Goal: Communication & Community: Answer question/provide support

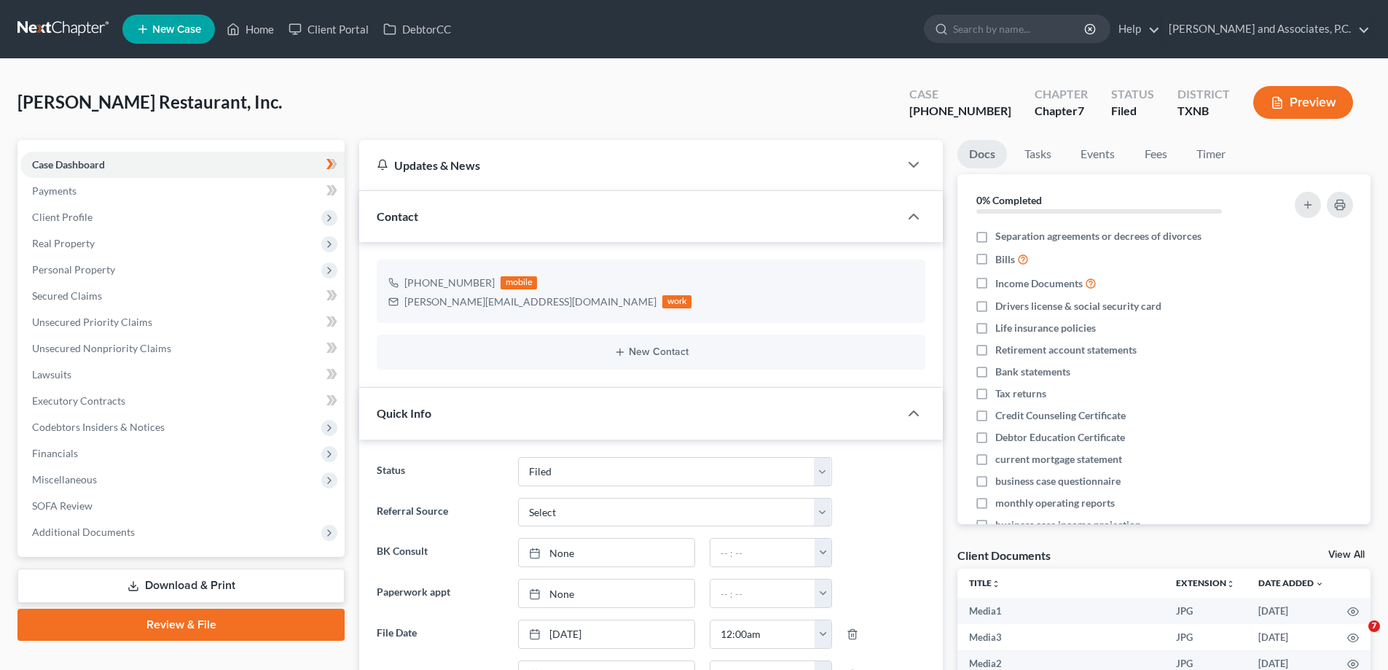
select select "5"
select select "0"
click at [1169, 156] on link "Fees" at bounding box center [1156, 154] width 47 height 28
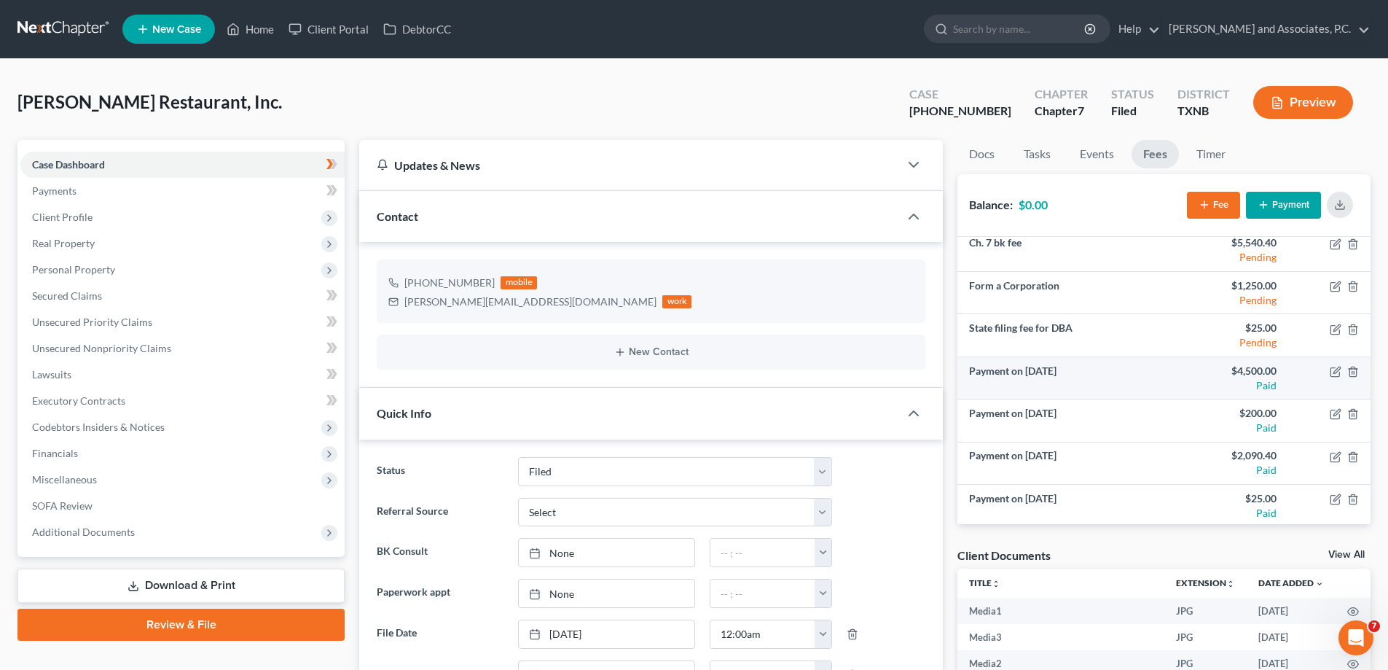
scroll to position [9, 0]
click at [238, 31] on icon at bounding box center [233, 28] width 13 height 17
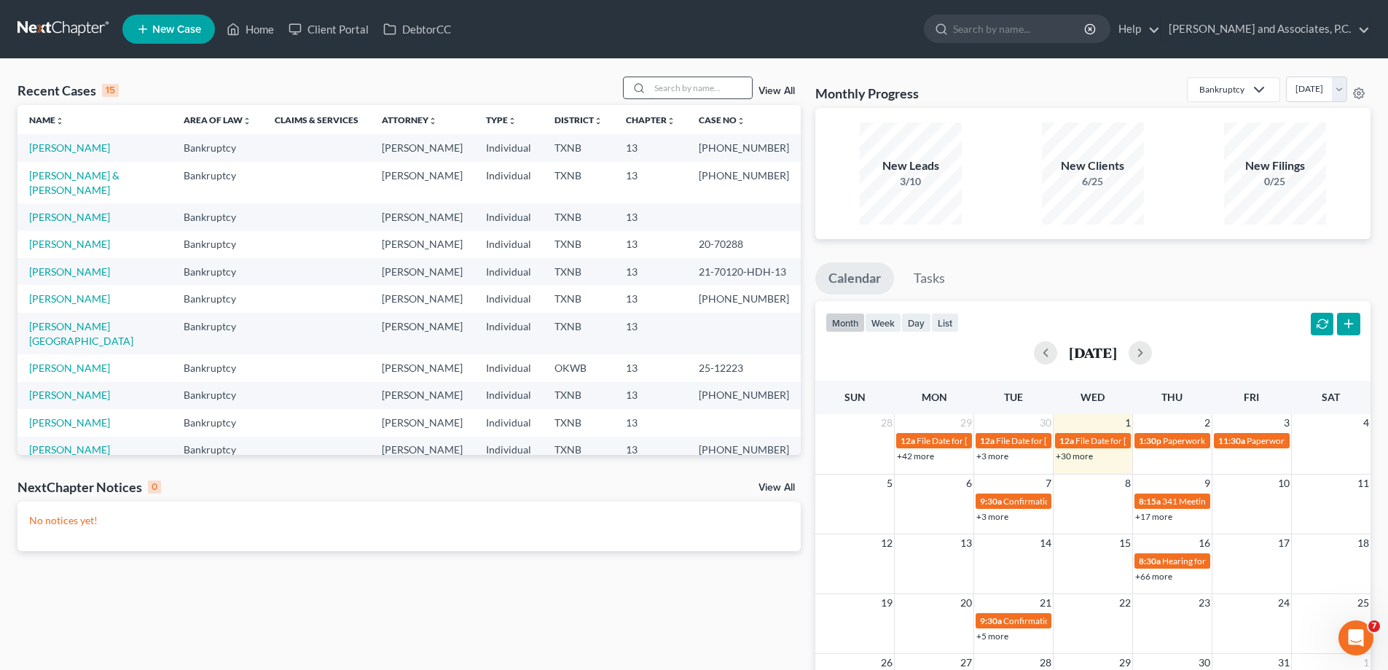
click at [676, 84] on input "search" at bounding box center [701, 87] width 102 height 21
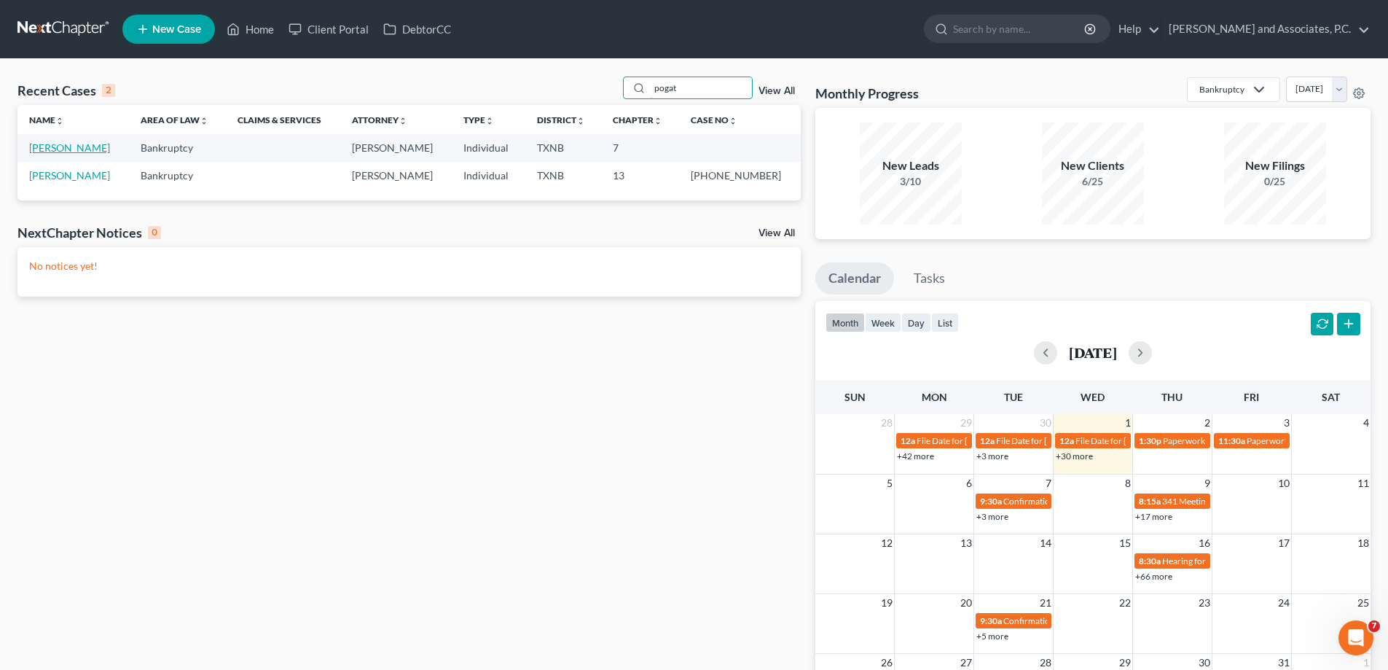
type input "pogat"
click at [42, 146] on link "[PERSON_NAME]" at bounding box center [69, 147] width 81 height 12
select select "7"
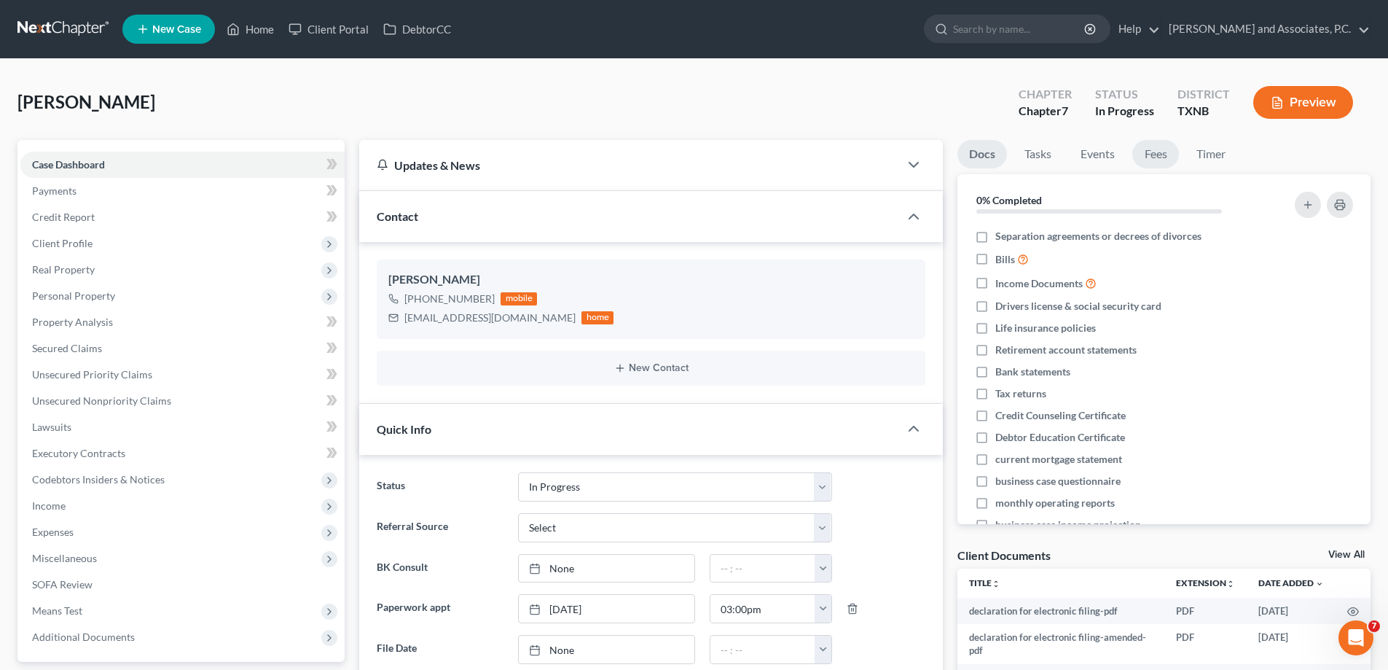
click at [1160, 160] on link "Fees" at bounding box center [1156, 154] width 47 height 28
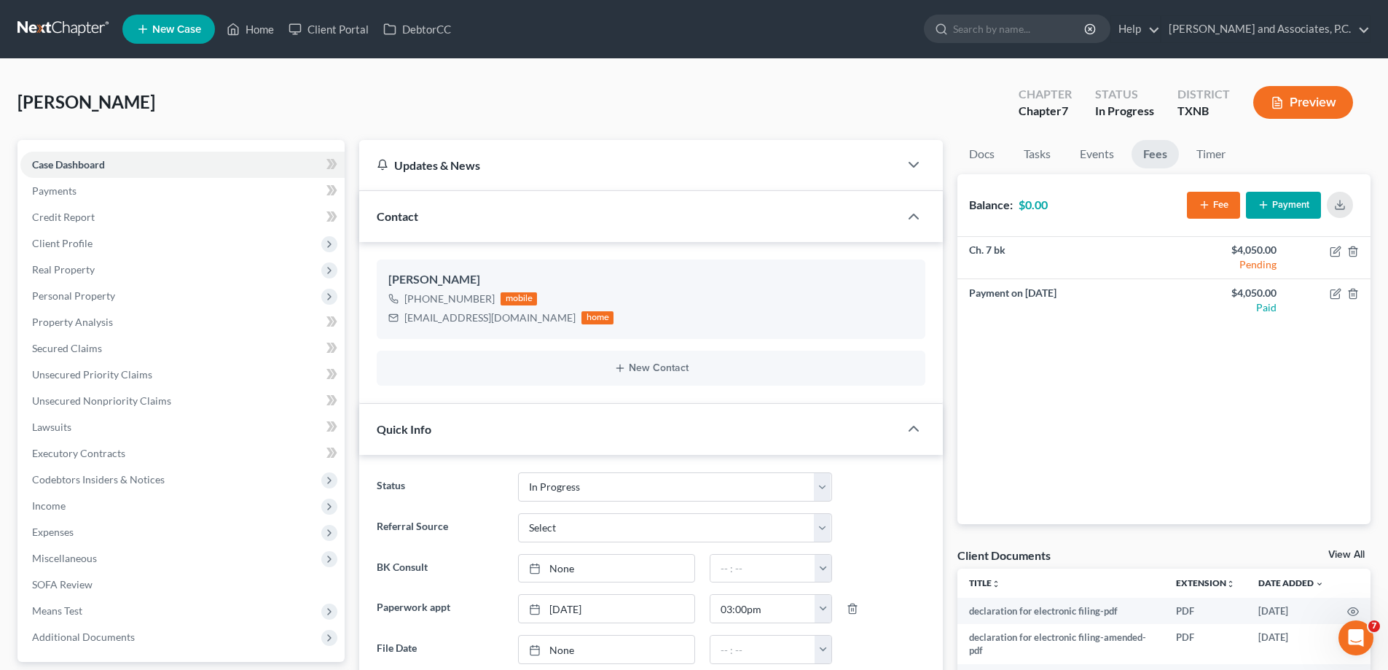
scroll to position [1997, 0]
click at [247, 35] on link "Home" at bounding box center [250, 29] width 62 height 26
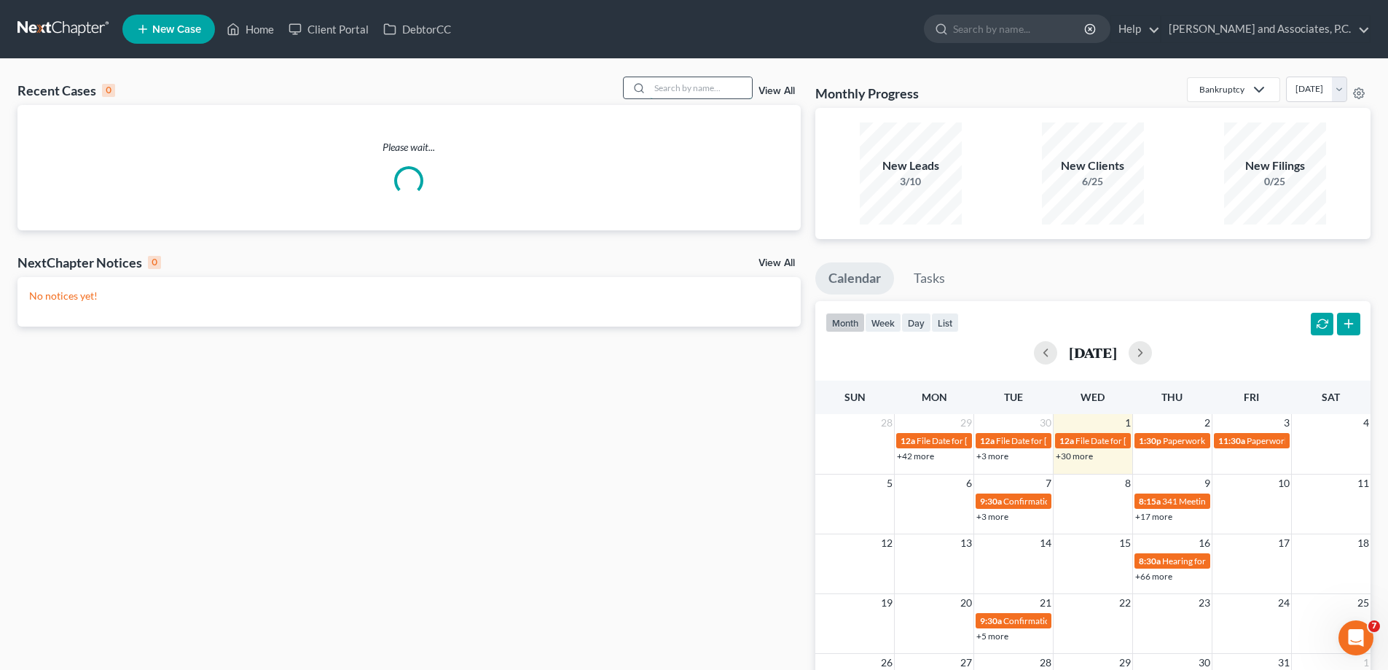
click at [670, 90] on input "search" at bounding box center [701, 87] width 102 height 21
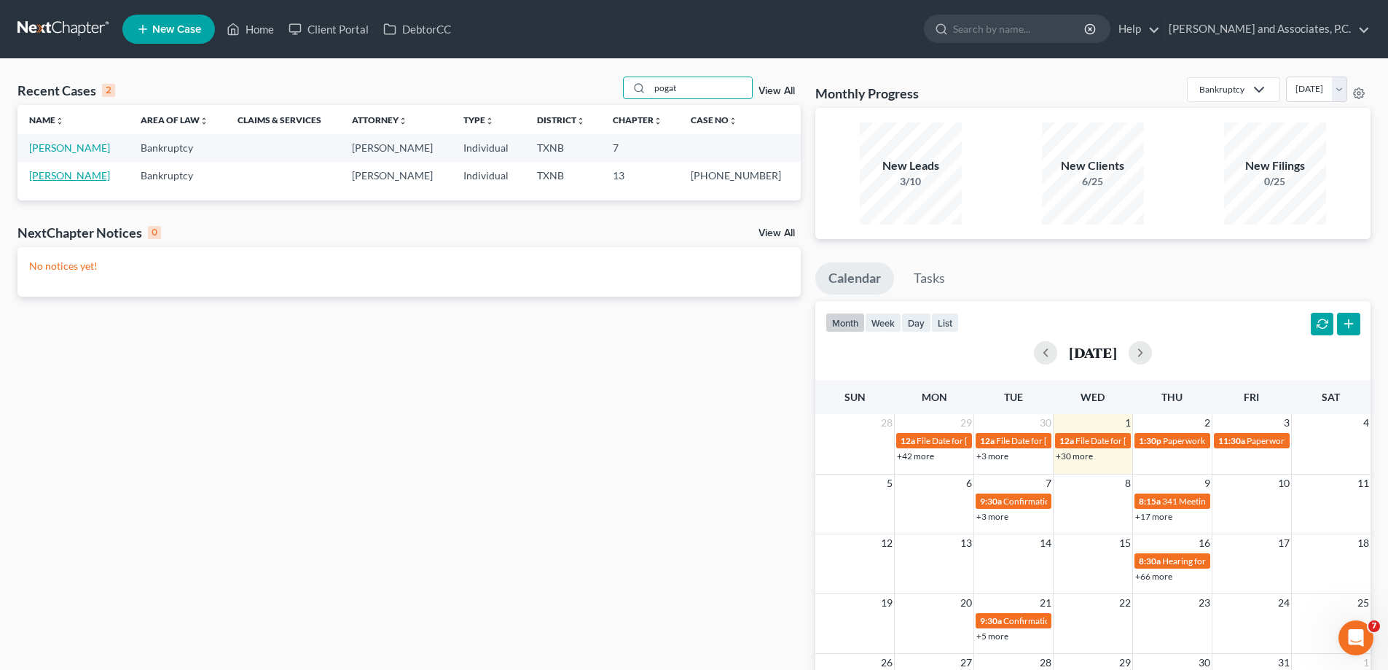
type input "pogat"
click at [90, 181] on link "[PERSON_NAME]" at bounding box center [69, 175] width 81 height 12
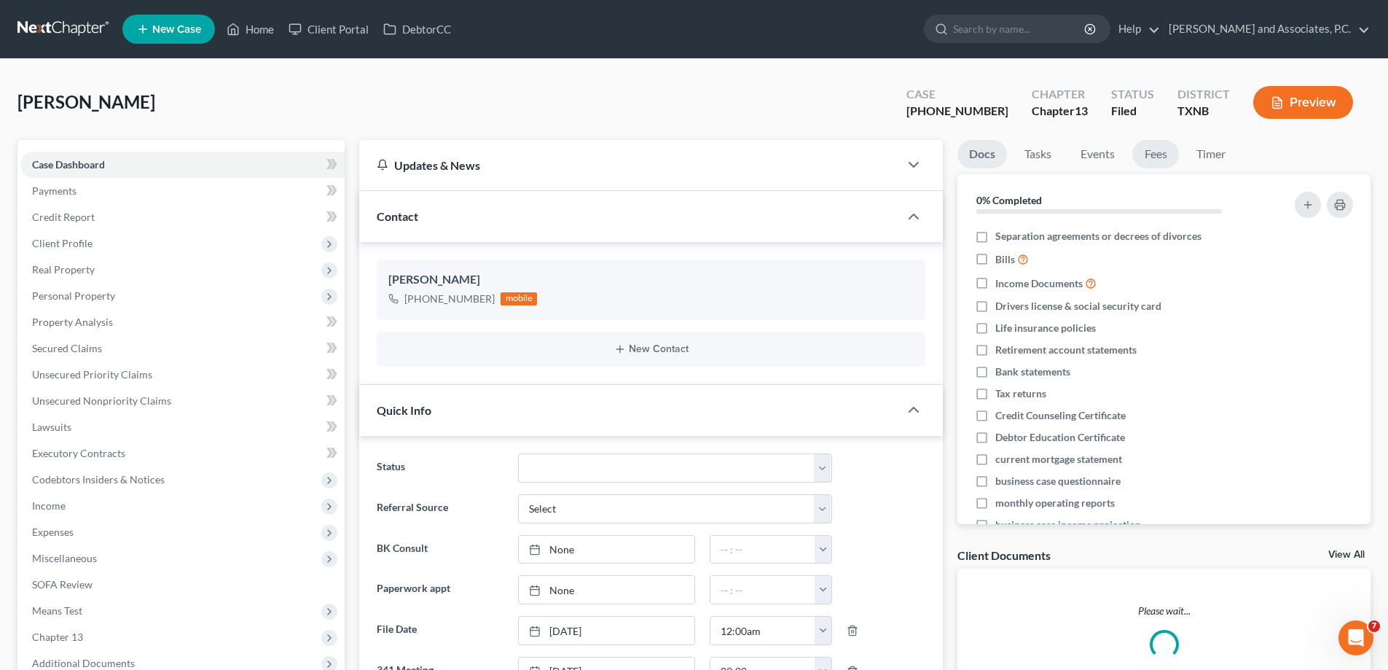
click at [1168, 158] on link "Fees" at bounding box center [1156, 154] width 47 height 28
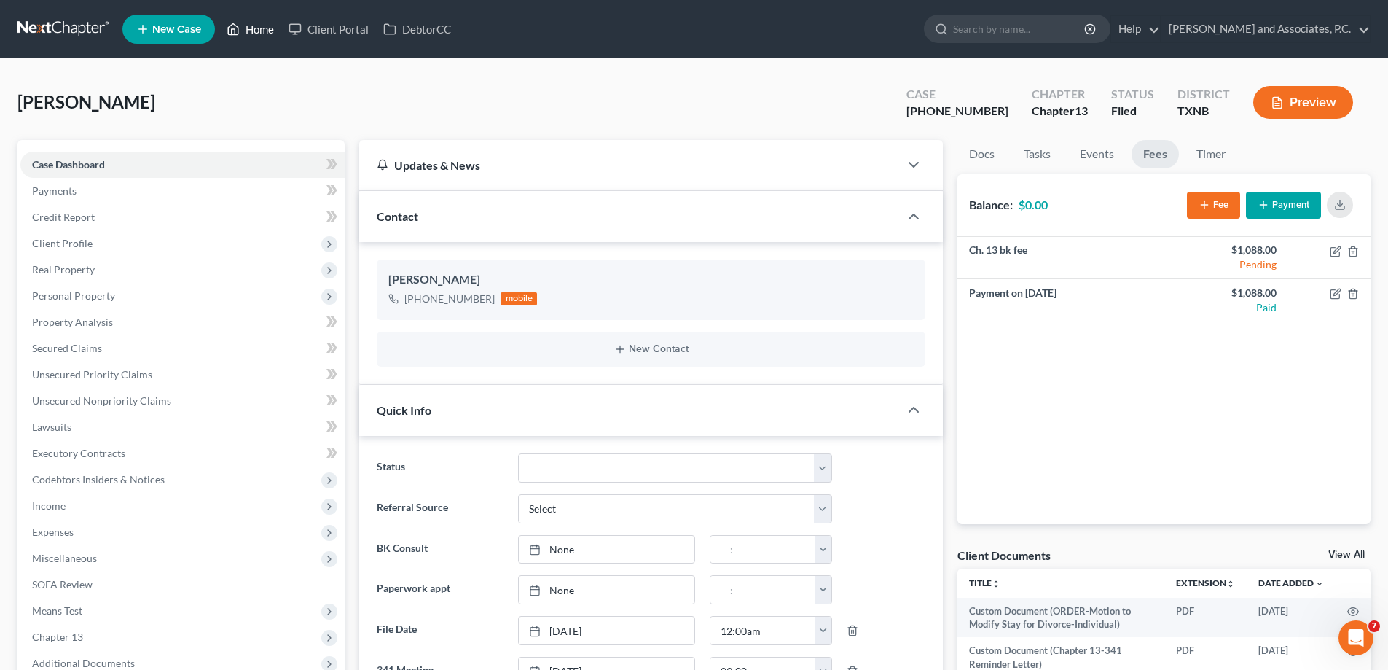
click at [260, 25] on link "Home" at bounding box center [250, 29] width 62 height 26
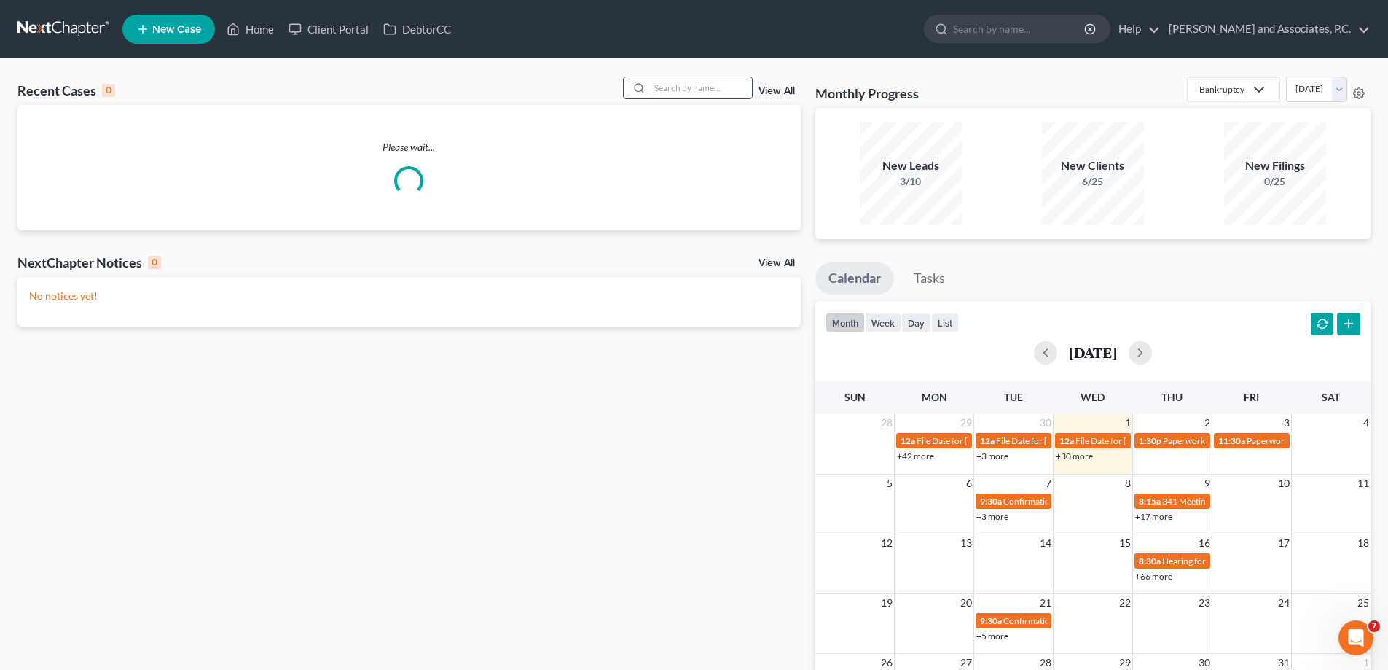
click at [660, 87] on input "search" at bounding box center [701, 87] width 102 height 21
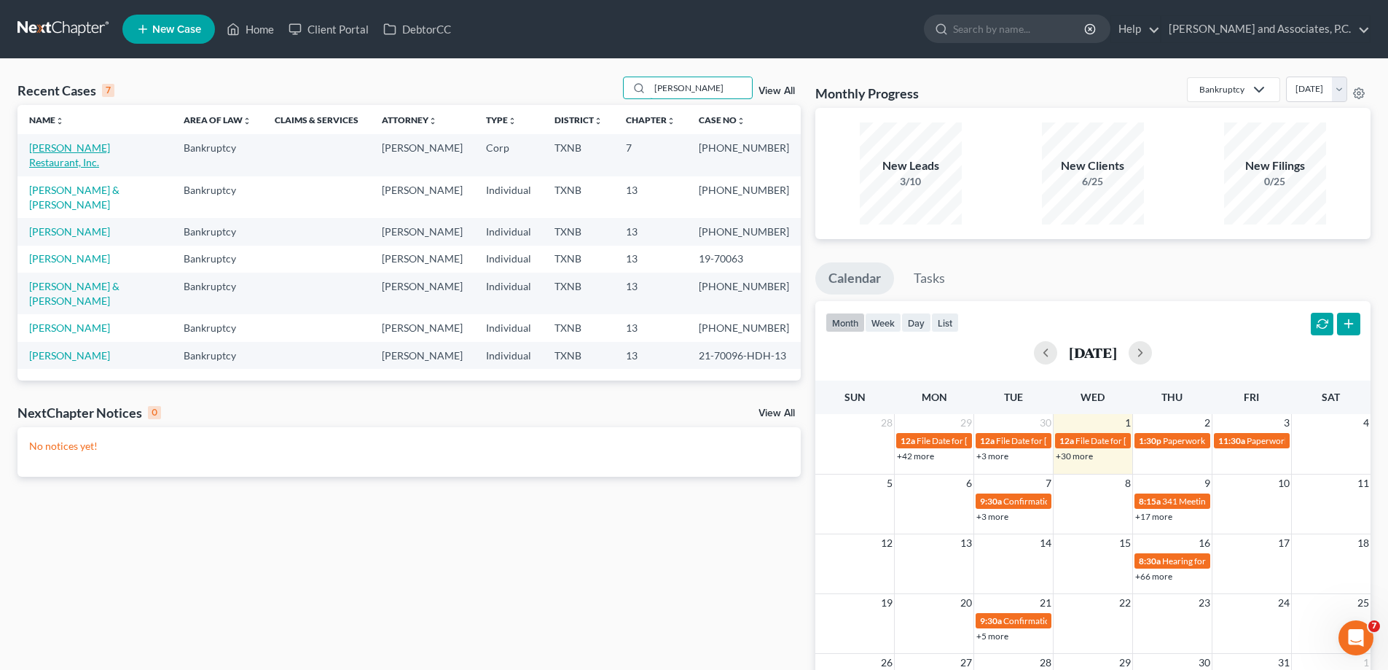
type input "[PERSON_NAME]"
click at [109, 146] on link "[PERSON_NAME] Restaurant, Inc." at bounding box center [69, 154] width 81 height 27
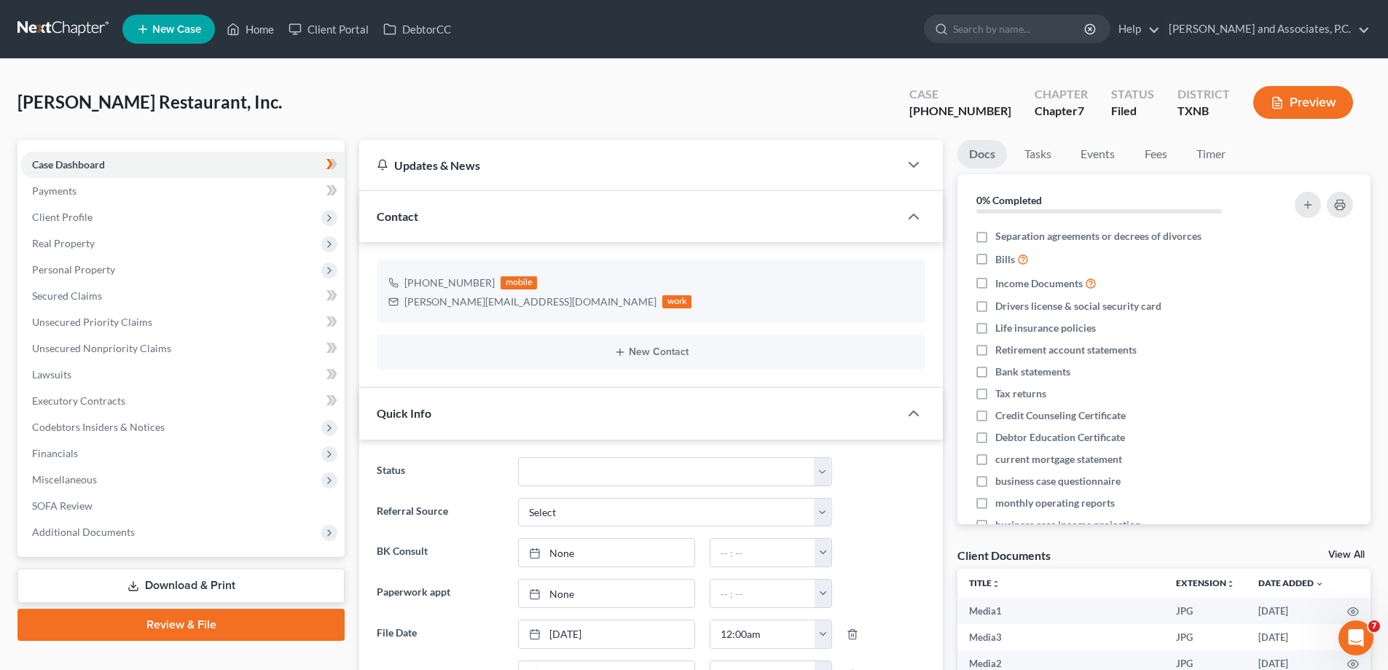
scroll to position [1857, 0]
click at [1155, 149] on link "Fees" at bounding box center [1156, 154] width 47 height 28
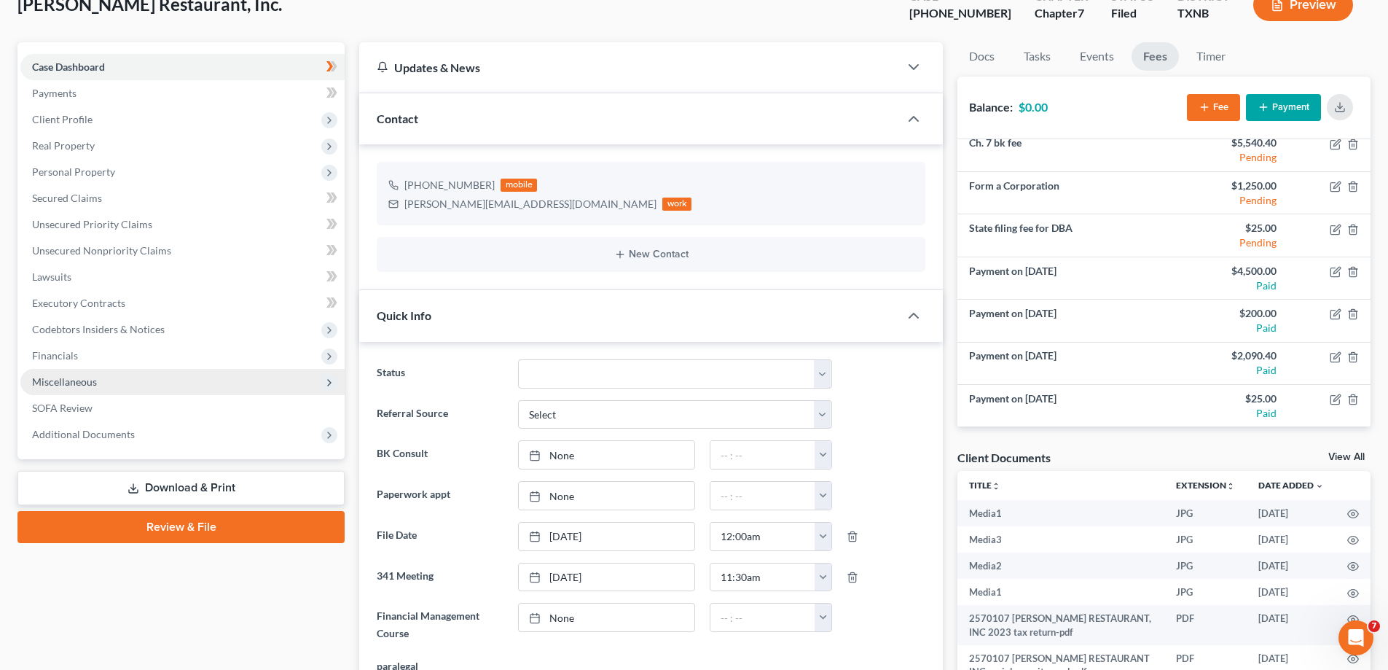
scroll to position [0, 0]
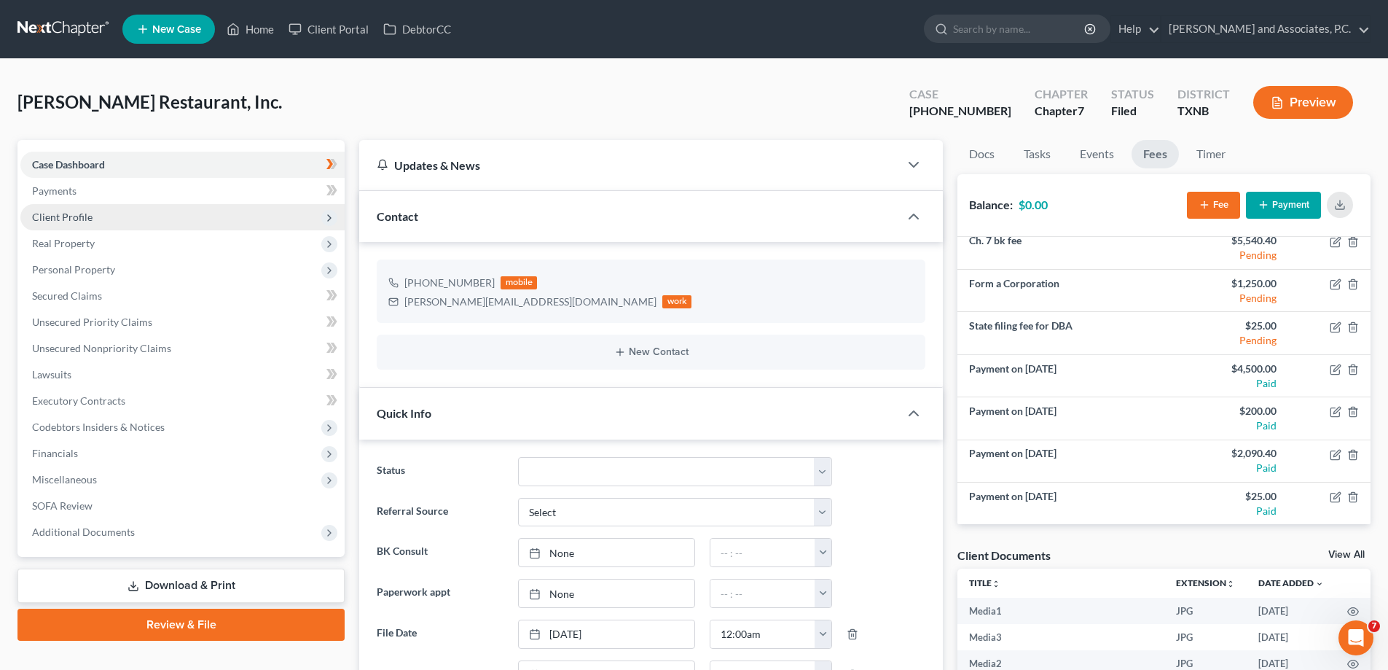
click at [120, 214] on span "Client Profile" at bounding box center [182, 217] width 324 height 26
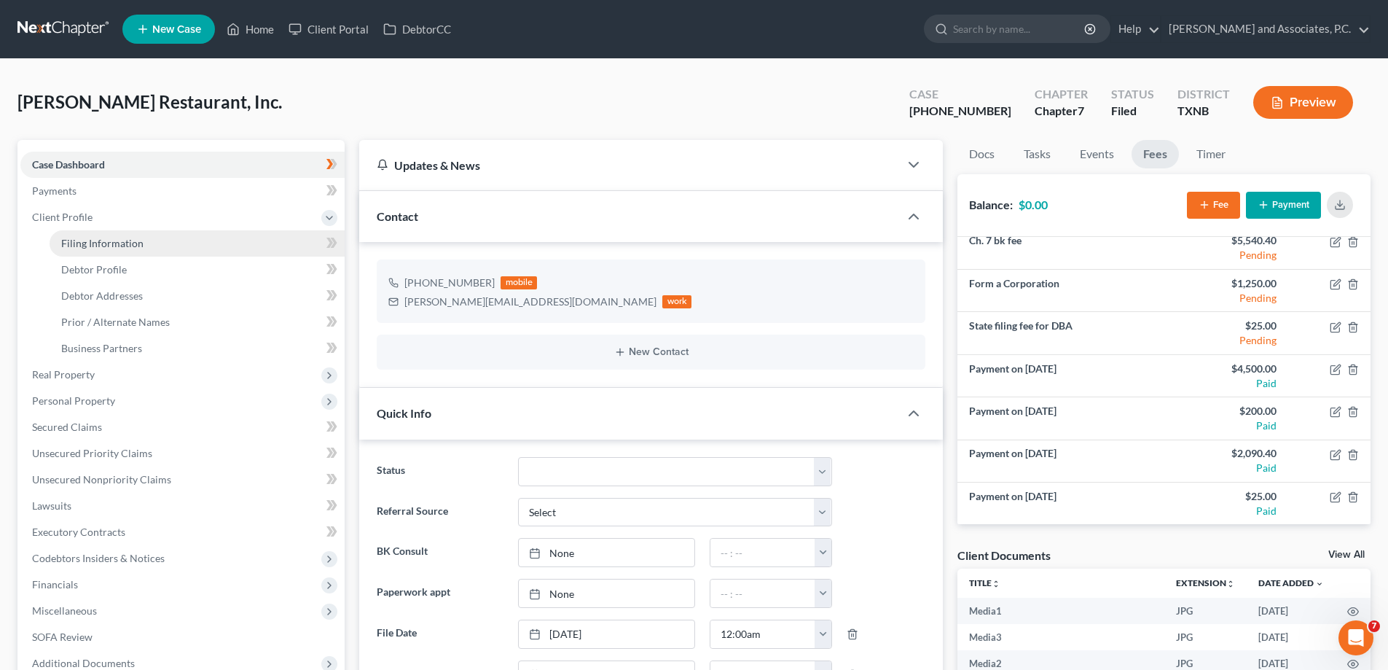
click at [136, 251] on link "Filing Information" at bounding box center [197, 243] width 295 height 26
select select "3"
select select "1"
select select "0"
select select "78"
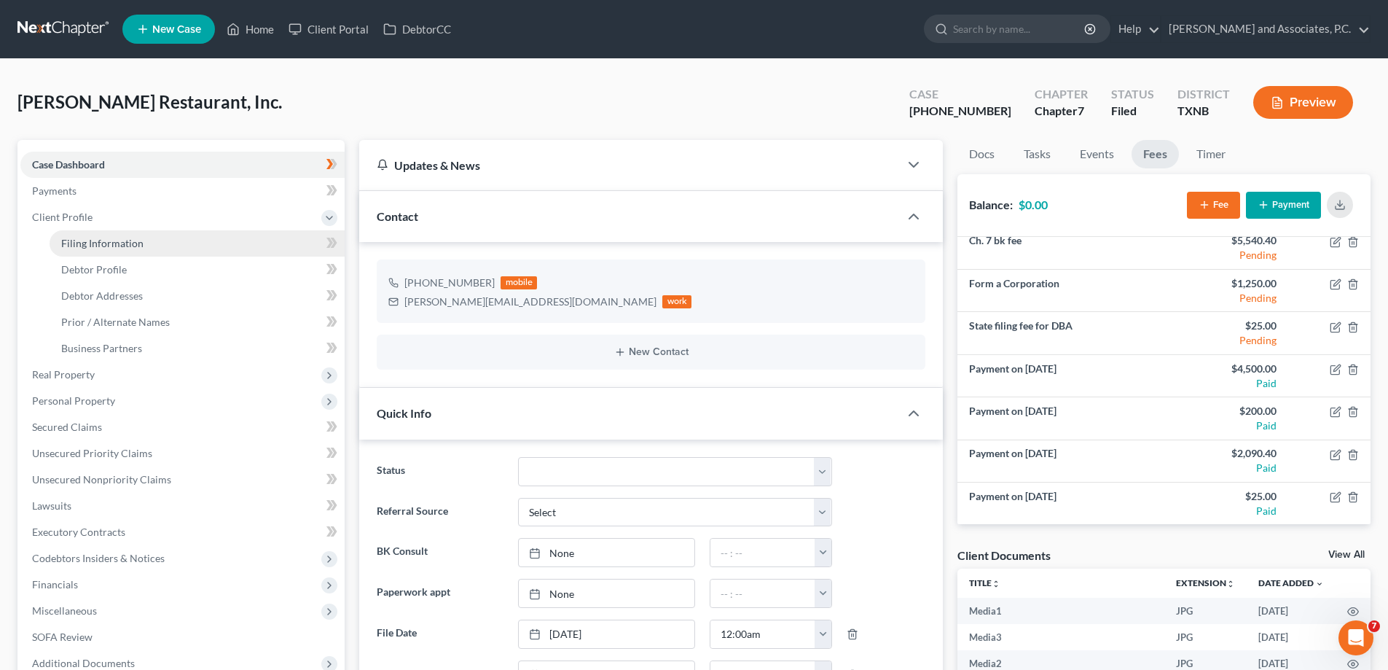
select select "0"
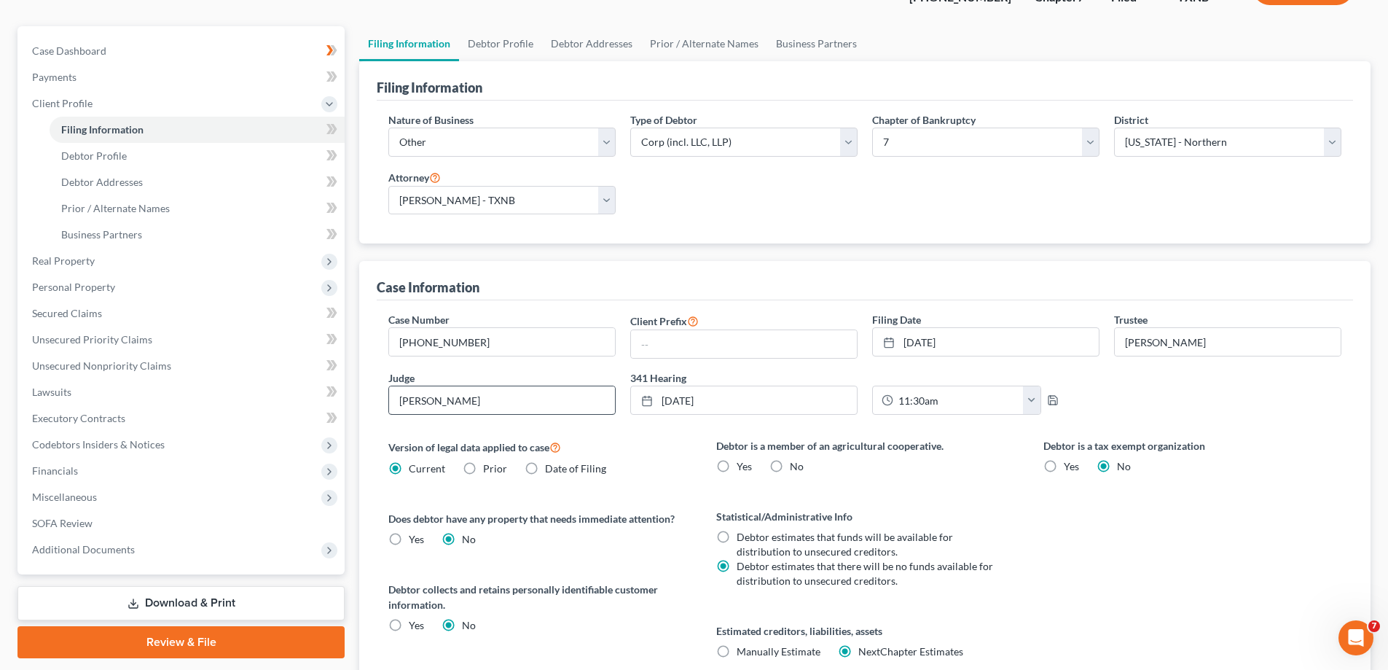
scroll to position [146, 0]
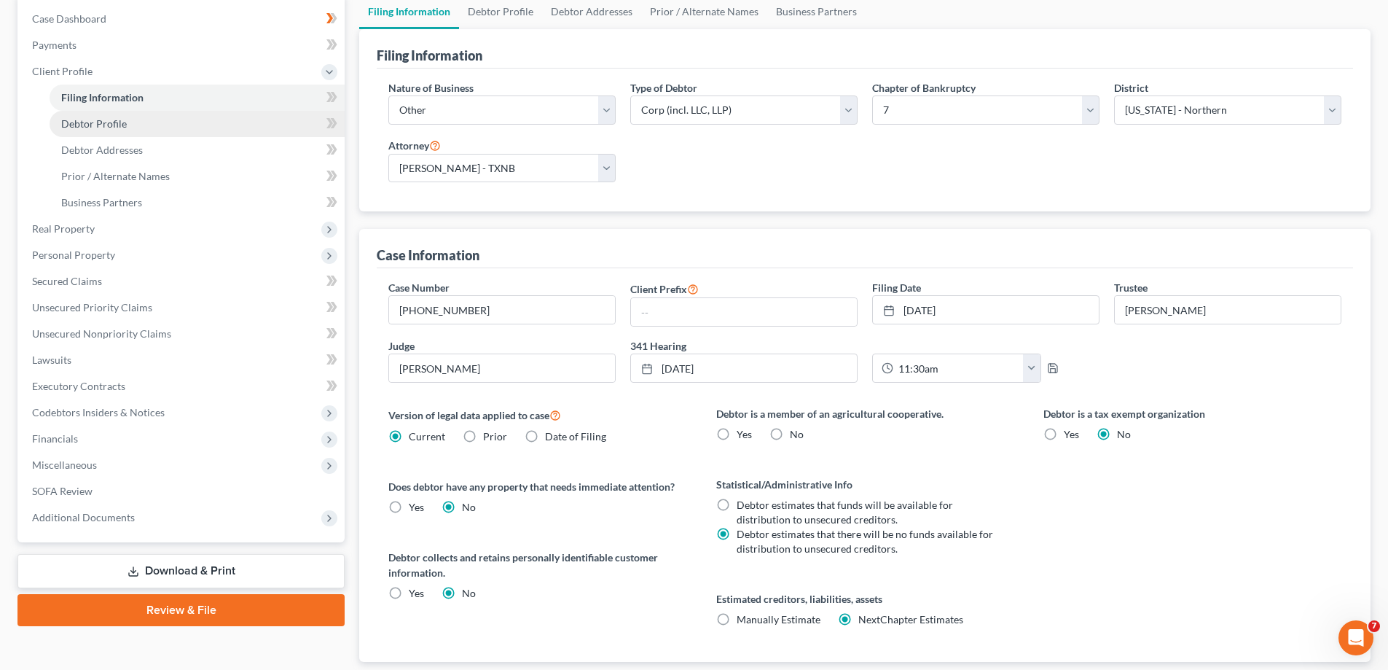
click at [114, 130] on link "Debtor Profile" at bounding box center [197, 124] width 295 height 26
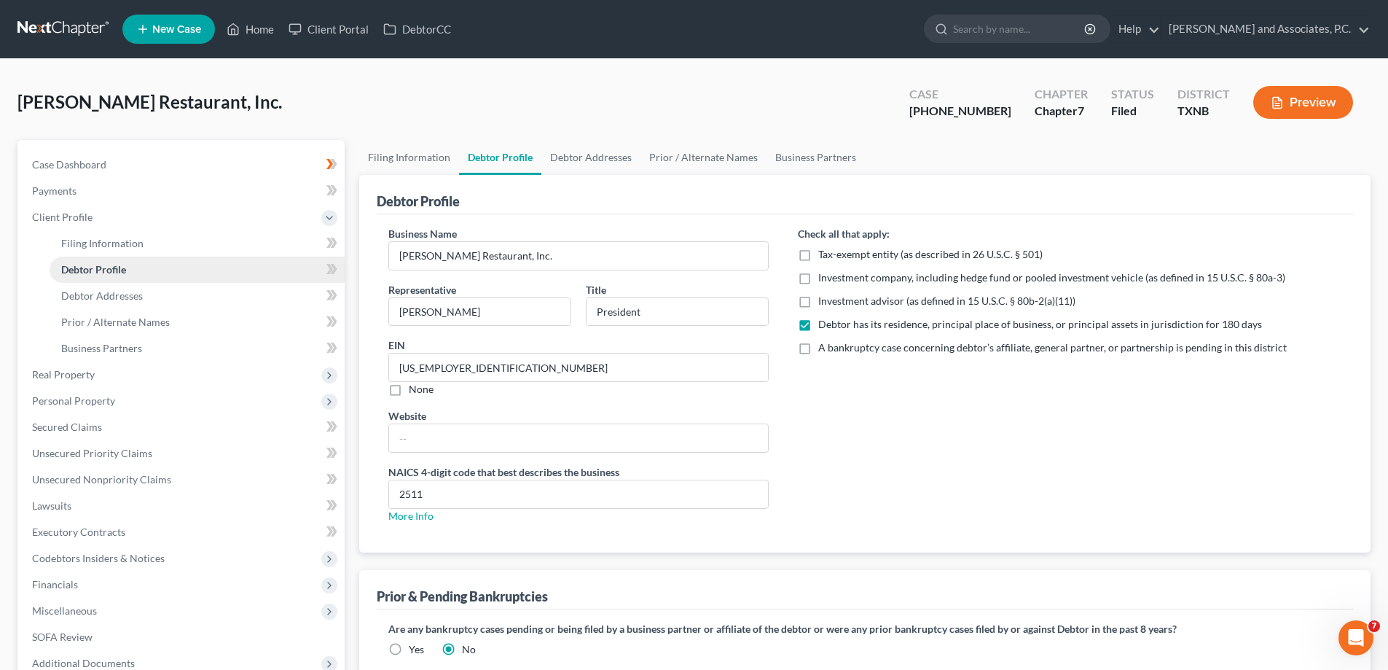
radio input "true"
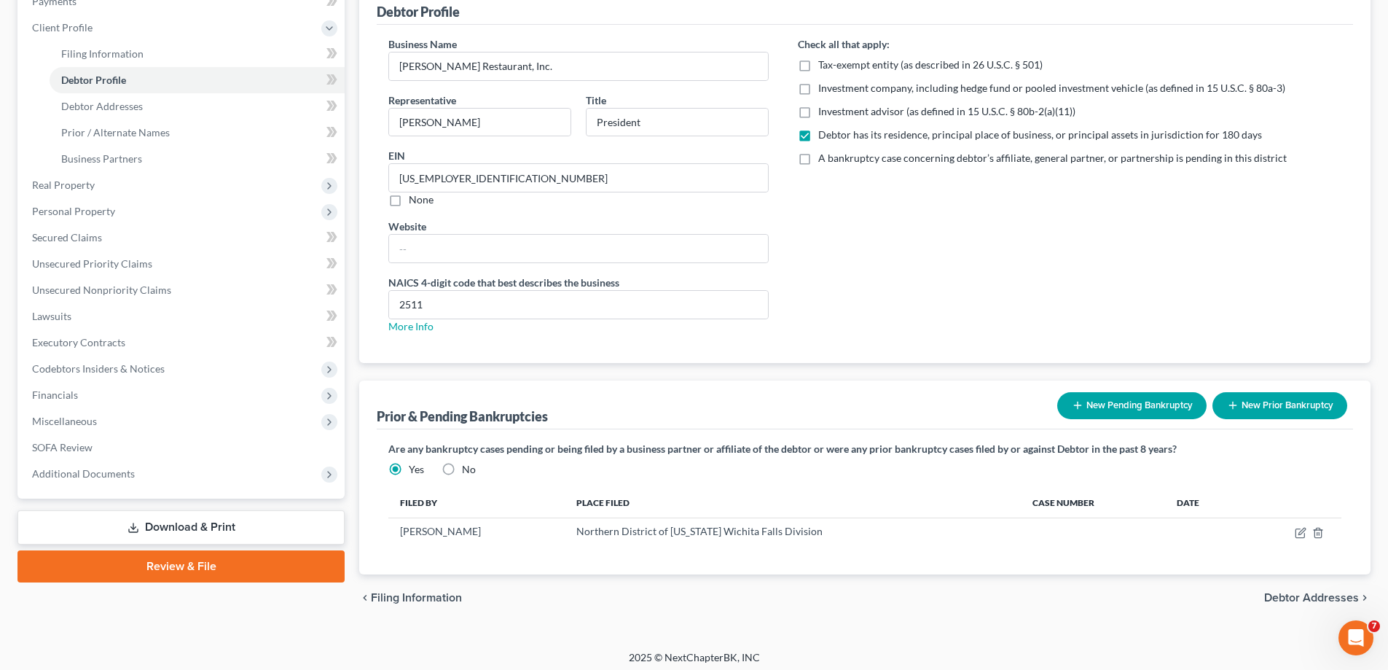
scroll to position [196, 0]
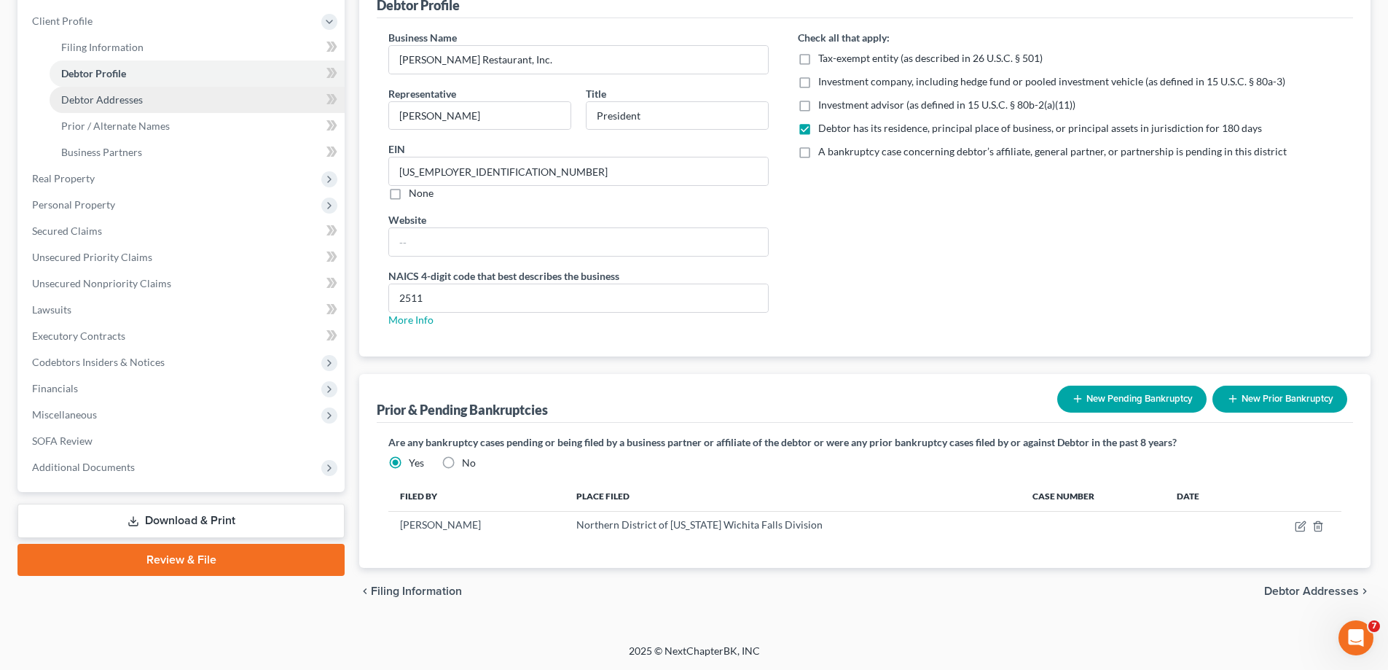
click at [163, 106] on link "Debtor Addresses" at bounding box center [197, 100] width 295 height 26
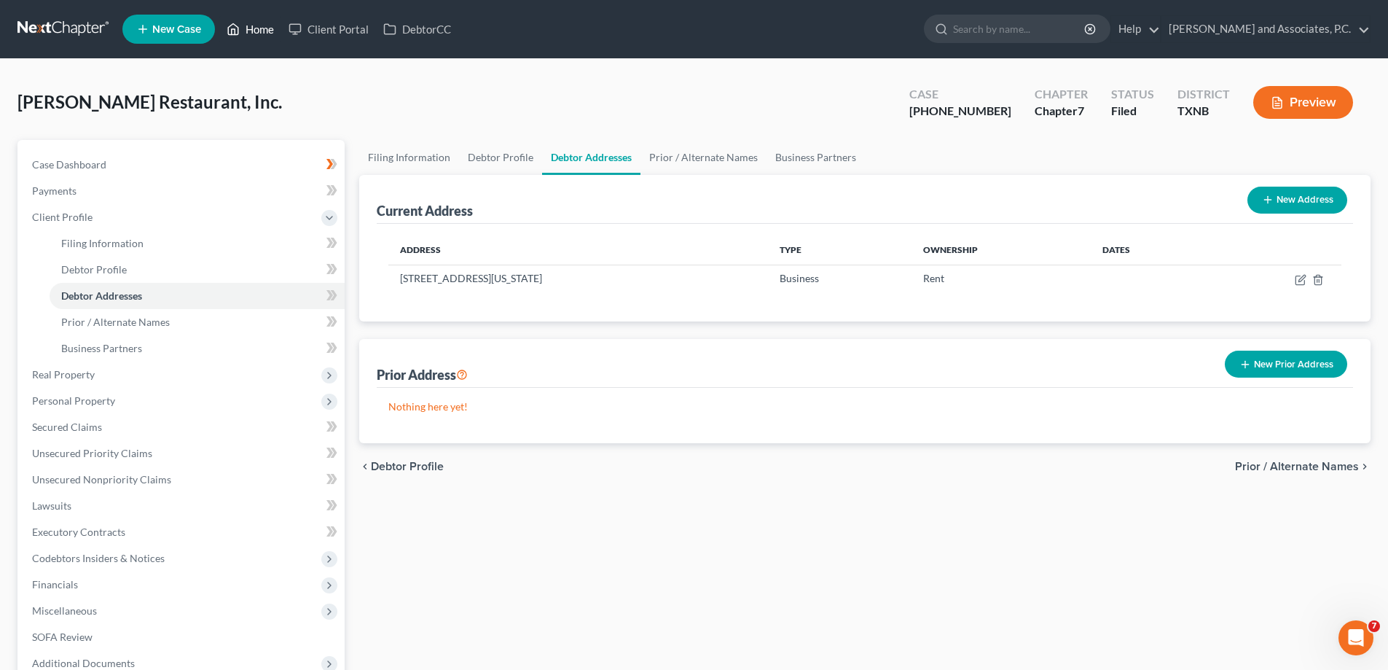
click at [249, 34] on link "Home" at bounding box center [250, 29] width 62 height 26
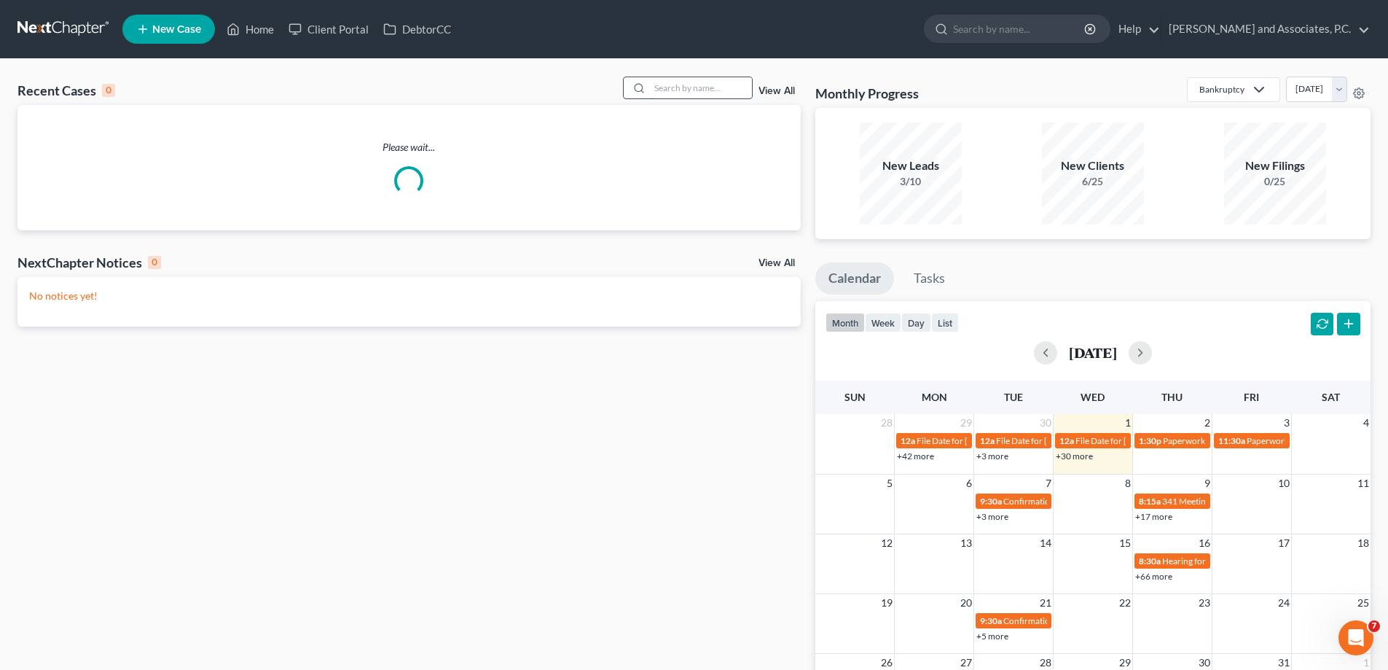
click at [709, 90] on input "search" at bounding box center [701, 87] width 102 height 21
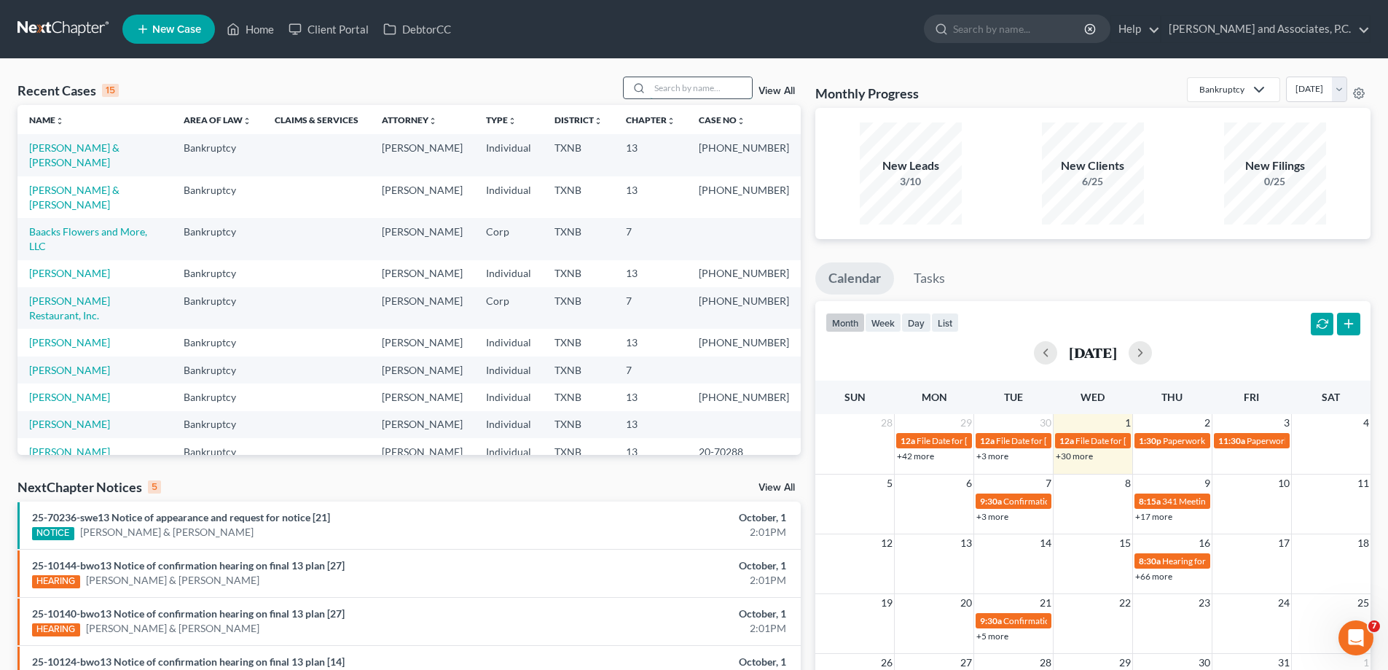
click at [662, 85] on input "search" at bounding box center [701, 87] width 102 height 21
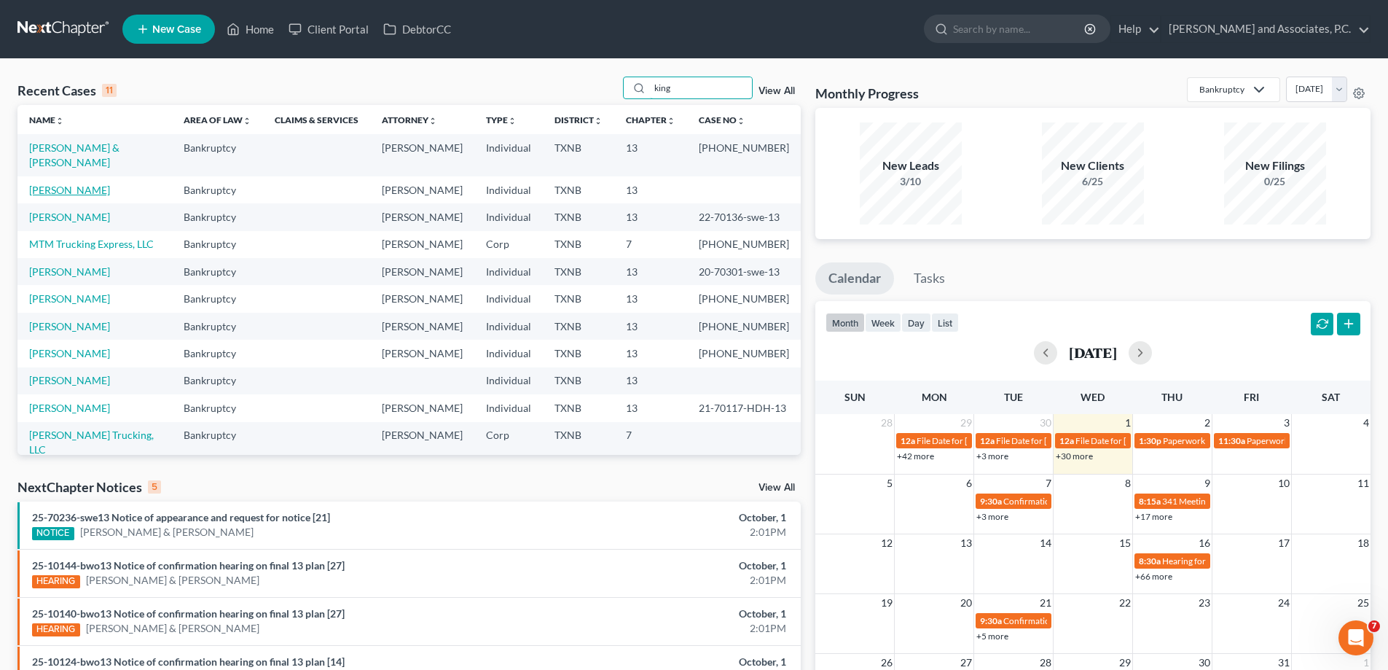
type input "king"
click at [74, 185] on link "[PERSON_NAME]" at bounding box center [69, 190] width 81 height 12
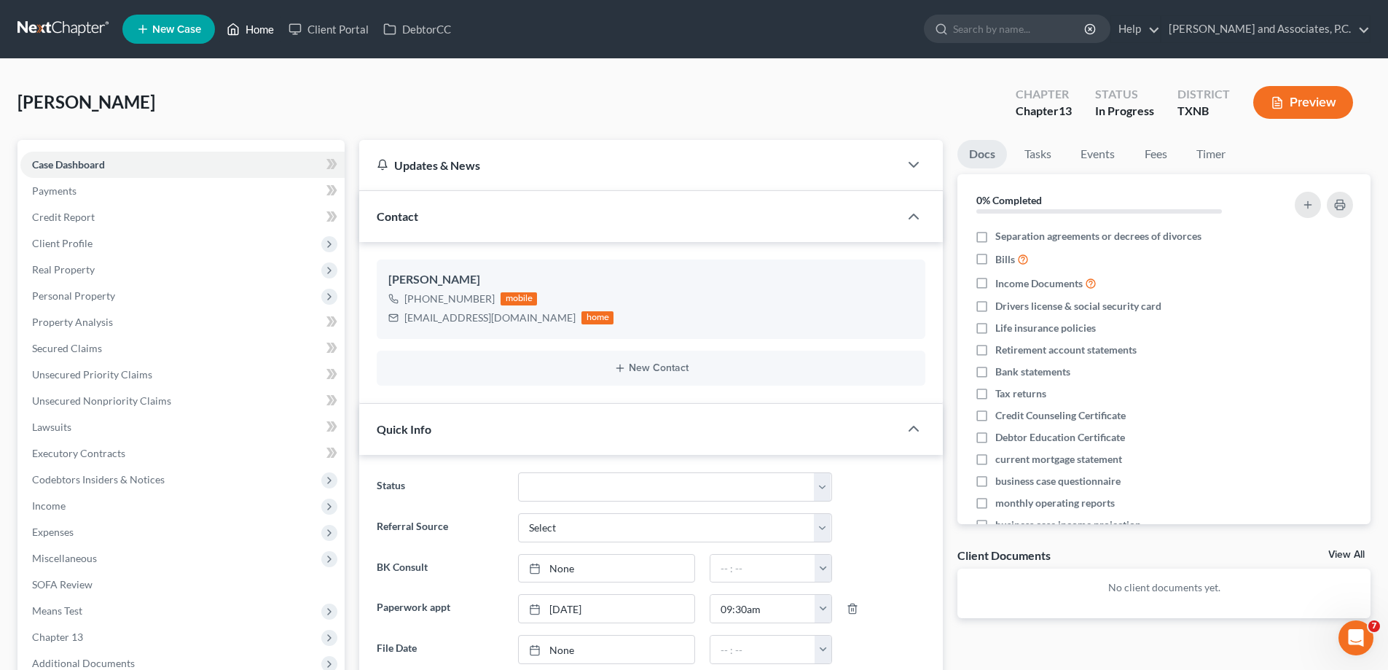
click at [263, 23] on link "Home" at bounding box center [250, 29] width 62 height 26
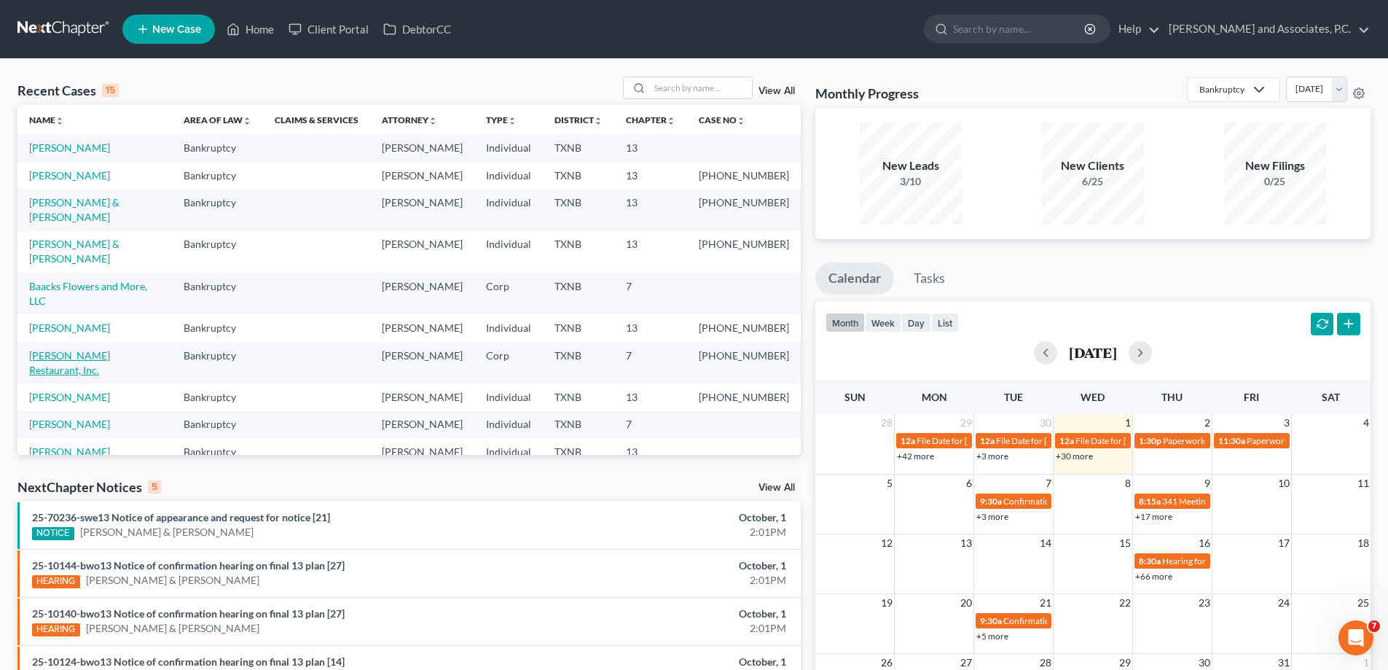
click at [96, 349] on link "[PERSON_NAME] Restaurant, Inc." at bounding box center [69, 362] width 81 height 27
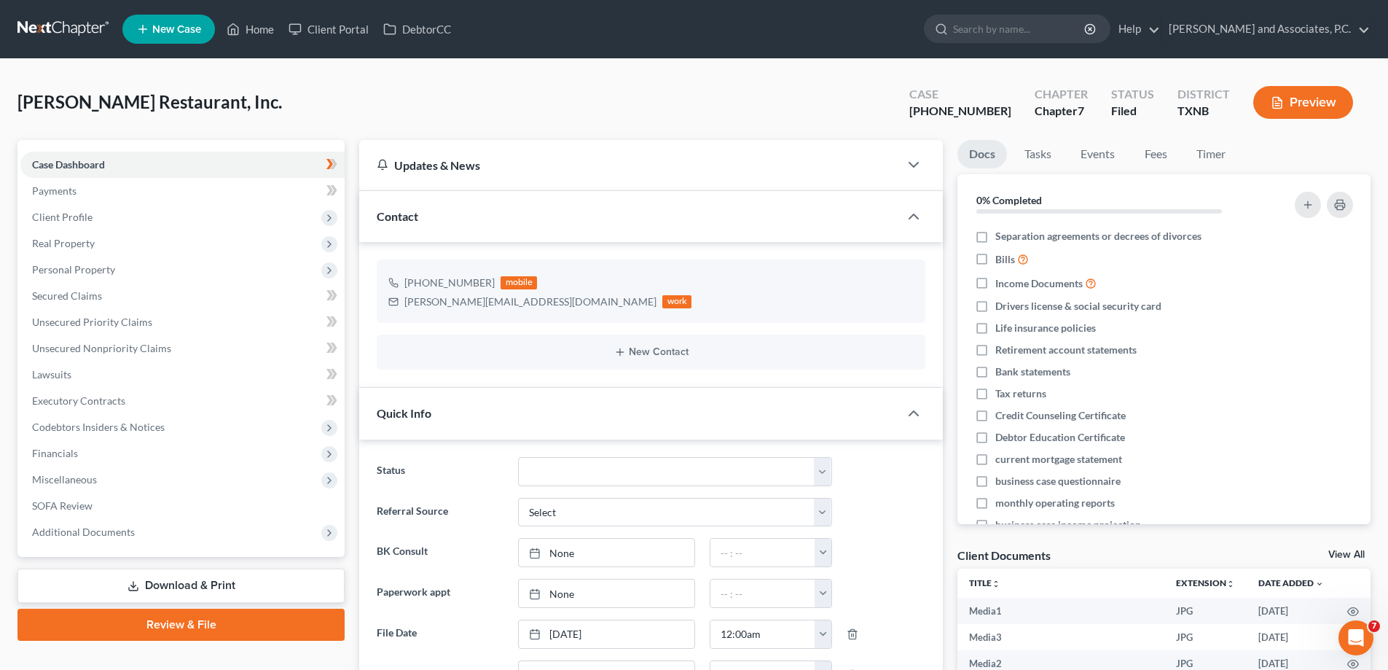
scroll to position [1857, 0]
click at [259, 26] on link "Home" at bounding box center [250, 29] width 62 height 26
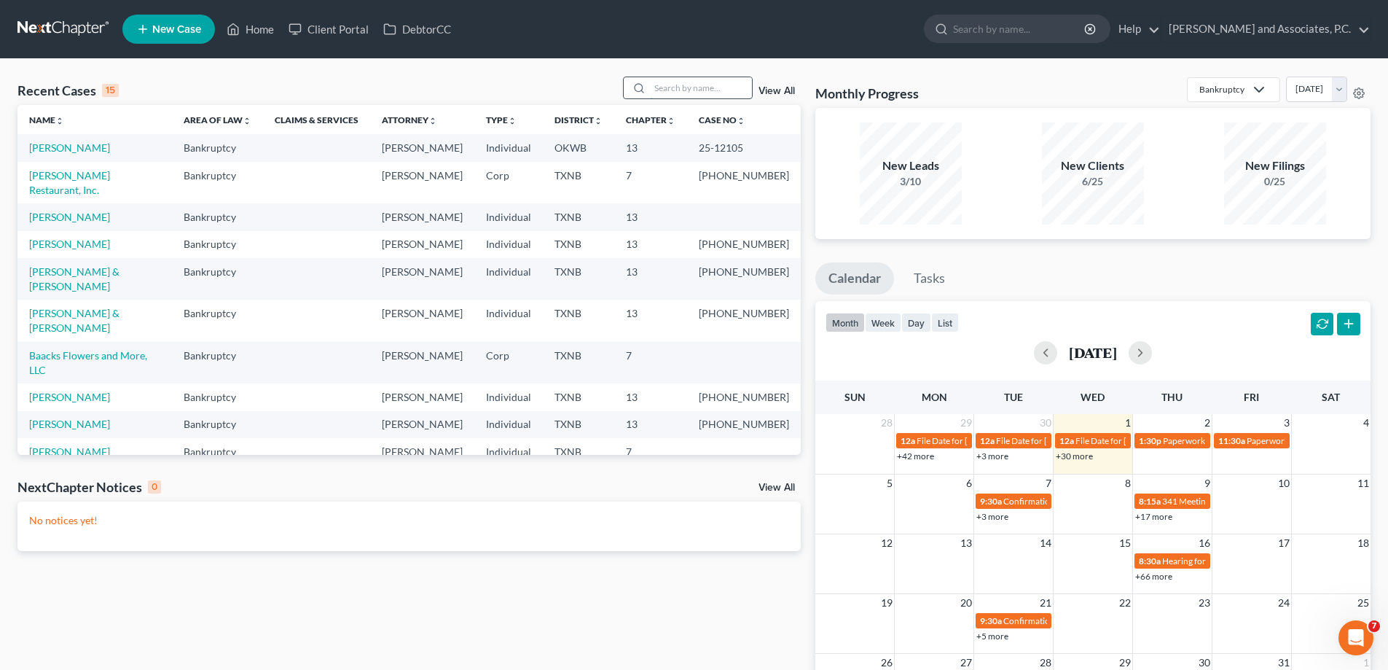
click at [678, 86] on input "search" at bounding box center [701, 87] width 102 height 21
type input "[PERSON_NAME]"
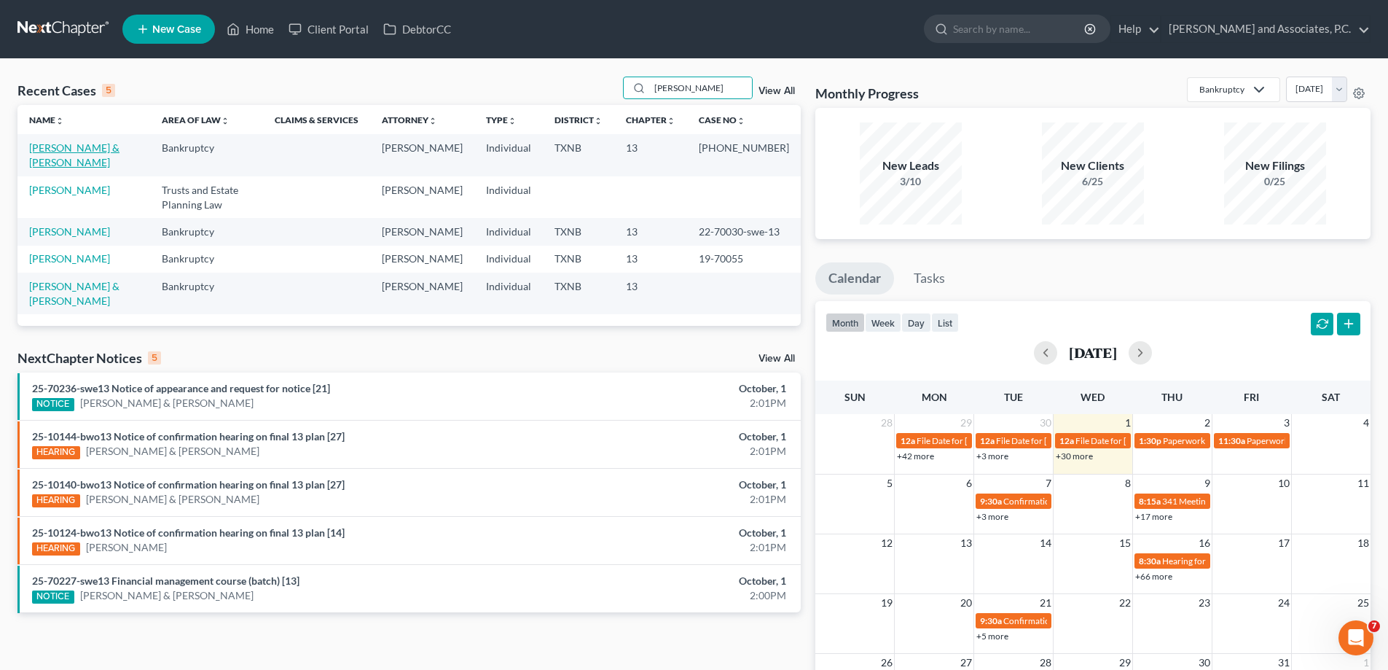
click at [109, 142] on link "[PERSON_NAME] & [PERSON_NAME]" at bounding box center [74, 154] width 90 height 27
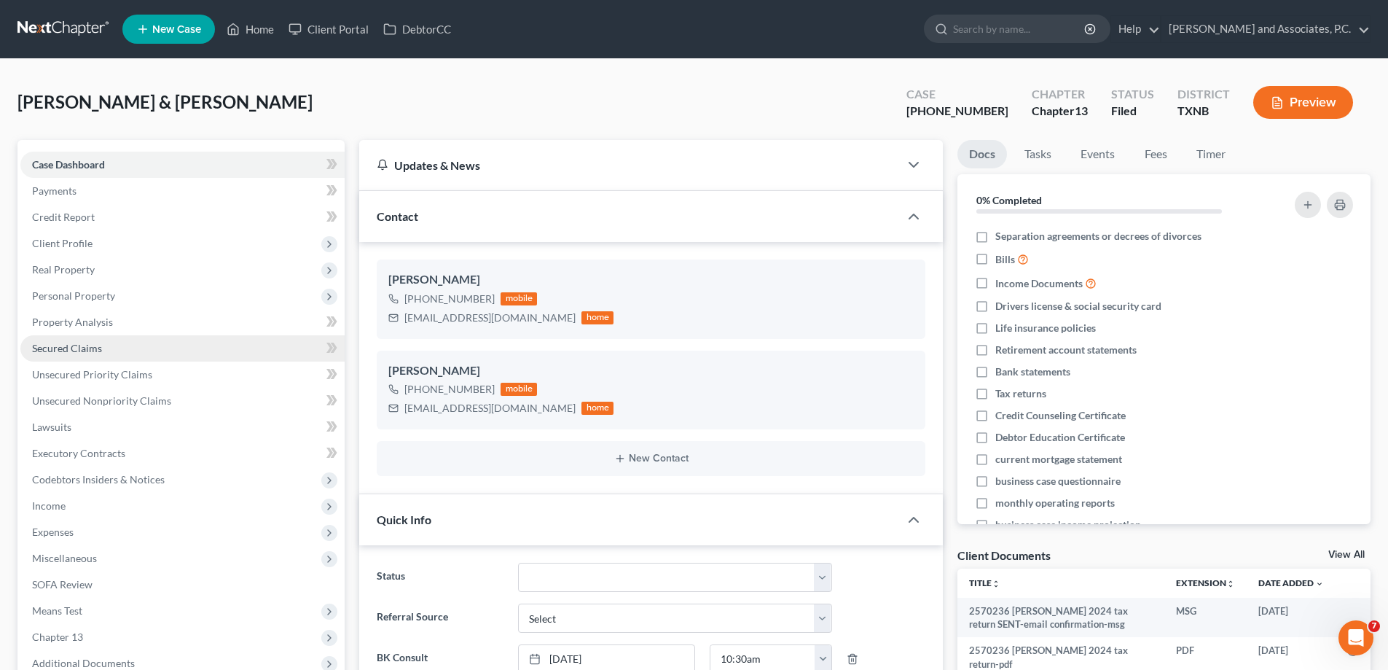
scroll to position [1119, 0]
click at [96, 352] on span "Secured Claims" at bounding box center [67, 348] width 70 height 12
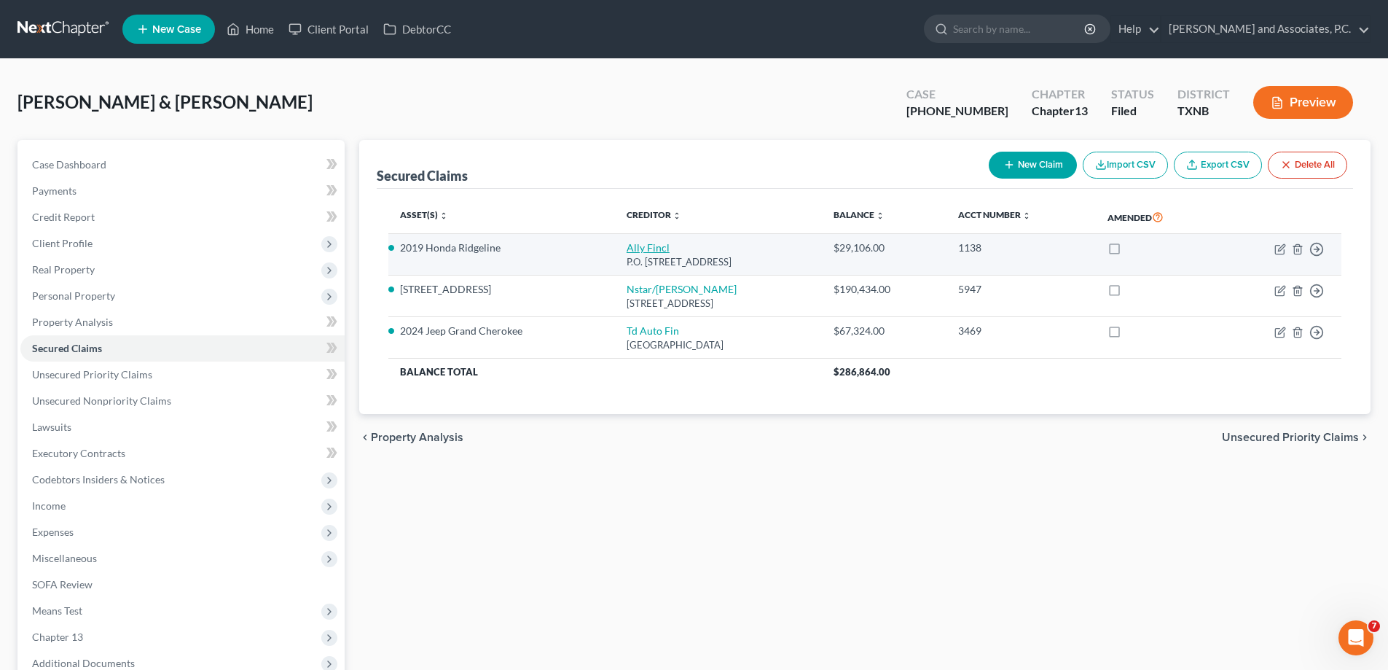
click at [628, 245] on link "Ally Fincl" at bounding box center [648, 247] width 43 height 12
select select "24"
select select "6"
select select "2"
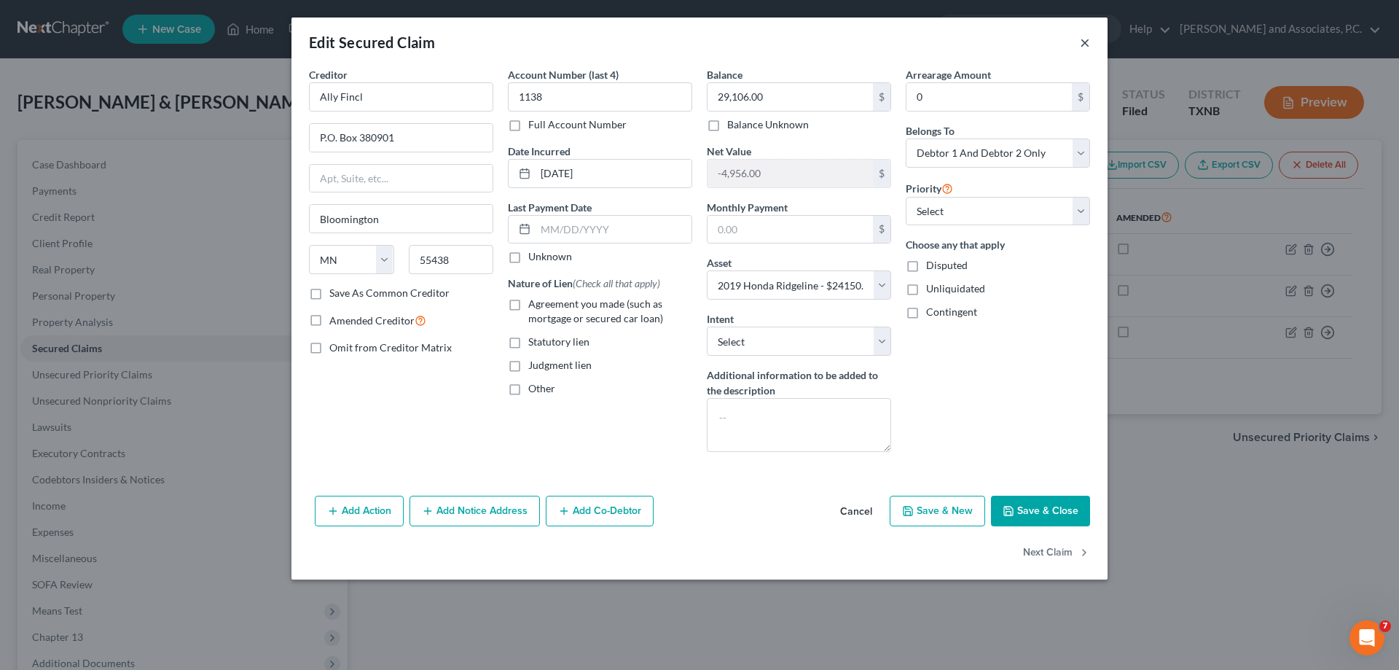
click at [1088, 43] on button "×" at bounding box center [1085, 42] width 10 height 17
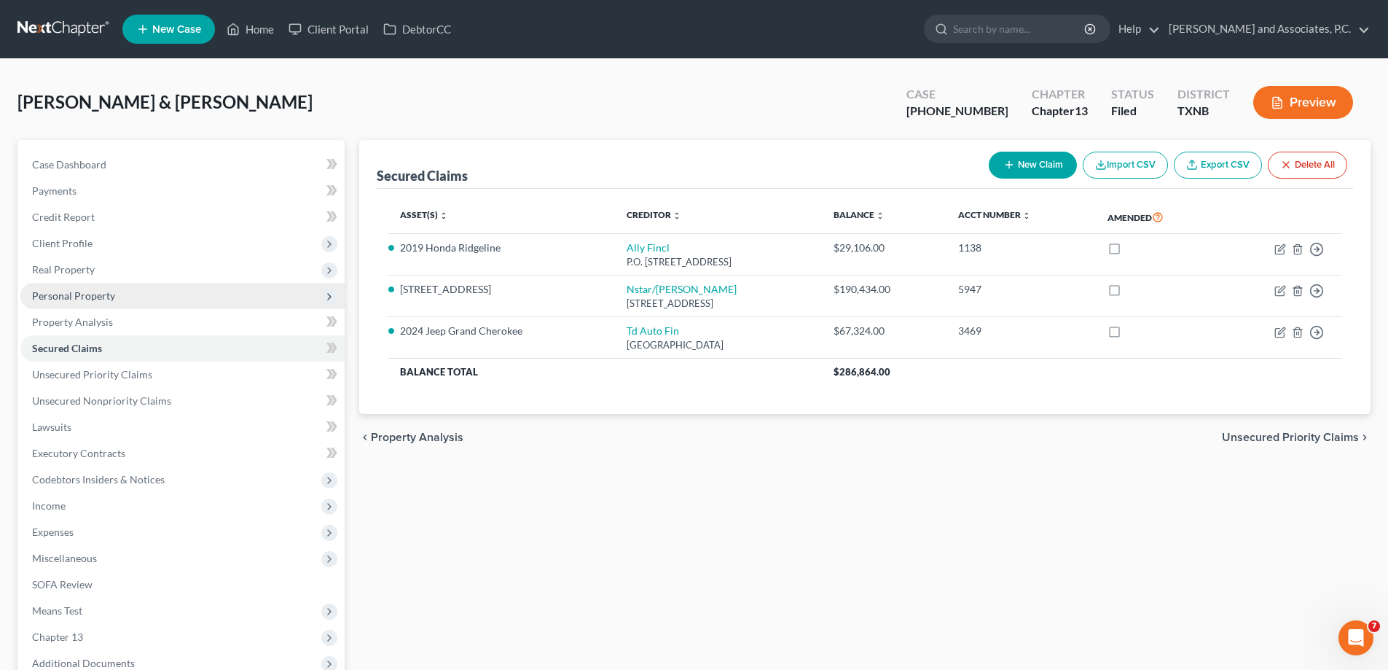
click at [101, 307] on span "Personal Property" at bounding box center [182, 296] width 324 height 26
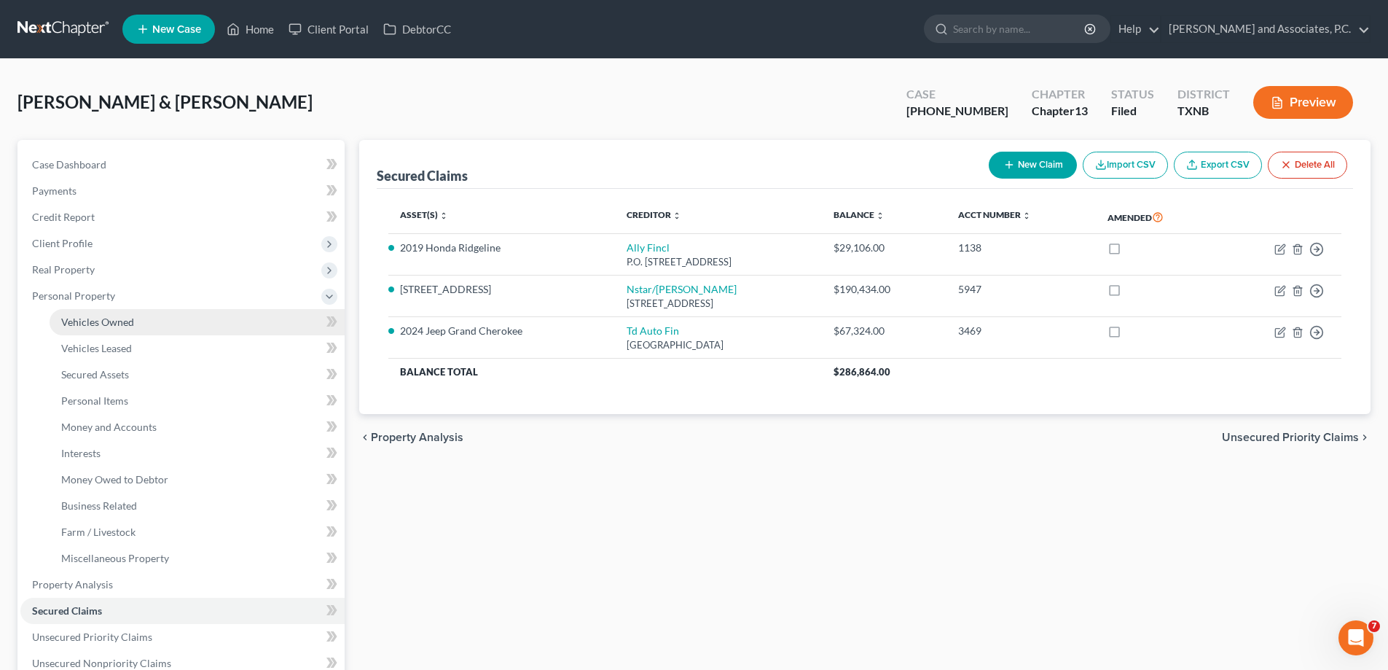
click at [121, 326] on span "Vehicles Owned" at bounding box center [97, 322] width 73 height 12
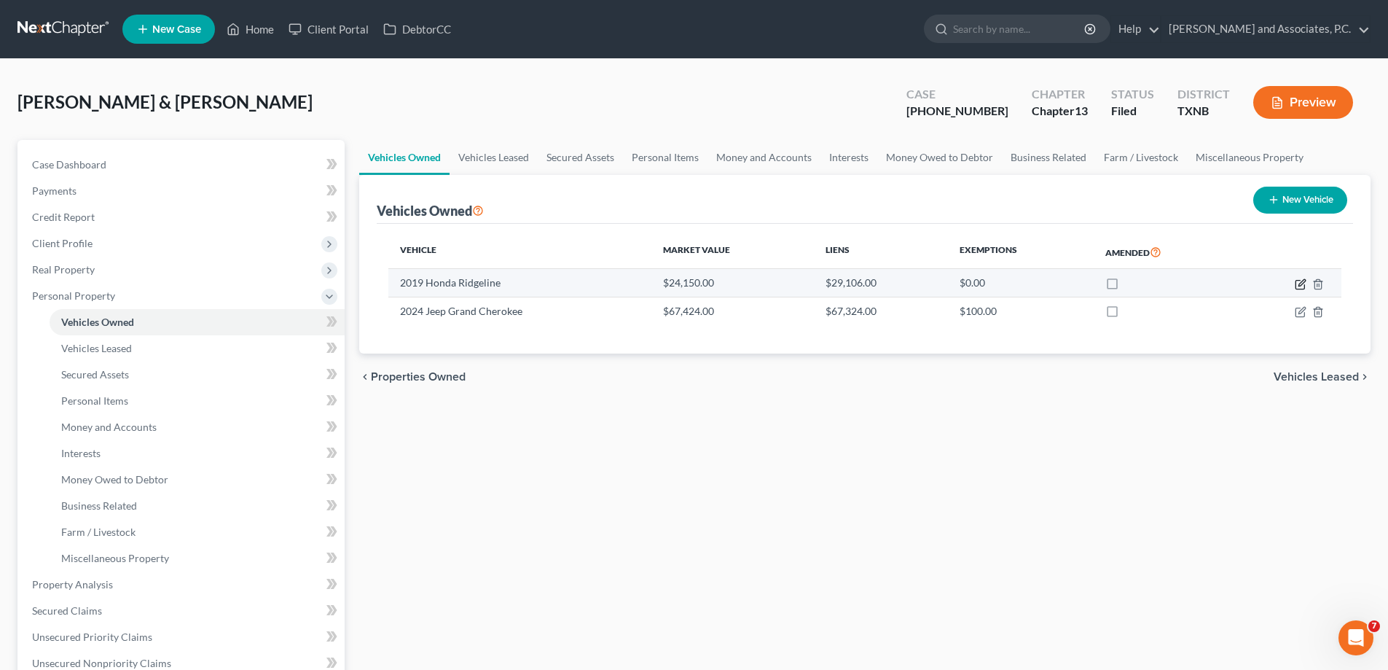
click at [1304, 286] on icon "button" at bounding box center [1301, 284] width 12 height 12
select select "0"
select select "7"
select select "3"
select select "2"
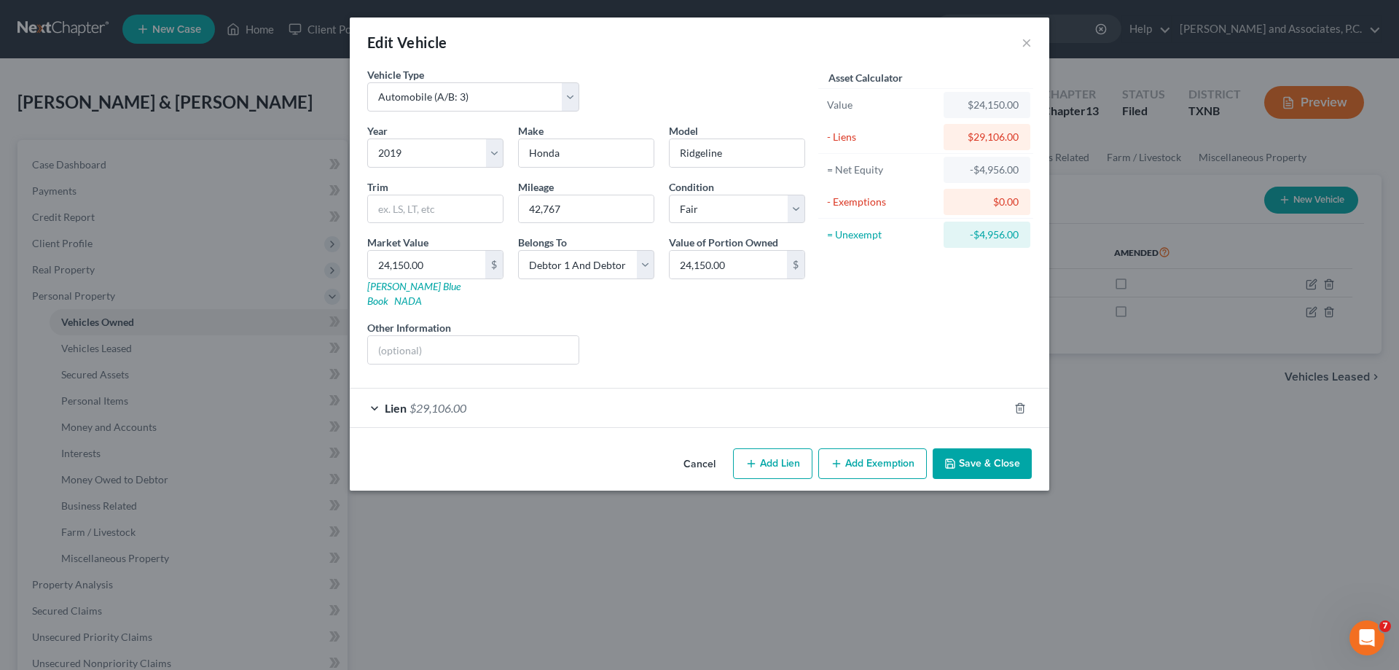
click at [991, 448] on button "Save & Close" at bounding box center [982, 463] width 99 height 31
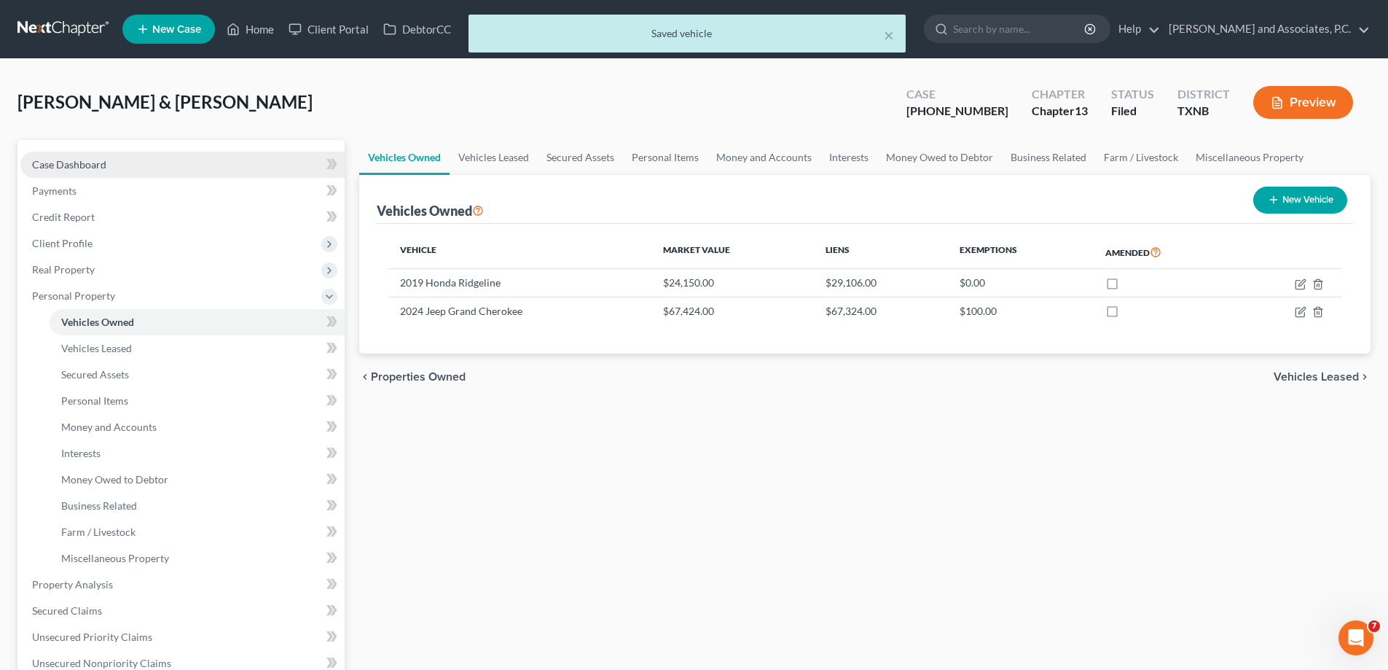
click at [36, 160] on span "Case Dashboard" at bounding box center [69, 164] width 74 height 12
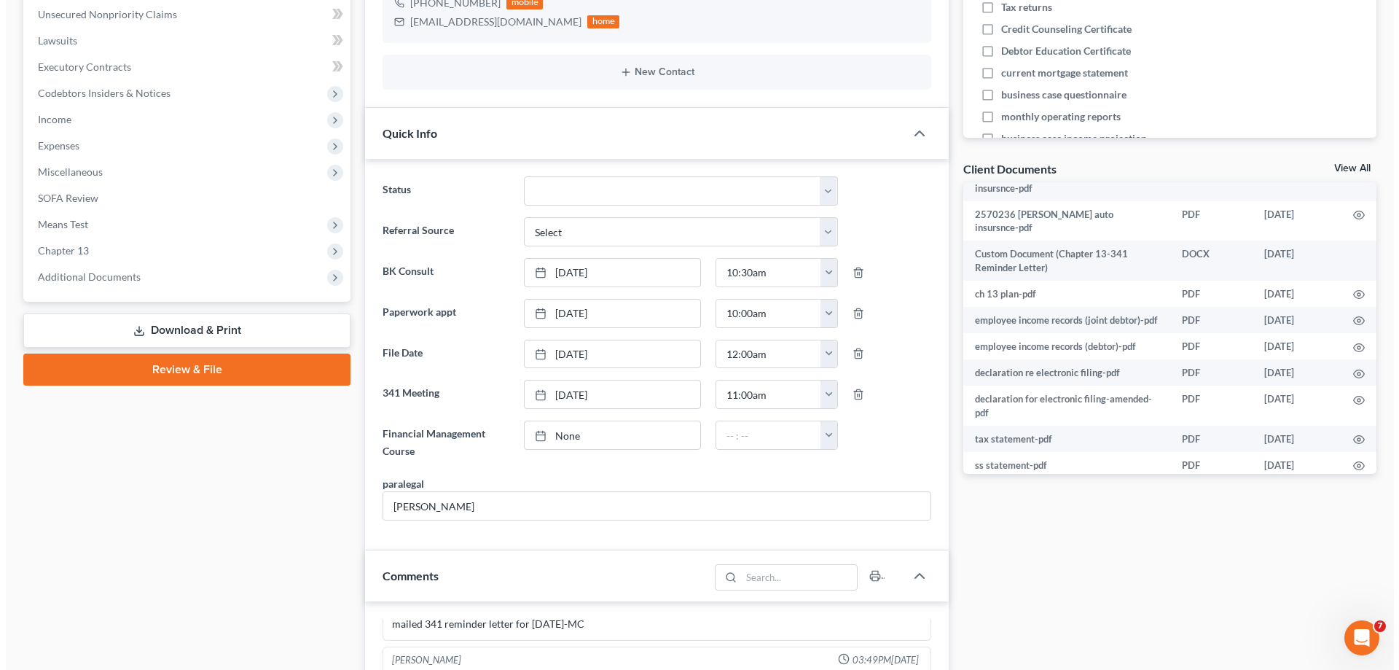
scroll to position [437, 0]
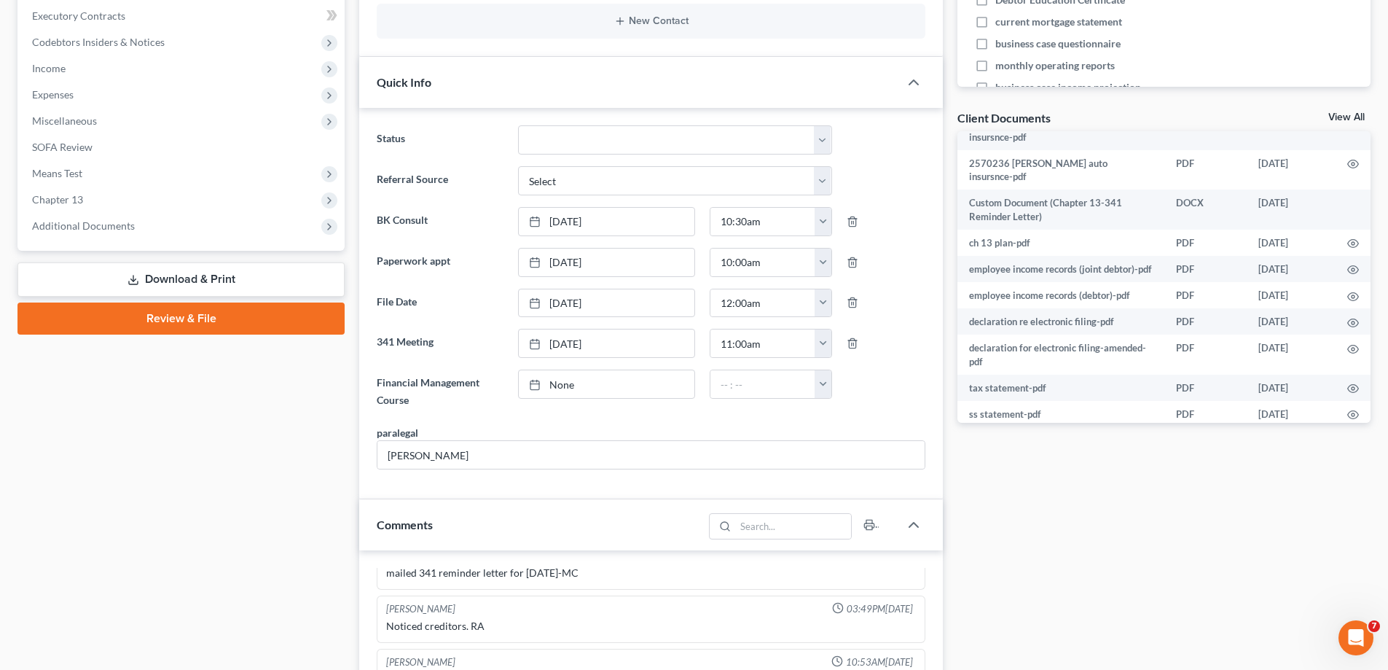
click at [1347, 515] on icon "button" at bounding box center [1353, 521] width 12 height 12
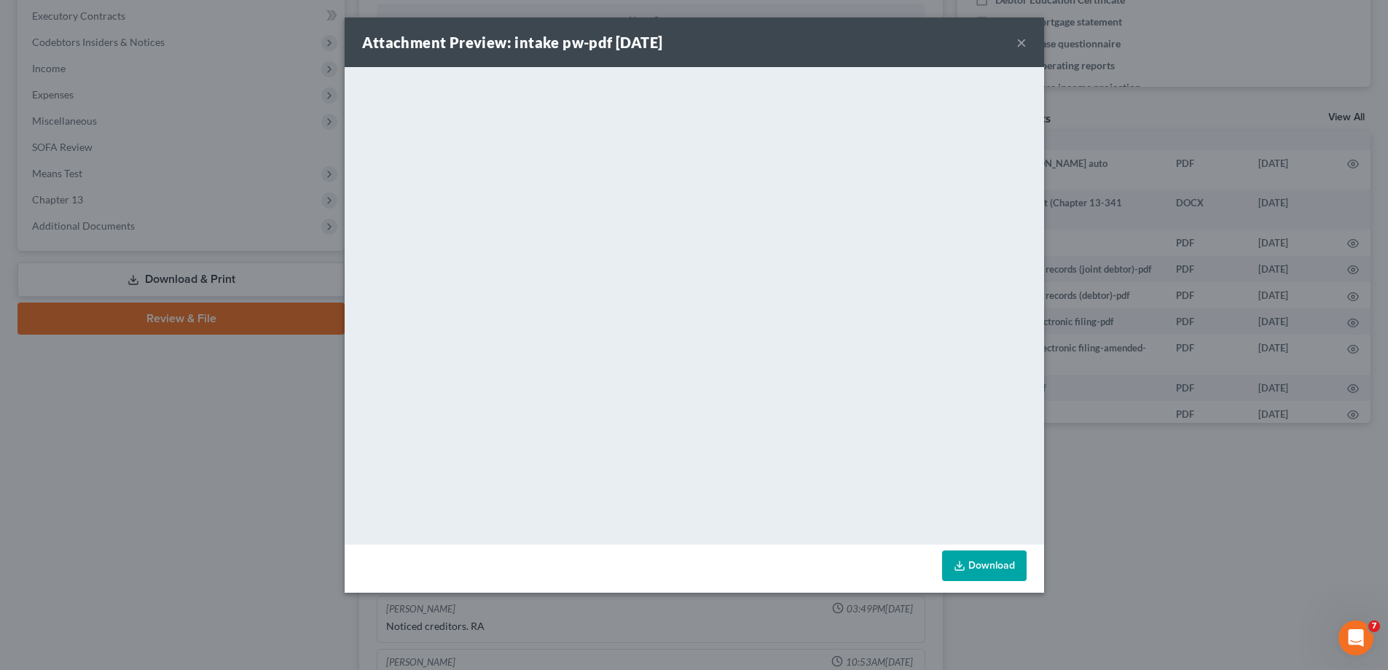
scroll to position [593, 0]
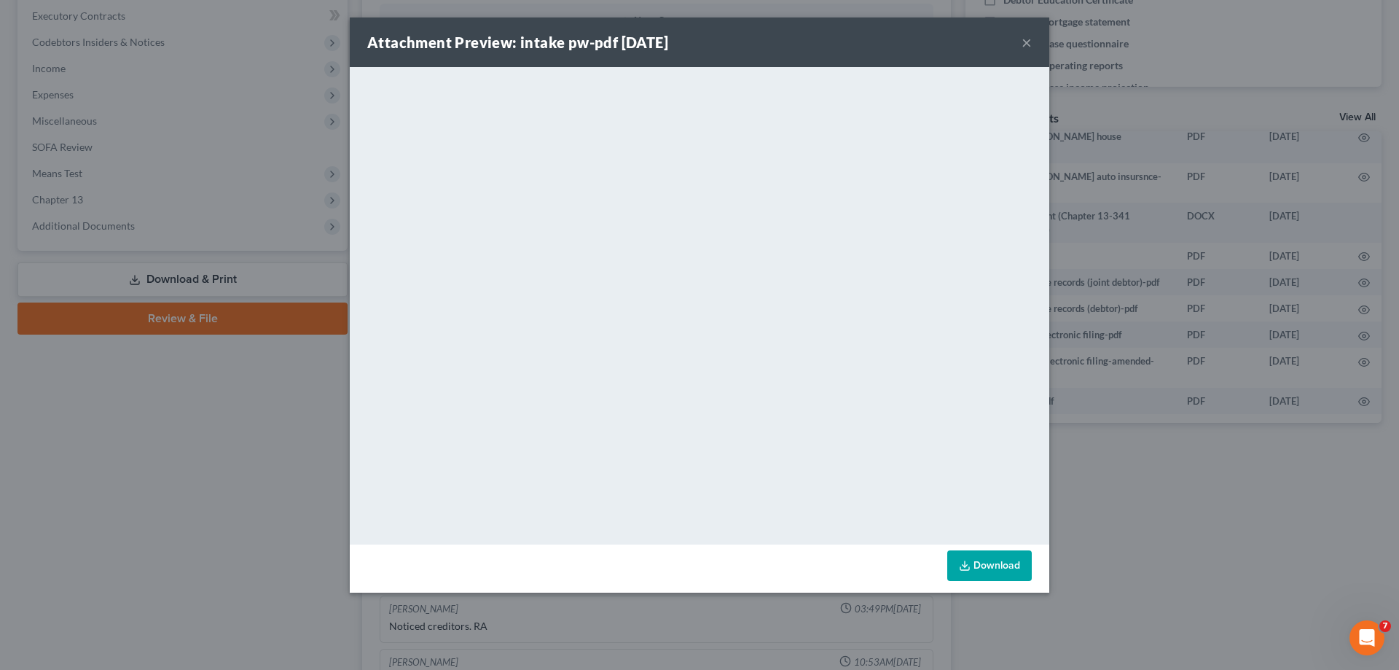
click at [1028, 42] on button "×" at bounding box center [1027, 42] width 10 height 17
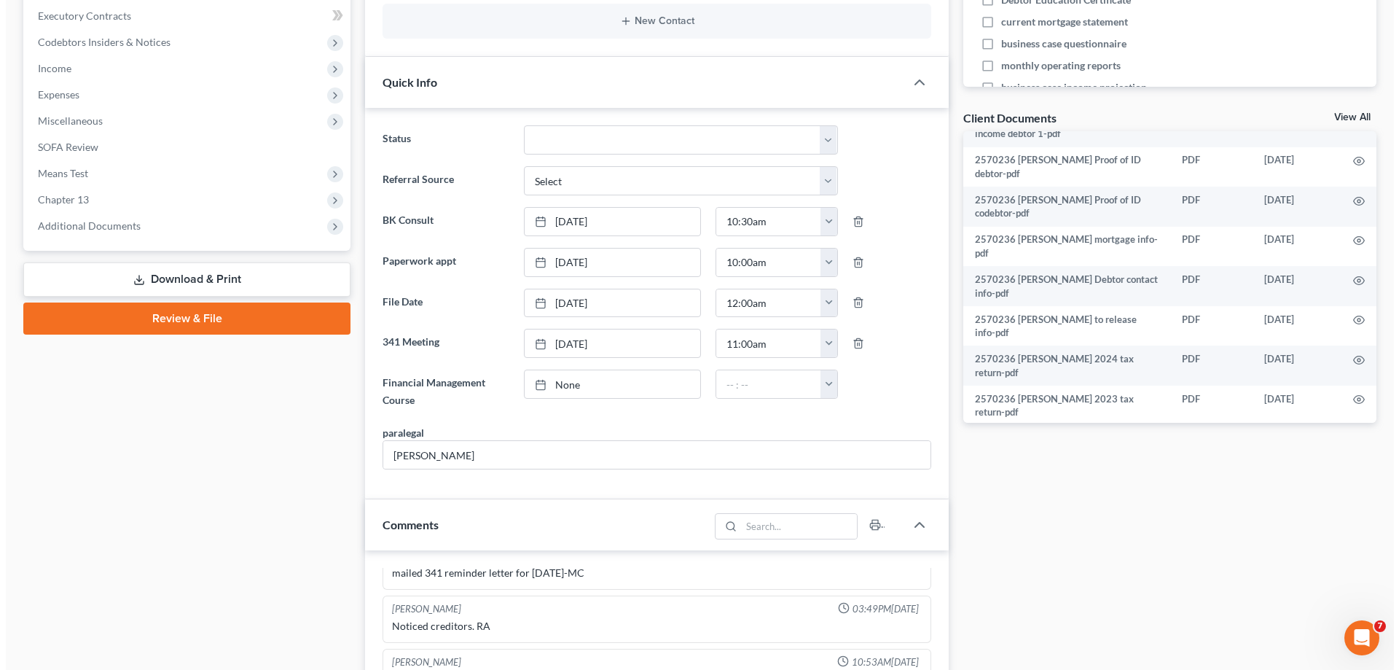
scroll to position [437, 0]
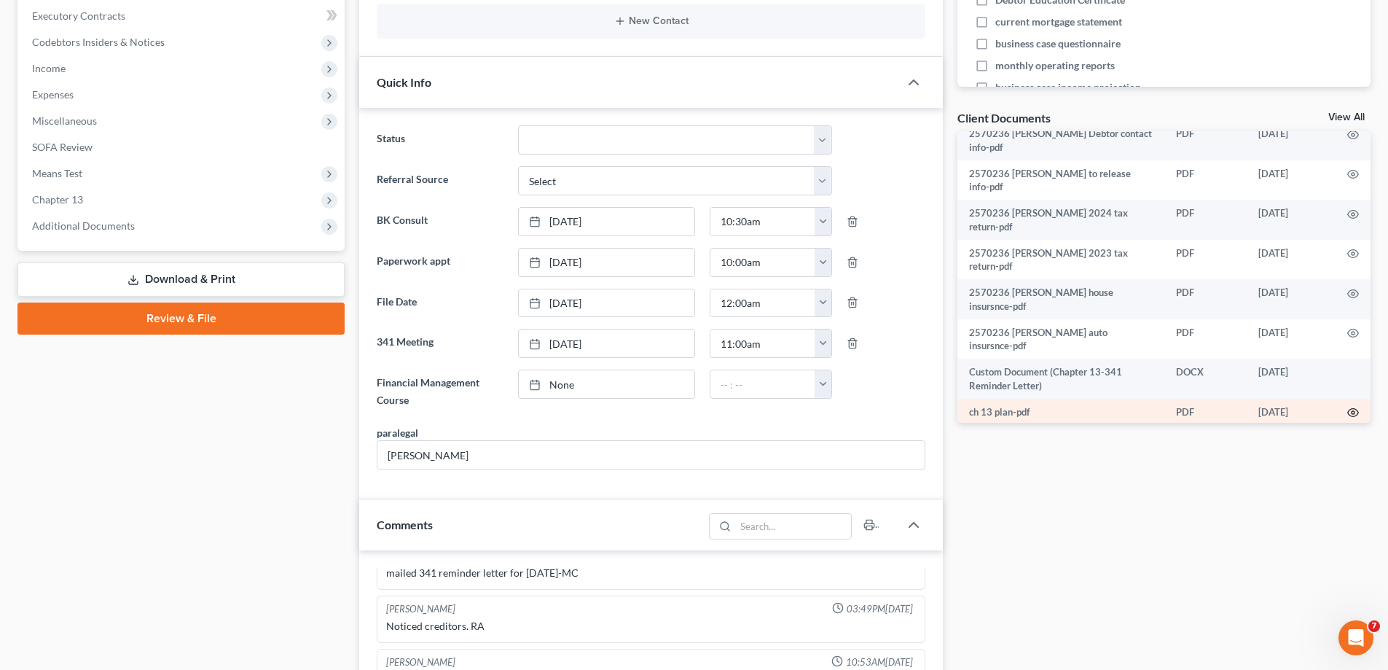
click at [1347, 407] on icon "button" at bounding box center [1353, 413] width 12 height 12
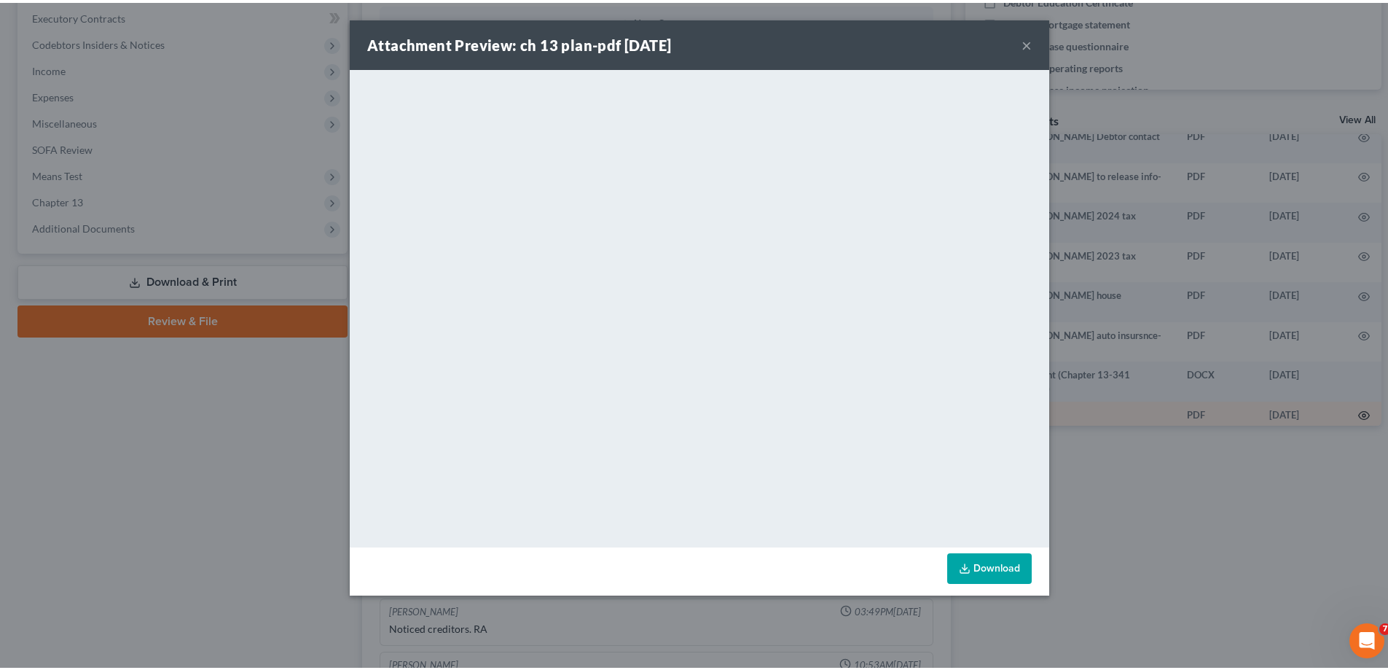
scroll to position [424, 0]
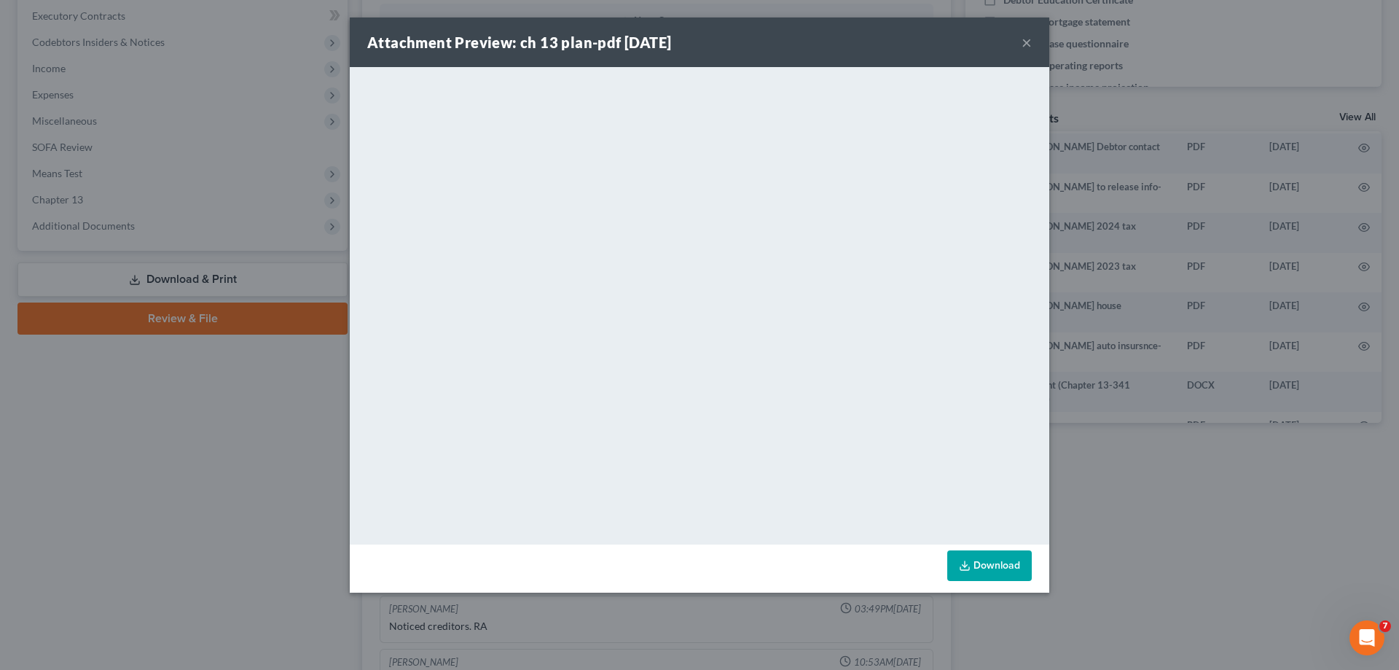
click at [975, 563] on link "Download" at bounding box center [989, 565] width 85 height 31
click at [1027, 46] on button "×" at bounding box center [1027, 42] width 10 height 17
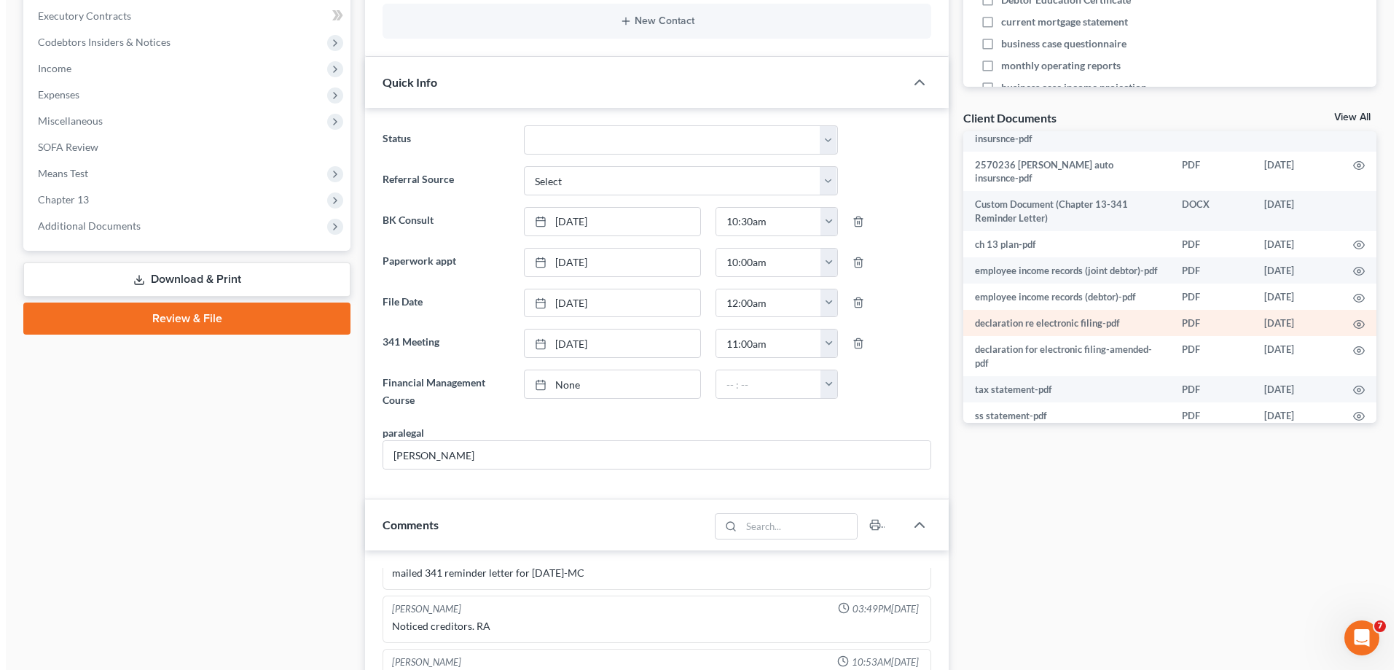
scroll to position [606, 0]
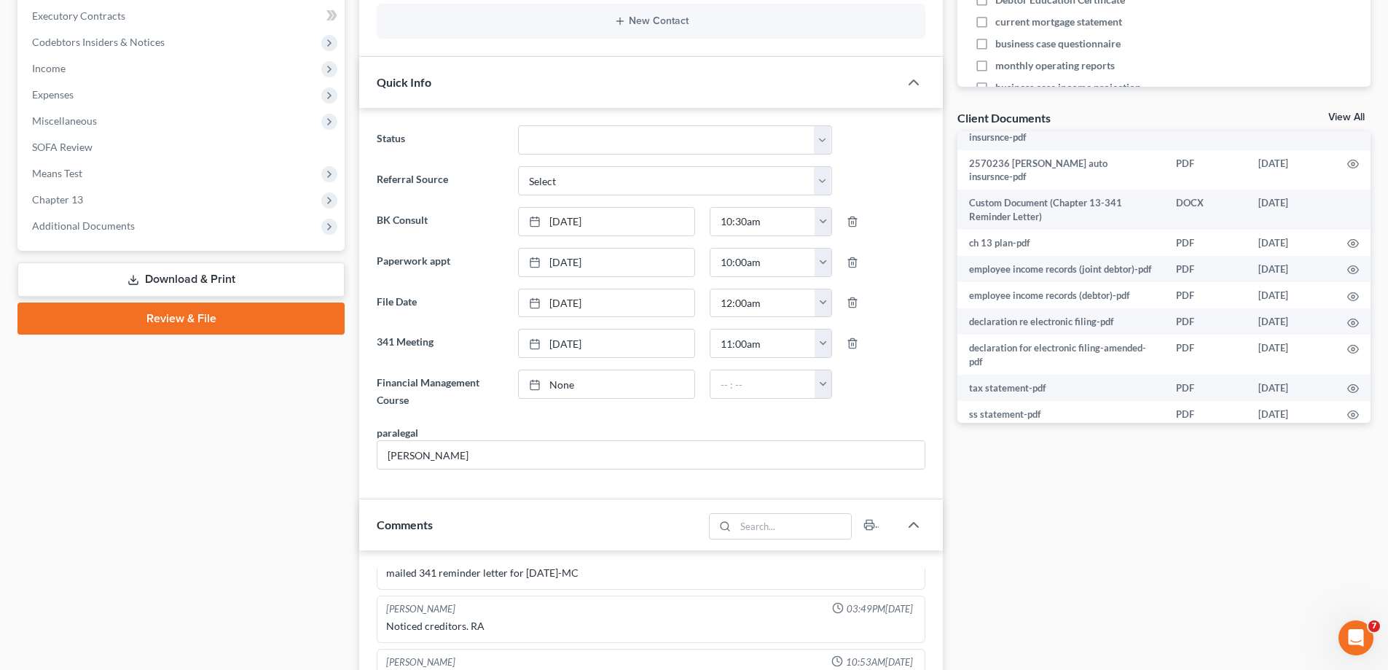
click at [1347, 515] on icon "button" at bounding box center [1353, 521] width 12 height 12
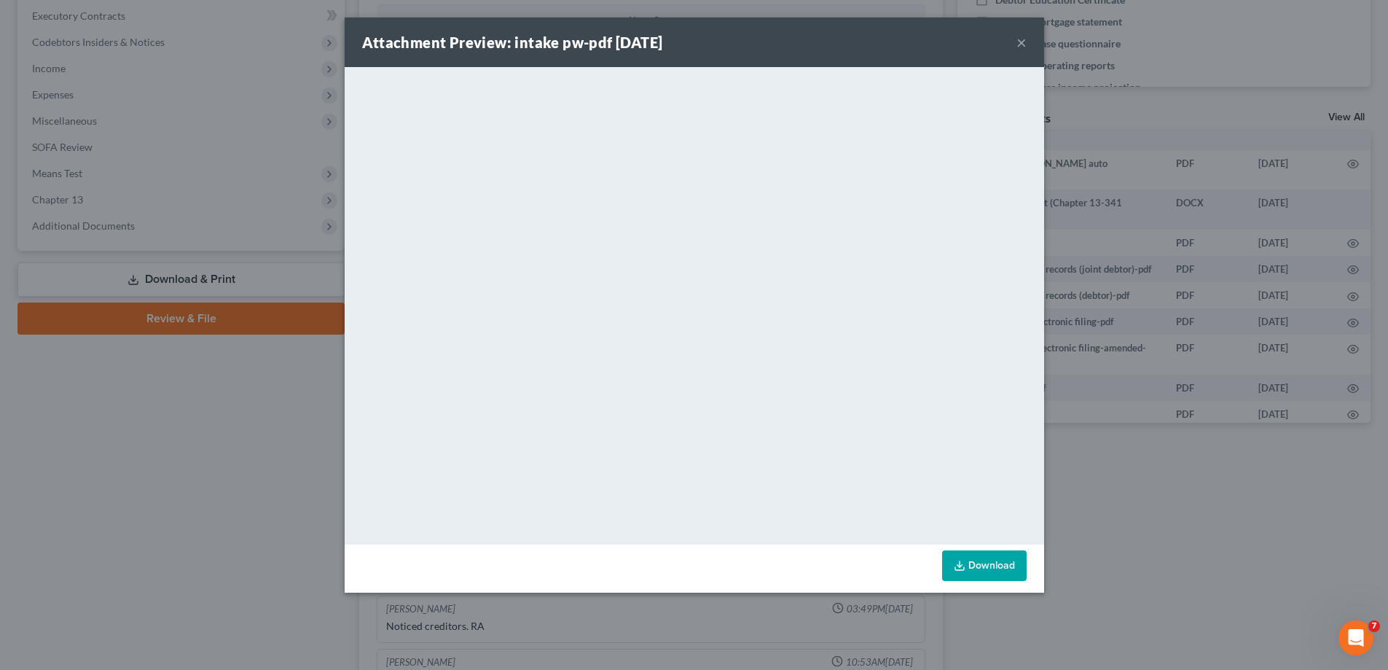
scroll to position [593, 0]
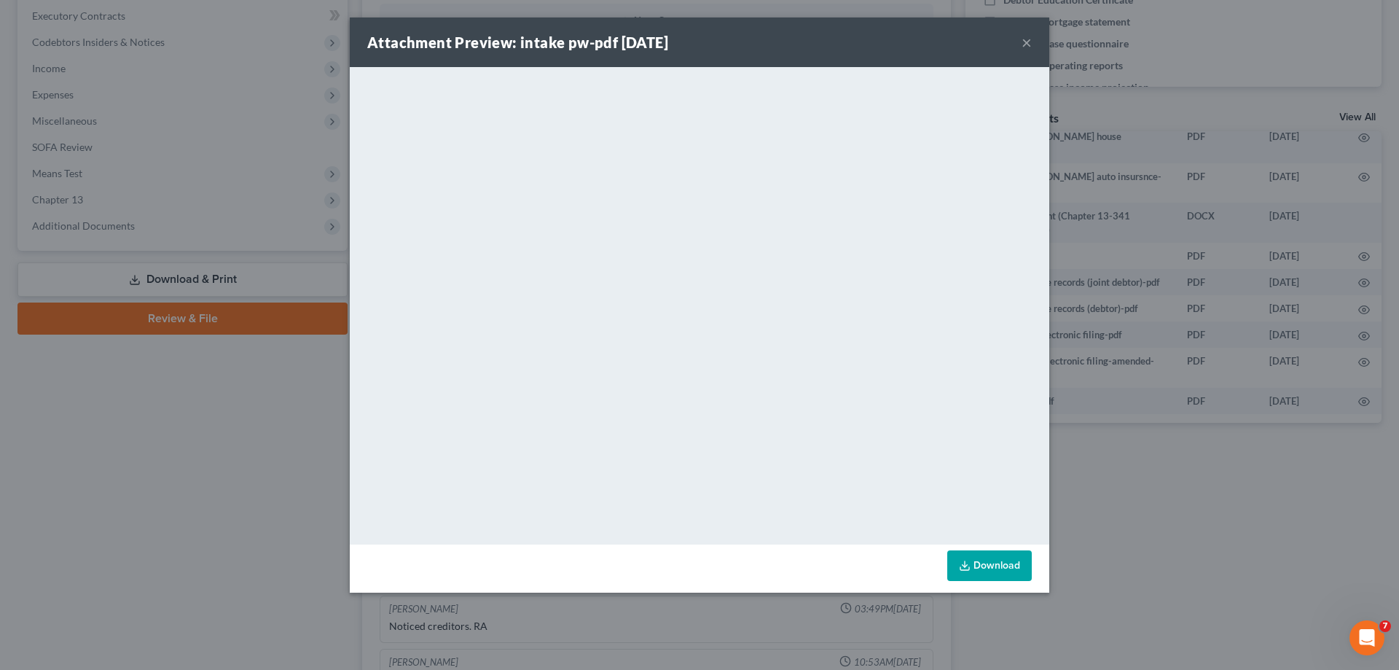
click at [1024, 43] on button "×" at bounding box center [1027, 42] width 10 height 17
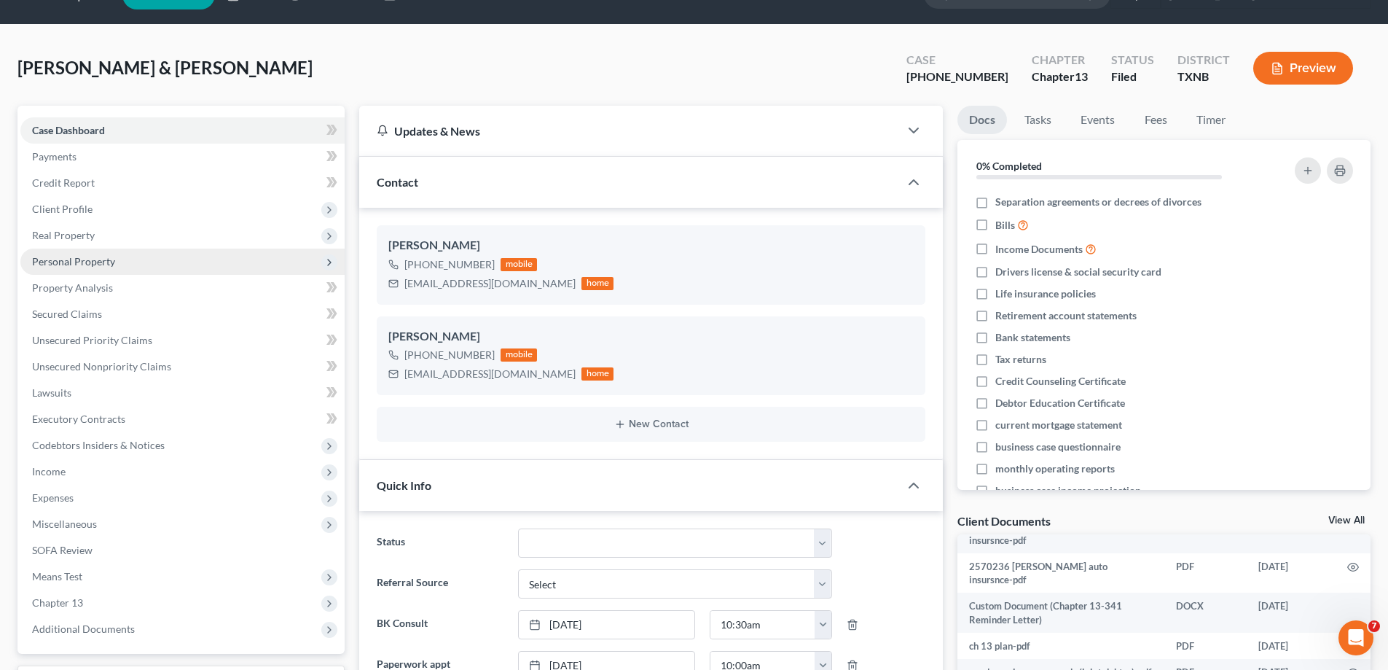
scroll to position [0, 0]
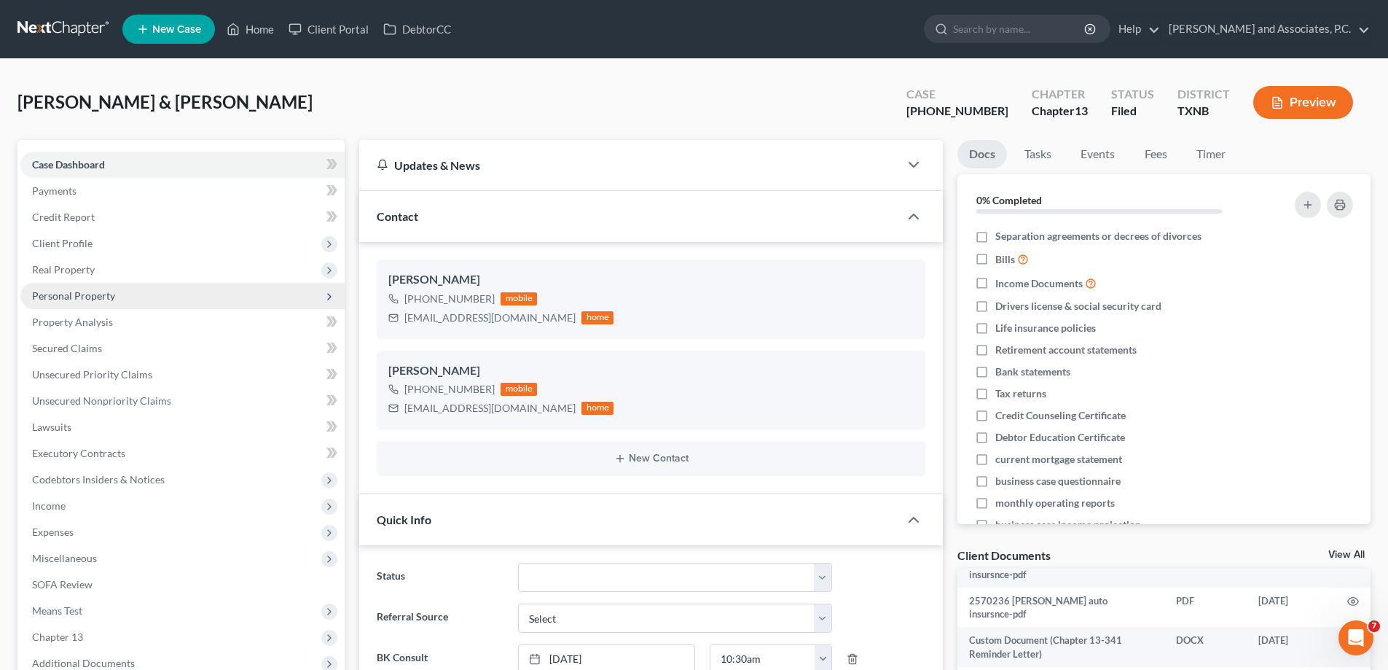
click at [115, 296] on span "Personal Property" at bounding box center [182, 296] width 324 height 26
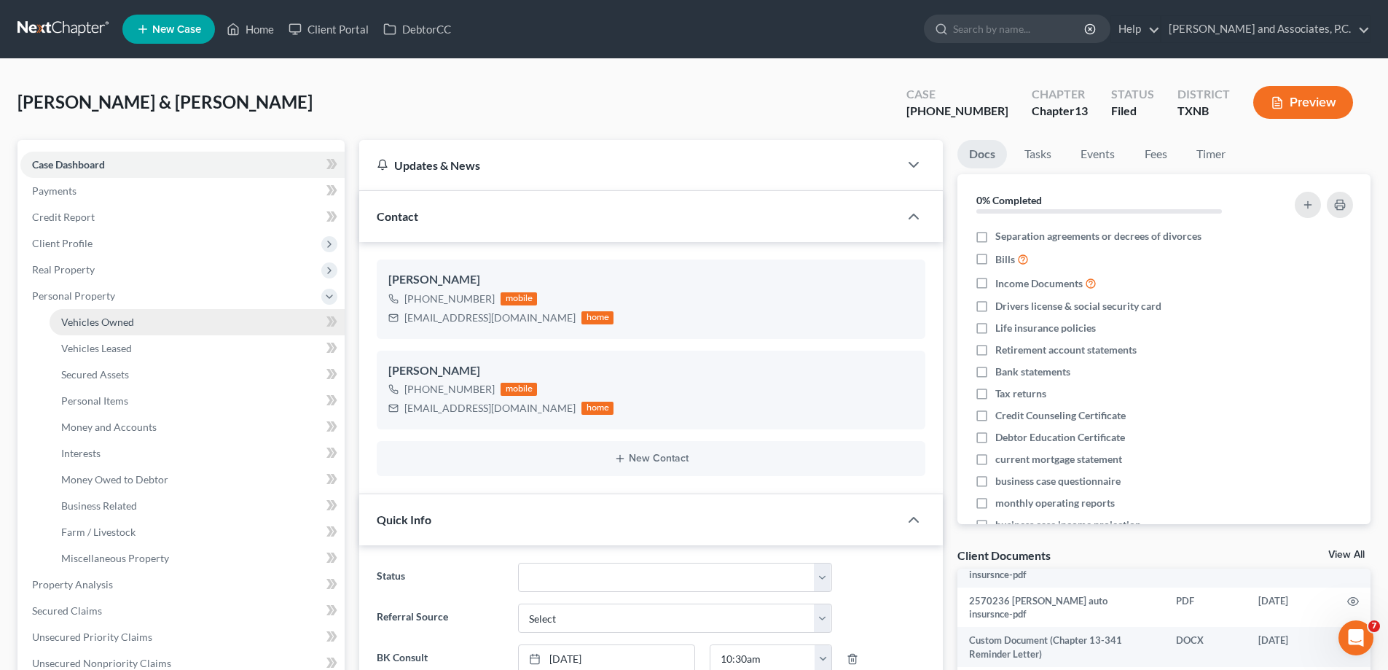
click at [112, 326] on span "Vehicles Owned" at bounding box center [97, 322] width 73 height 12
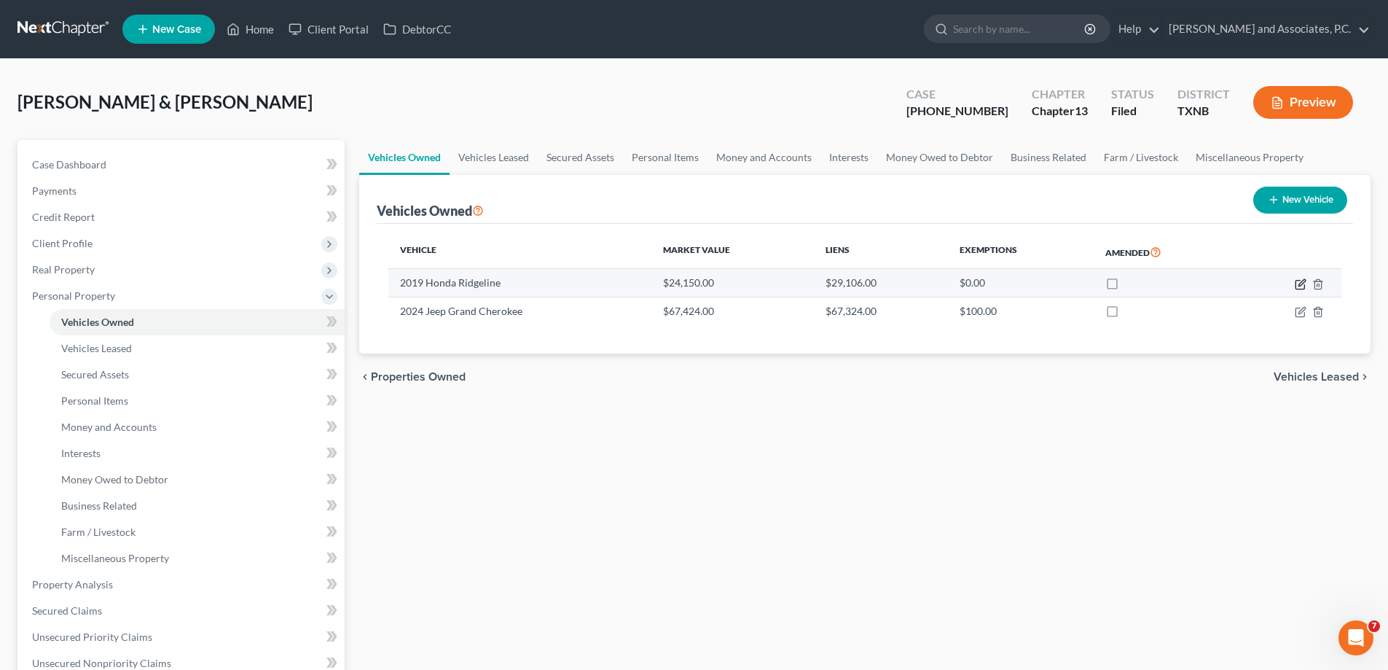
click at [1297, 286] on icon "button" at bounding box center [1301, 284] width 12 height 12
select select "0"
select select "7"
select select "3"
select select "2"
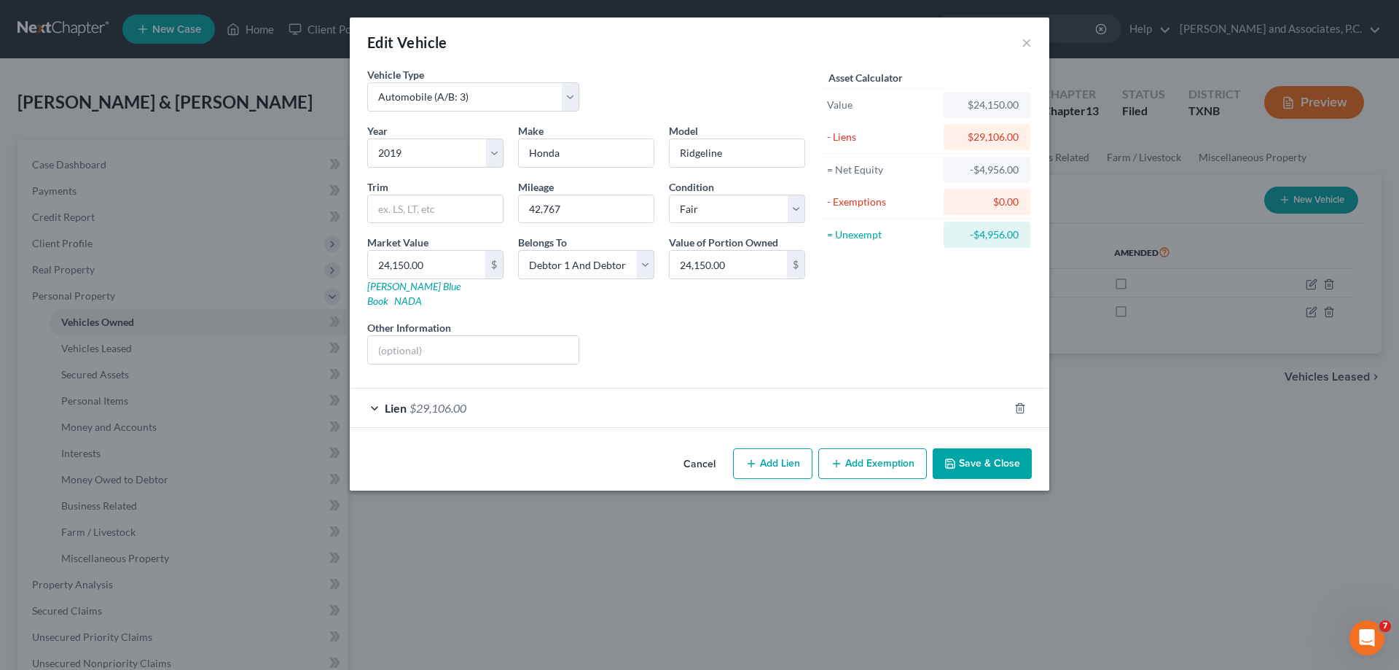
click at [978, 455] on button "Save & Close" at bounding box center [982, 463] width 99 height 31
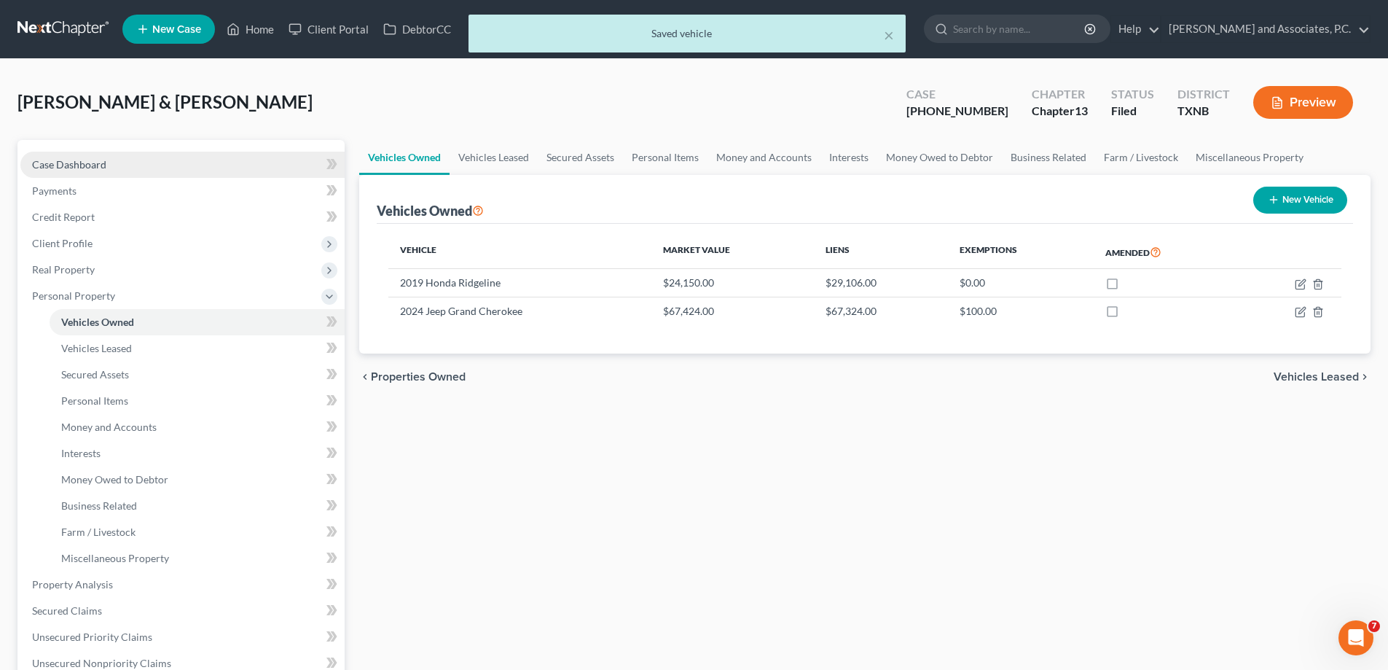
click at [100, 164] on span "Case Dashboard" at bounding box center [69, 164] width 74 height 12
select select "5"
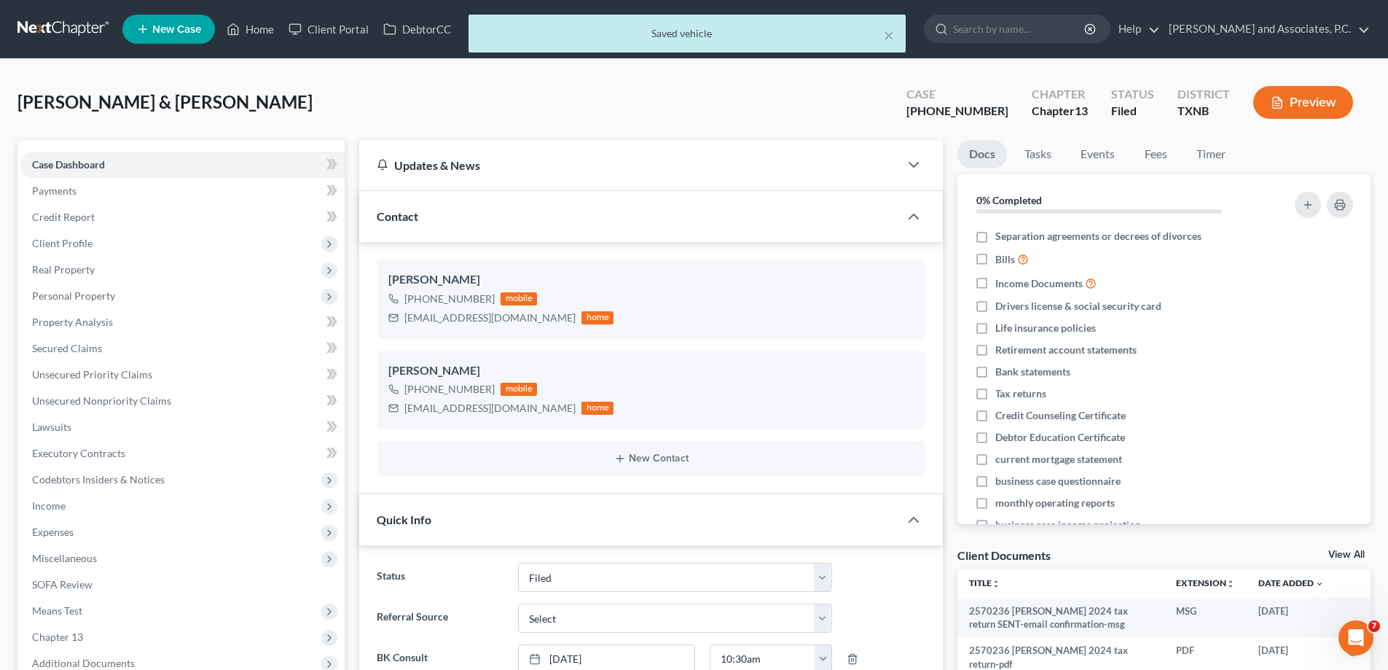
scroll to position [1119, 0]
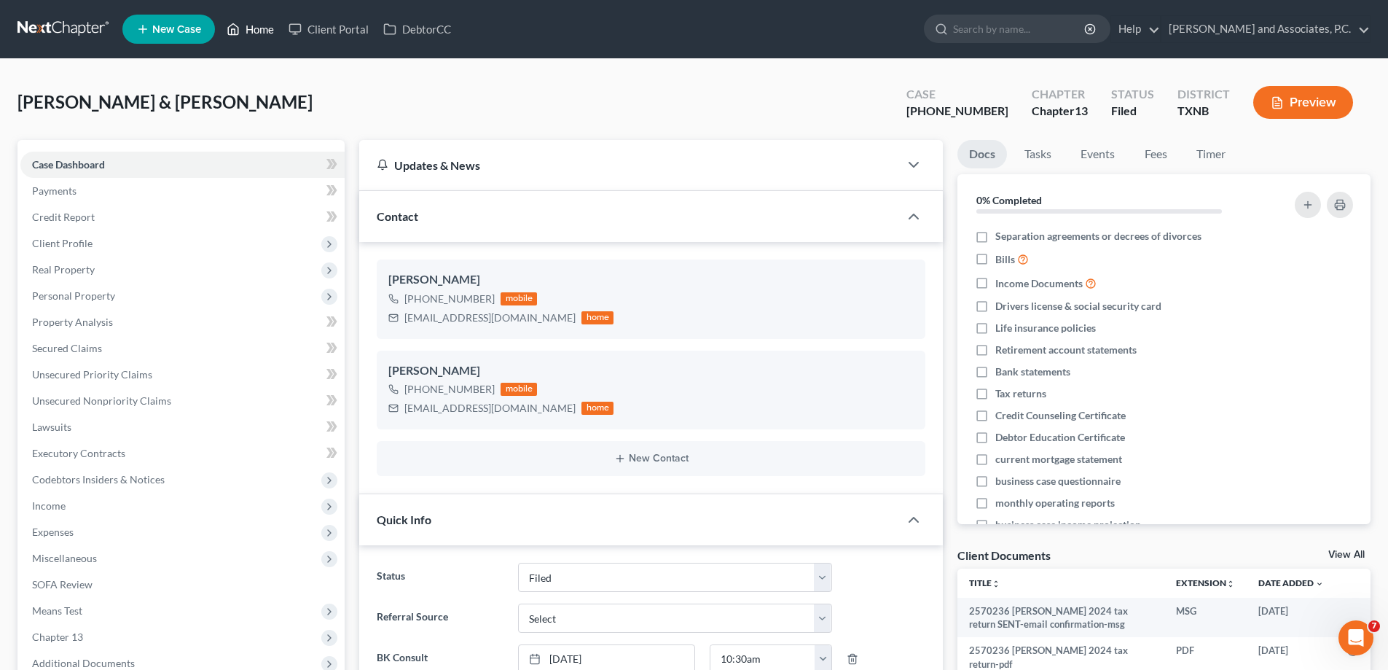
drag, startPoint x: 249, startPoint y: 33, endPoint x: 597, endPoint y: 79, distance: 351.4
click at [249, 33] on link "Home" at bounding box center [250, 29] width 62 height 26
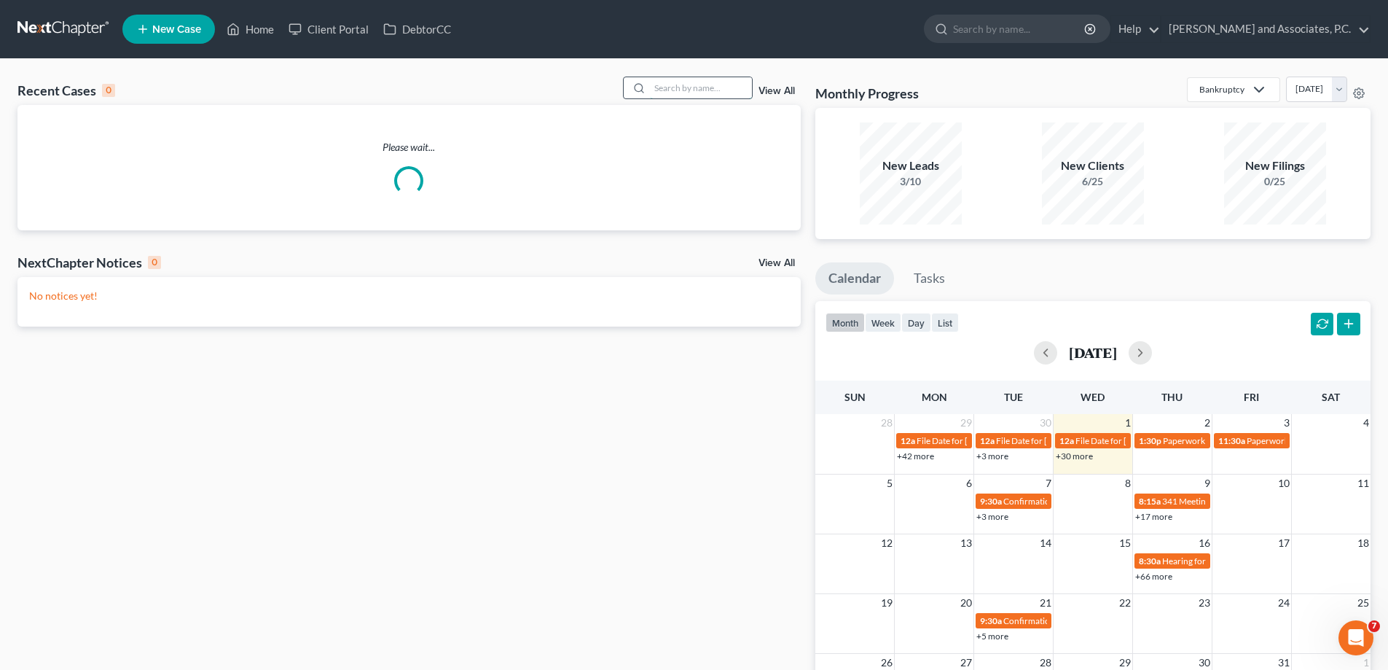
click at [720, 90] on input "search" at bounding box center [701, 87] width 102 height 21
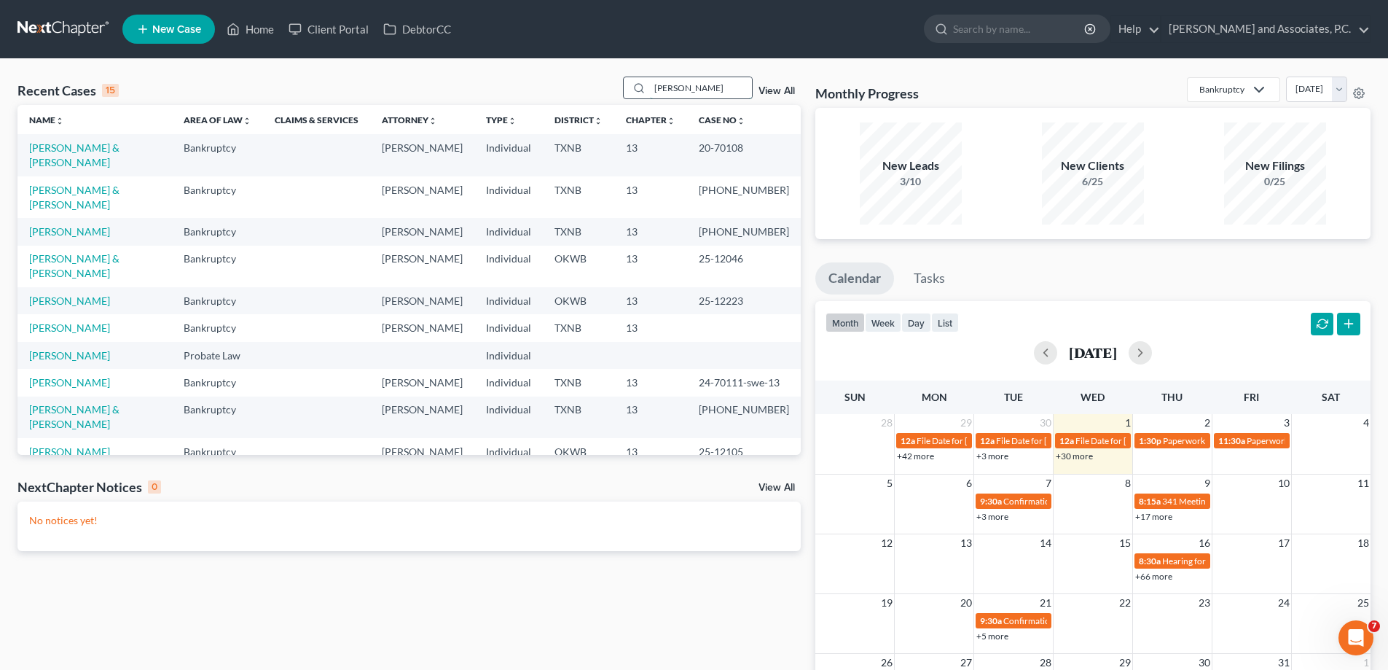
type input "[PERSON_NAME]"
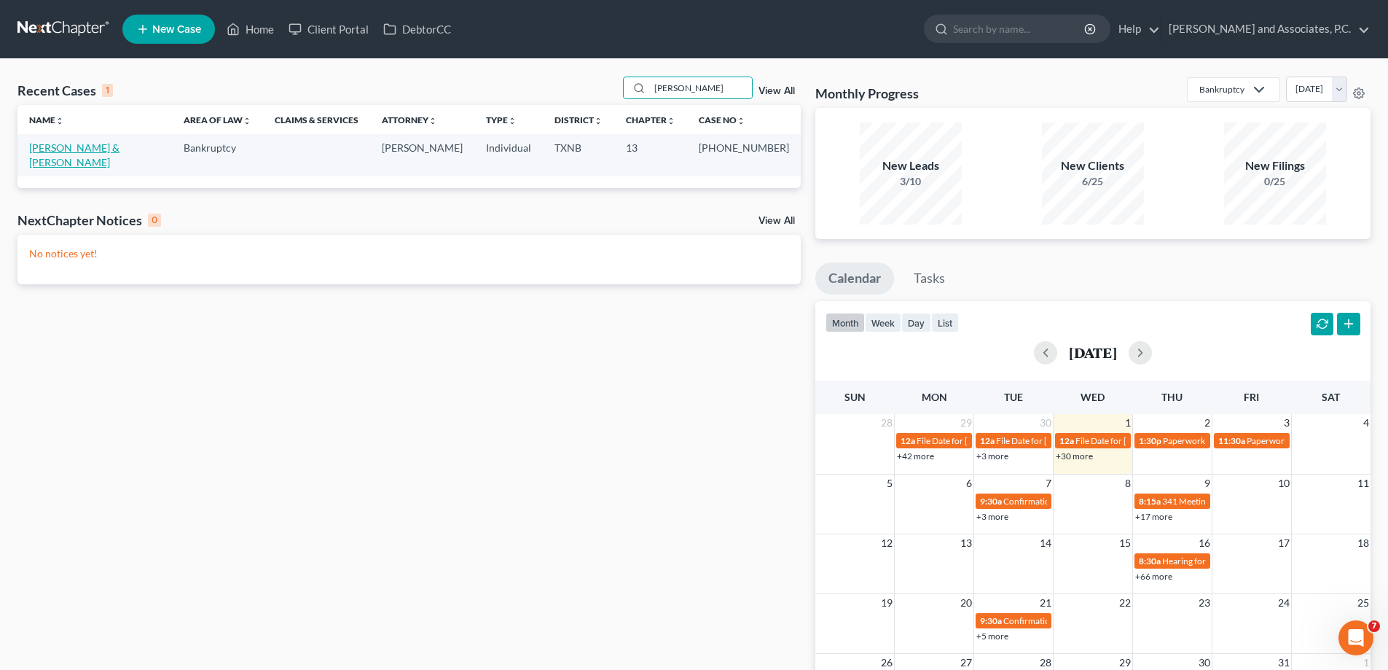
click at [106, 152] on link "[PERSON_NAME] & [PERSON_NAME]" at bounding box center [74, 154] width 90 height 27
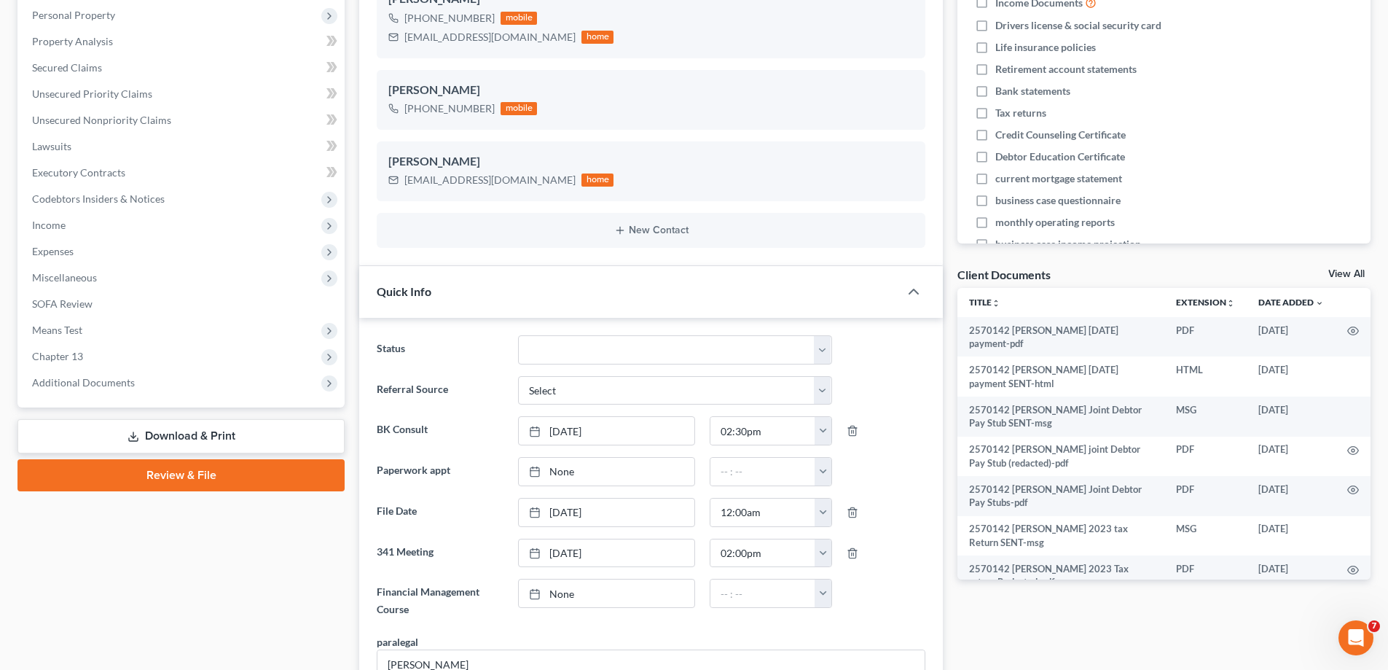
scroll to position [292, 0]
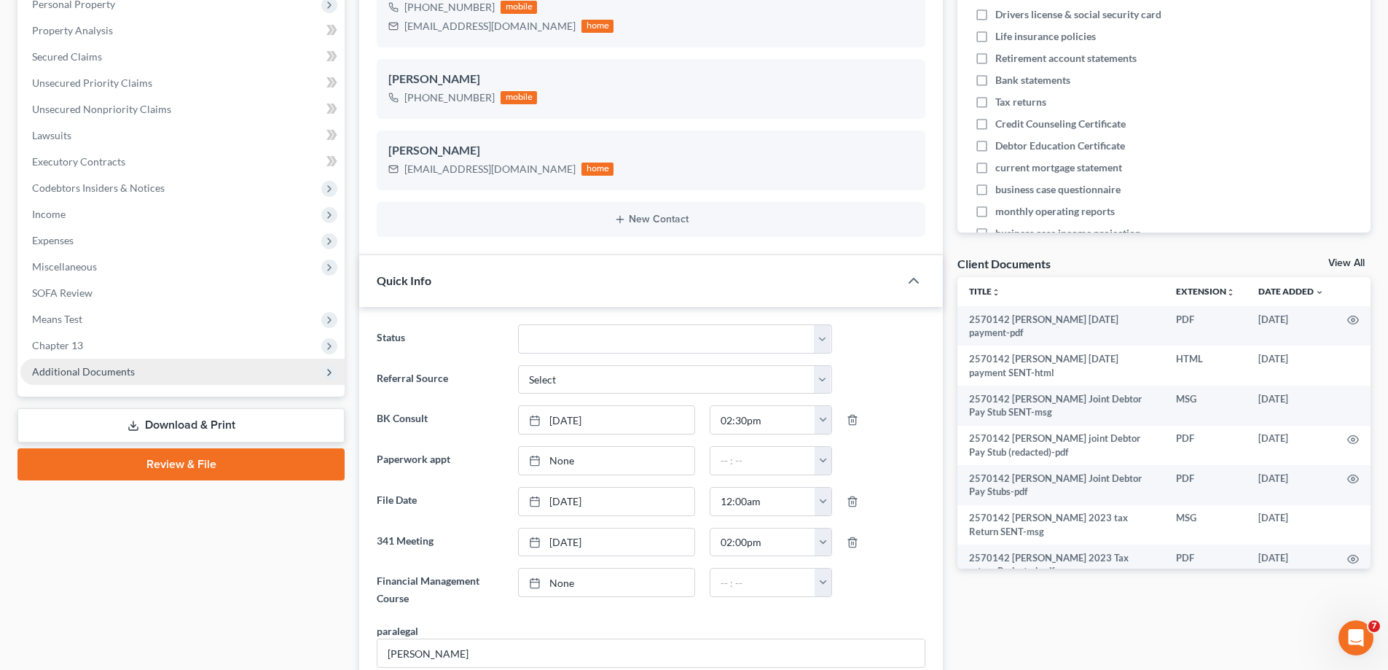
click at [87, 371] on span "Additional Documents" at bounding box center [83, 371] width 103 height 12
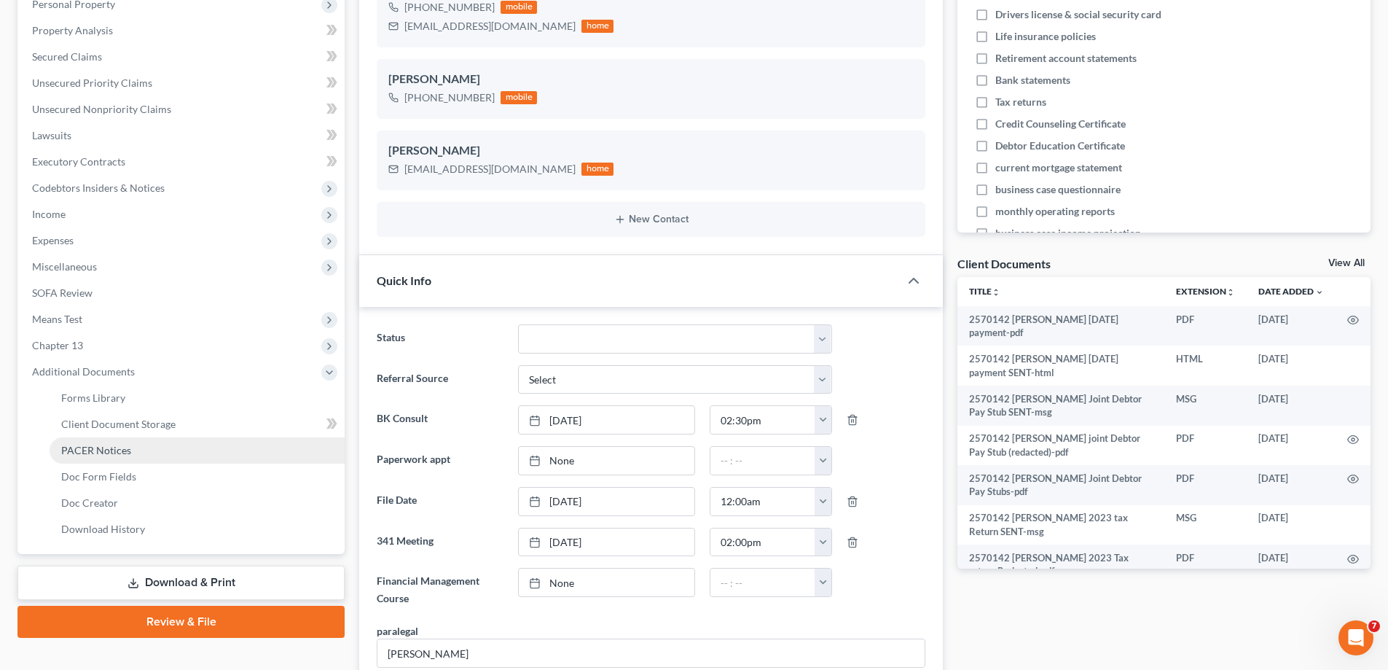
click at [127, 451] on span "PACER Notices" at bounding box center [96, 450] width 70 height 12
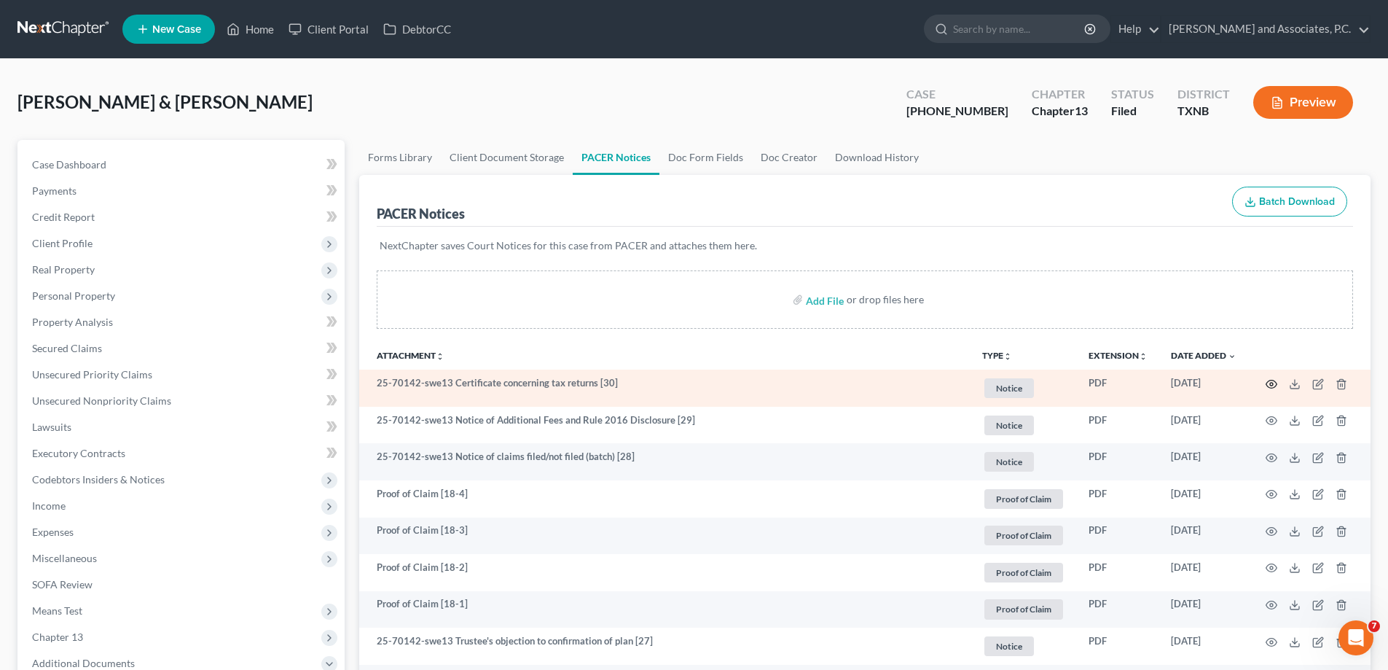
click at [1275, 380] on icon "button" at bounding box center [1272, 384] width 12 height 12
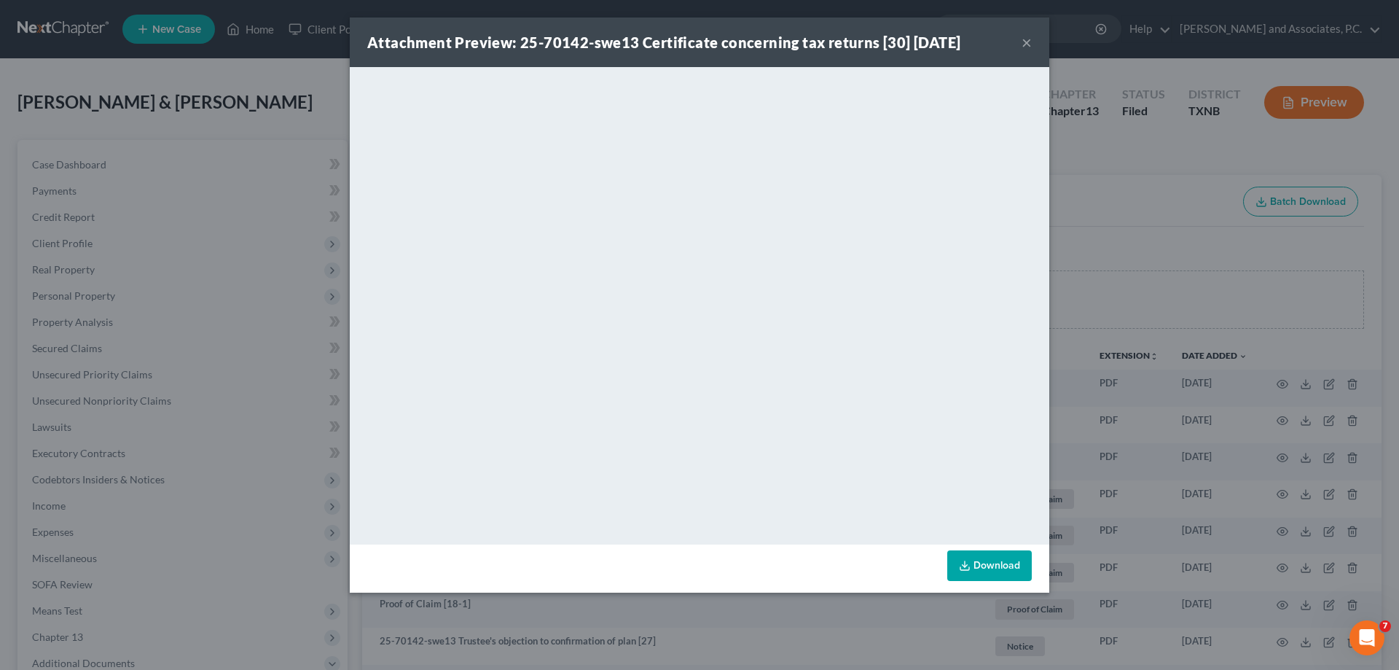
click at [1022, 40] on button "×" at bounding box center [1027, 42] width 10 height 17
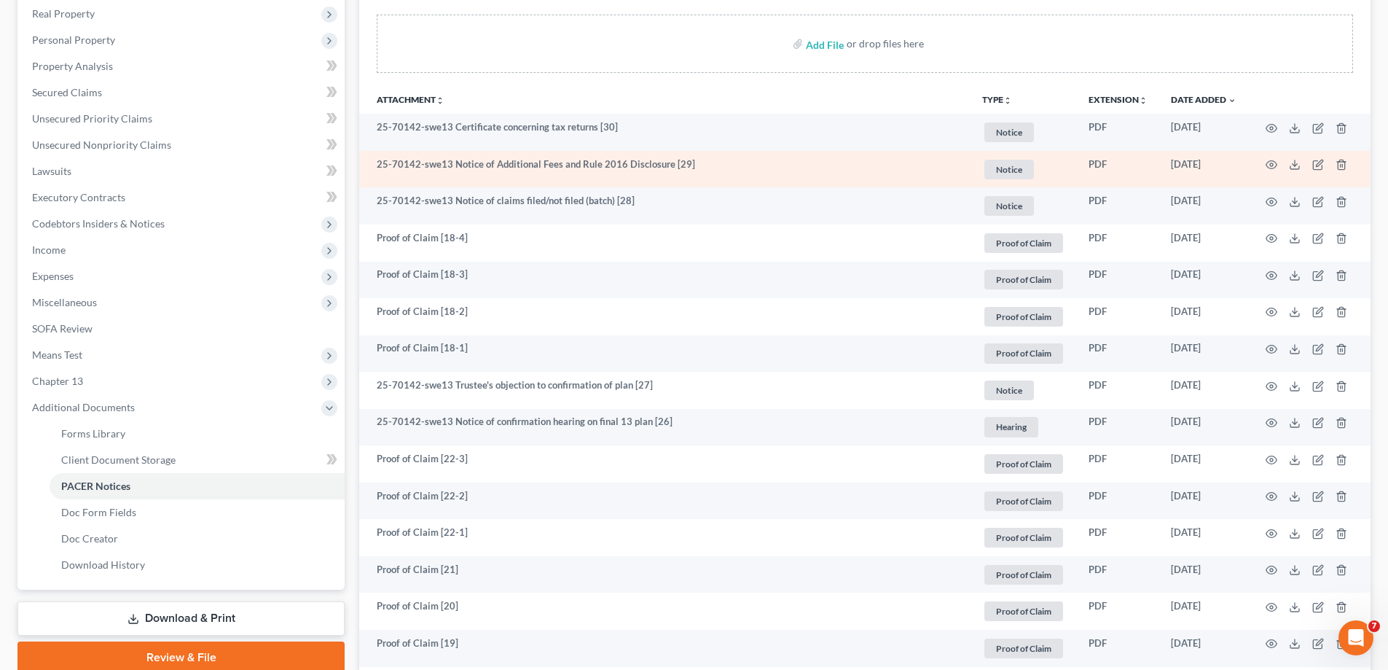
scroll to position [292, 0]
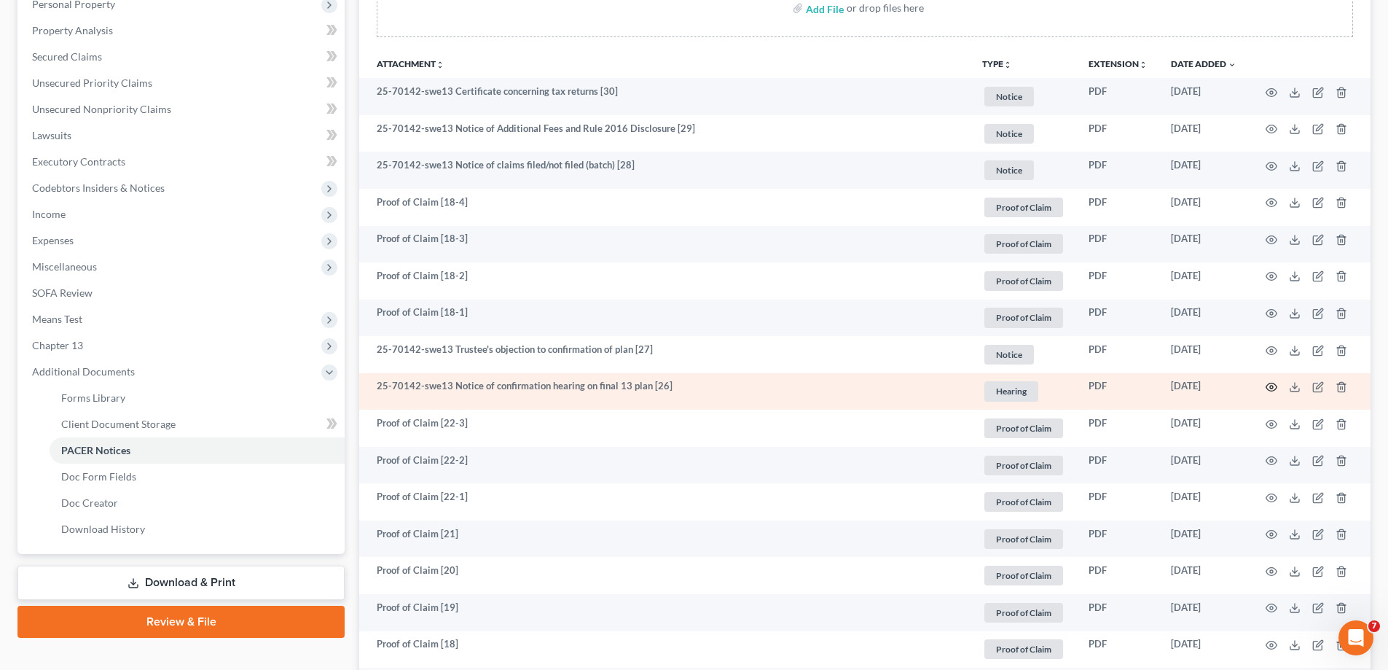
click at [1268, 389] on icon "button" at bounding box center [1272, 387] width 11 height 8
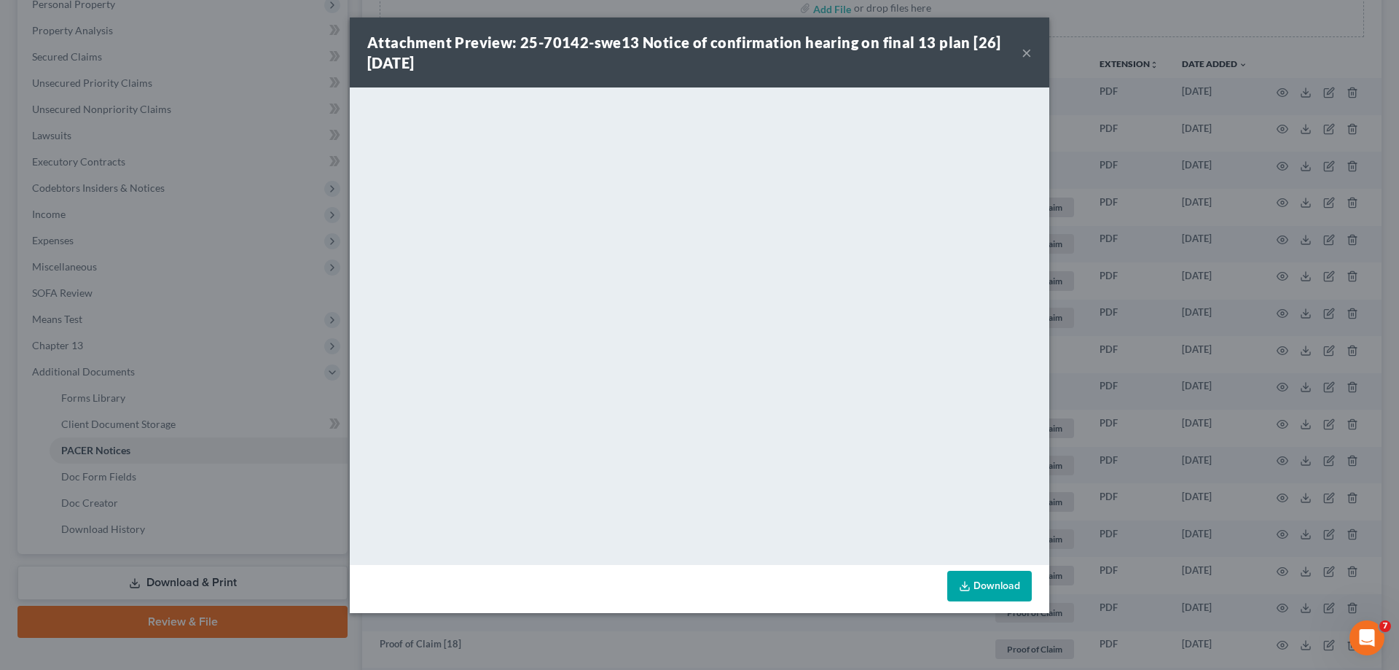
click at [1028, 55] on button "×" at bounding box center [1027, 52] width 10 height 17
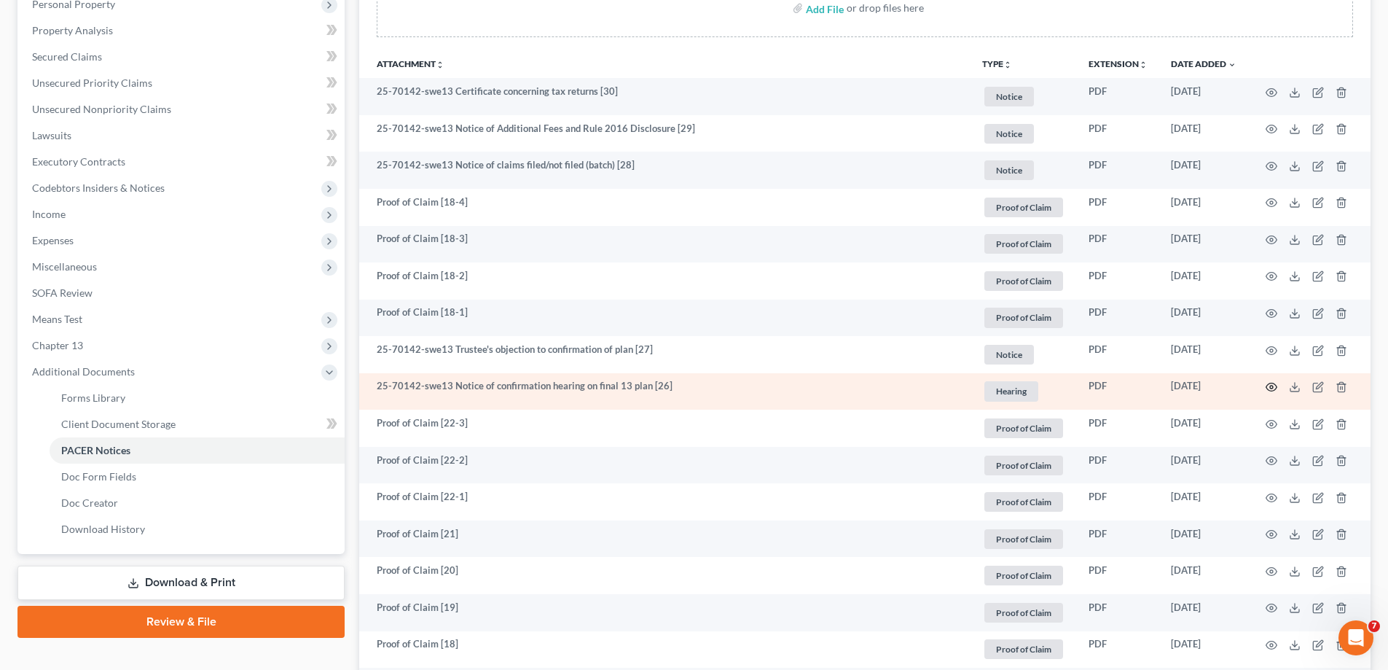
click at [1270, 391] on icon "button" at bounding box center [1272, 387] width 12 height 12
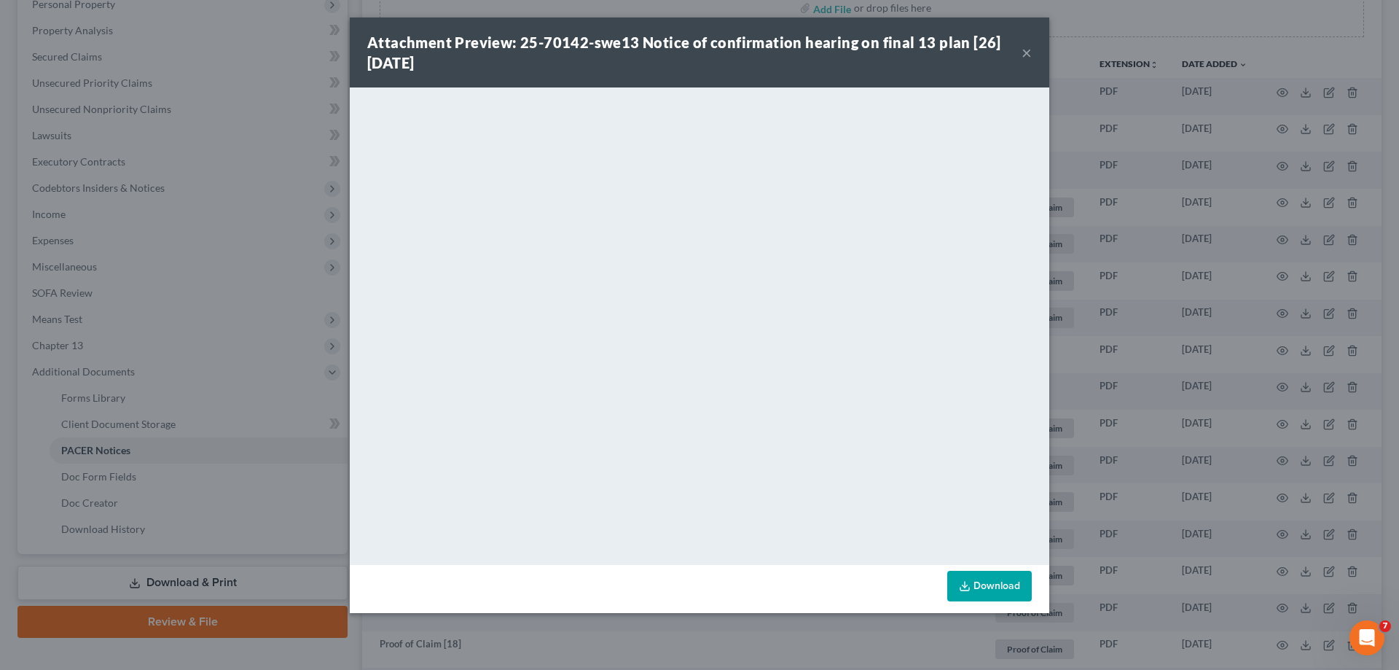
click at [1025, 54] on button "×" at bounding box center [1027, 52] width 10 height 17
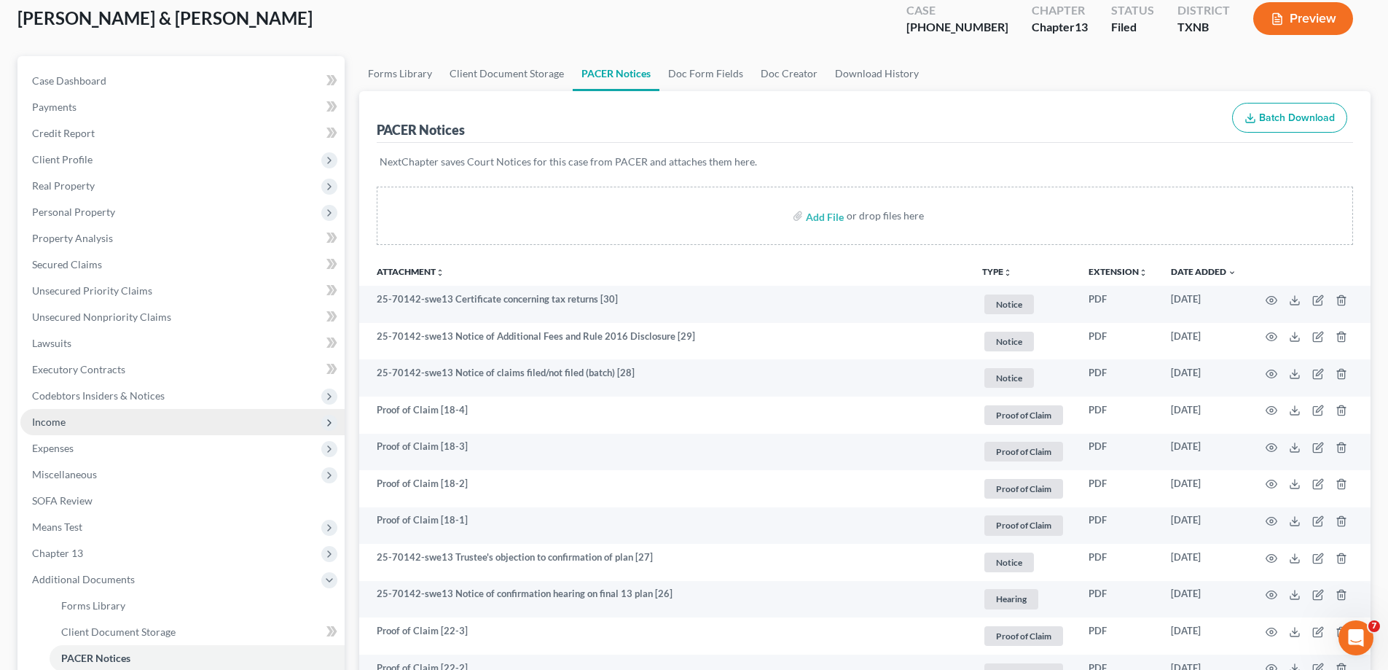
scroll to position [0, 0]
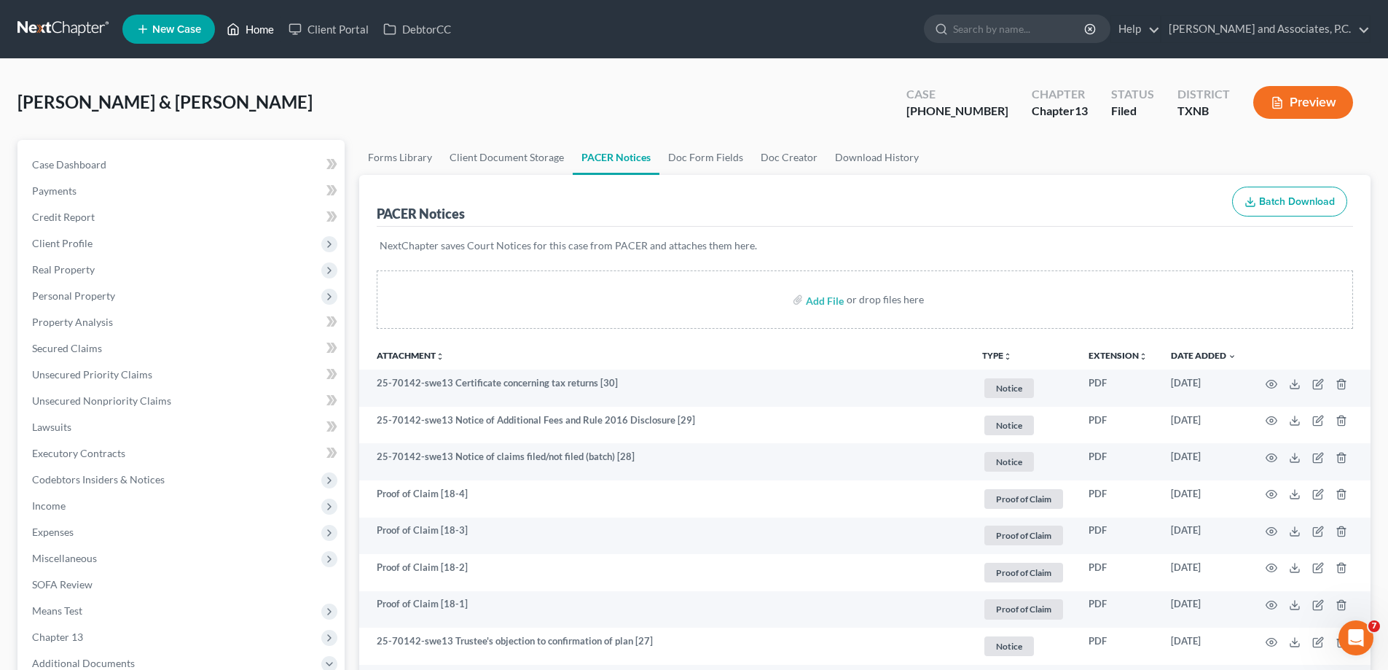
click at [251, 30] on link "Home" at bounding box center [250, 29] width 62 height 26
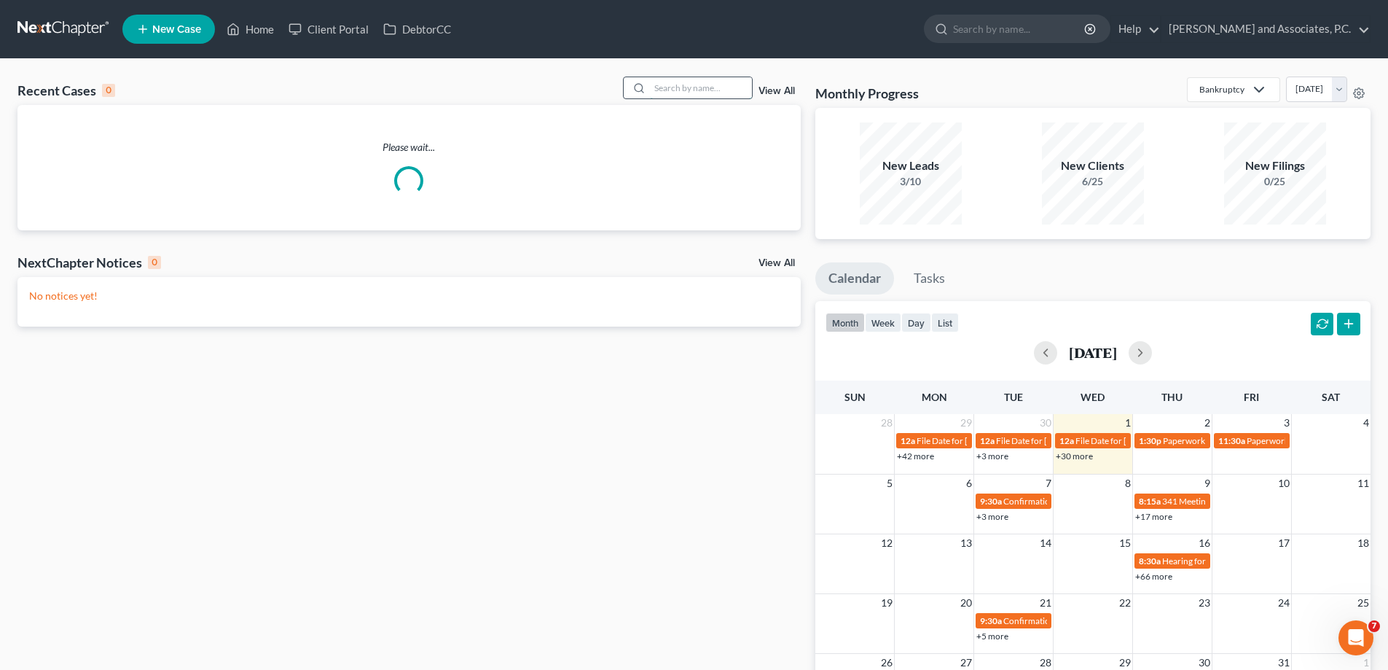
click at [684, 88] on input "search" at bounding box center [701, 87] width 102 height 21
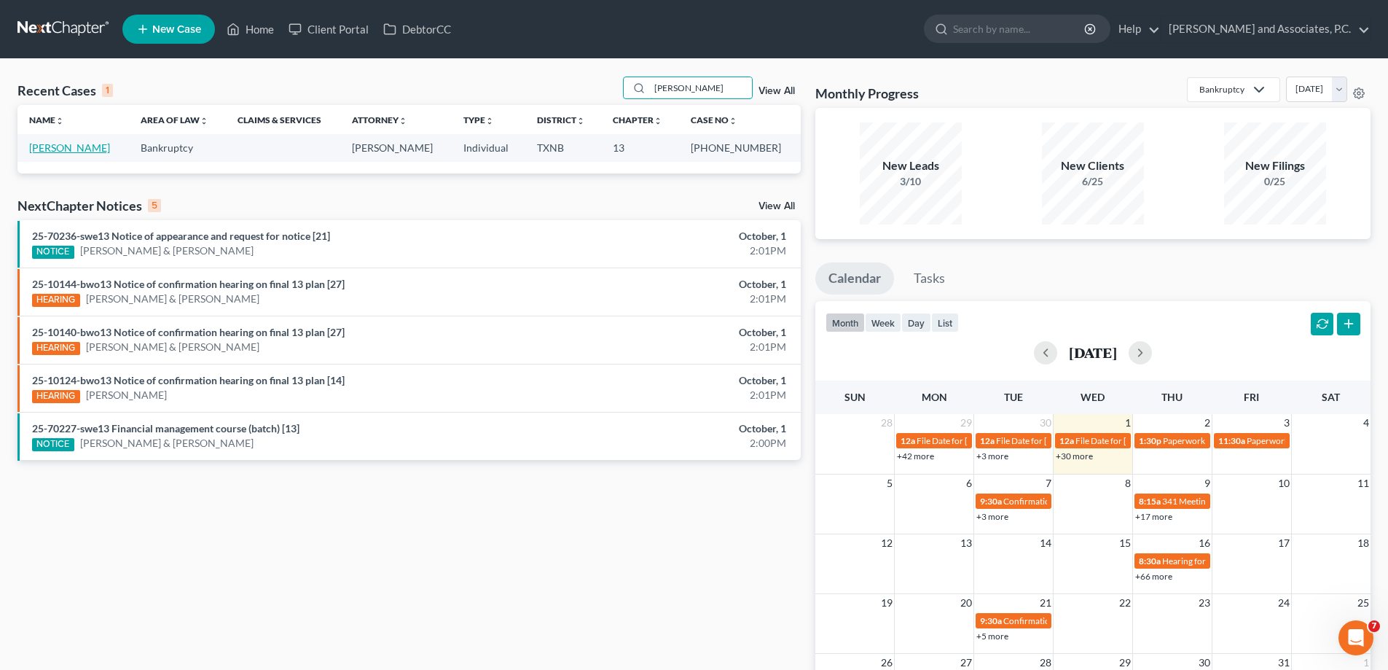
type input "[PERSON_NAME]"
click at [34, 152] on link "[PERSON_NAME]" at bounding box center [69, 147] width 81 height 12
select select "5"
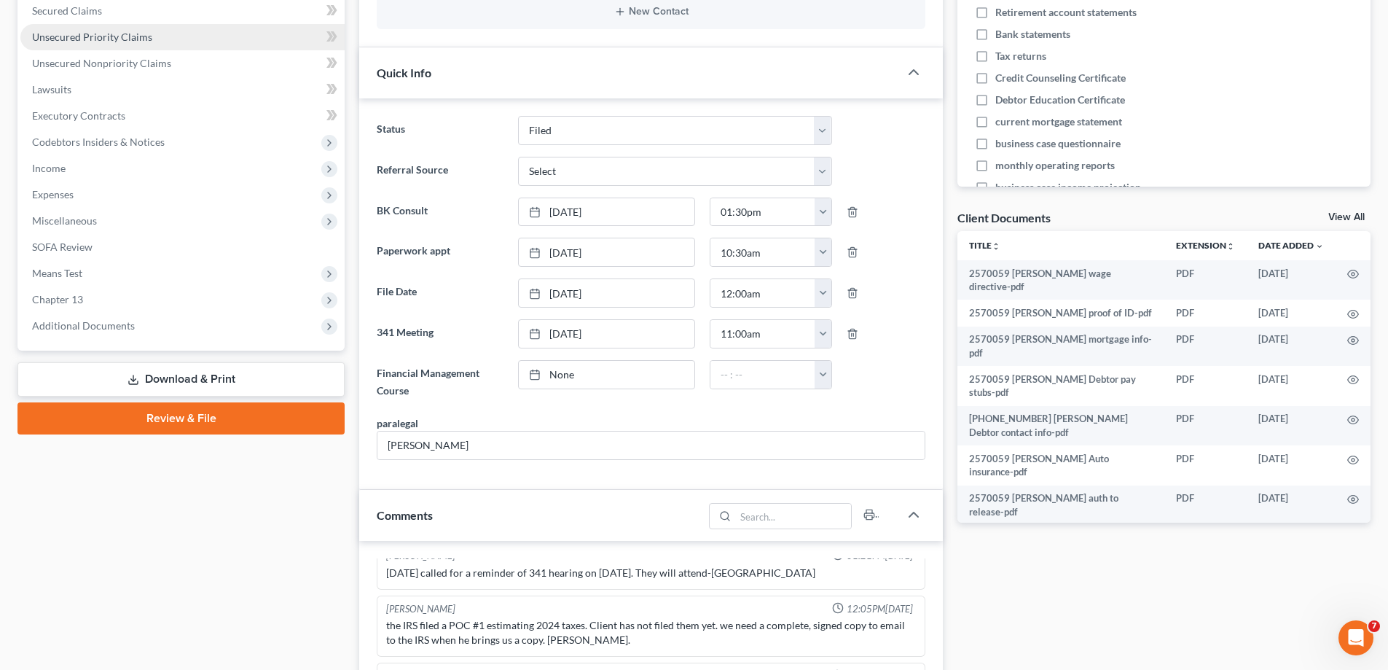
scroll to position [437, 0]
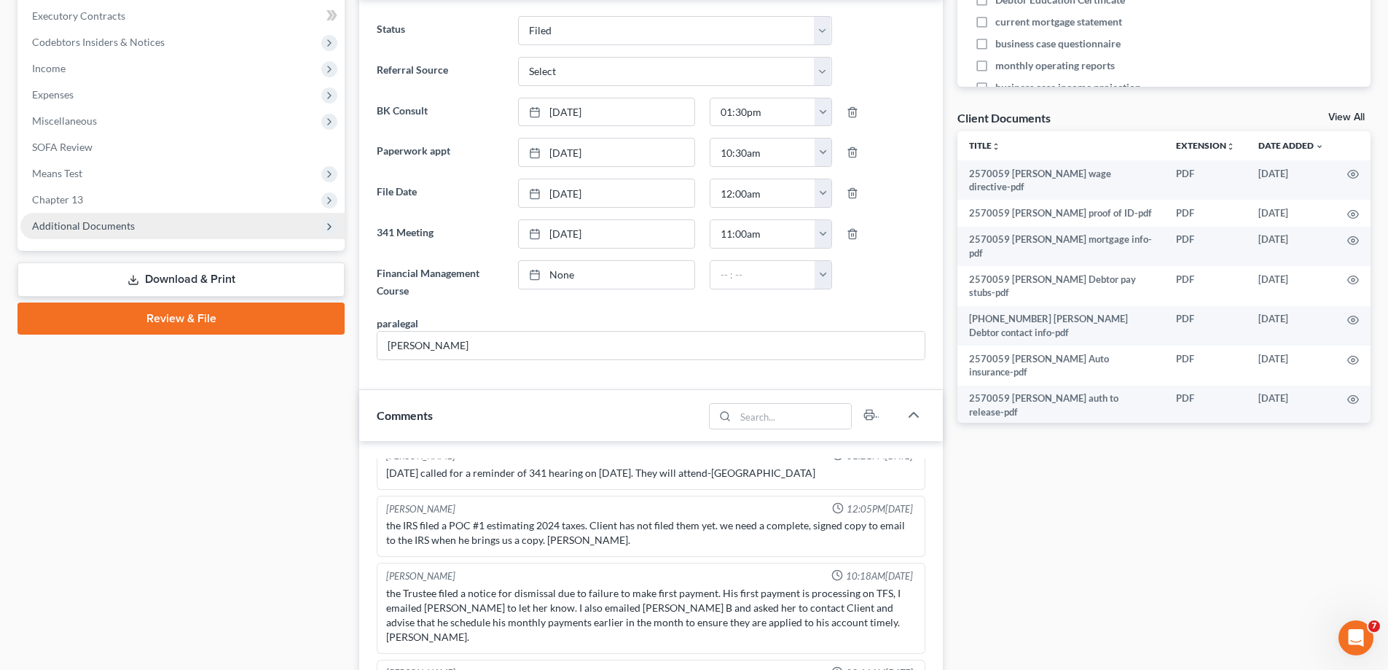
click at [101, 225] on span "Additional Documents" at bounding box center [83, 225] width 103 height 12
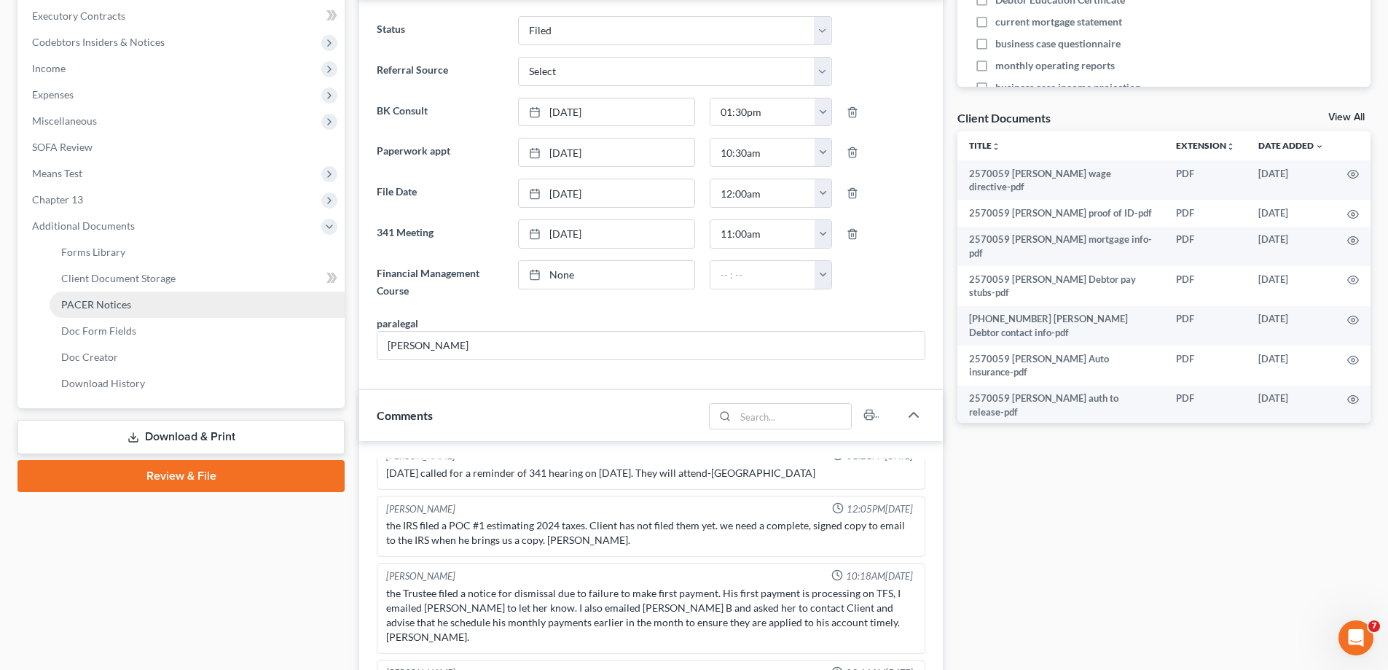
click at [96, 306] on span "PACER Notices" at bounding box center [96, 304] width 70 height 12
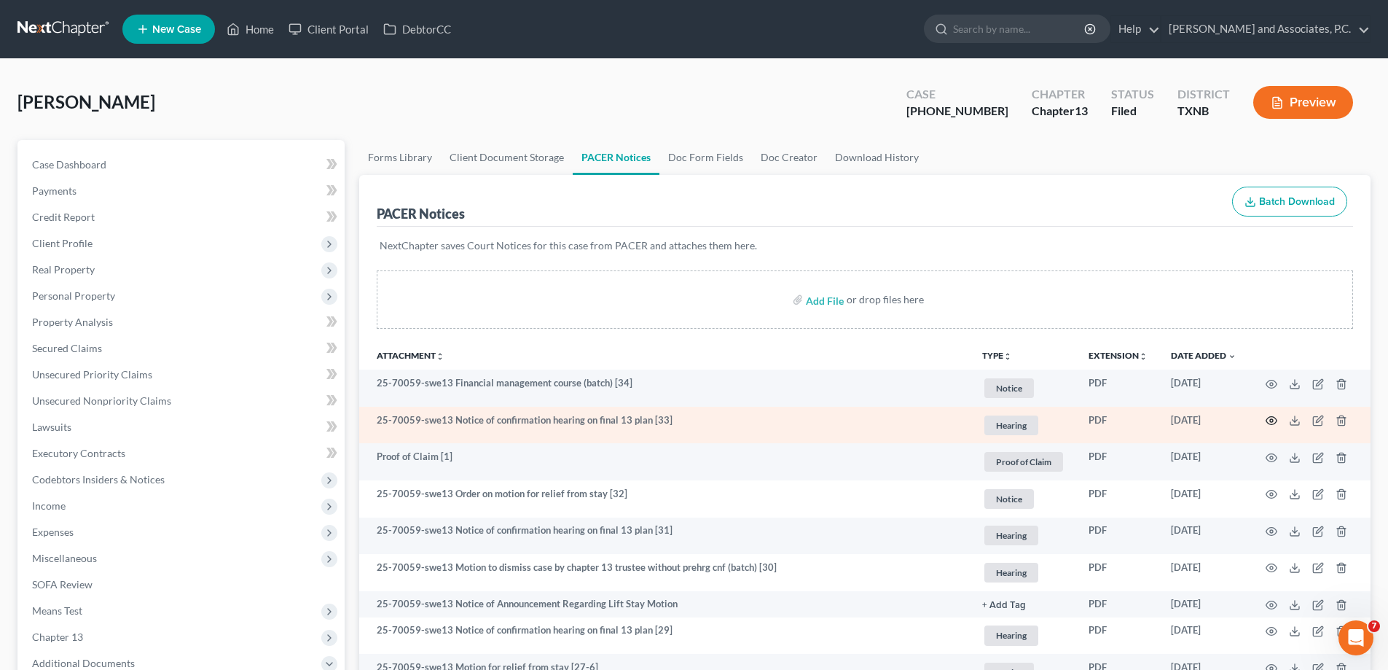
click at [1272, 421] on icon "button" at bounding box center [1272, 421] width 12 height 12
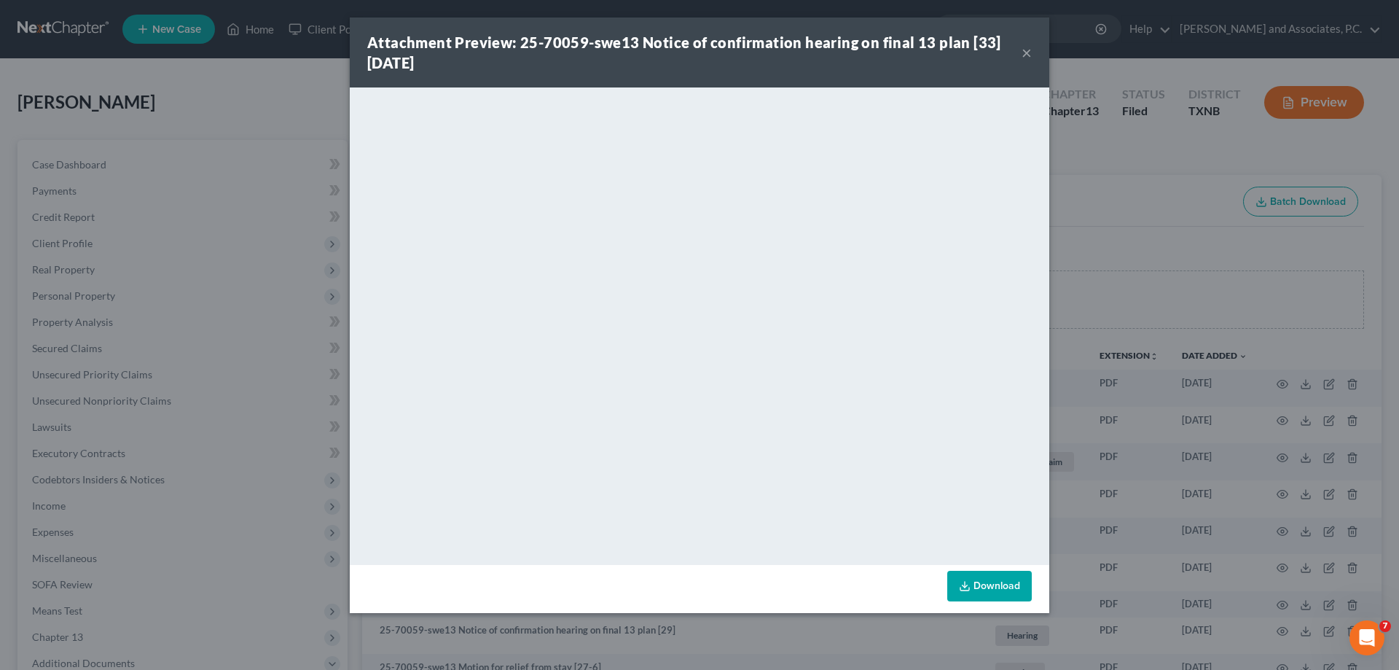
drag, startPoint x: 1027, startPoint y: 54, endPoint x: 619, endPoint y: 0, distance: 410.9
click at [1027, 54] on button "×" at bounding box center [1027, 52] width 10 height 17
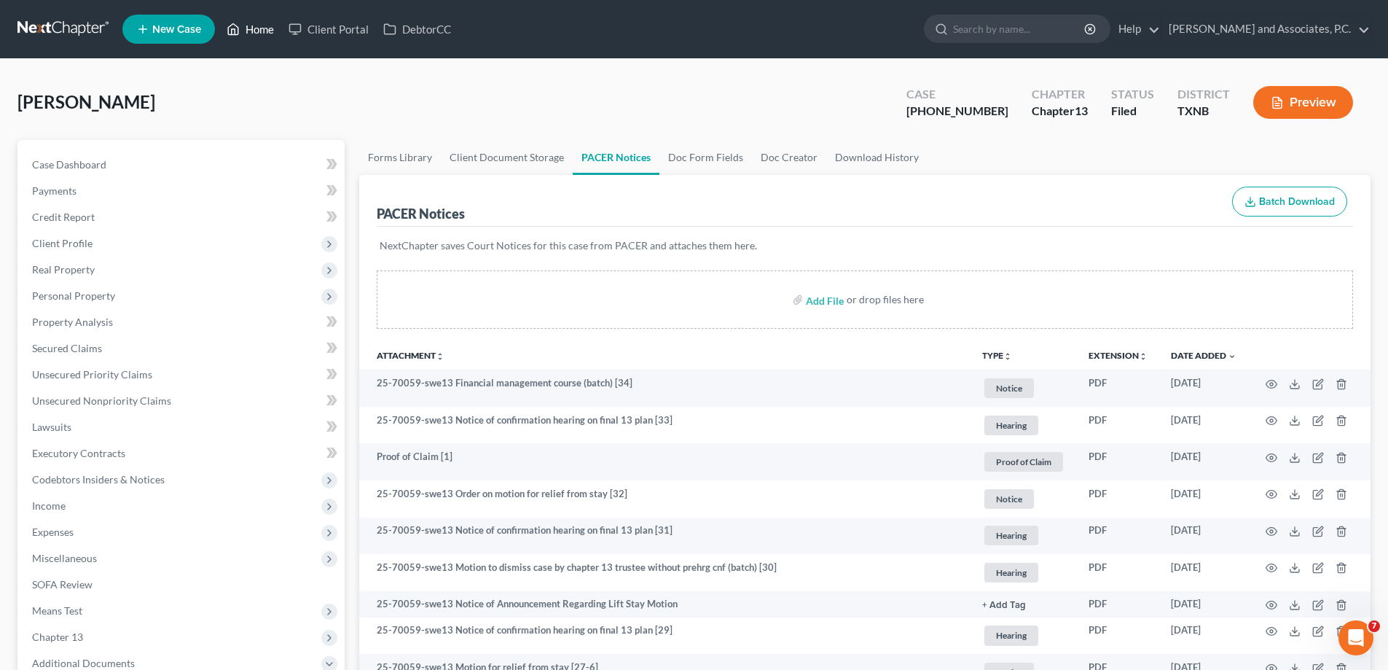
click at [271, 26] on link "Home" at bounding box center [250, 29] width 62 height 26
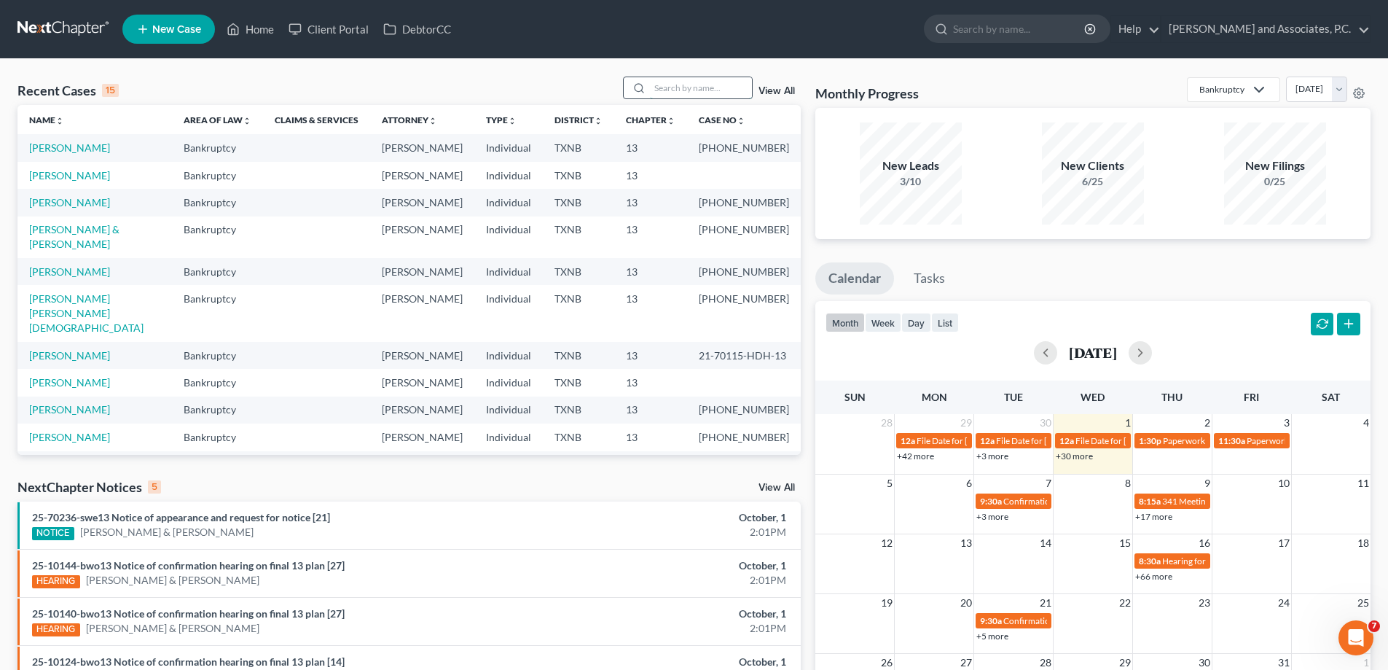
click at [665, 88] on input "search" at bounding box center [701, 87] width 102 height 21
click at [657, 87] on input "search" at bounding box center [701, 87] width 102 height 21
click at [50, 179] on link "[PERSON_NAME]" at bounding box center [69, 175] width 81 height 12
select select "7"
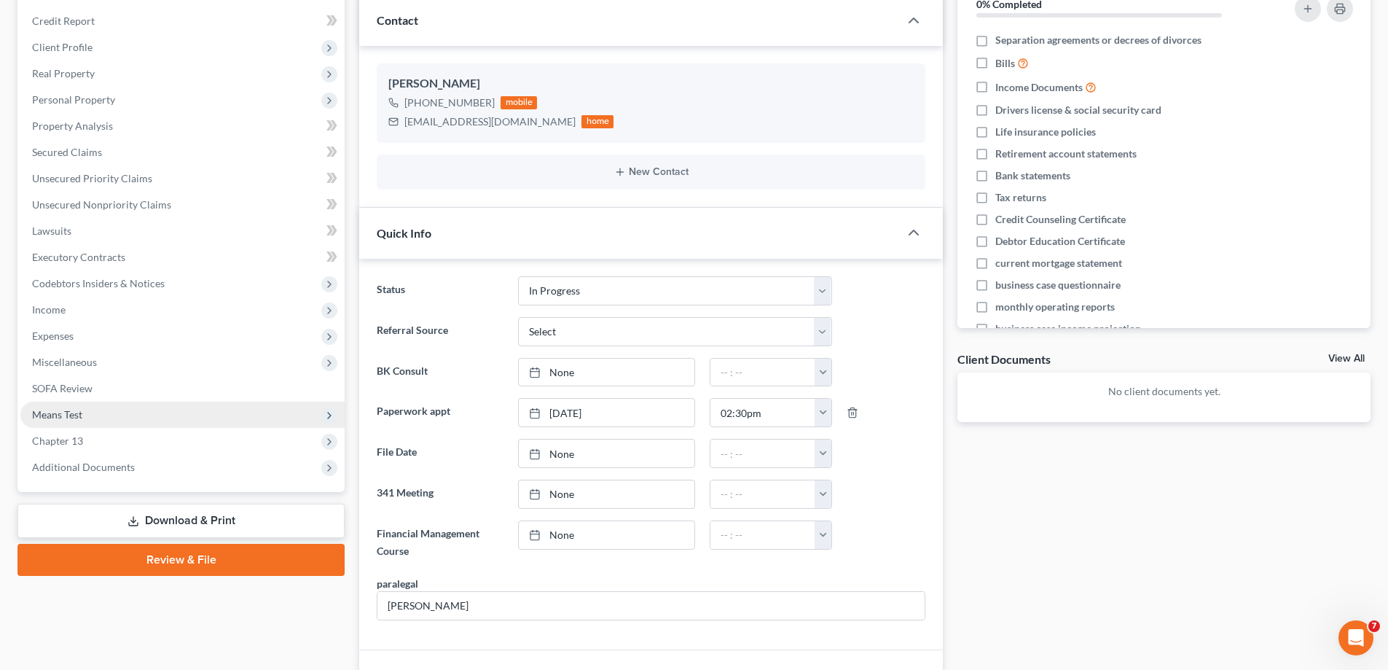
scroll to position [50, 0]
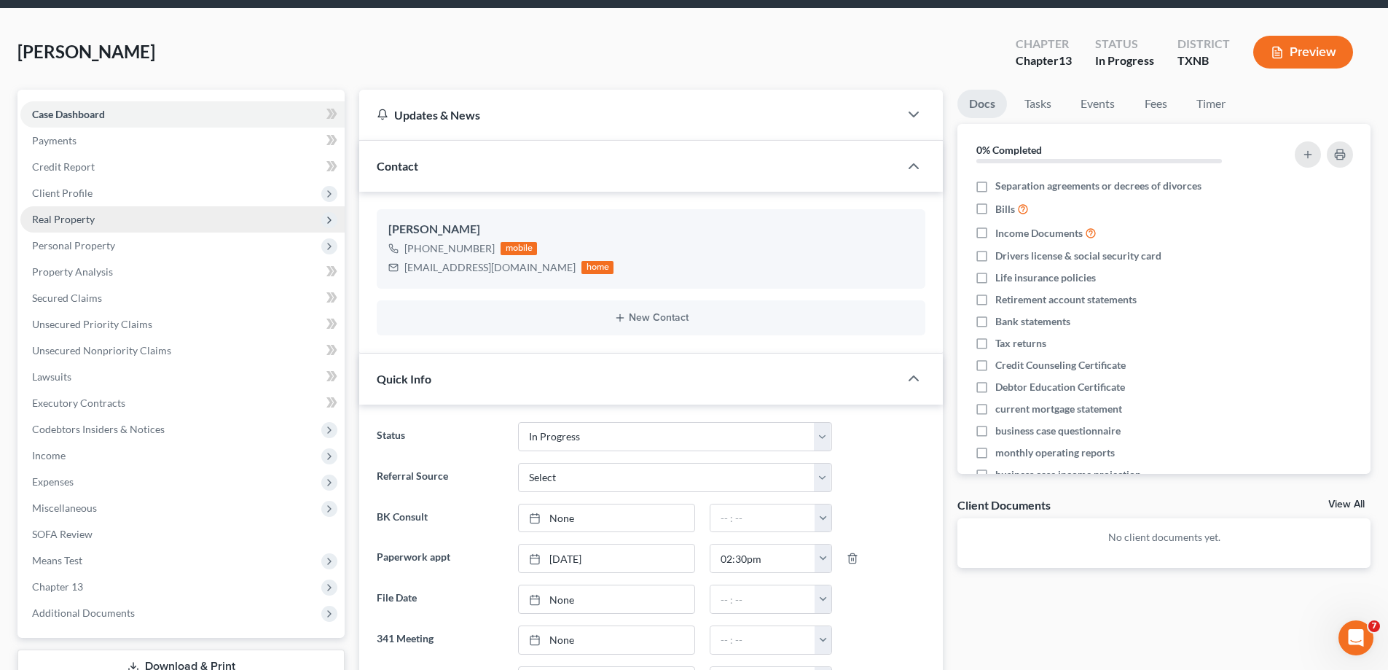
click at [67, 220] on span "Real Property" at bounding box center [63, 219] width 63 height 12
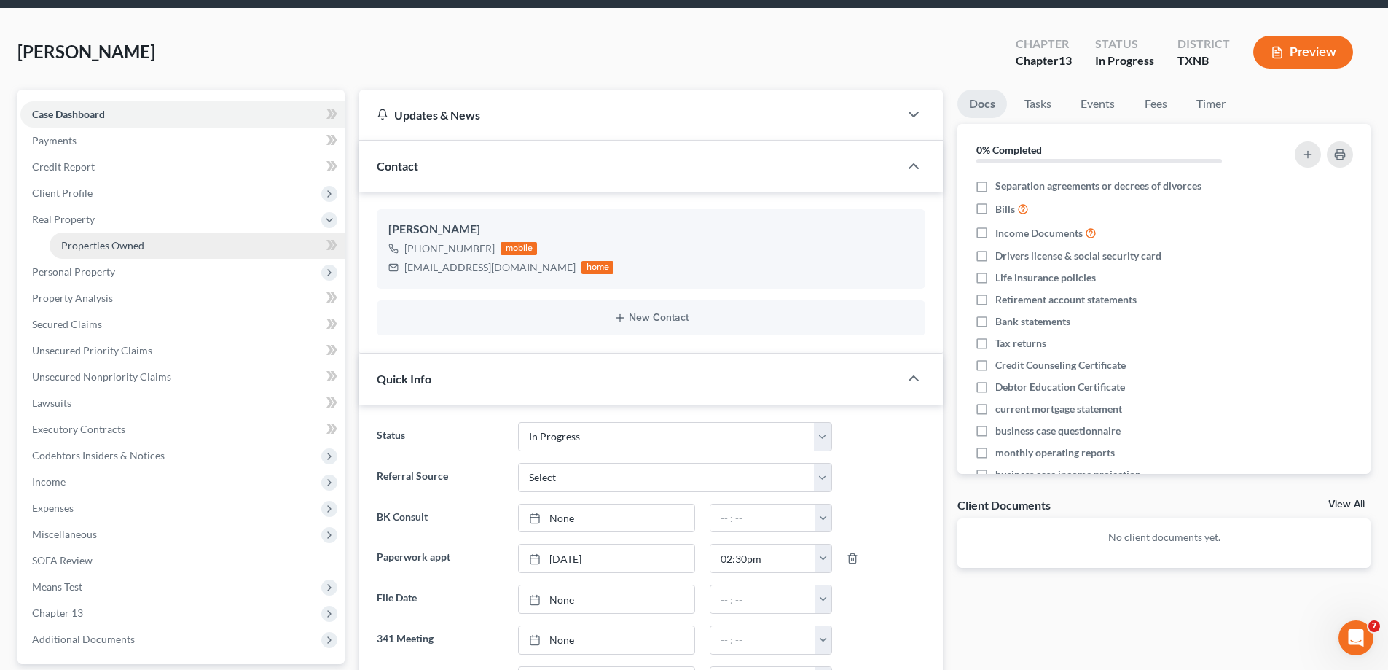
click at [97, 254] on link "Properties Owned" at bounding box center [197, 245] width 295 height 26
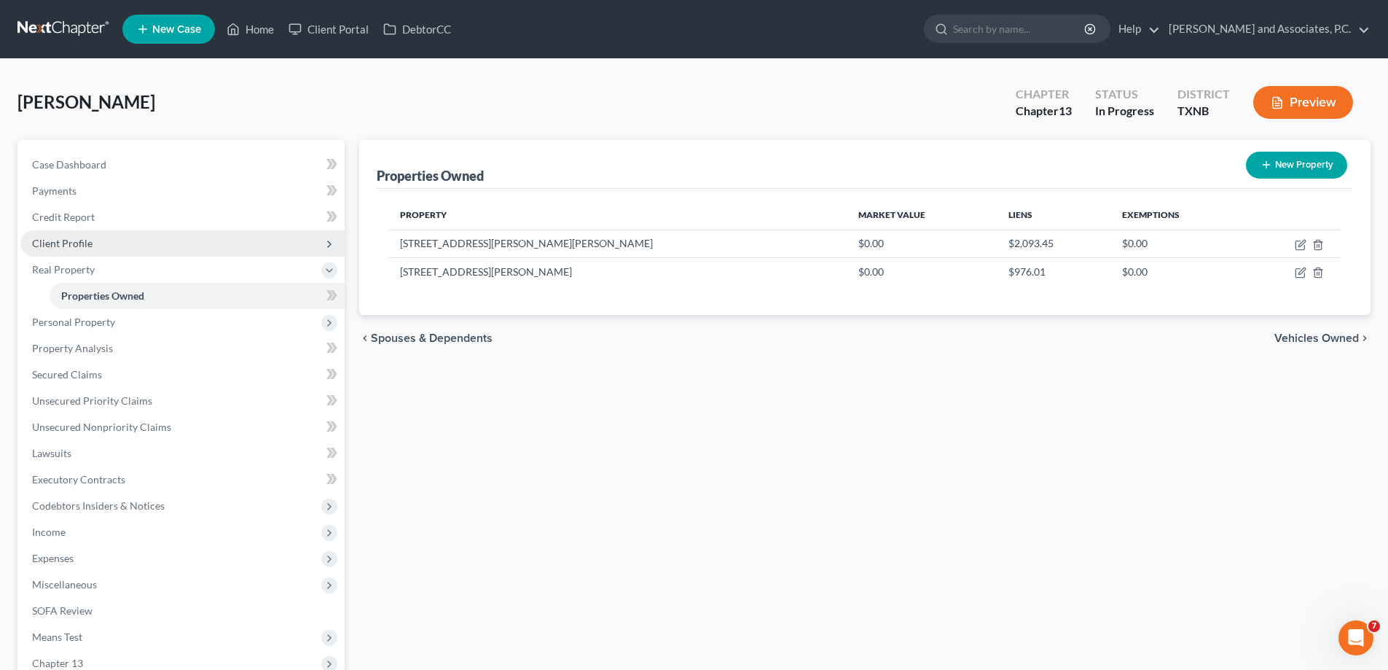
click at [79, 241] on span "Client Profile" at bounding box center [62, 243] width 60 height 12
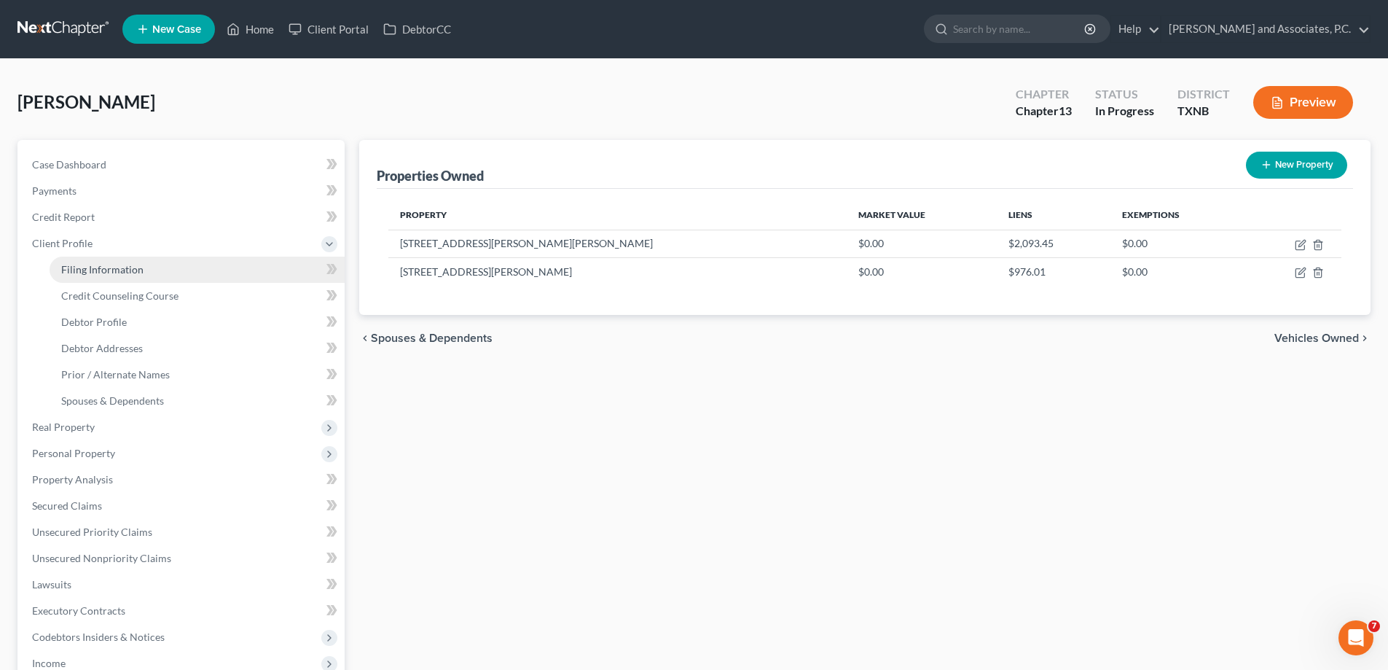
click at [119, 275] on span "Filing Information" at bounding box center [102, 269] width 82 height 12
select select "1"
select select "0"
select select "3"
select select "78"
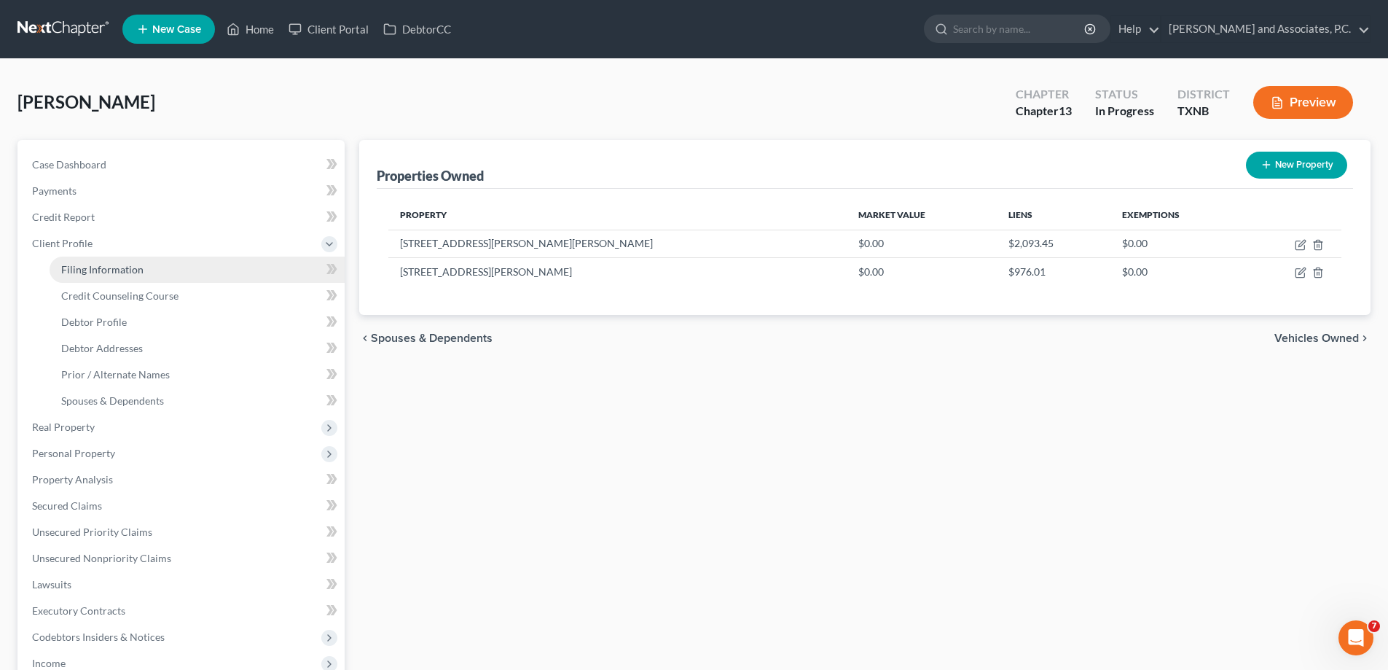
select select "0"
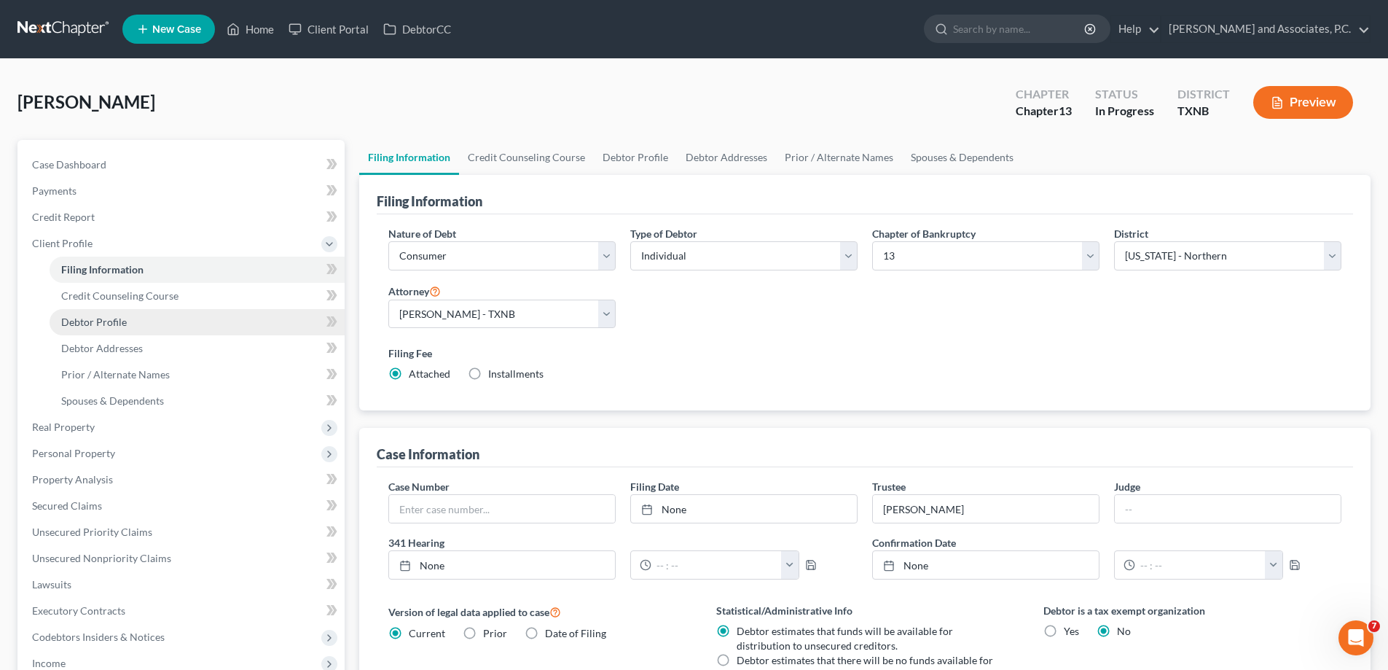
click at [112, 323] on span "Debtor Profile" at bounding box center [94, 322] width 66 height 12
select select "0"
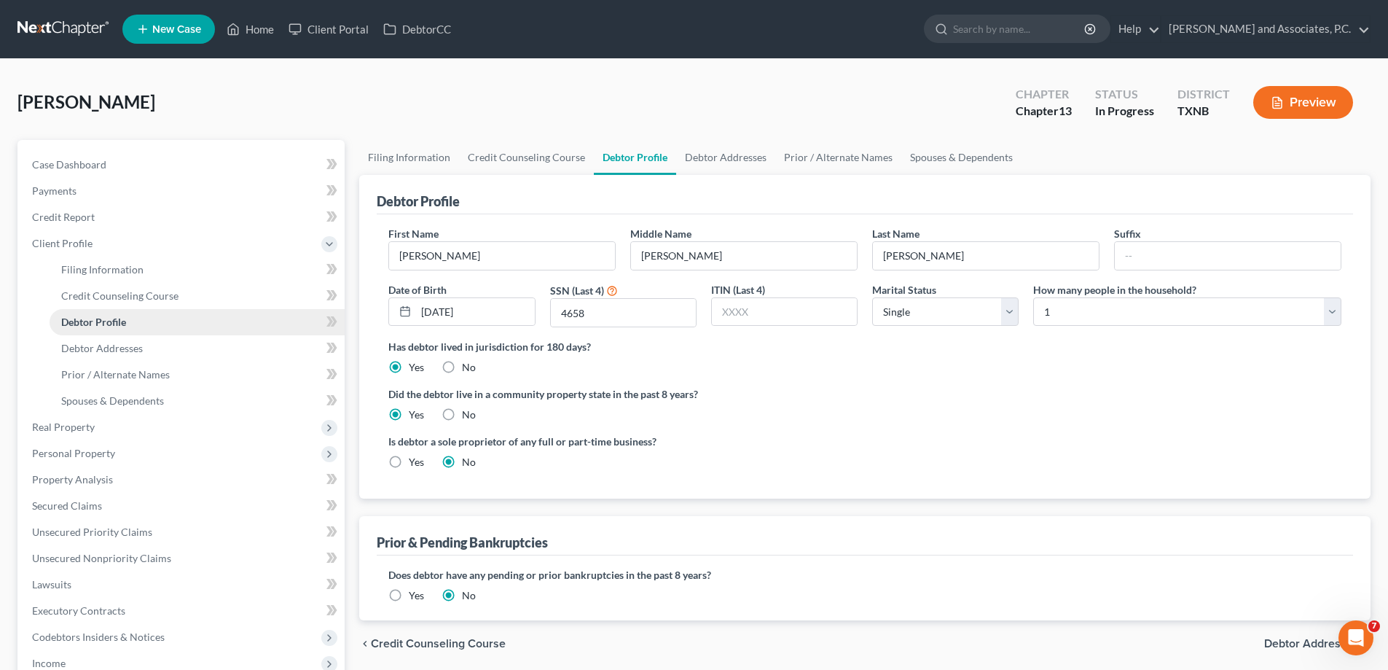
scroll to position [146, 0]
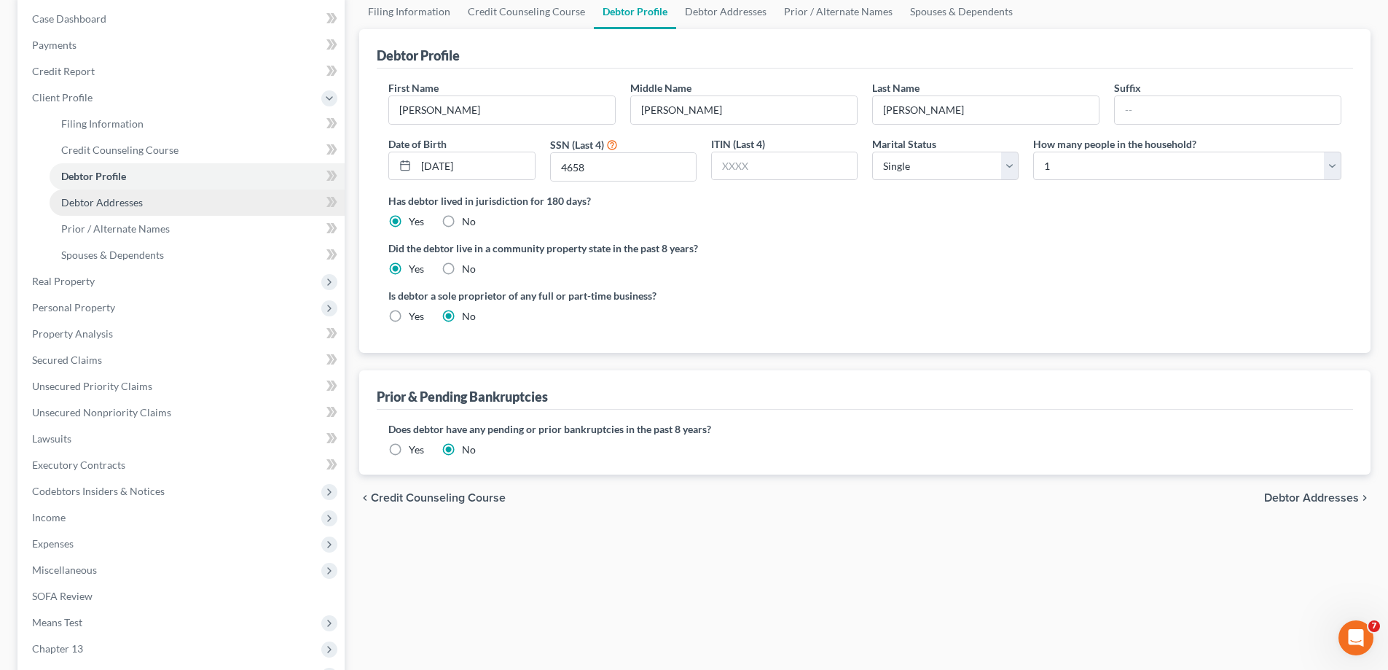
click at [109, 202] on span "Debtor Addresses" at bounding box center [102, 202] width 82 height 12
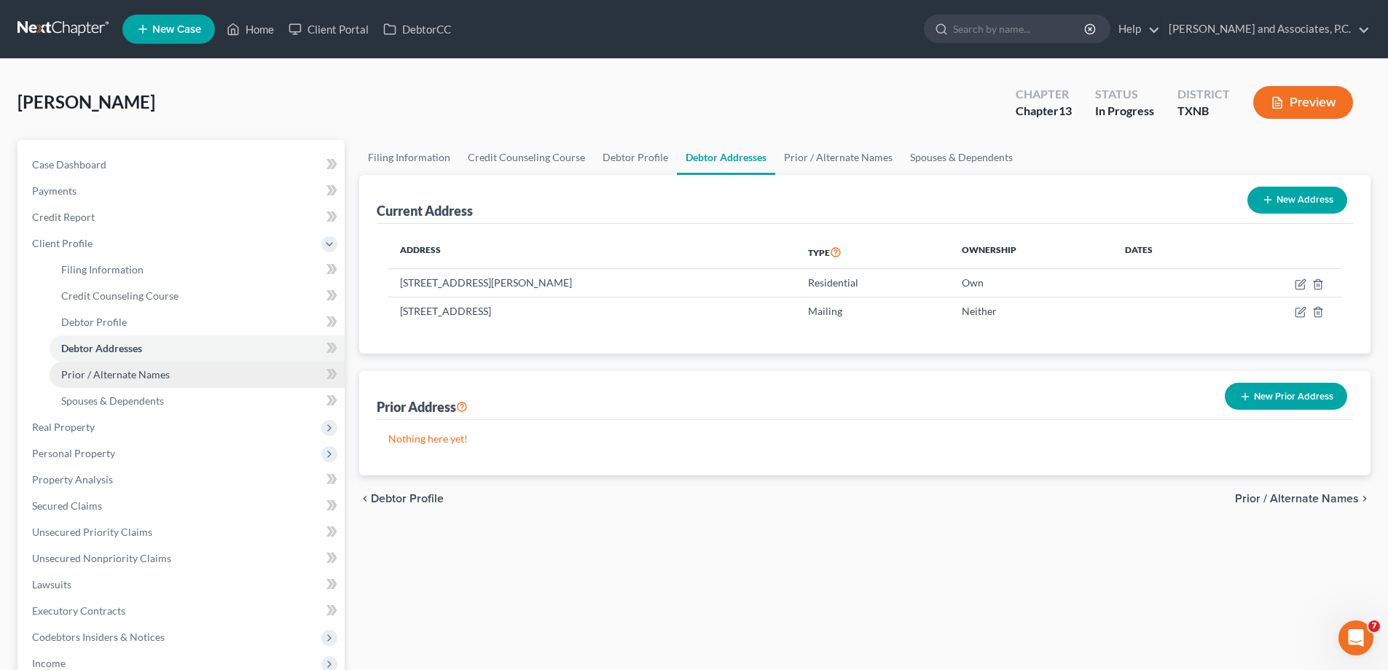
click at [87, 378] on span "Prior / Alternate Names" at bounding box center [115, 374] width 109 height 12
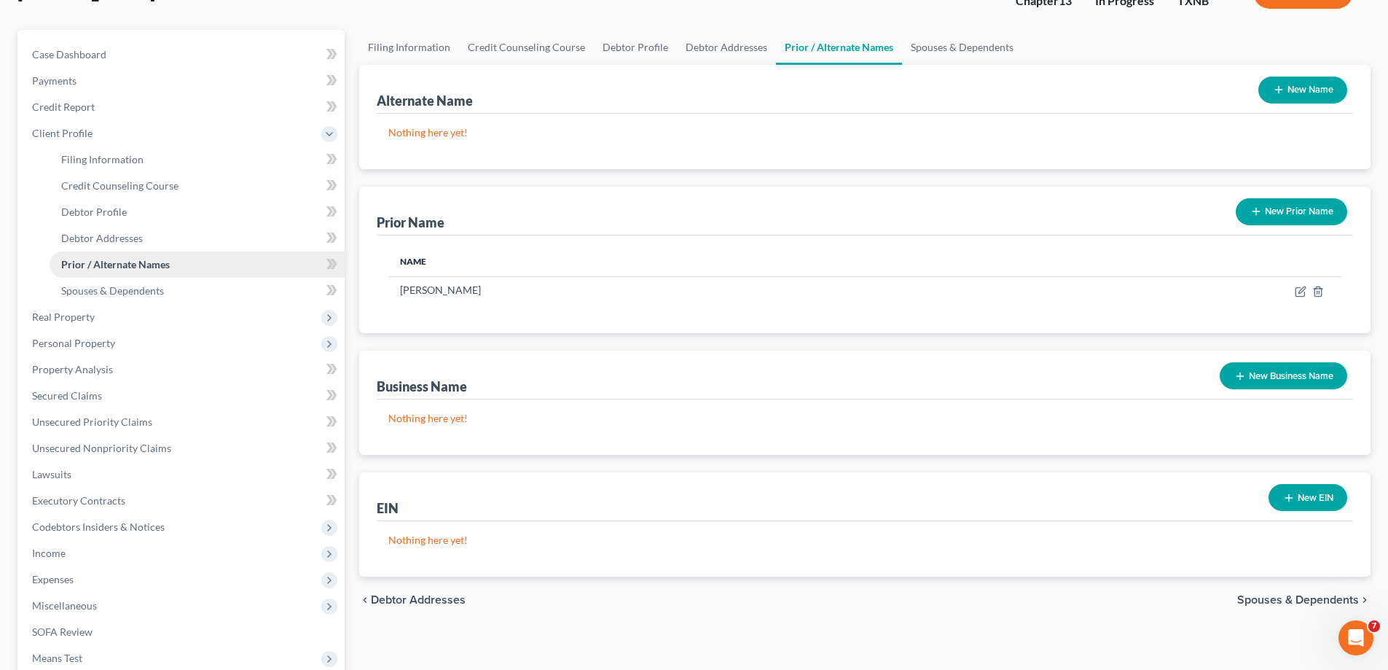
scroll to position [146, 0]
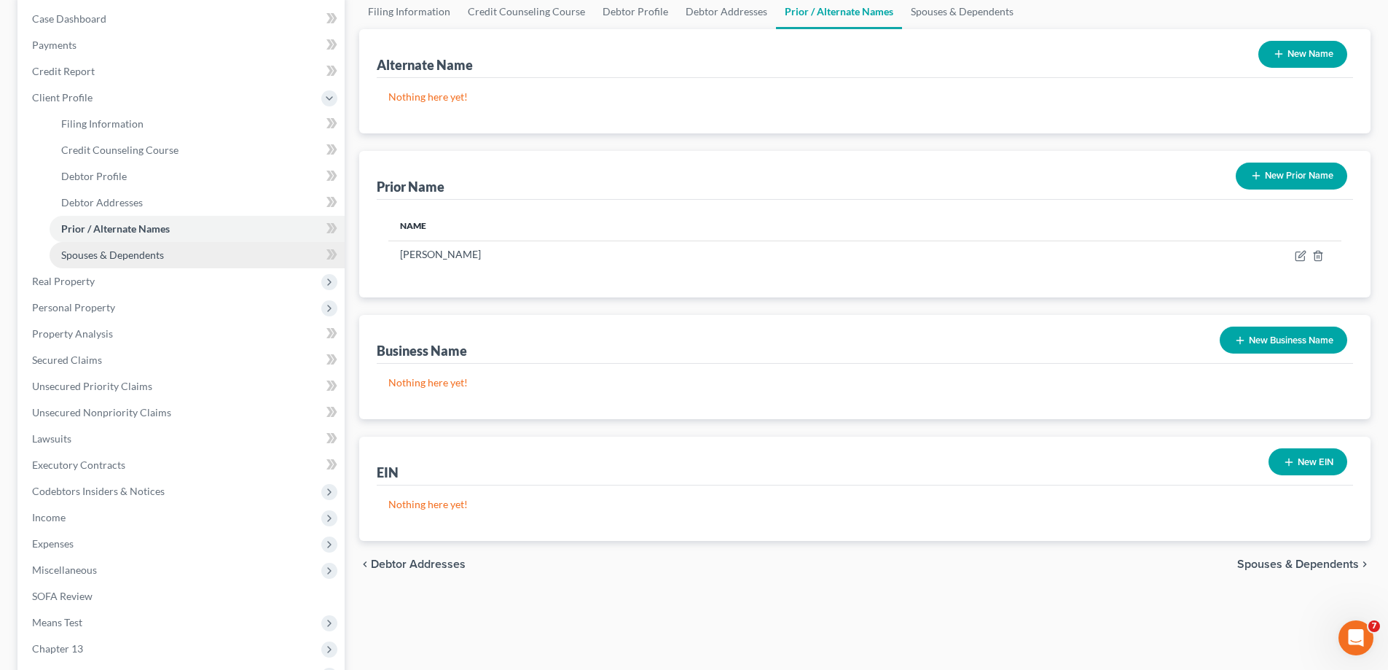
click at [129, 259] on span "Spouses & Dependents" at bounding box center [112, 255] width 103 height 12
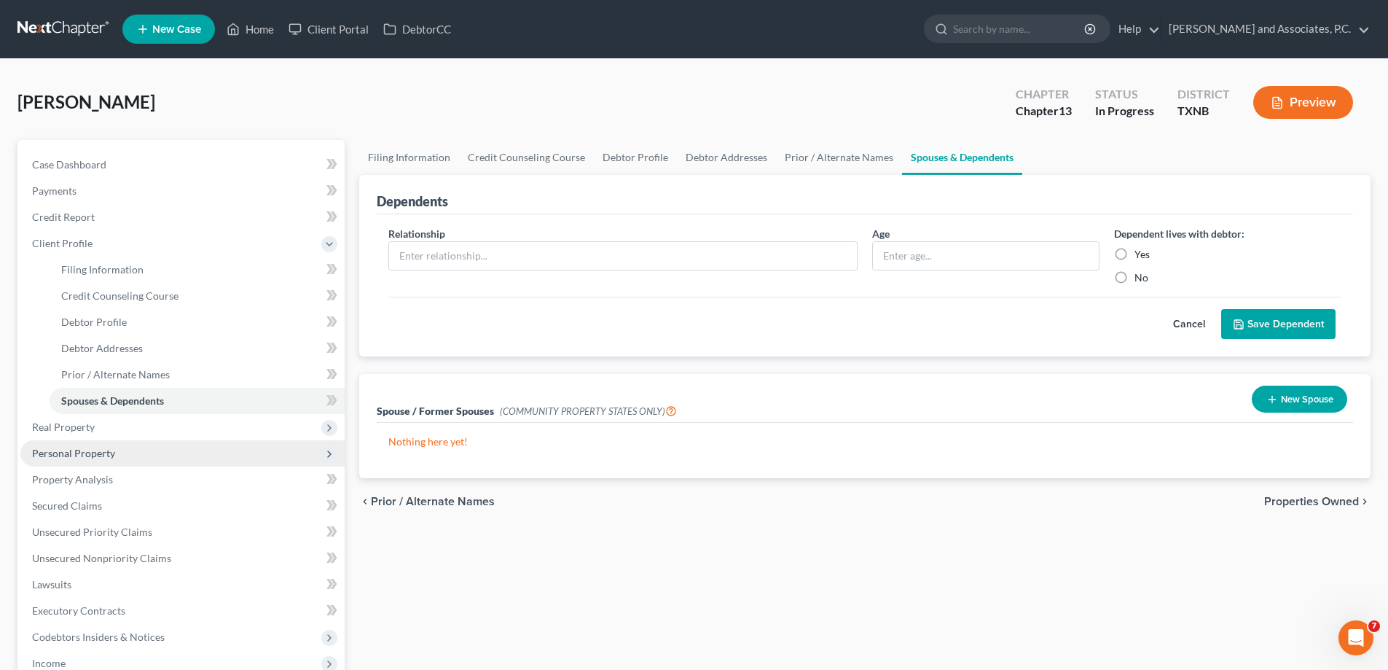
click at [90, 450] on span "Personal Property" at bounding box center [73, 453] width 83 height 12
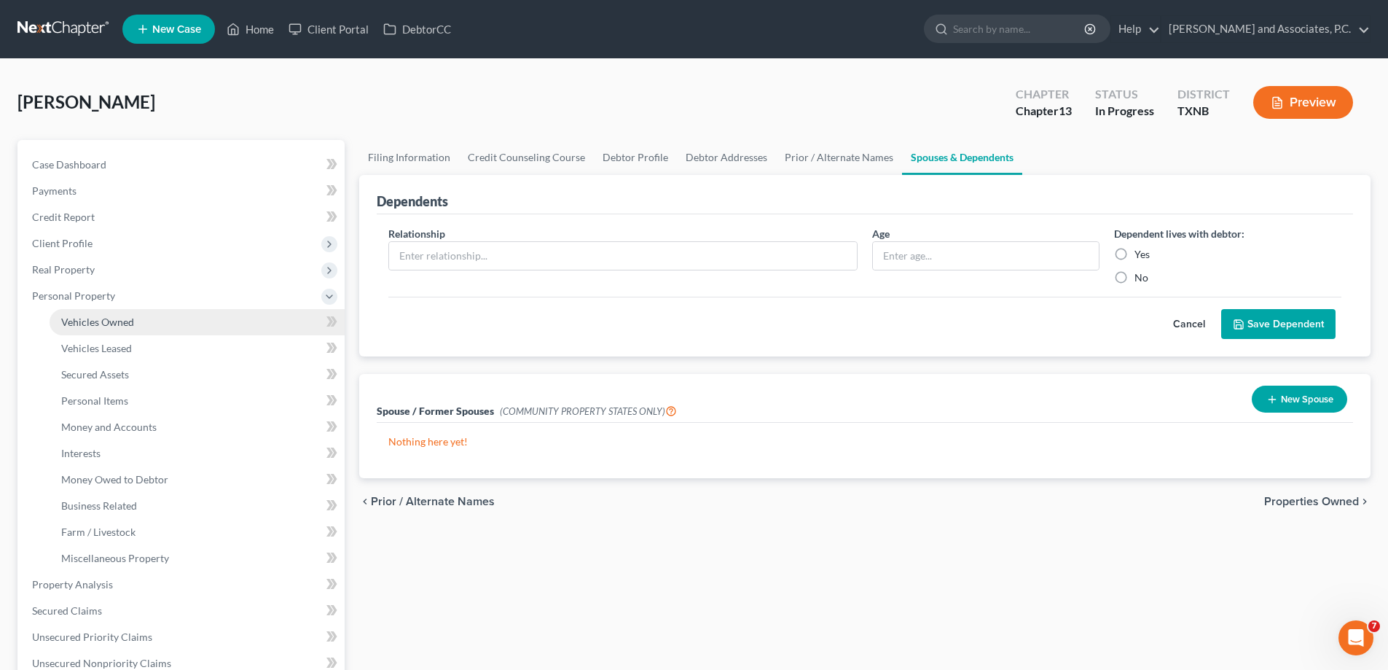
click at [122, 322] on span "Vehicles Owned" at bounding box center [97, 322] width 73 height 12
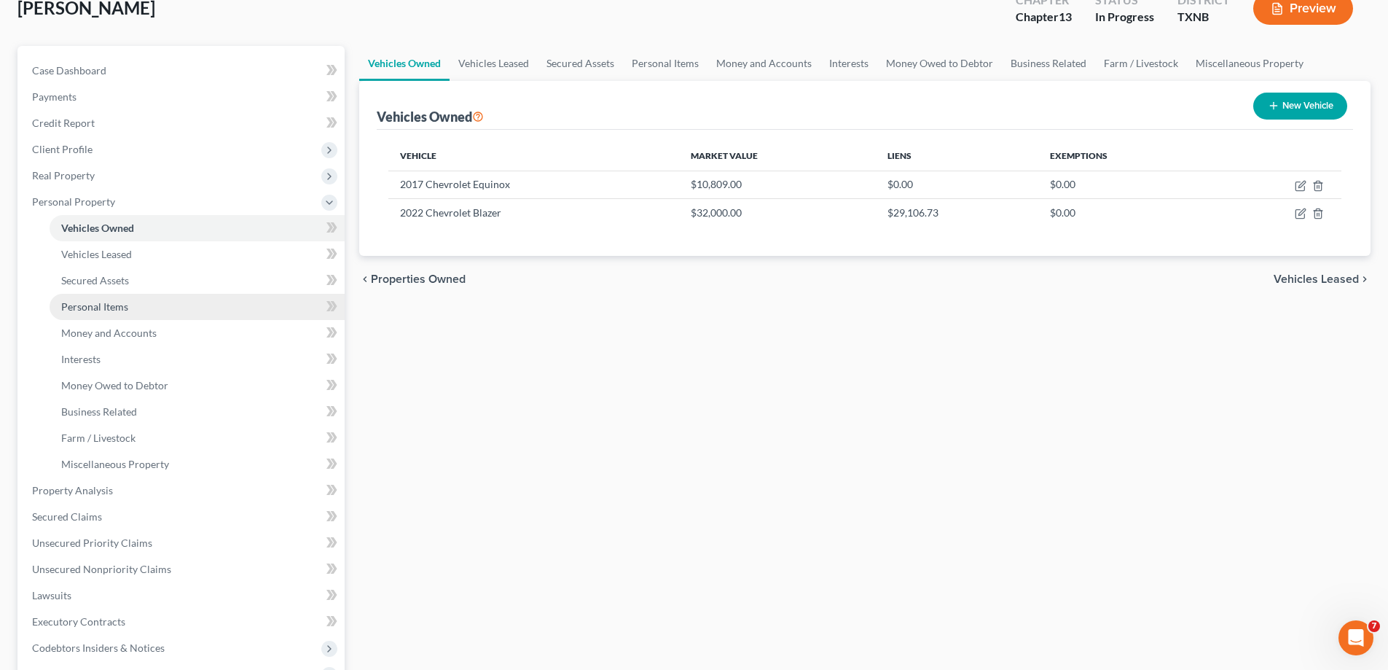
scroll to position [146, 0]
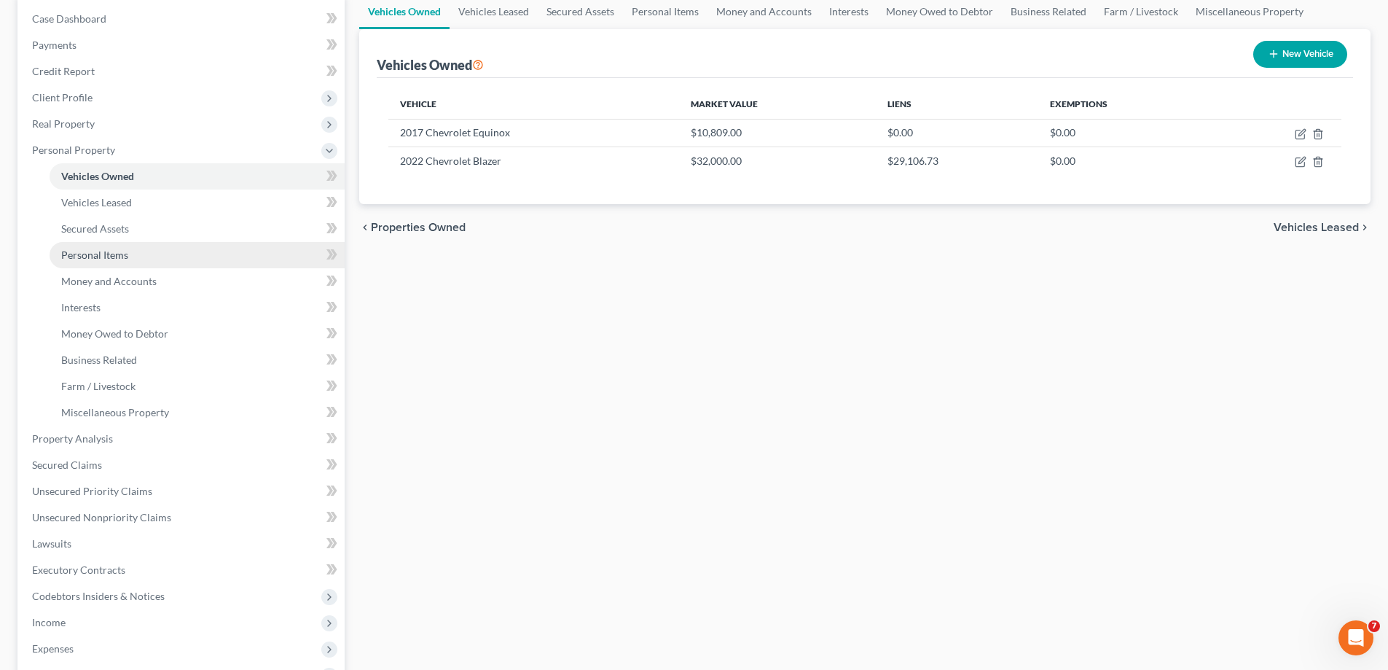
click at [105, 259] on span "Personal Items" at bounding box center [94, 255] width 67 height 12
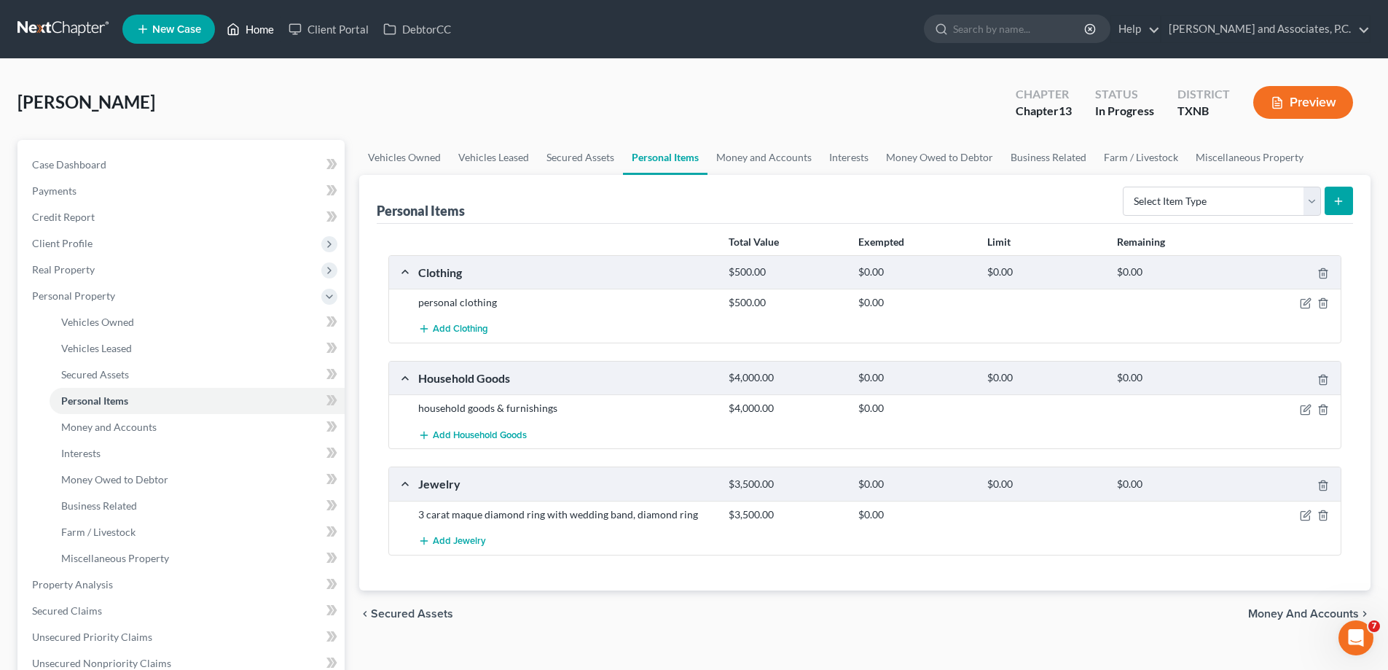
click at [250, 26] on link "Home" at bounding box center [250, 29] width 62 height 26
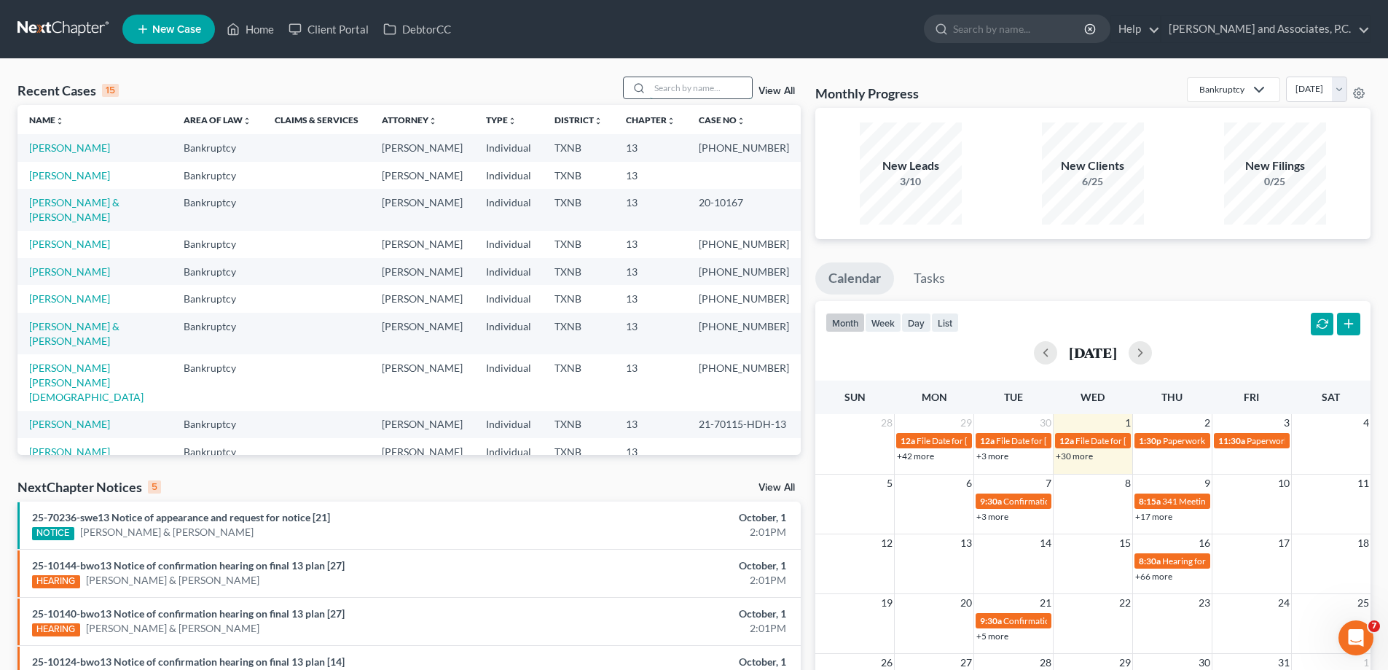
click at [704, 88] on input "search" at bounding box center [701, 87] width 102 height 21
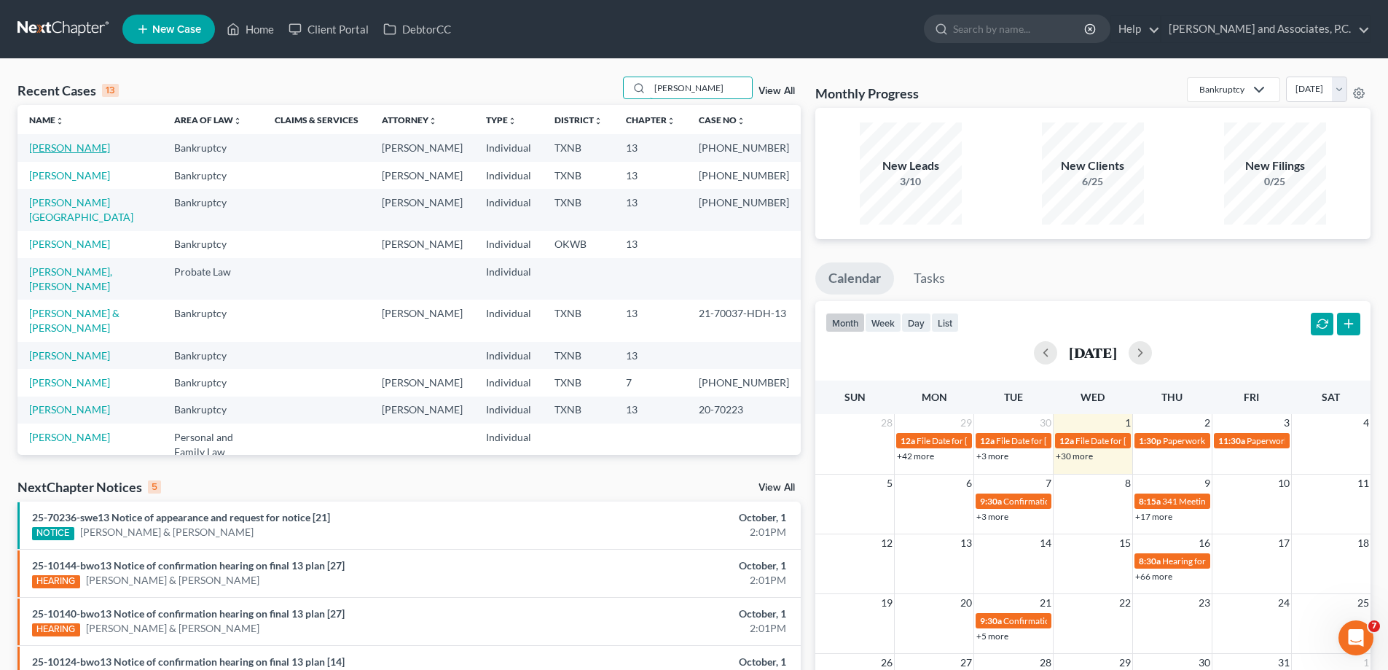
type input "[PERSON_NAME]"
click at [52, 148] on link "[PERSON_NAME]" at bounding box center [69, 147] width 81 height 12
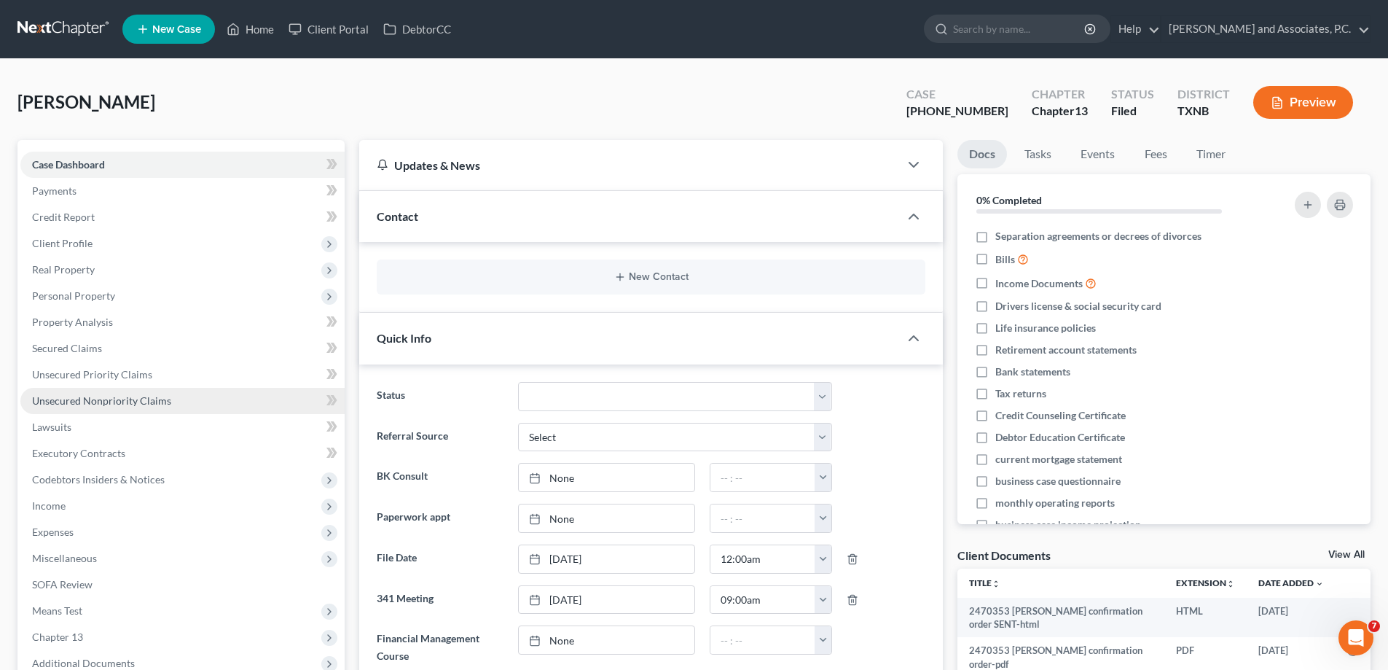
scroll to position [448, 0]
click at [81, 355] on link "Secured Claims" at bounding box center [182, 348] width 324 height 26
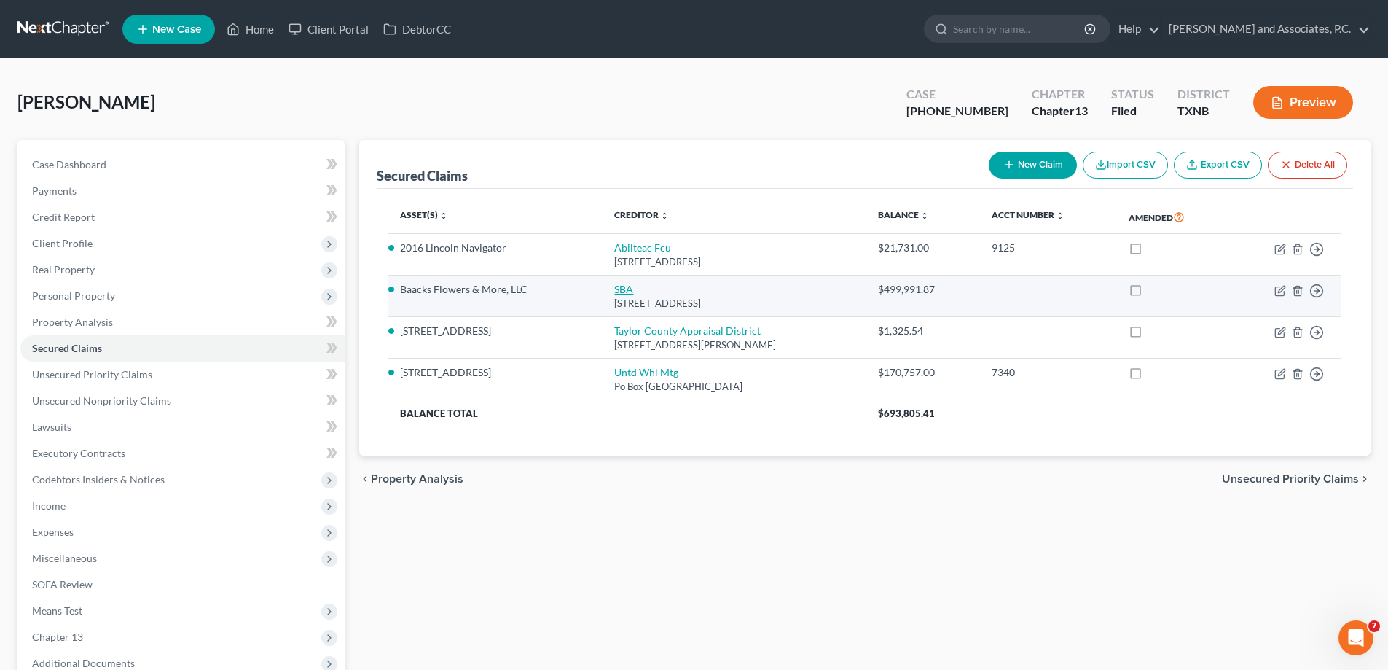
click at [614, 292] on link "SBA" at bounding box center [623, 289] width 19 height 12
select select "45"
select select "12"
select select "0"
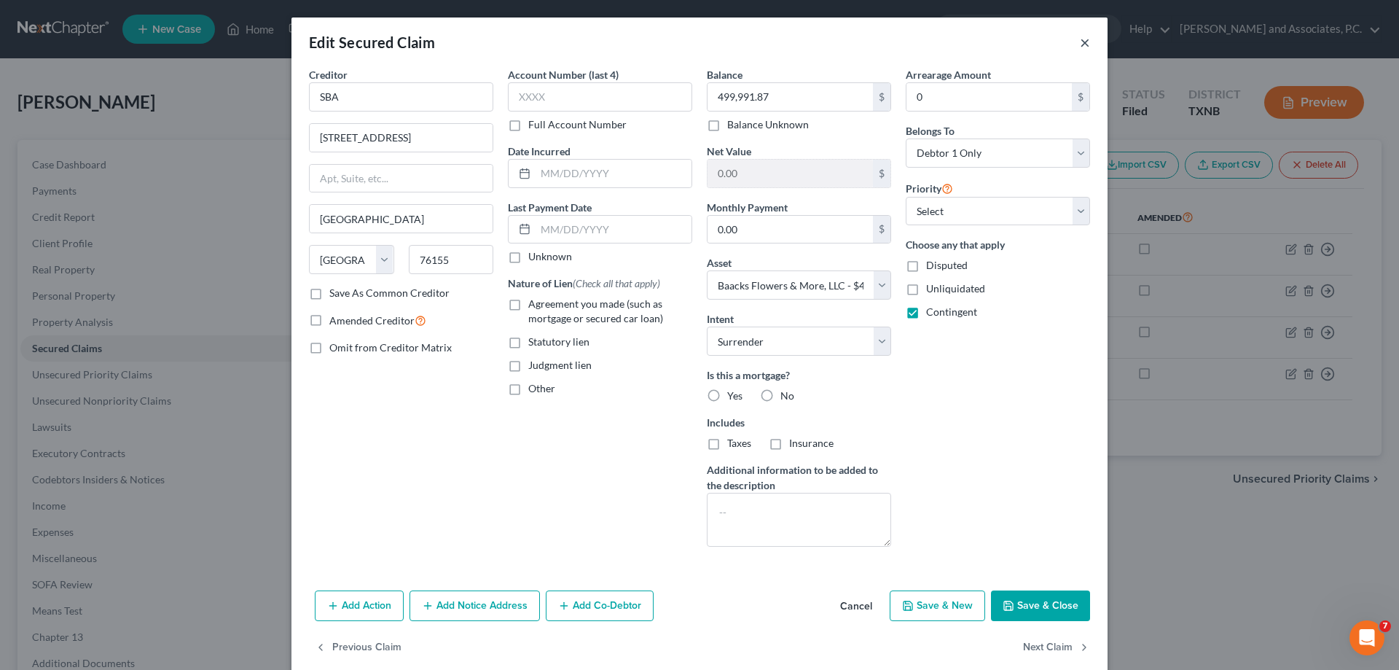
click at [1080, 47] on button "×" at bounding box center [1085, 42] width 10 height 17
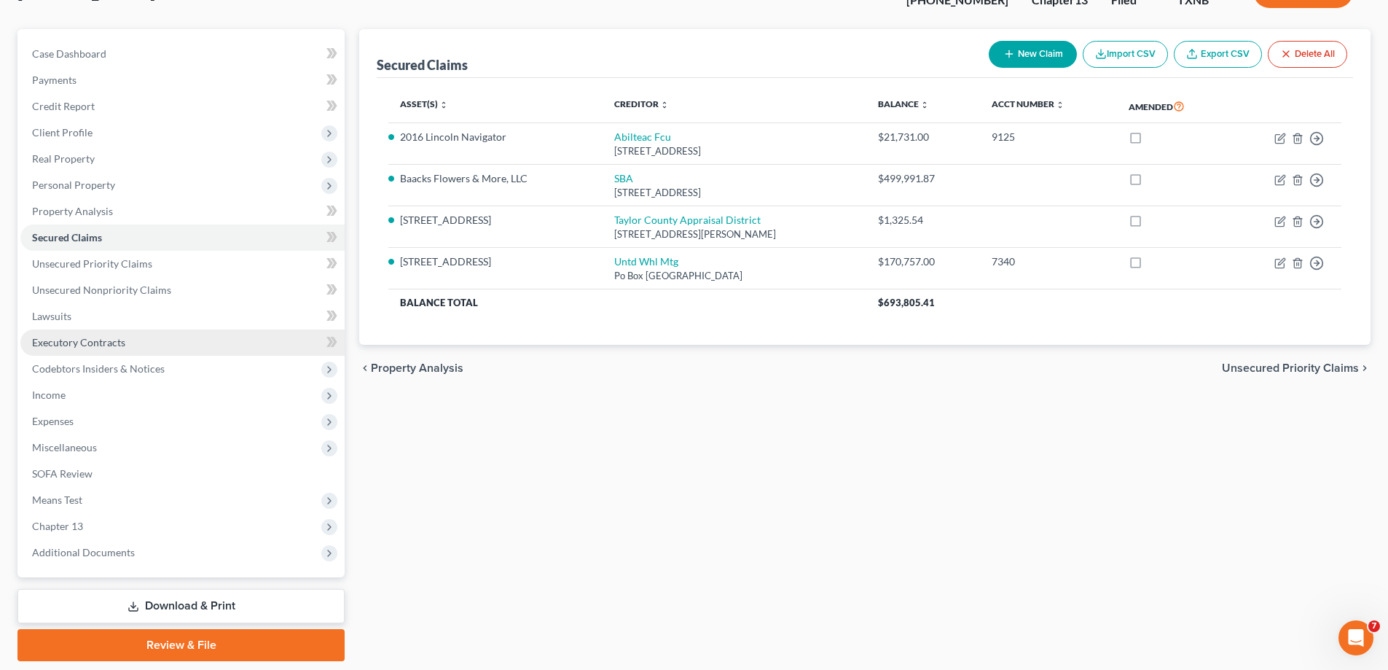
scroll to position [146, 0]
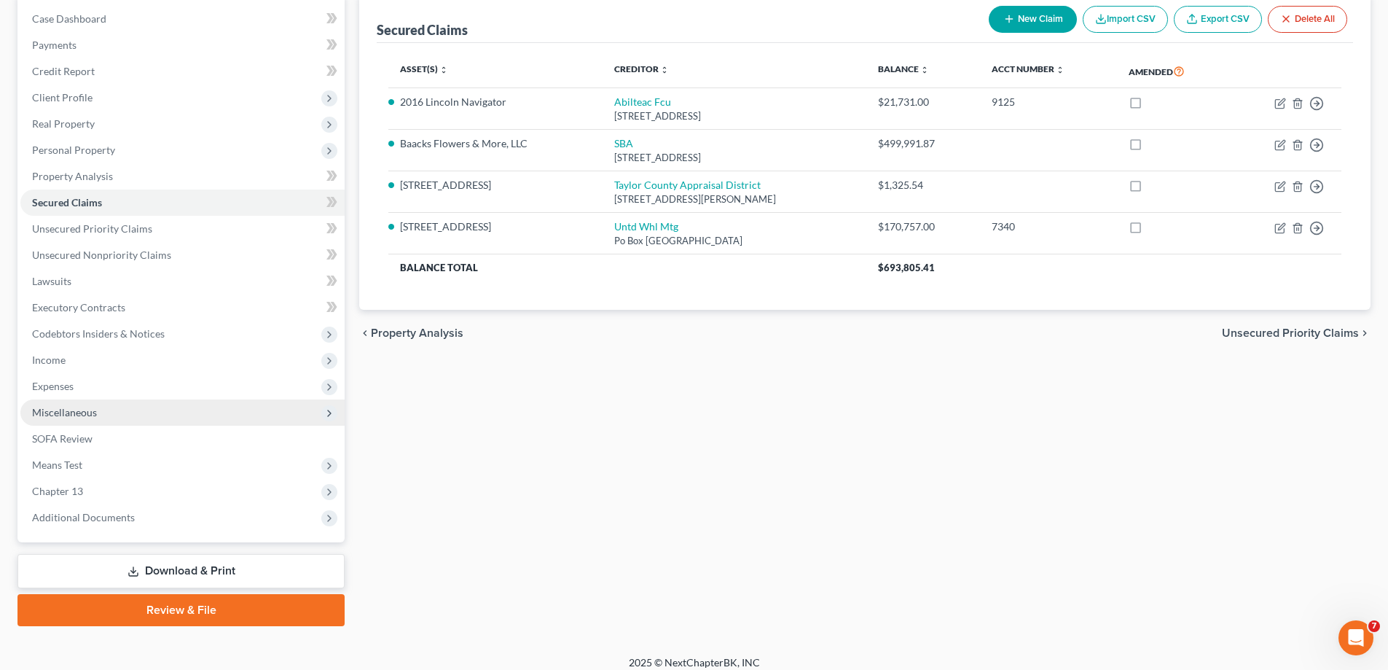
click at [95, 413] on span "Miscellaneous" at bounding box center [64, 412] width 65 height 12
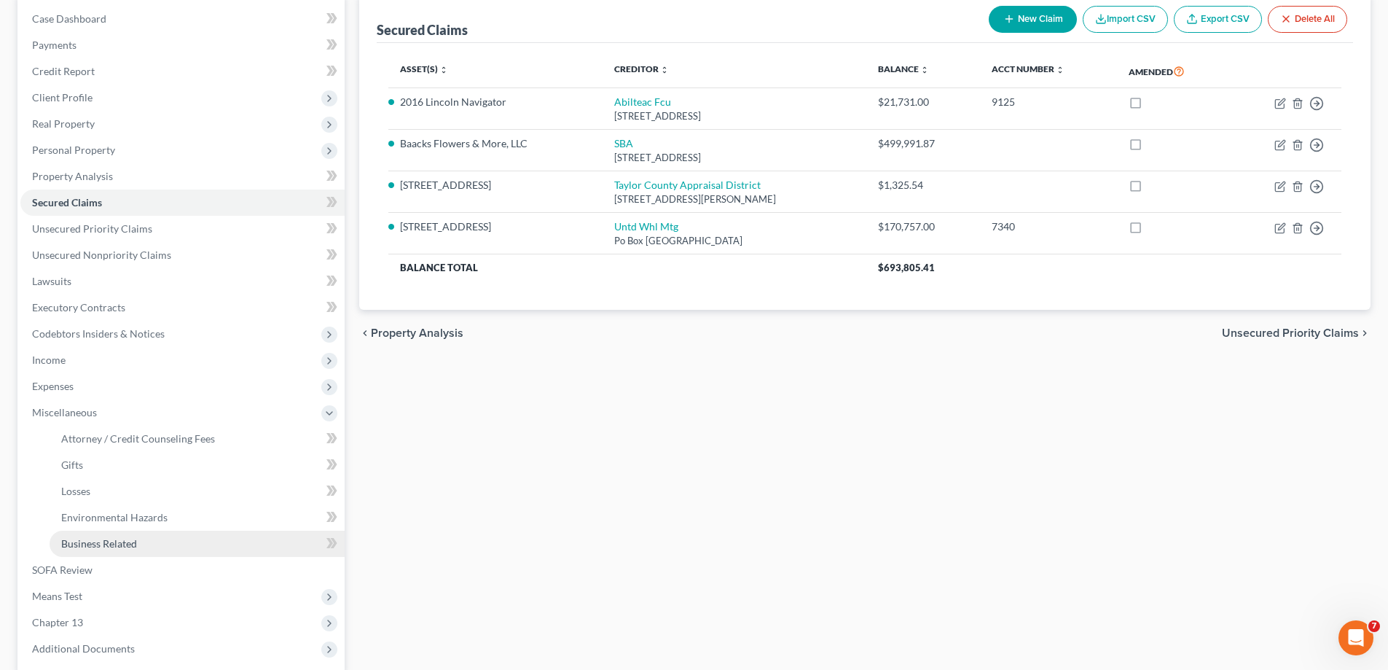
click at [87, 543] on span "Business Related" at bounding box center [99, 543] width 76 height 12
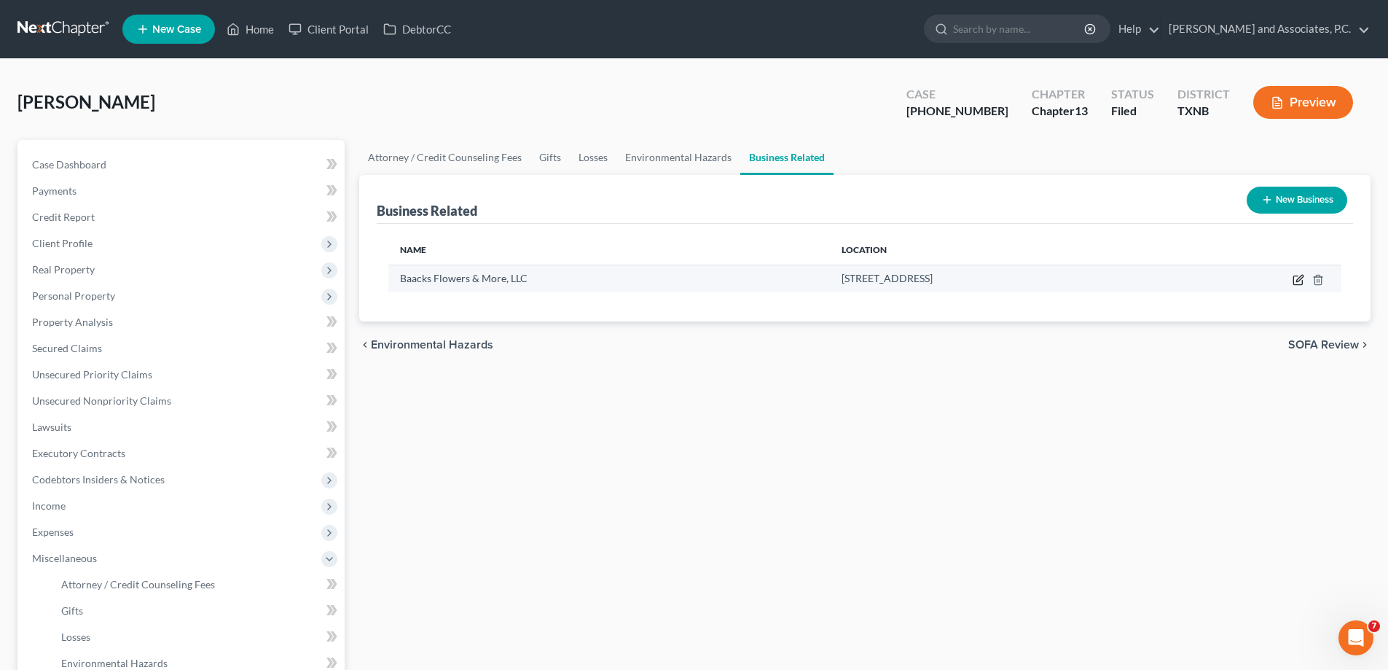
click at [1301, 278] on icon "button" at bounding box center [1299, 280] width 12 height 12
select select "officer"
select select "45"
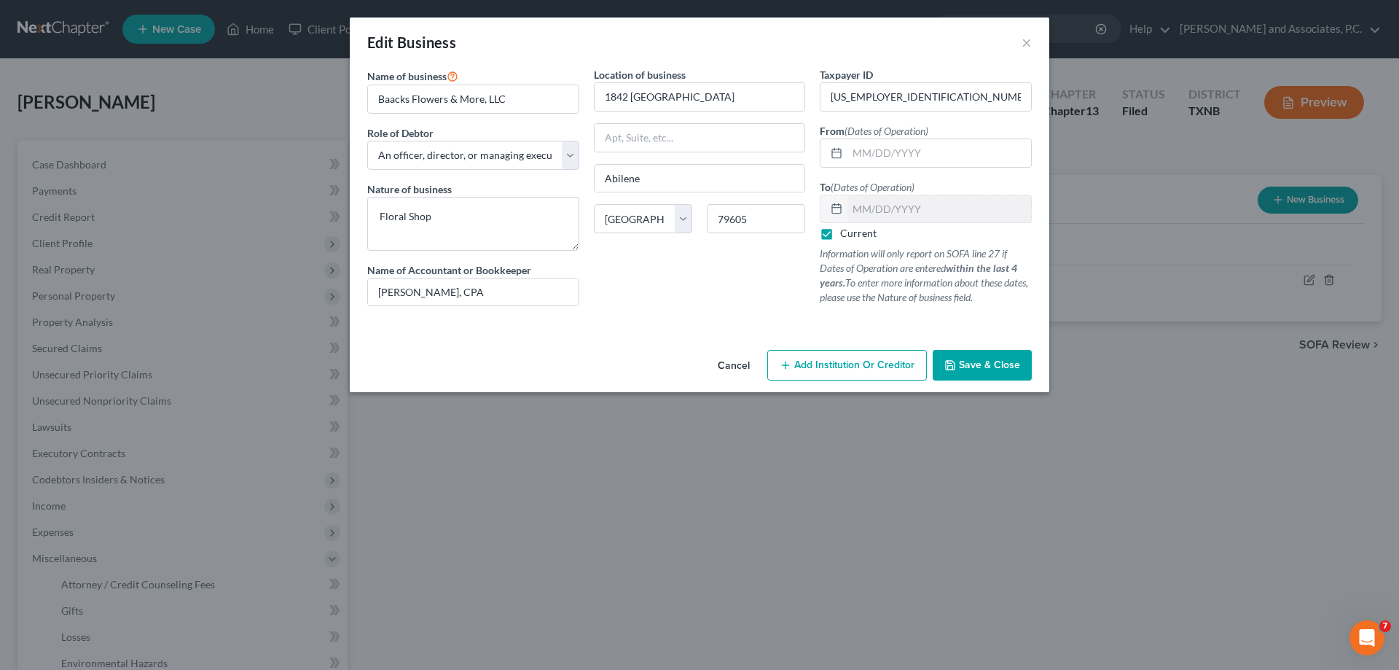
click at [1000, 367] on span "Save & Close" at bounding box center [989, 365] width 61 height 12
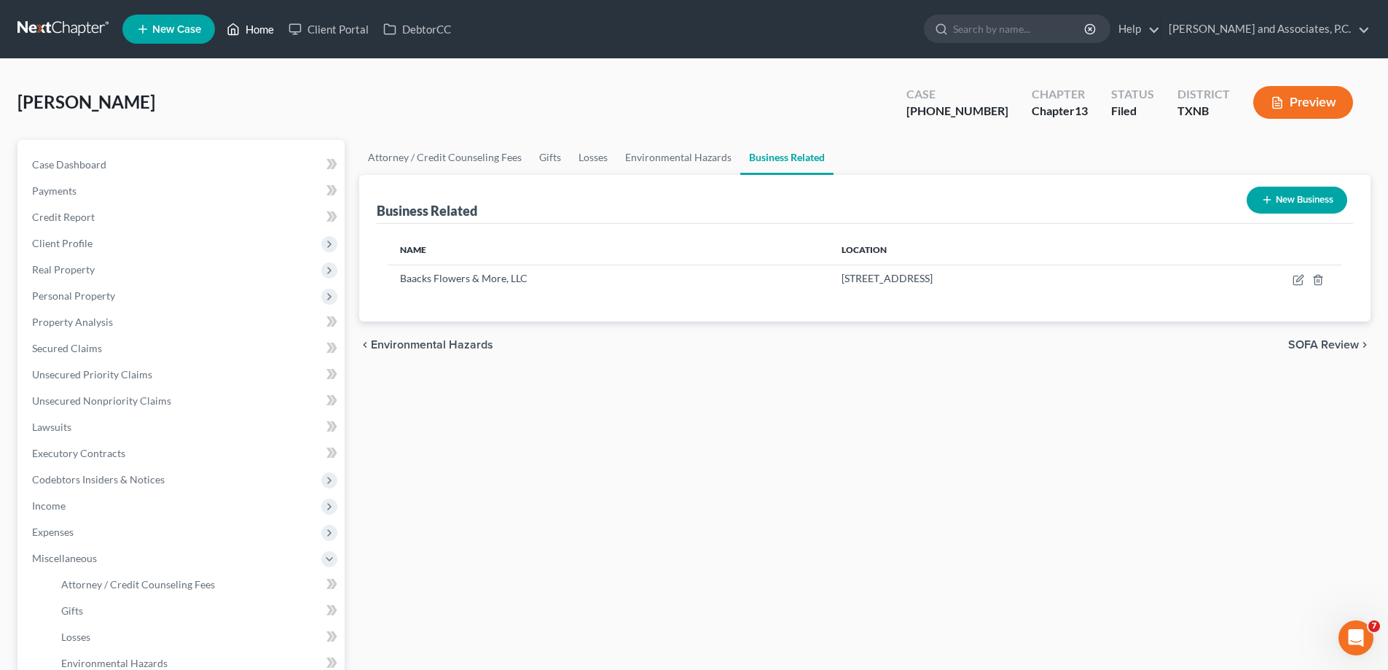
click at [254, 28] on link "Home" at bounding box center [250, 29] width 62 height 26
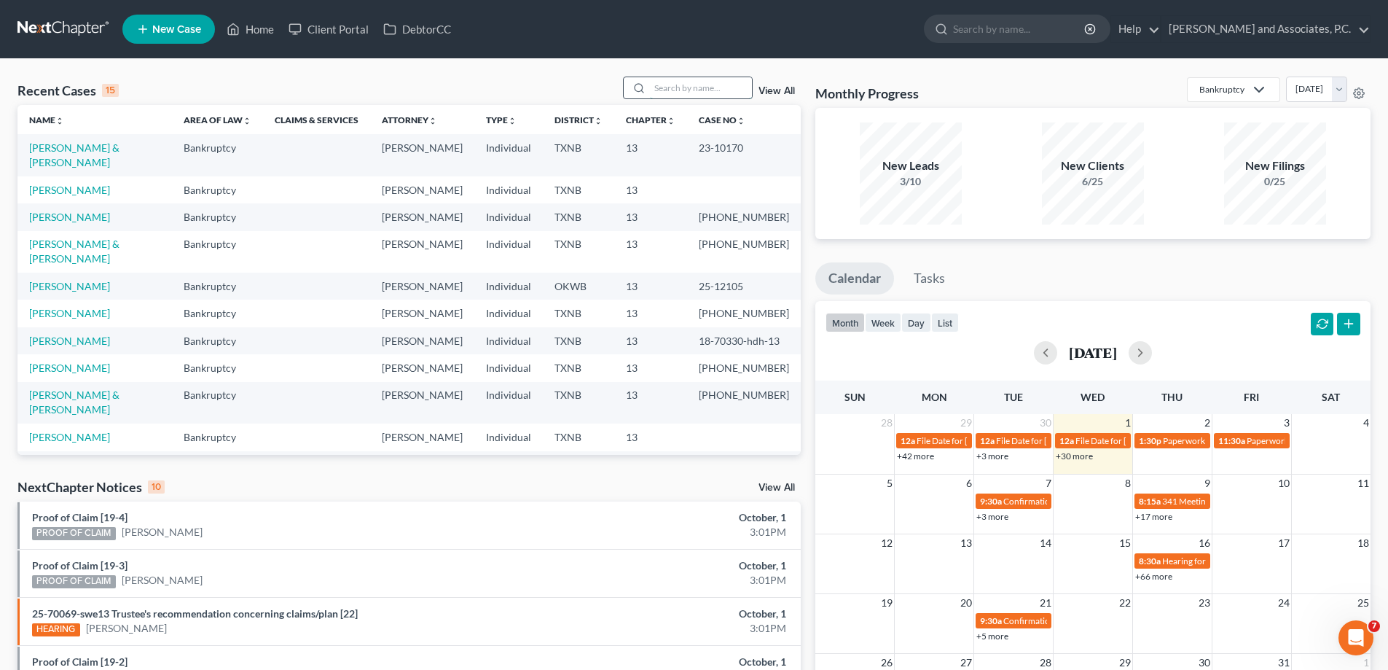
click at [668, 88] on input "search" at bounding box center [701, 87] width 102 height 21
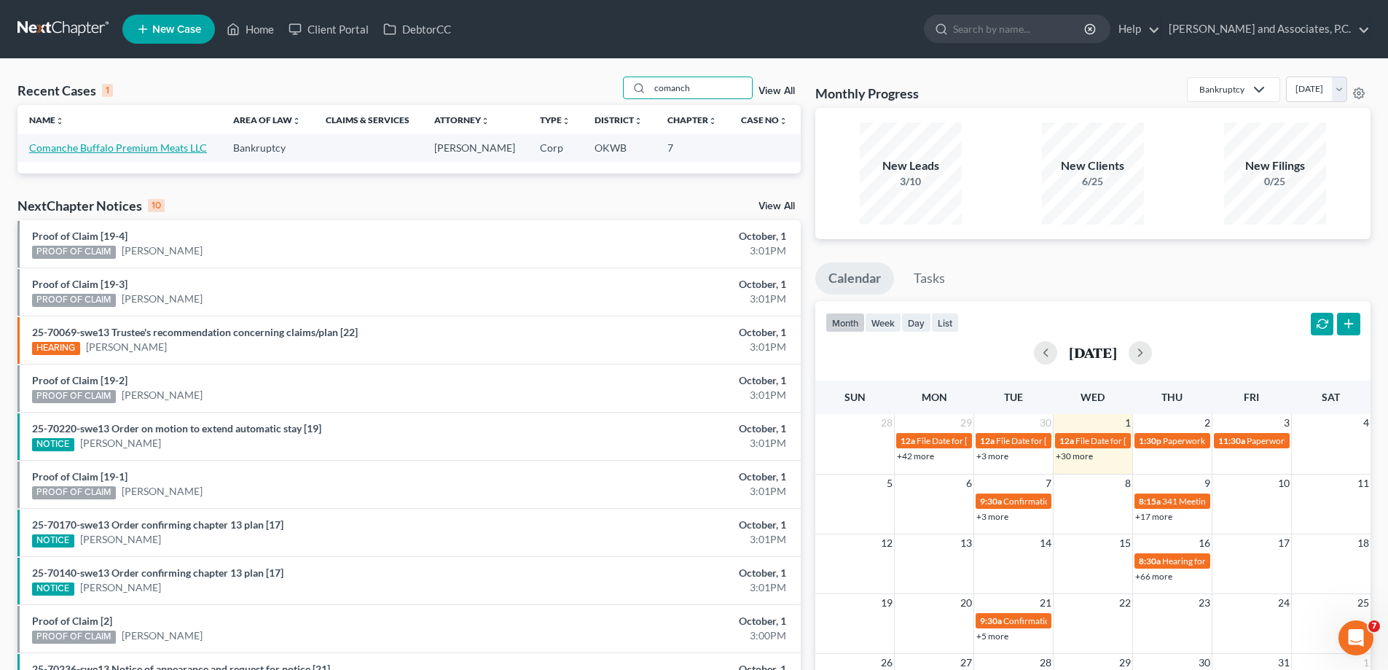
type input "comanch"
click at [94, 146] on link "Comanche Buffalo Premium Meats LLC" at bounding box center [118, 147] width 178 height 12
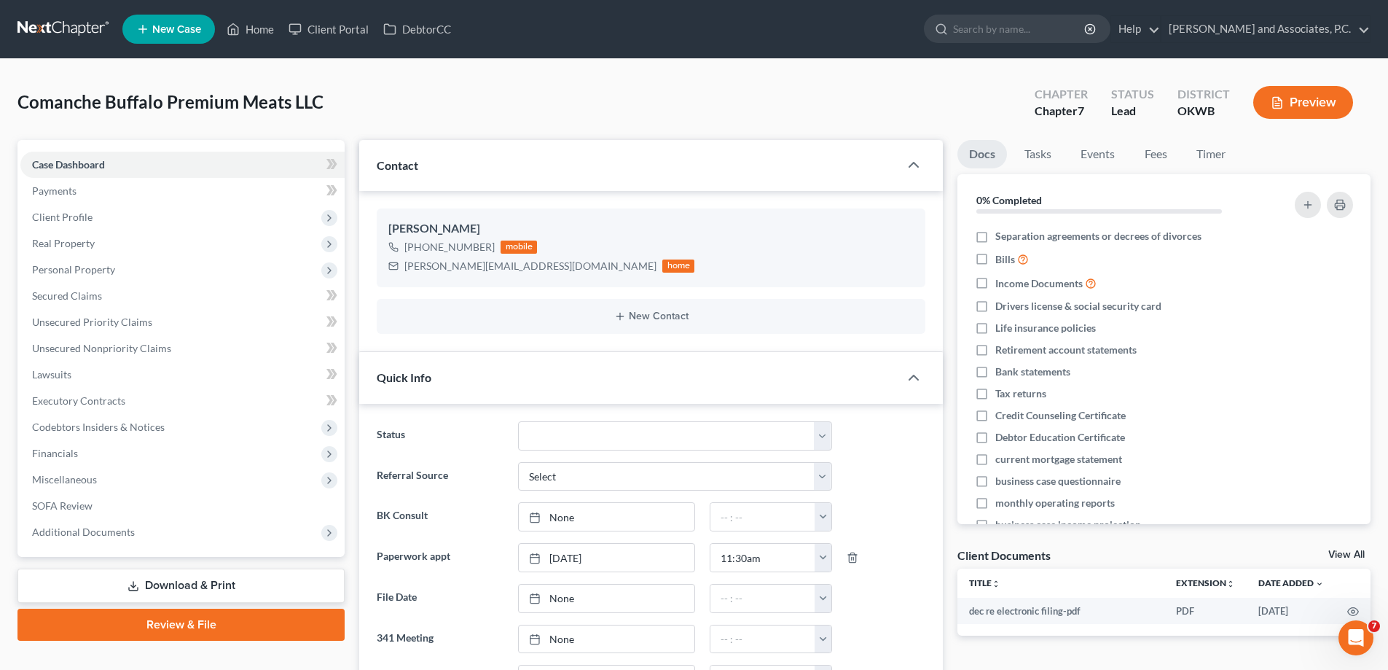
scroll to position [4534, 0]
click at [1158, 149] on link "Fees" at bounding box center [1156, 154] width 47 height 28
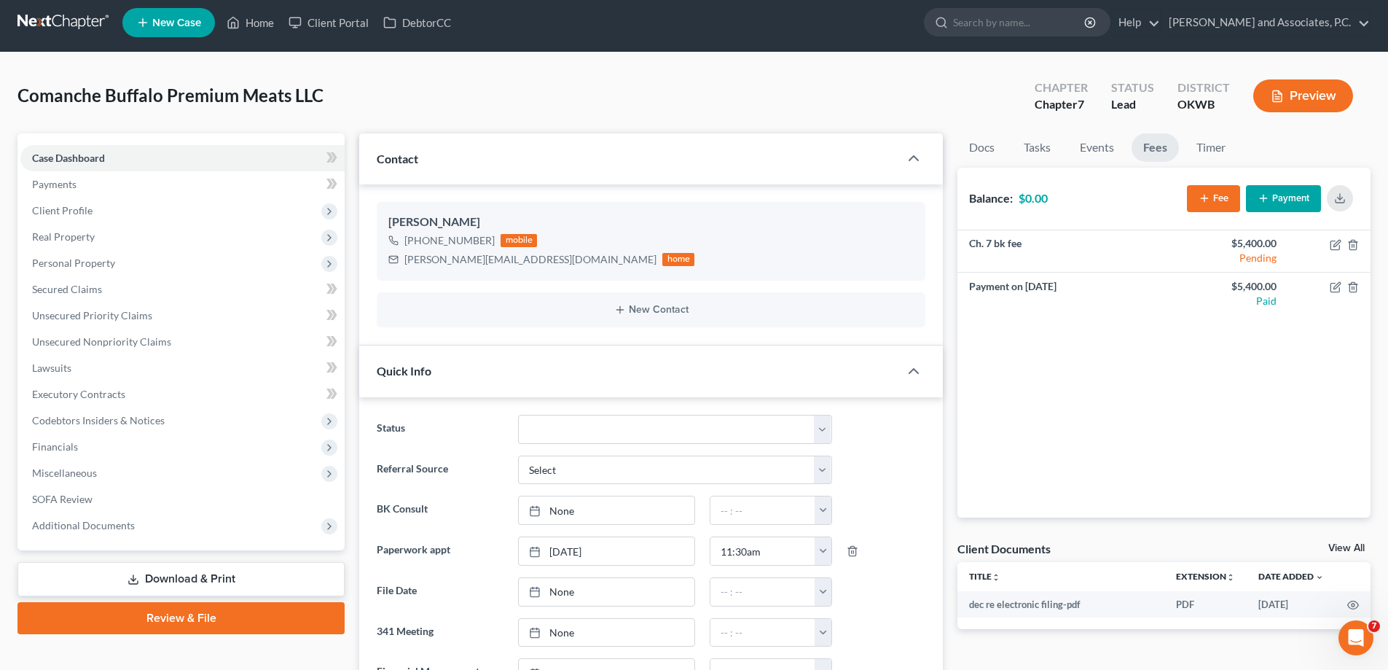
scroll to position [0, 0]
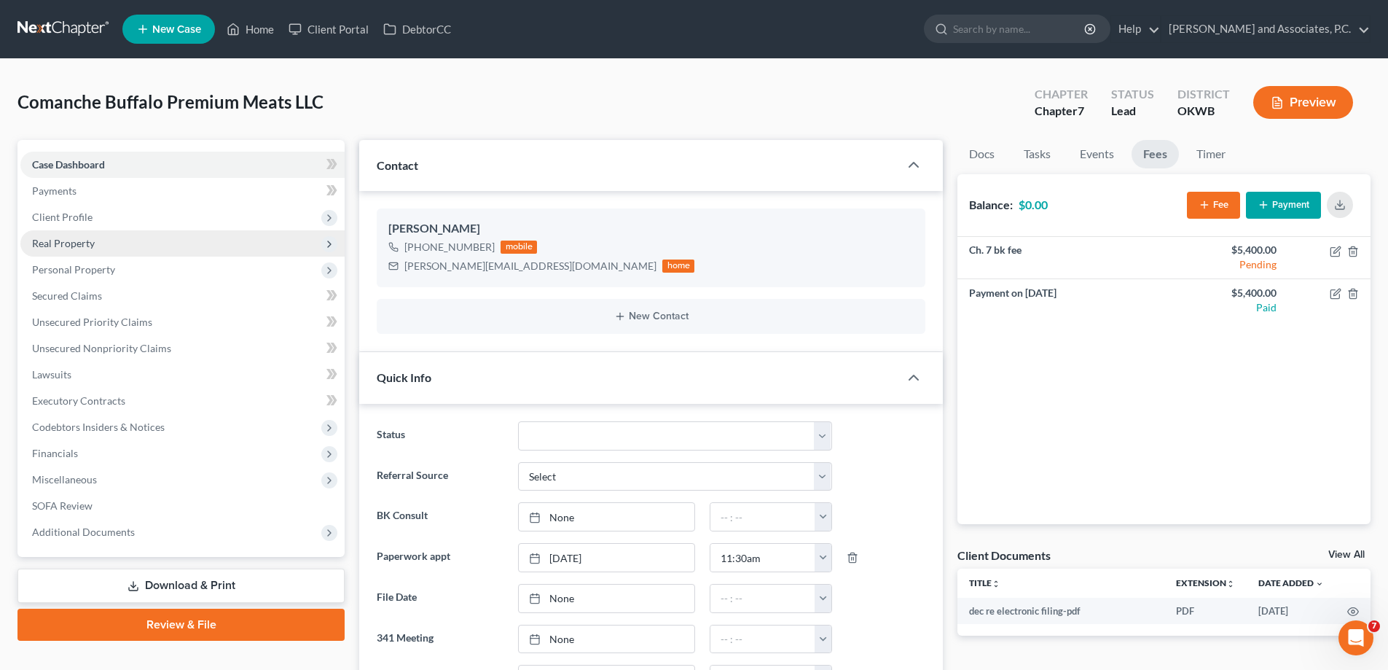
click at [99, 245] on span "Real Property" at bounding box center [182, 243] width 324 height 26
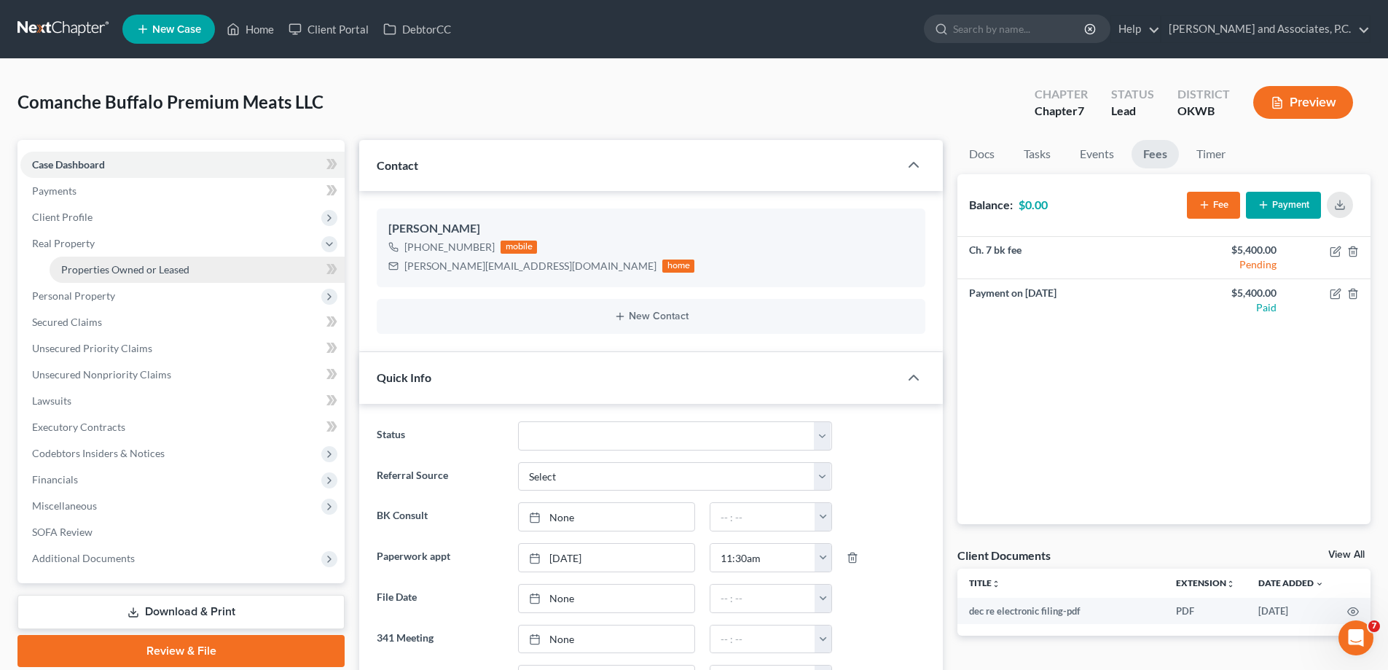
click at [134, 275] on link "Properties Owned or Leased" at bounding box center [197, 270] width 295 height 26
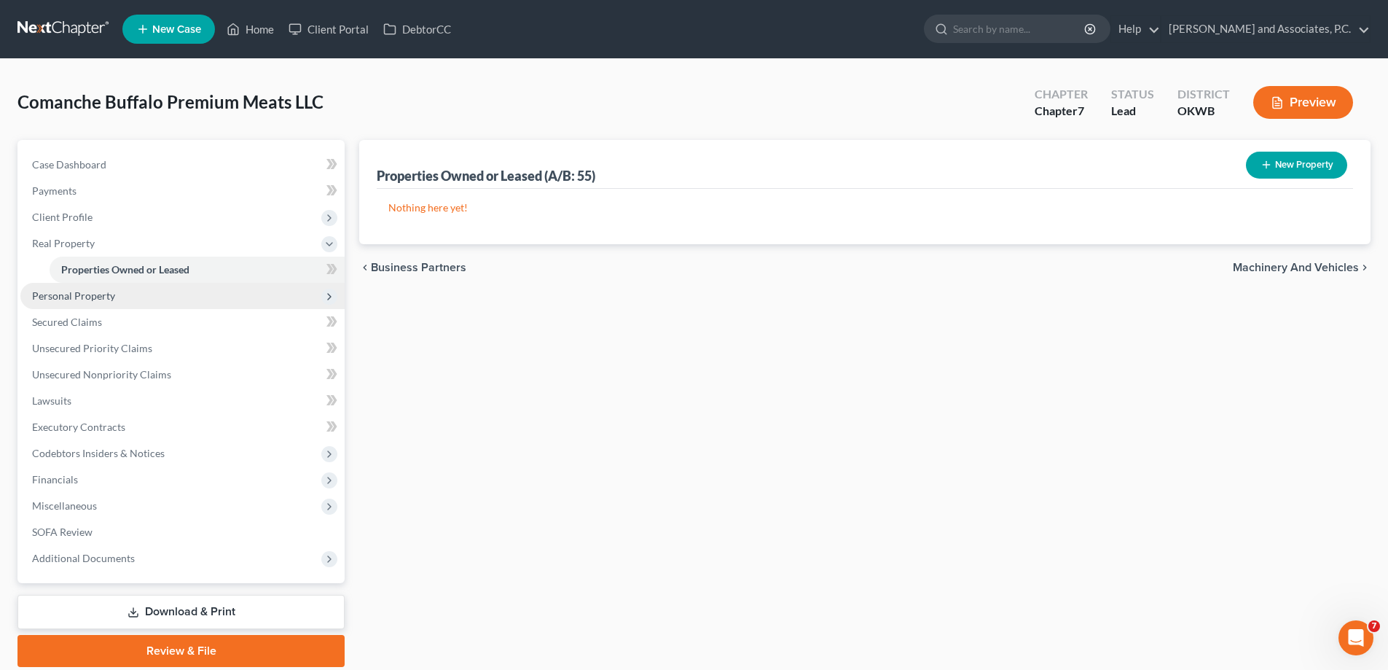
click at [109, 300] on span "Personal Property" at bounding box center [73, 295] width 83 height 12
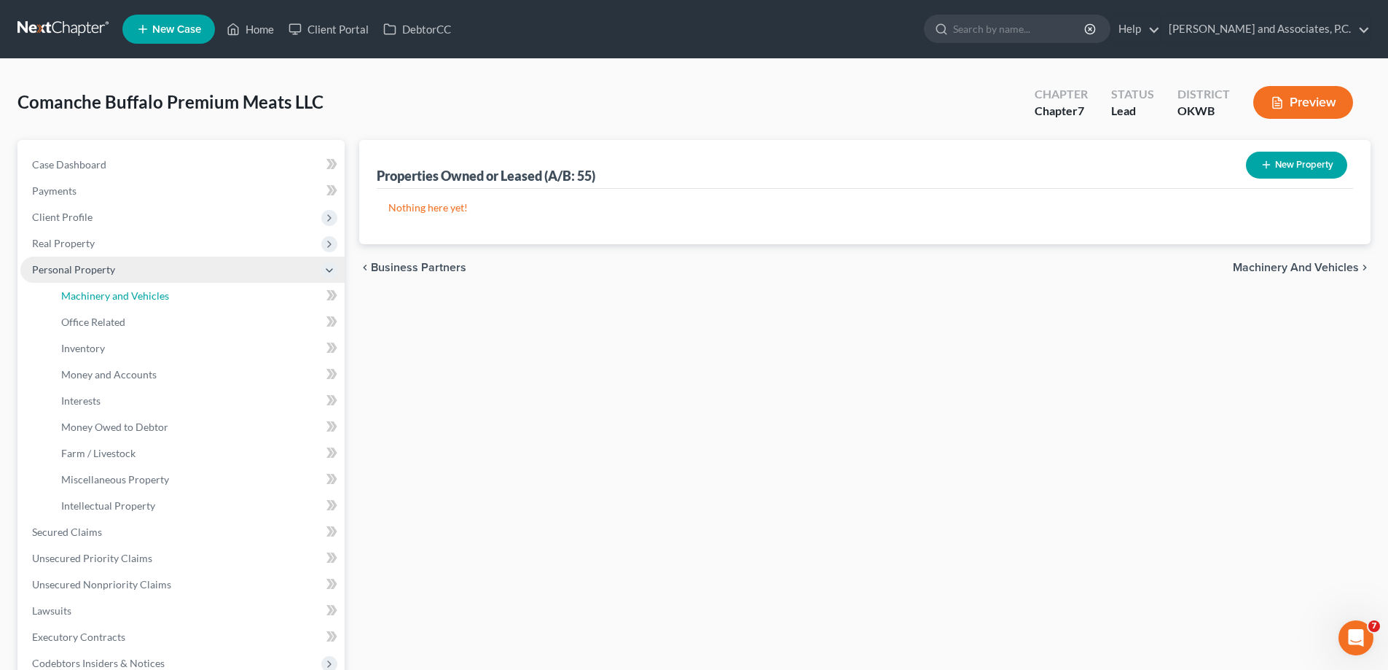
click at [109, 300] on span "Machinery and Vehicles" at bounding box center [115, 295] width 108 height 12
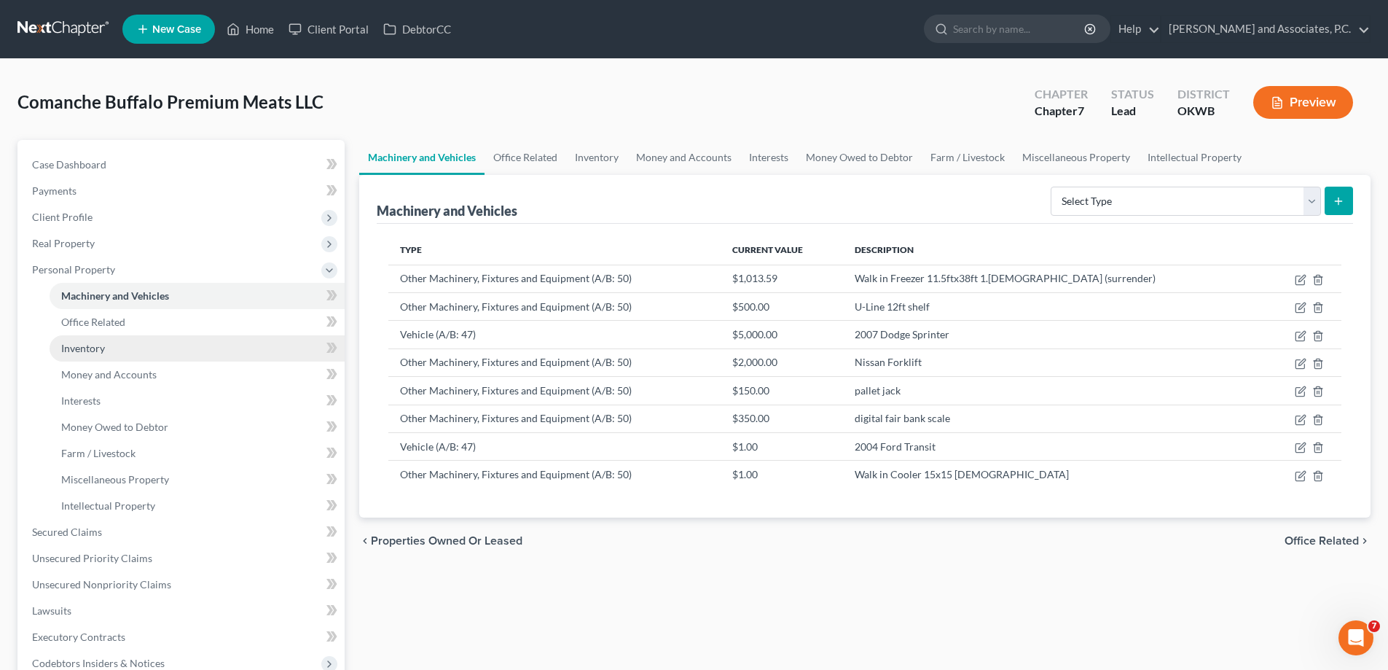
click at [102, 351] on span "Inventory" at bounding box center [83, 348] width 44 height 12
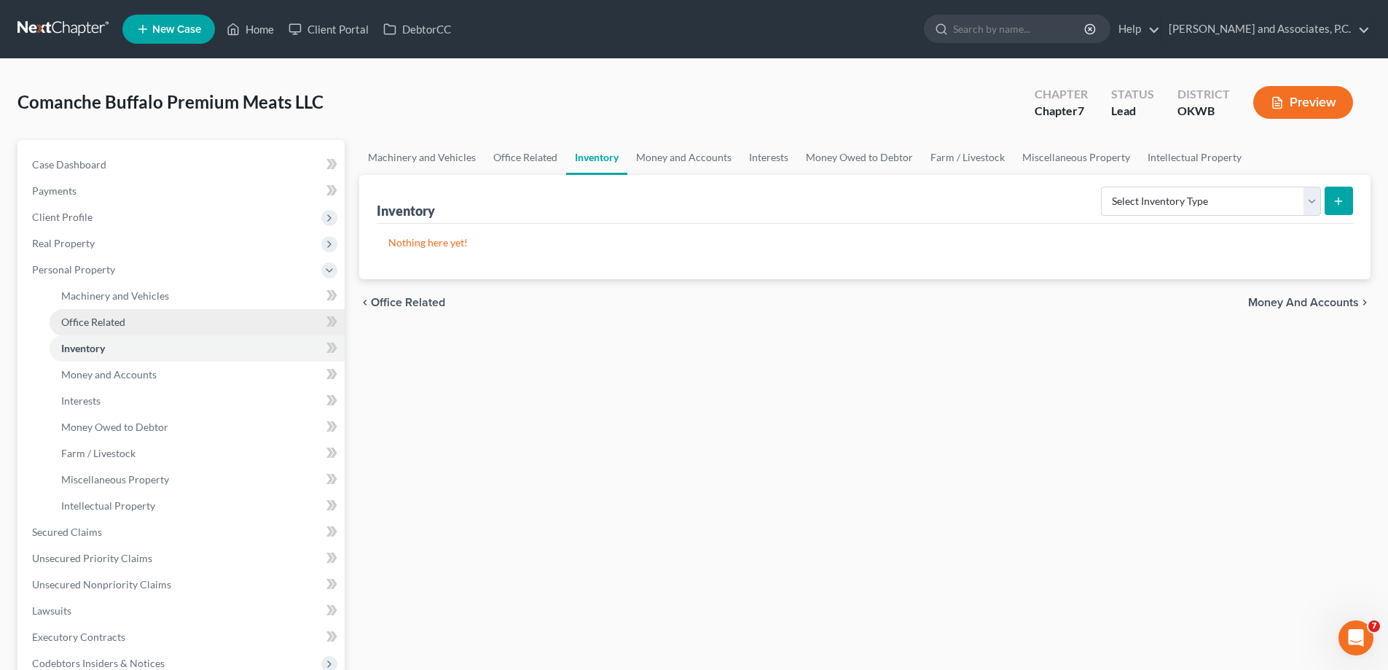
click at [110, 325] on span "Office Related" at bounding box center [93, 322] width 64 height 12
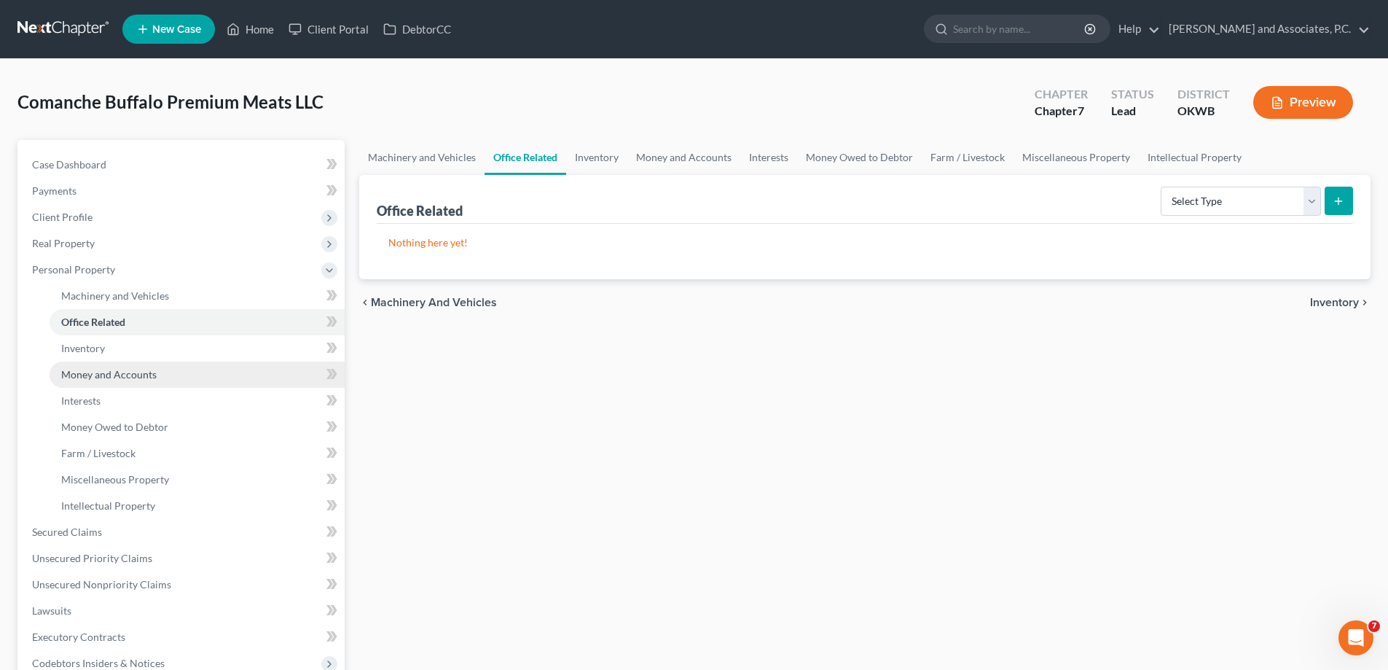
click at [122, 375] on span "Money and Accounts" at bounding box center [108, 374] width 95 height 12
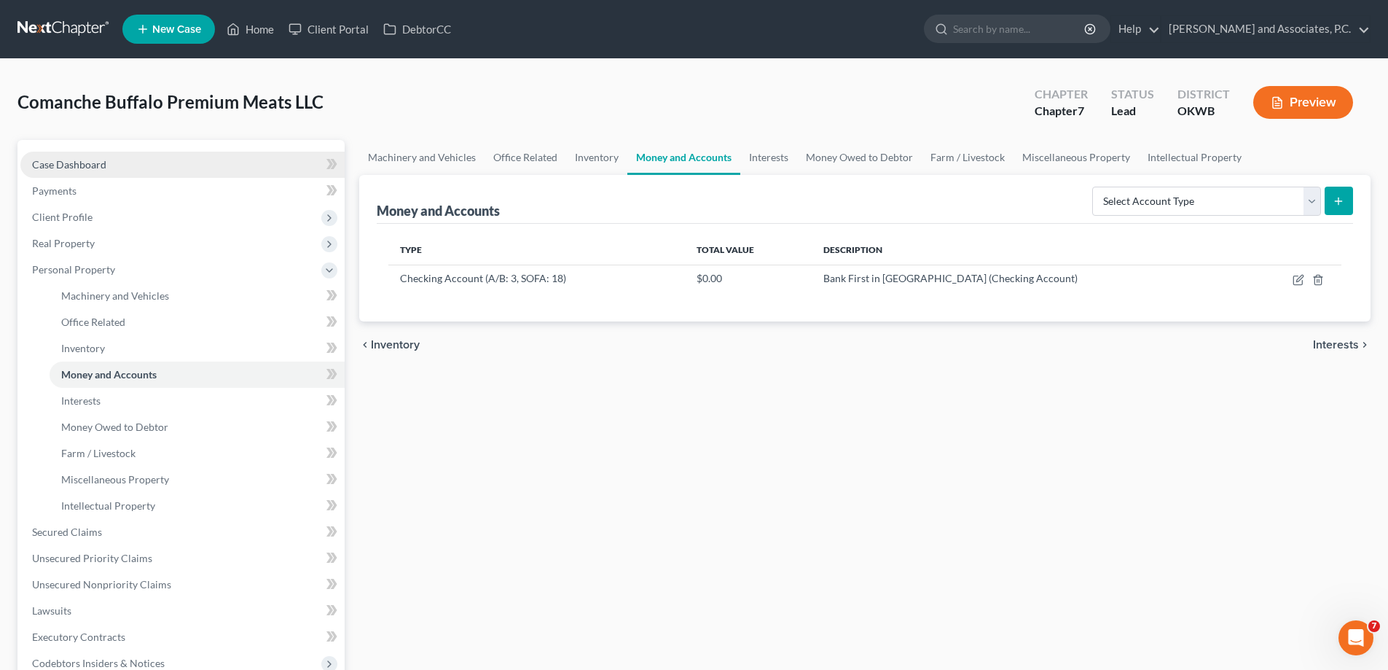
click at [86, 165] on span "Case Dashboard" at bounding box center [69, 164] width 74 height 12
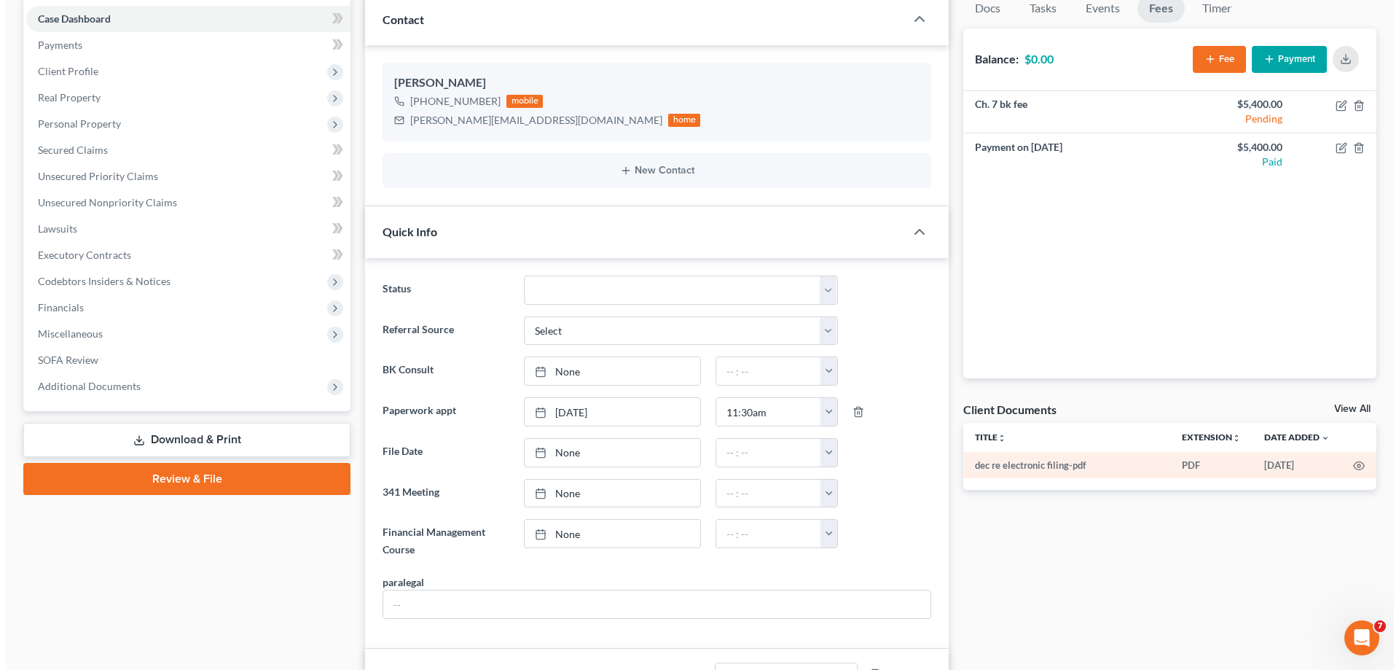
scroll to position [4534, 0]
click at [1358, 468] on icon "button" at bounding box center [1353, 466] width 12 height 12
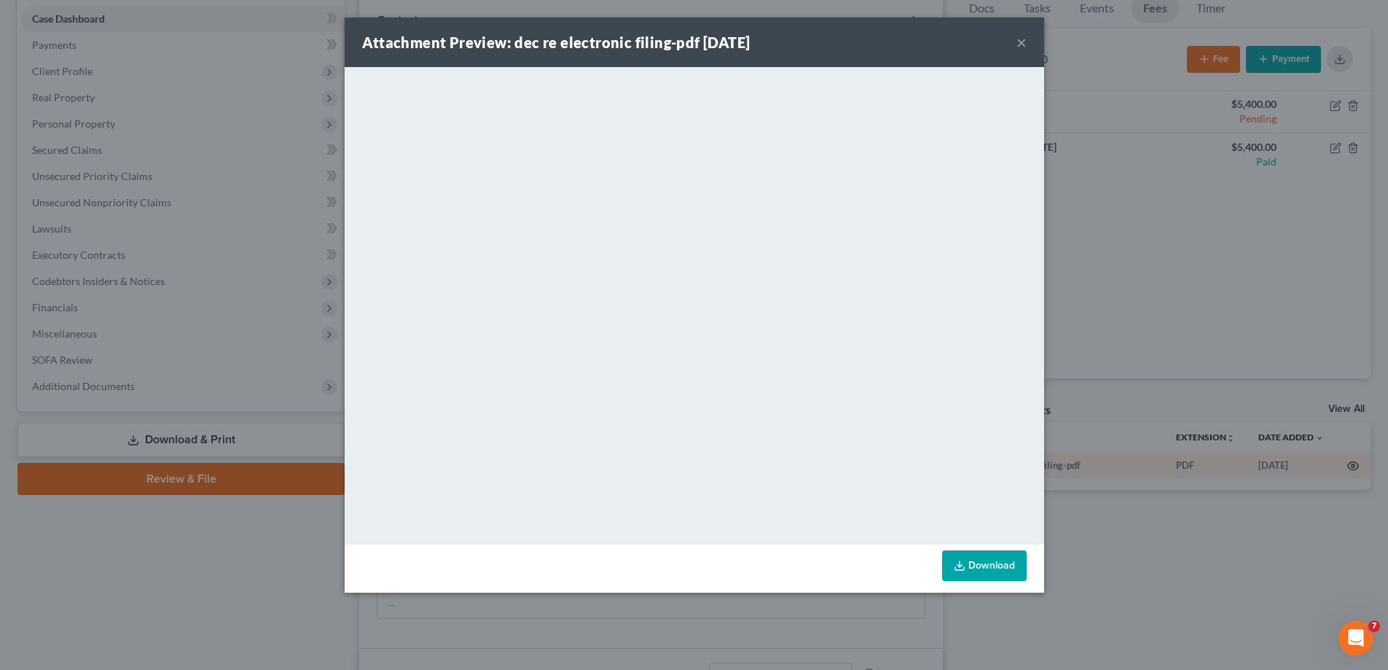
scroll to position [4519, 0]
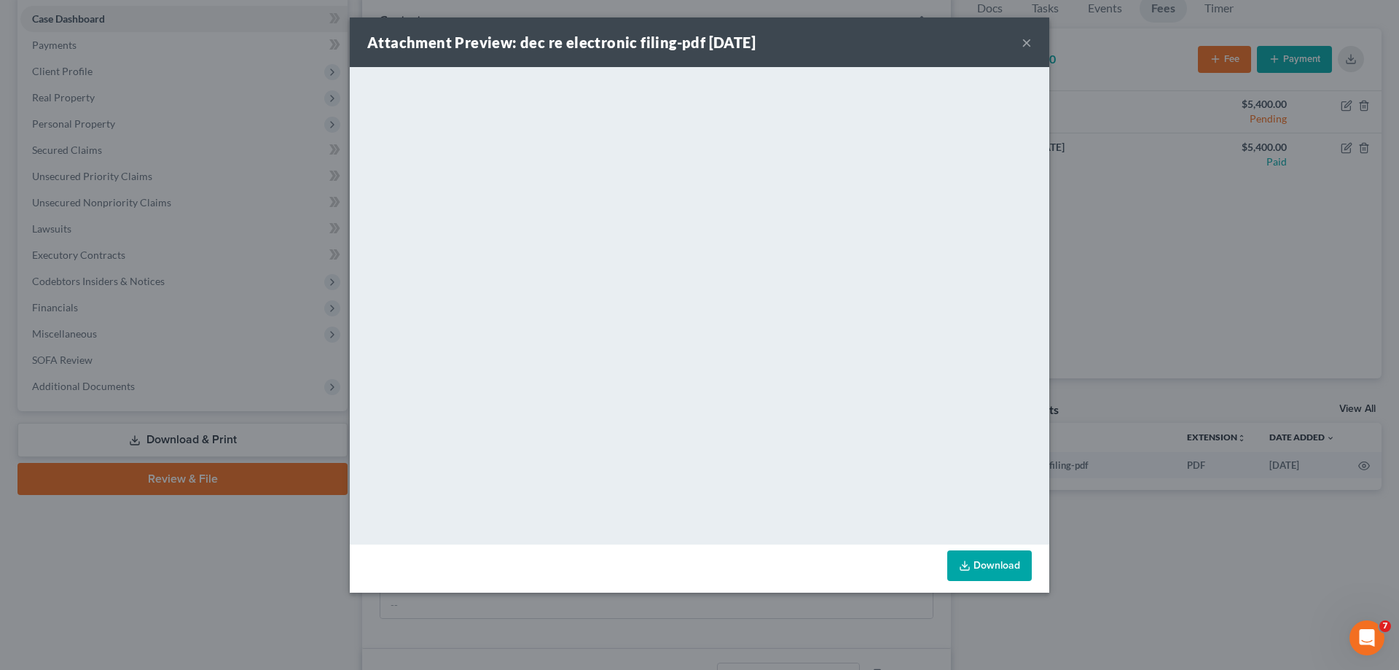
click at [1024, 41] on button "×" at bounding box center [1027, 42] width 10 height 17
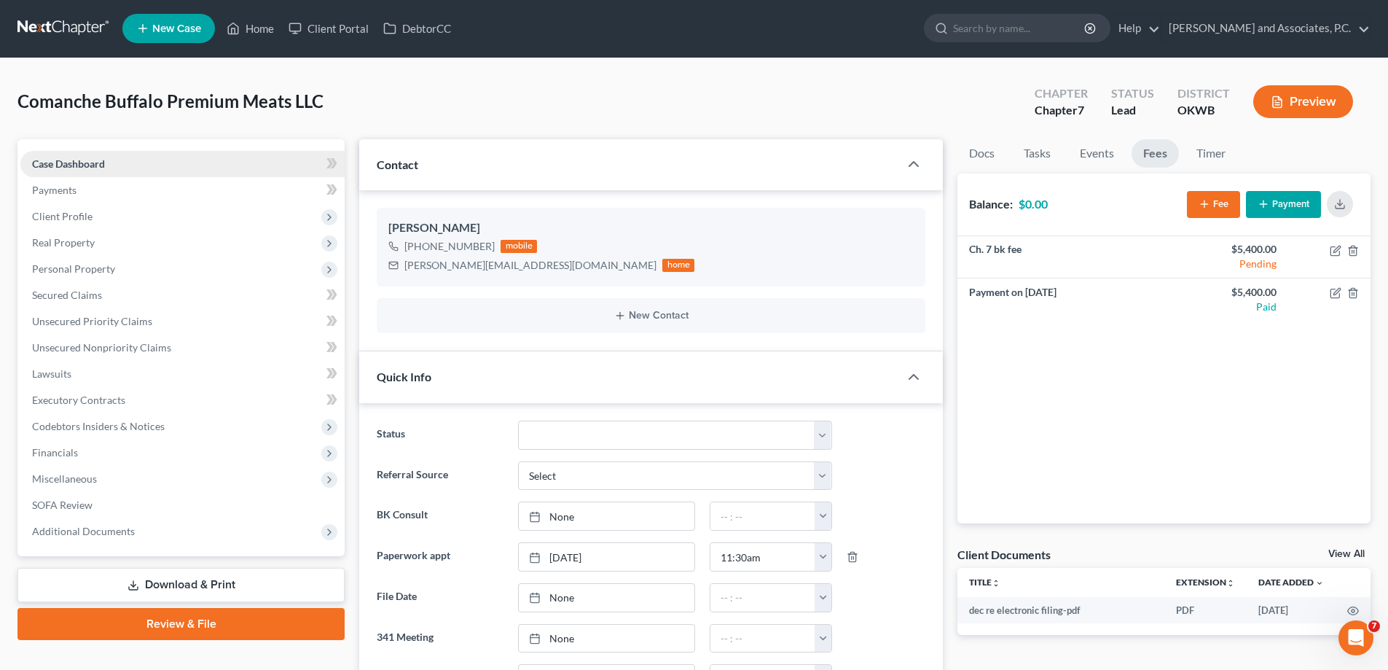
scroll to position [0, 0]
click at [253, 26] on link "Home" at bounding box center [250, 29] width 62 height 26
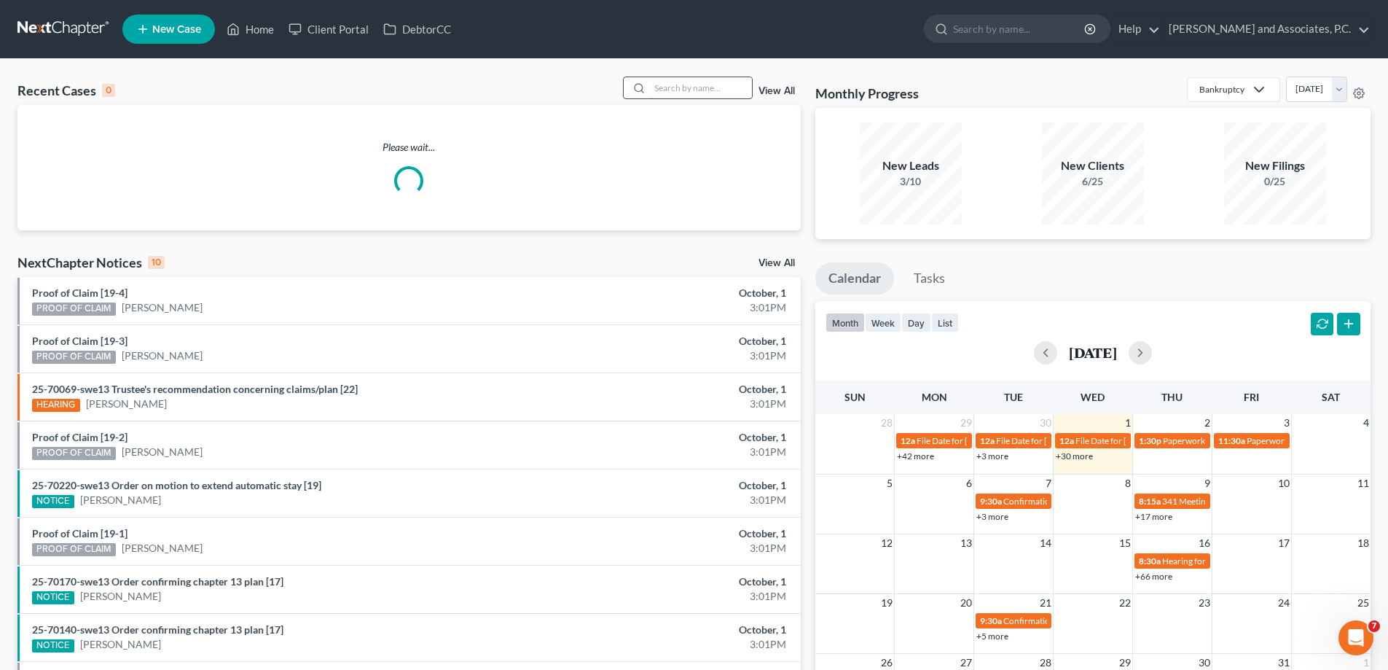
click at [679, 90] on input "search" at bounding box center [701, 87] width 102 height 21
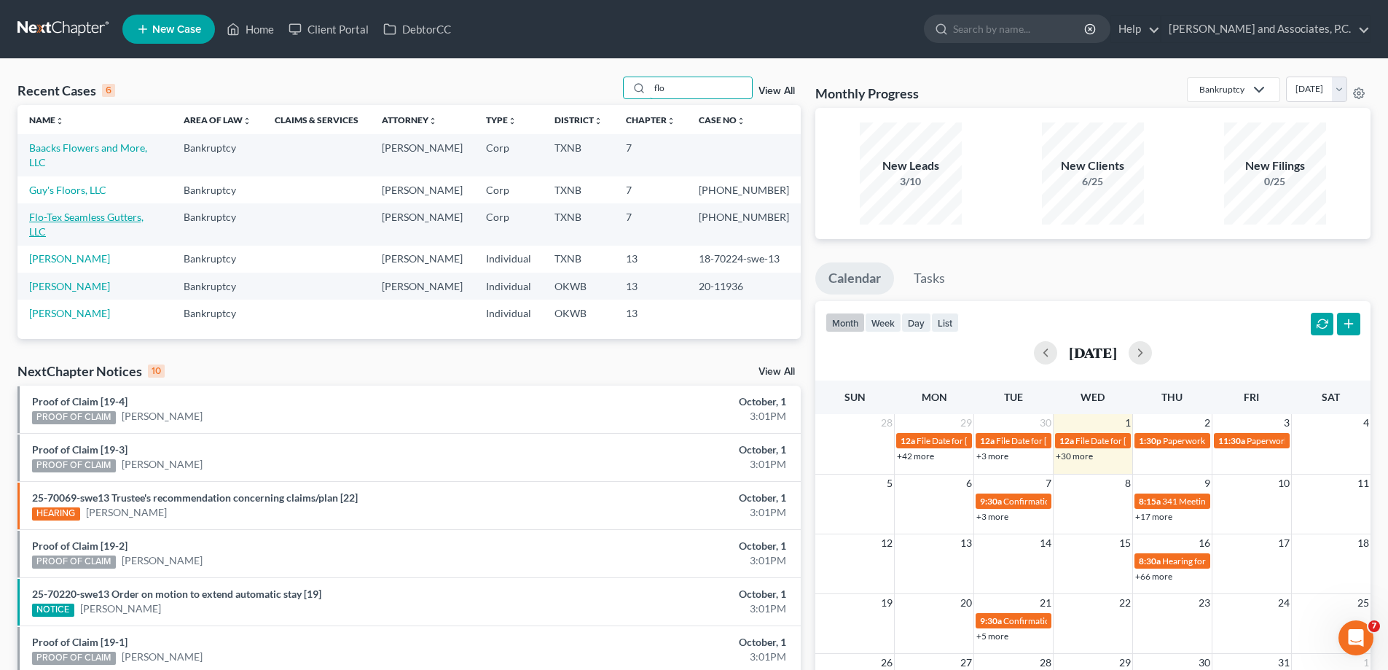
type input "flo"
click at [60, 211] on link "Flo-Tex Seamless Gutters, LLC" at bounding box center [86, 224] width 114 height 27
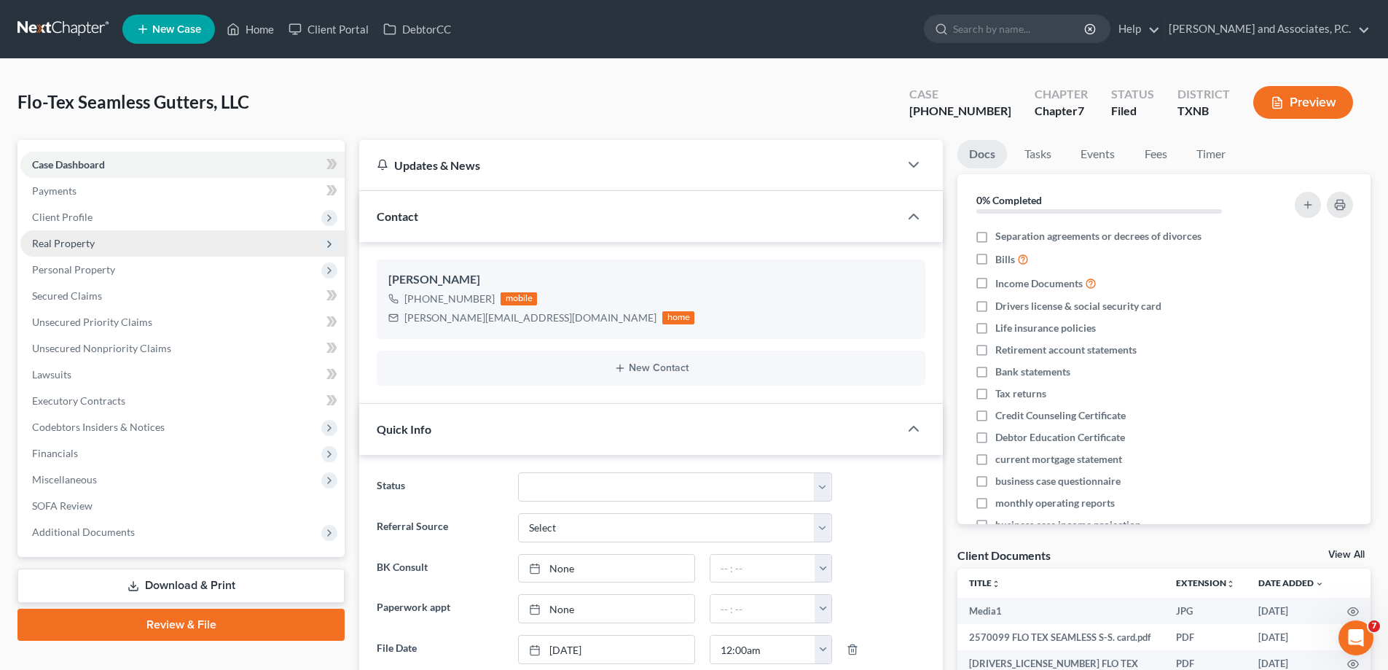
click at [114, 246] on span "Real Property" at bounding box center [182, 243] width 324 height 26
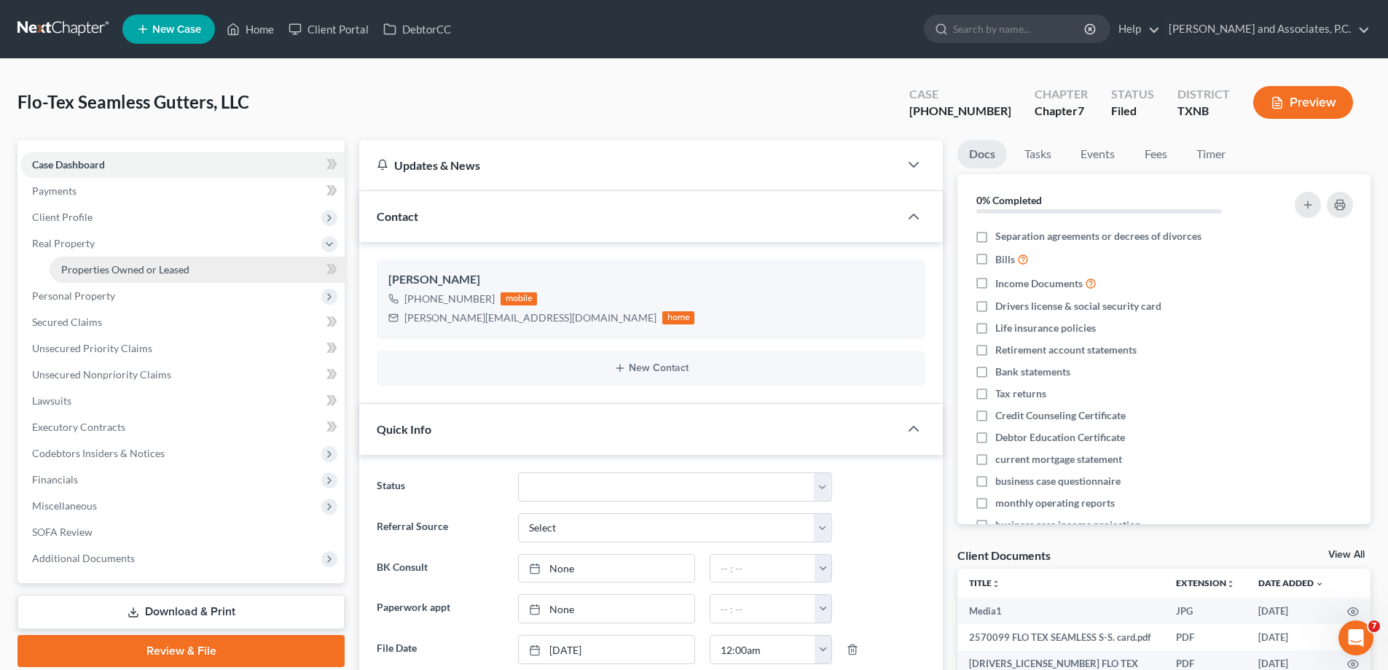
click at [125, 267] on span "Properties Owned or Leased" at bounding box center [125, 269] width 128 height 12
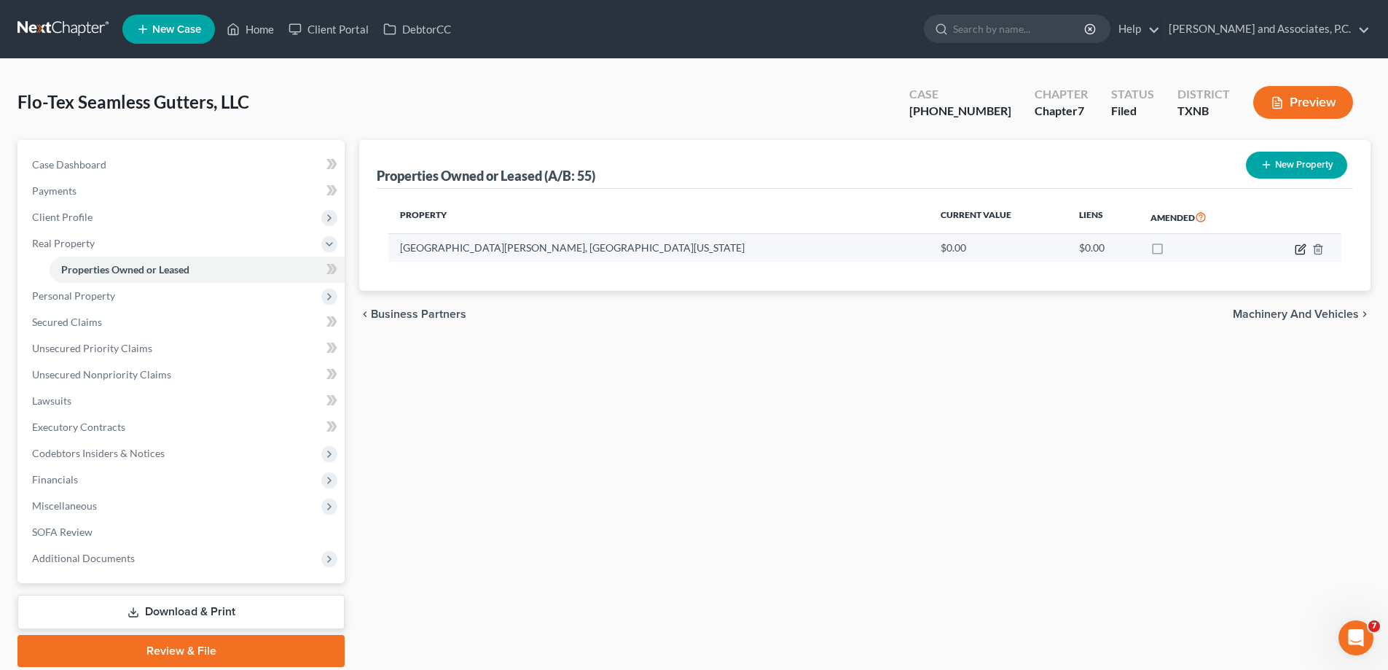
click at [1301, 246] on icon "button" at bounding box center [1301, 249] width 12 height 12
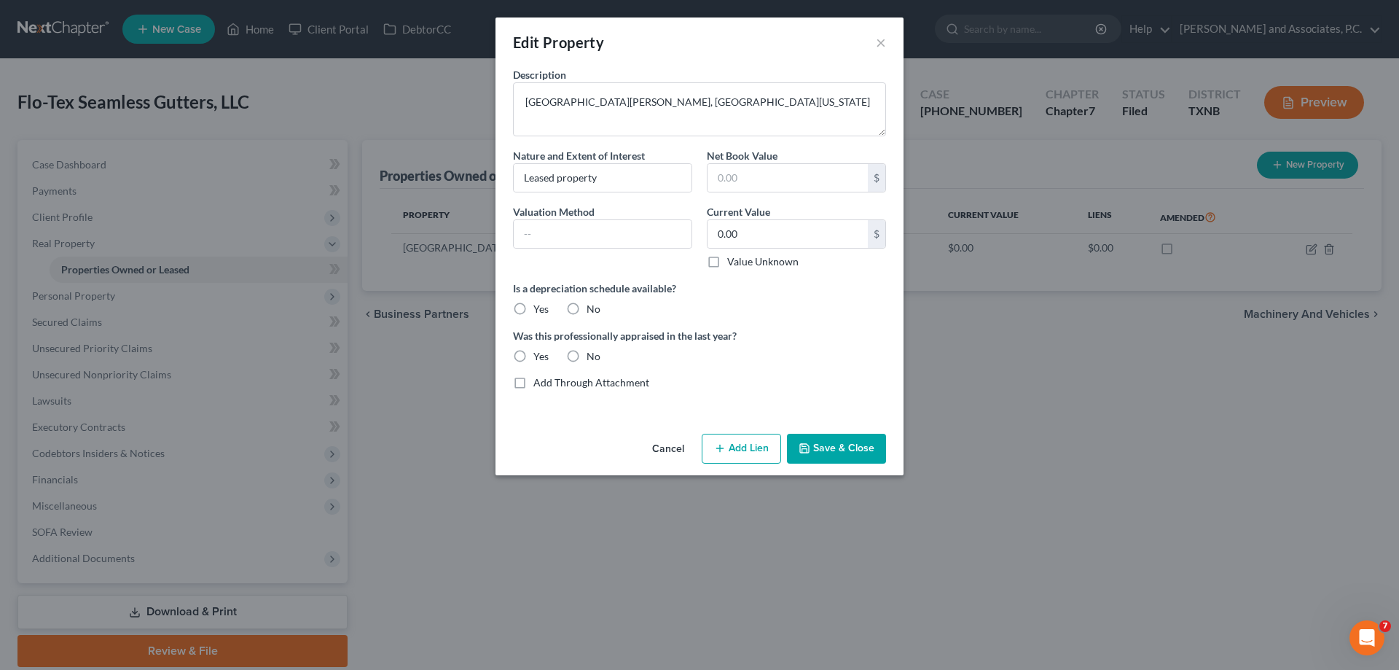
click at [776, 322] on div "Description [STREET_ADDRESS][PERSON_NAME][US_STATE] Nature and Extent of Intere…" at bounding box center [700, 234] width 388 height 335
click at [90, 298] on div "Edit Property × Description [STREET_ADDRESS][PERSON_NAME][US_STATE] Nature and …" at bounding box center [699, 335] width 1399 height 670
click at [835, 443] on button "Save & Close" at bounding box center [836, 449] width 99 height 31
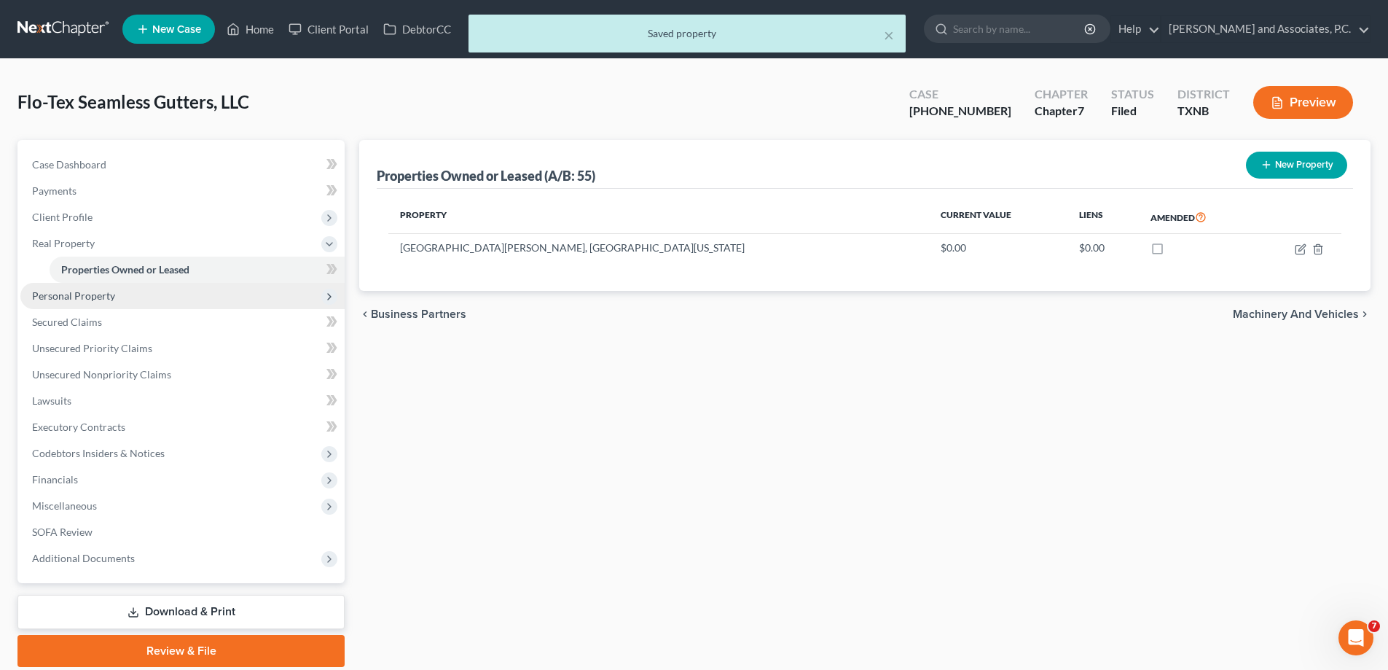
click at [114, 297] on span "Personal Property" at bounding box center [182, 296] width 324 height 26
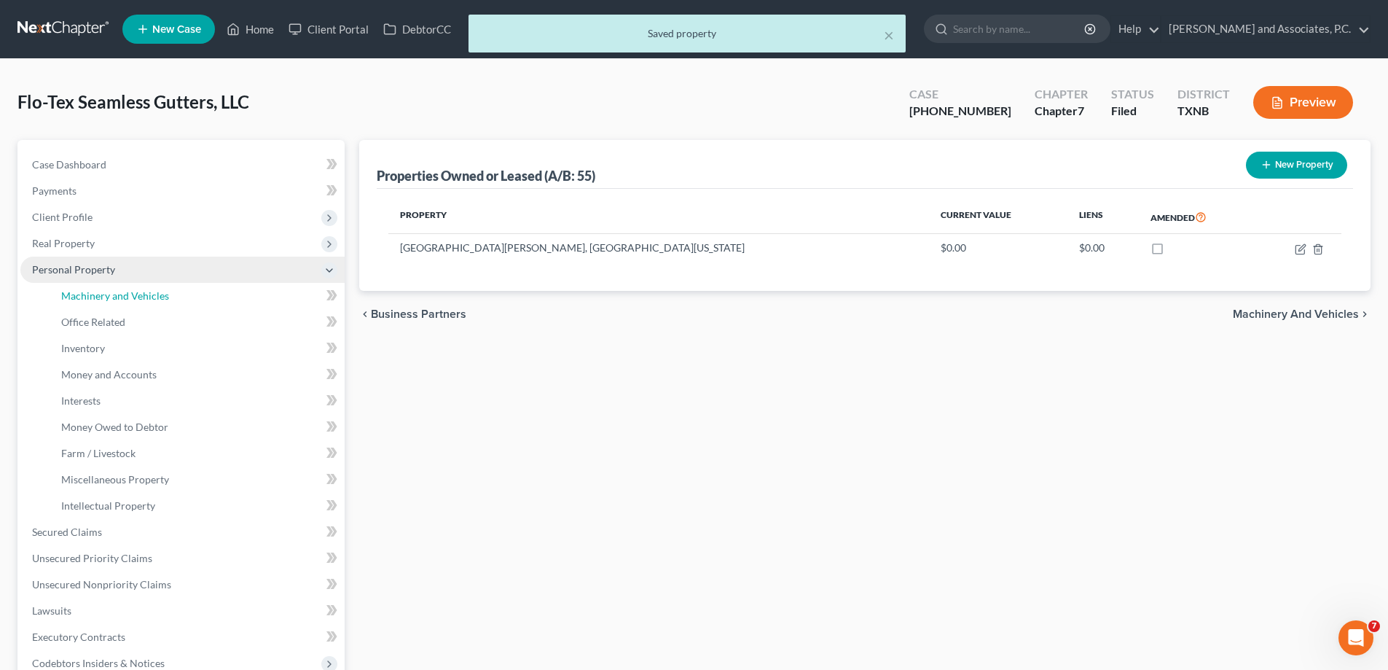
click at [114, 297] on span "Machinery and Vehicles" at bounding box center [115, 295] width 108 height 12
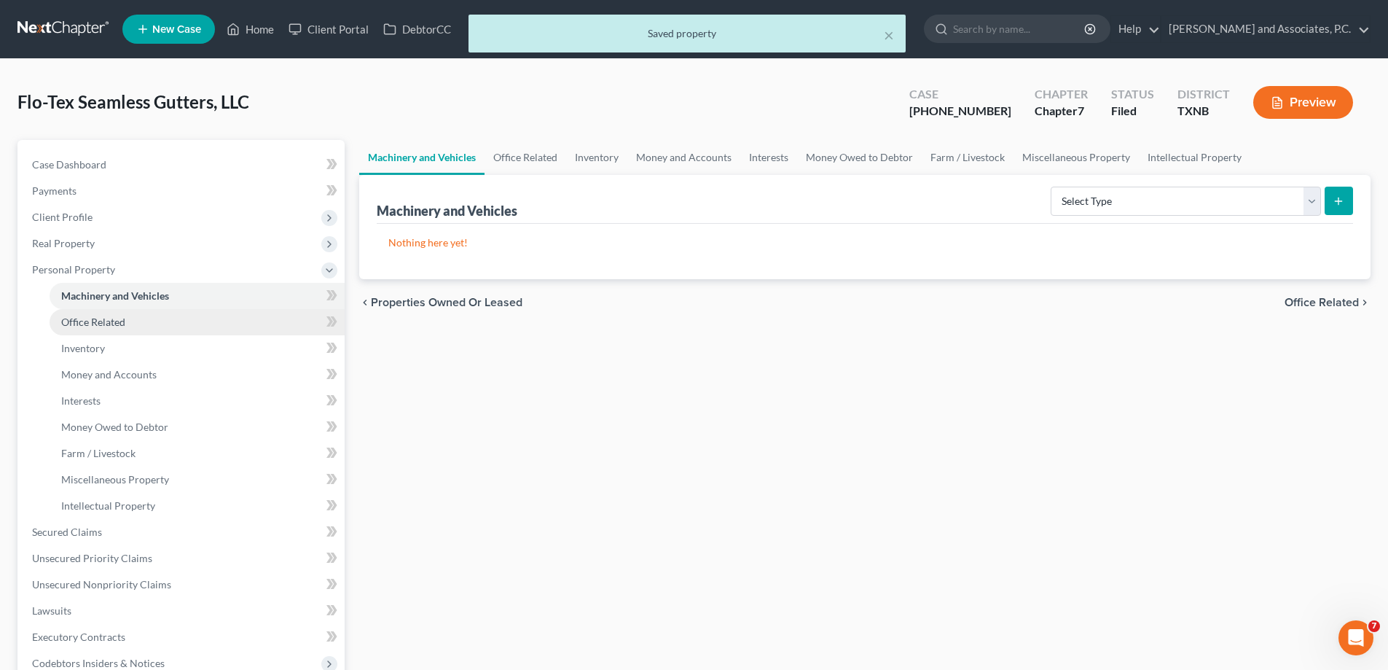
click at [100, 324] on span "Office Related" at bounding box center [93, 322] width 64 height 12
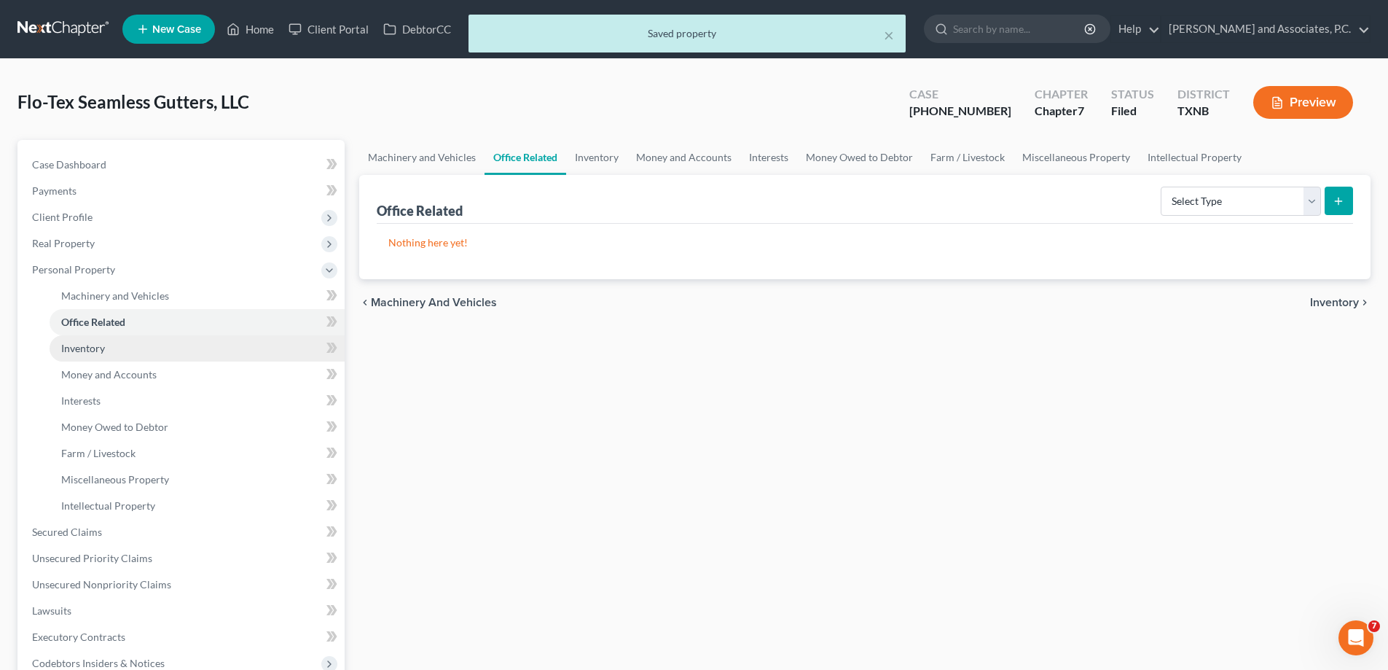
click at [99, 345] on span "Inventory" at bounding box center [83, 348] width 44 height 12
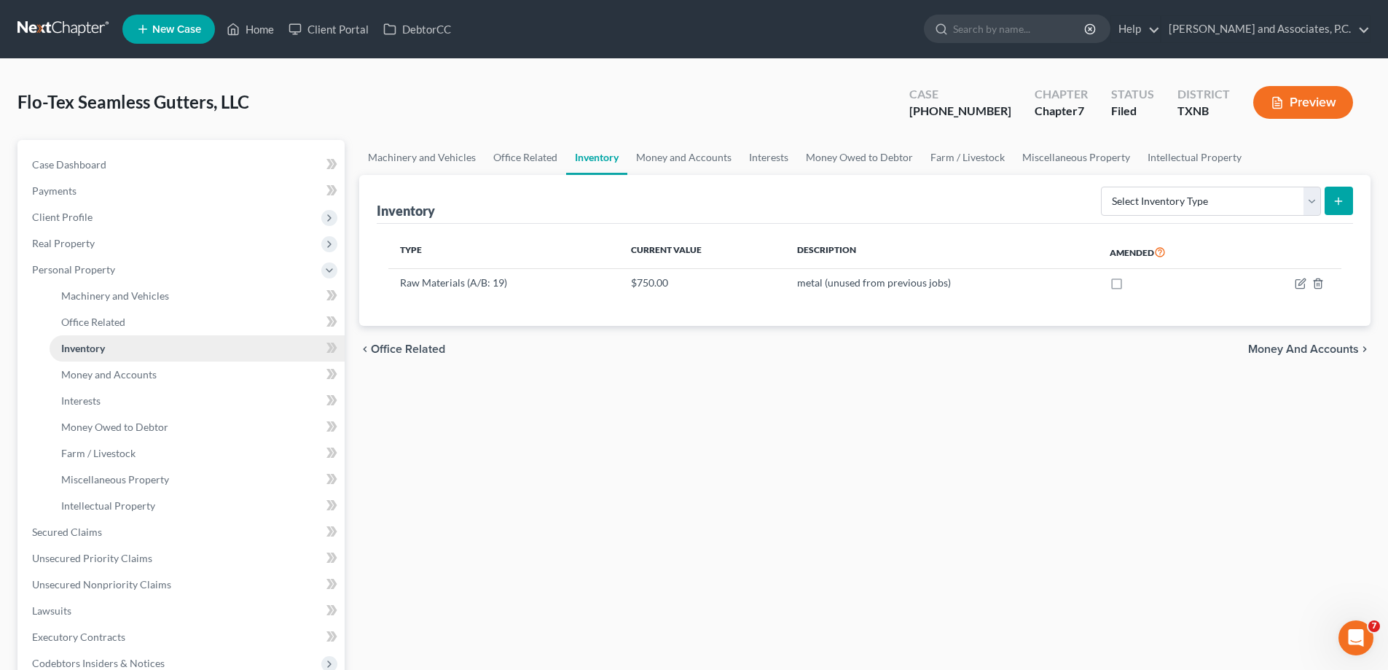
scroll to position [146, 0]
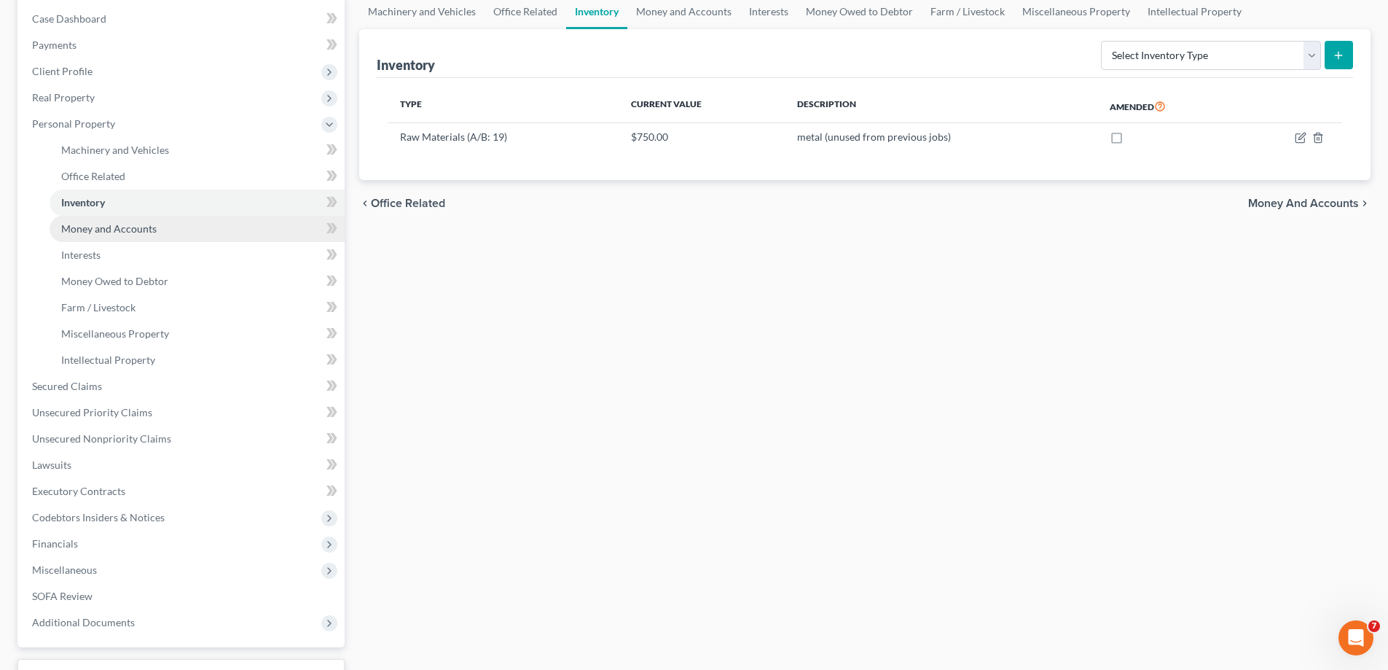
click at [106, 233] on span "Money and Accounts" at bounding box center [108, 228] width 95 height 12
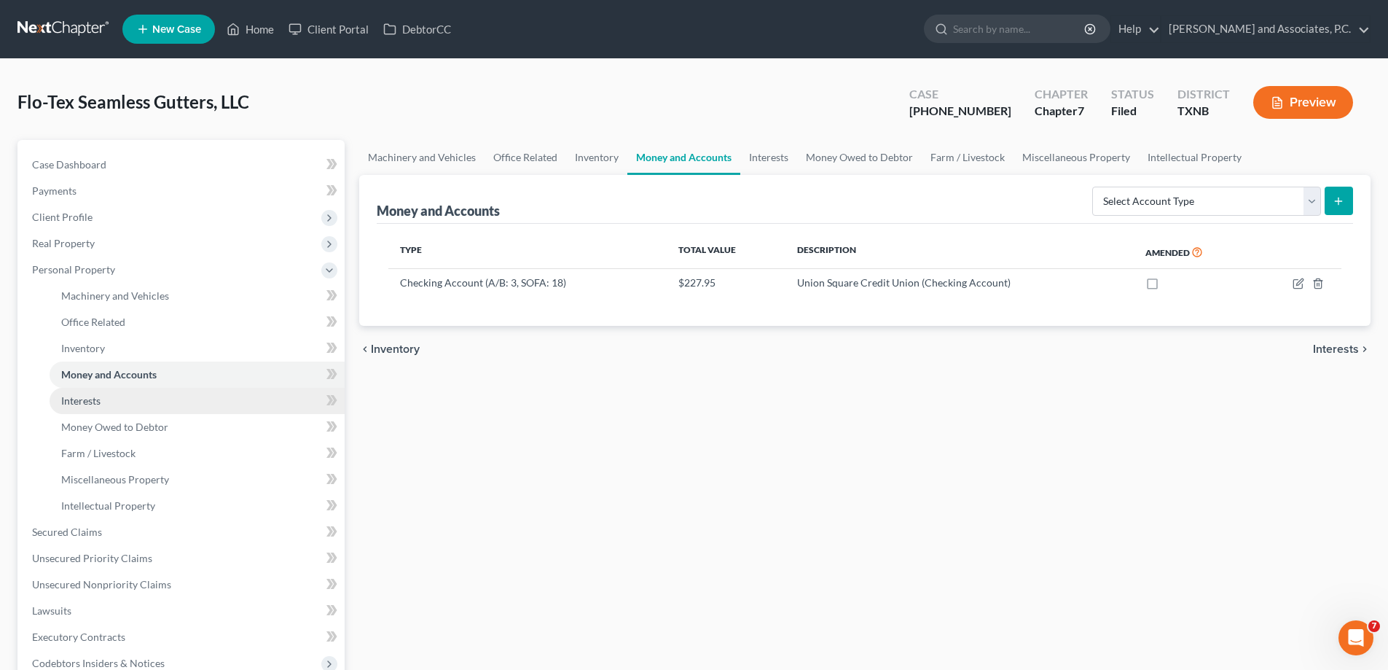
click at [110, 400] on link "Interests" at bounding box center [197, 401] width 295 height 26
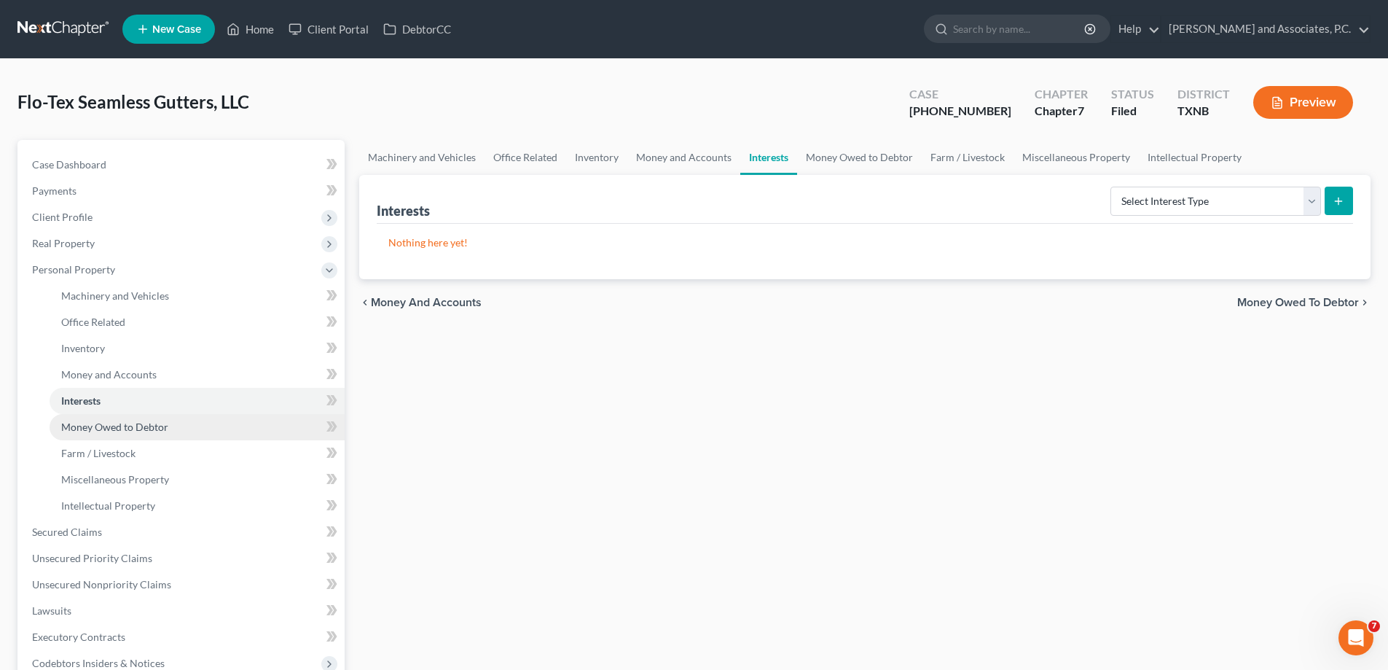
click at [93, 428] on span "Money Owed to Debtor" at bounding box center [114, 426] width 107 height 12
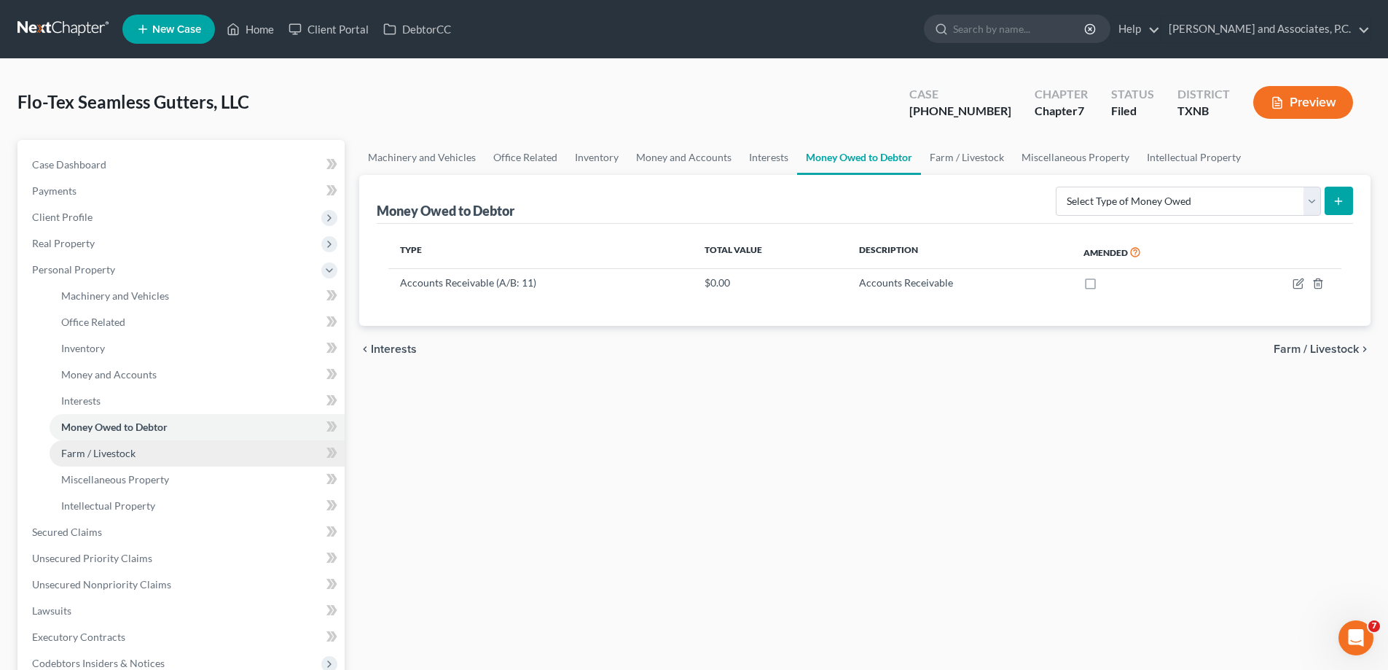
click at [117, 455] on span "Farm / Livestock" at bounding box center [98, 453] width 74 height 12
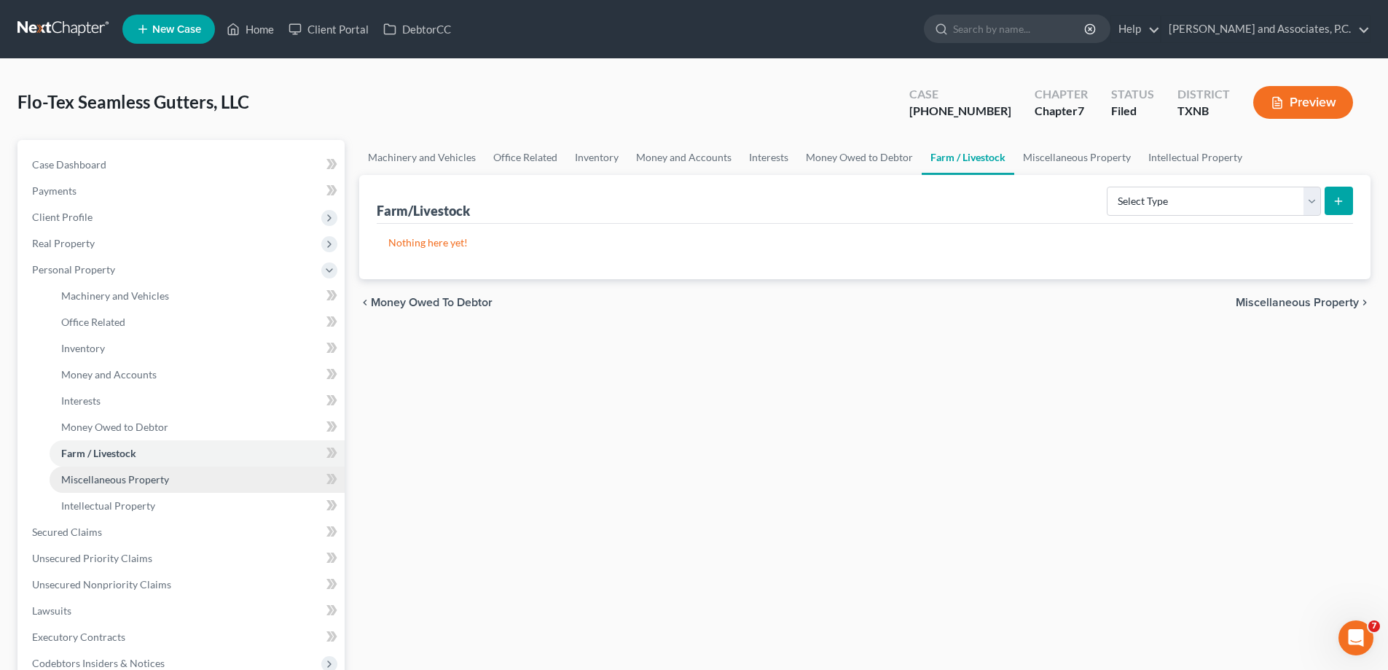
click at [125, 473] on span "Miscellaneous Property" at bounding box center [115, 479] width 108 height 12
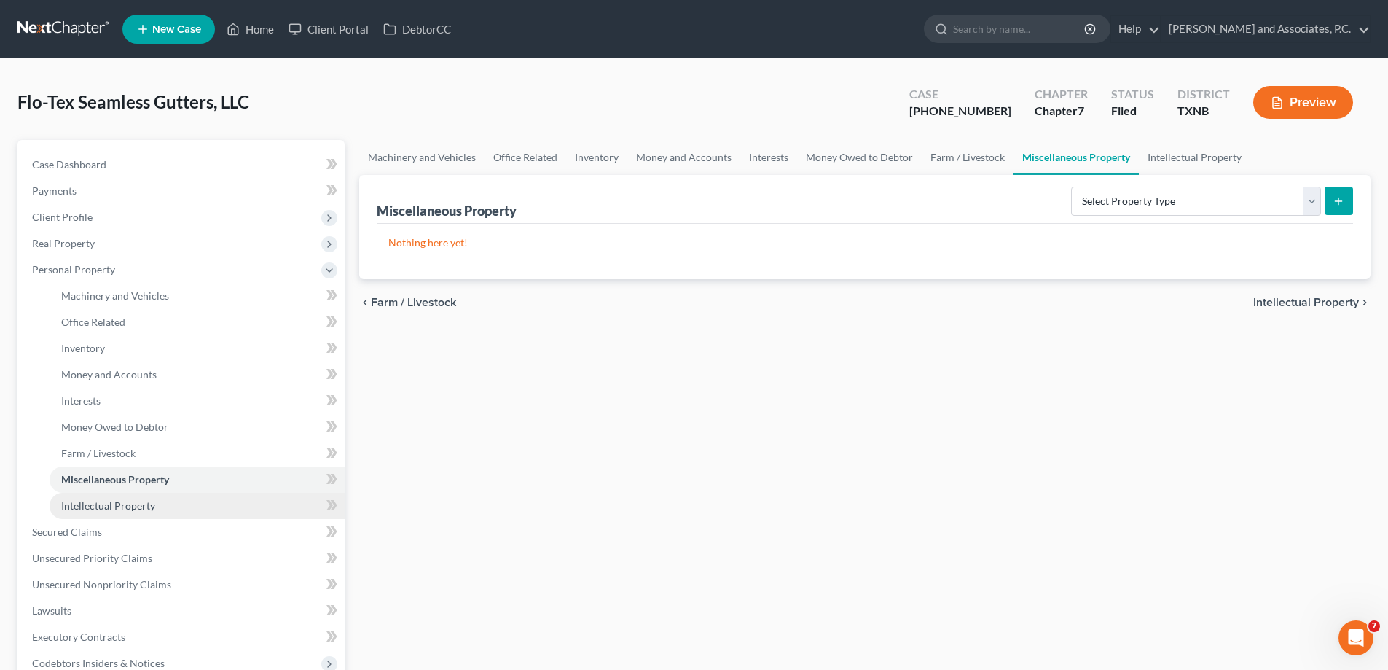
click at [133, 503] on span "Intellectual Property" at bounding box center [108, 505] width 94 height 12
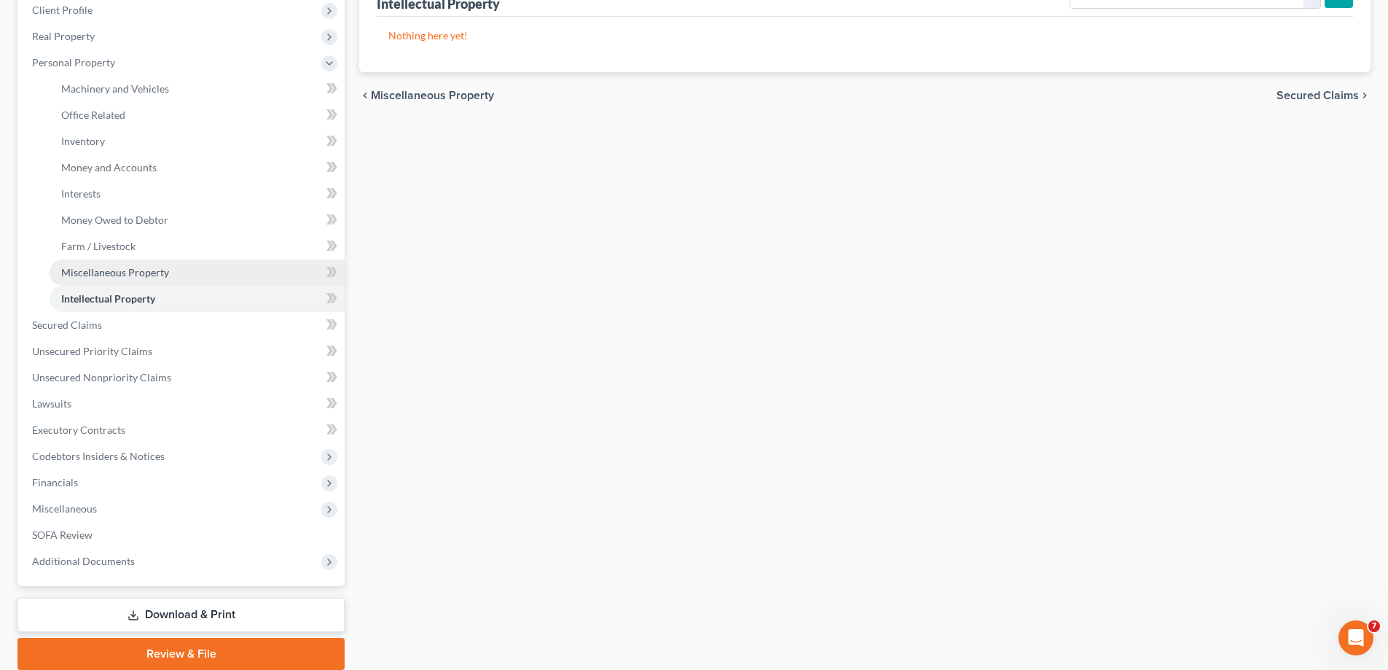
scroll to position [262, 0]
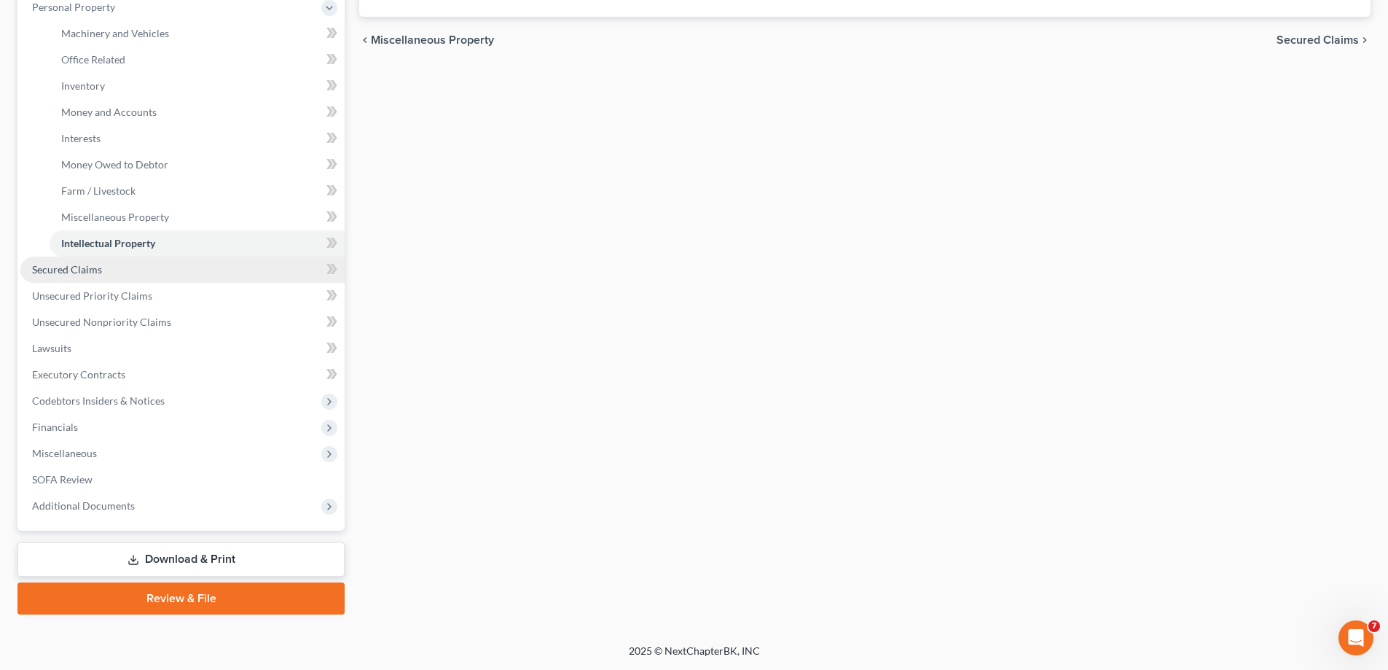
click at [107, 273] on link "Secured Claims" at bounding box center [182, 270] width 324 height 26
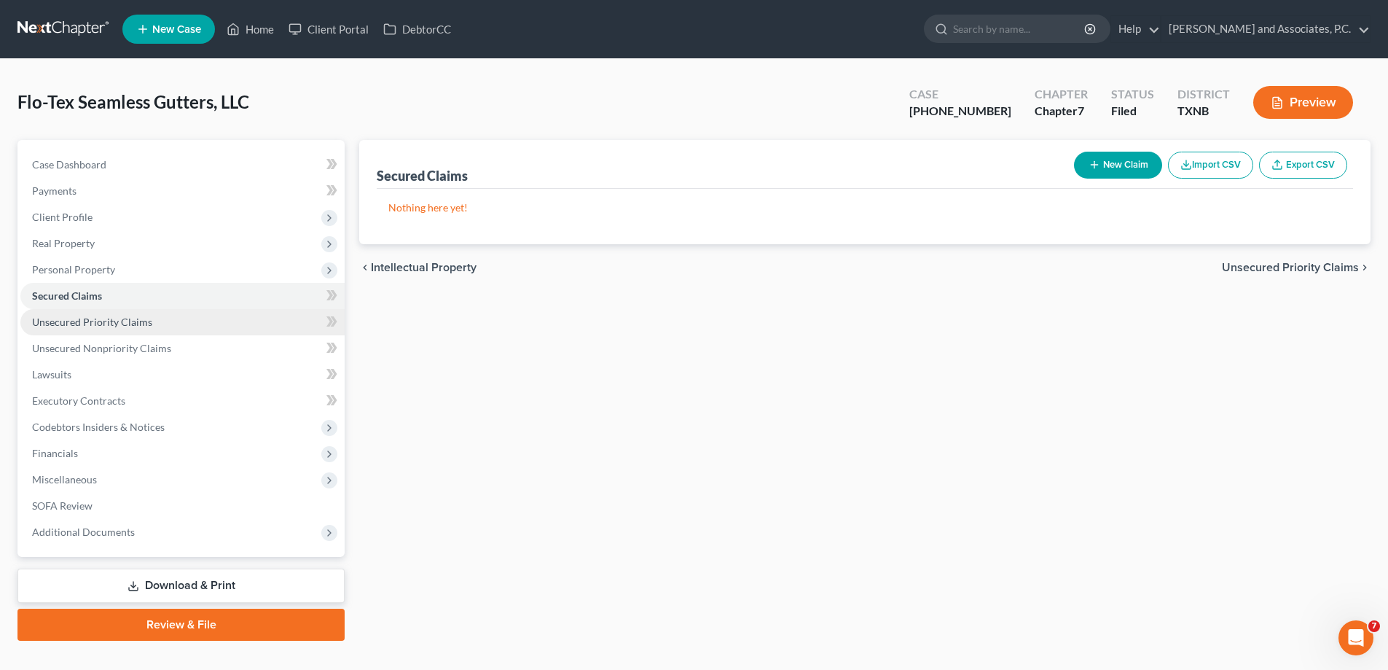
click at [95, 319] on span "Unsecured Priority Claims" at bounding box center [92, 322] width 120 height 12
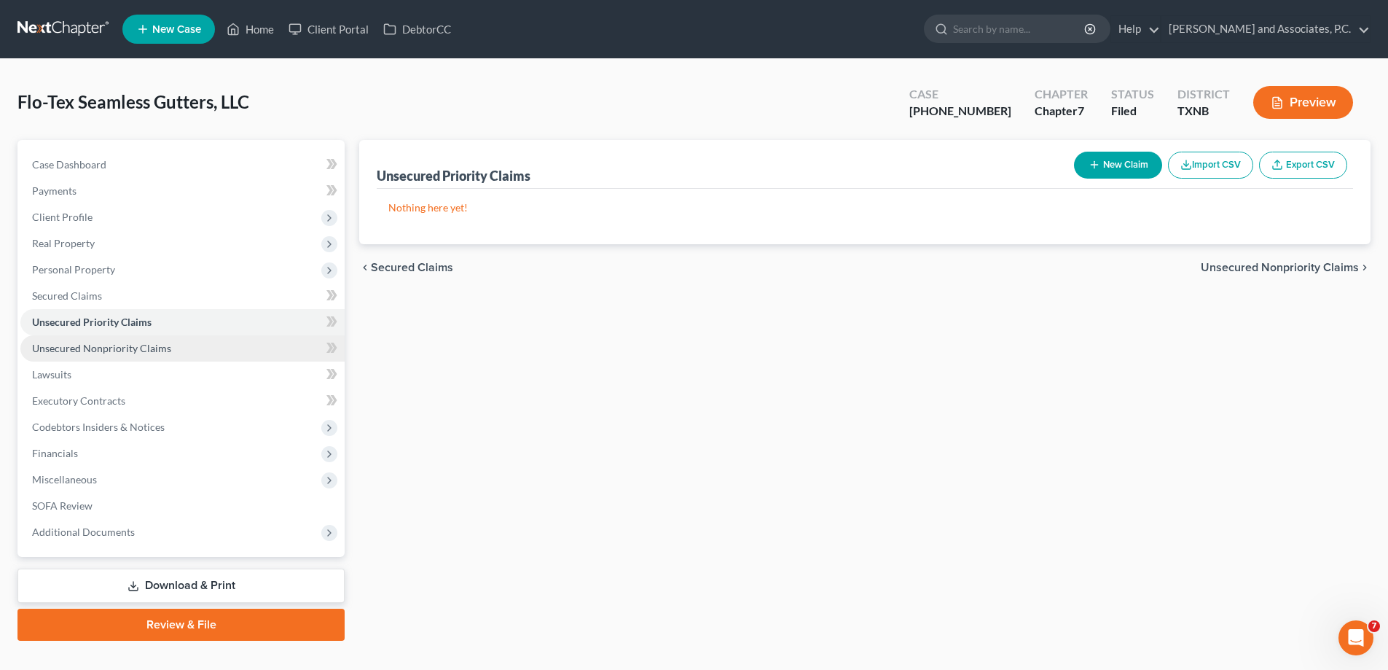
click at [101, 342] on span "Unsecured Nonpriority Claims" at bounding box center [101, 348] width 139 height 12
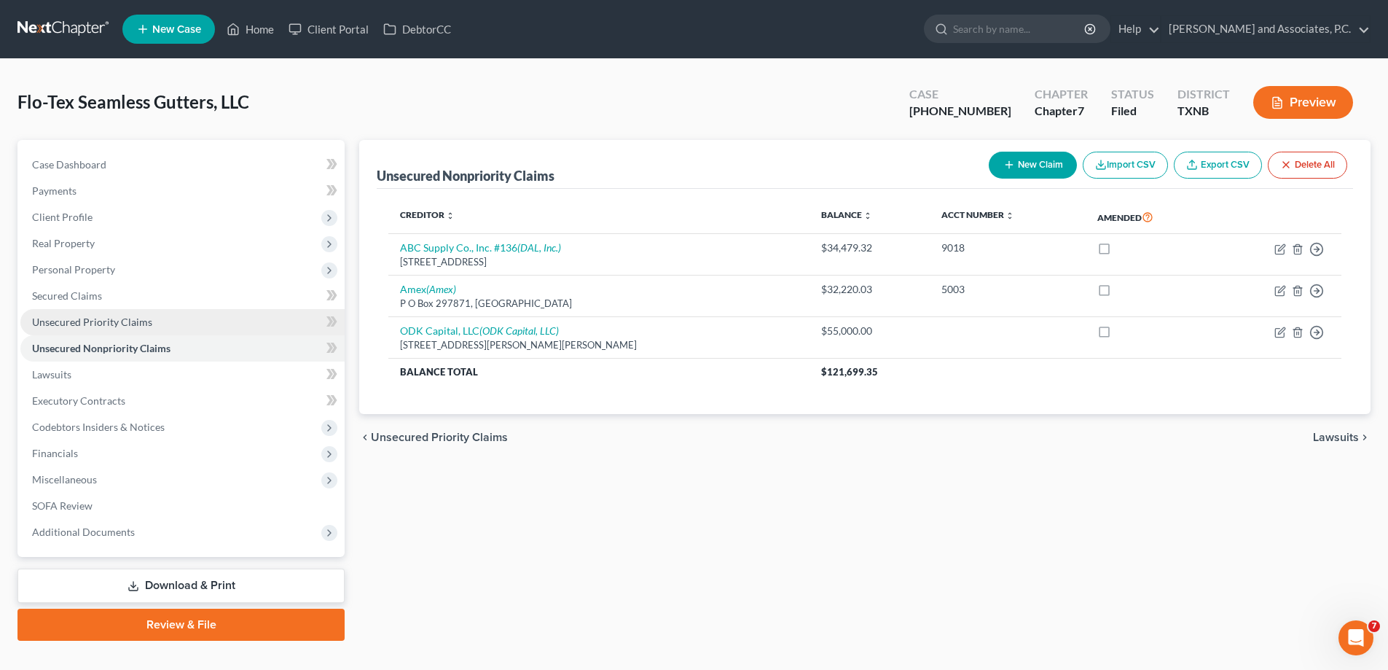
scroll to position [26, 0]
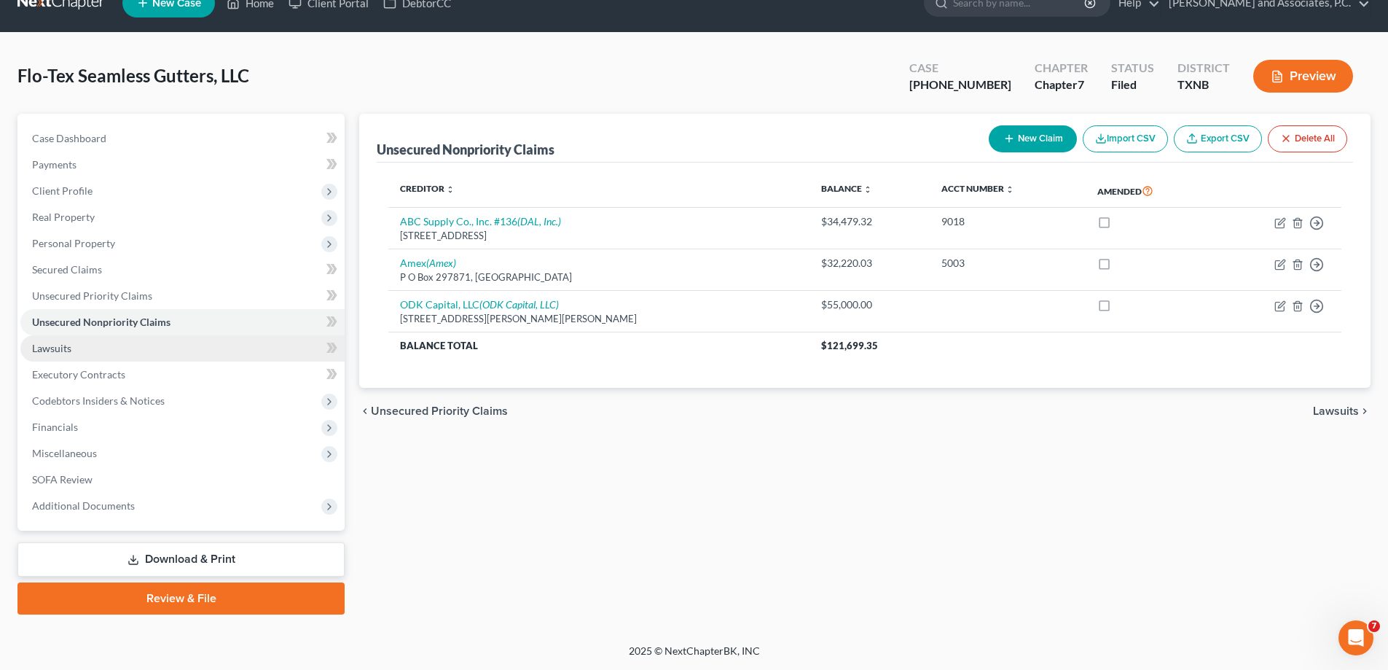
click at [88, 345] on link "Lawsuits" at bounding box center [182, 348] width 324 height 26
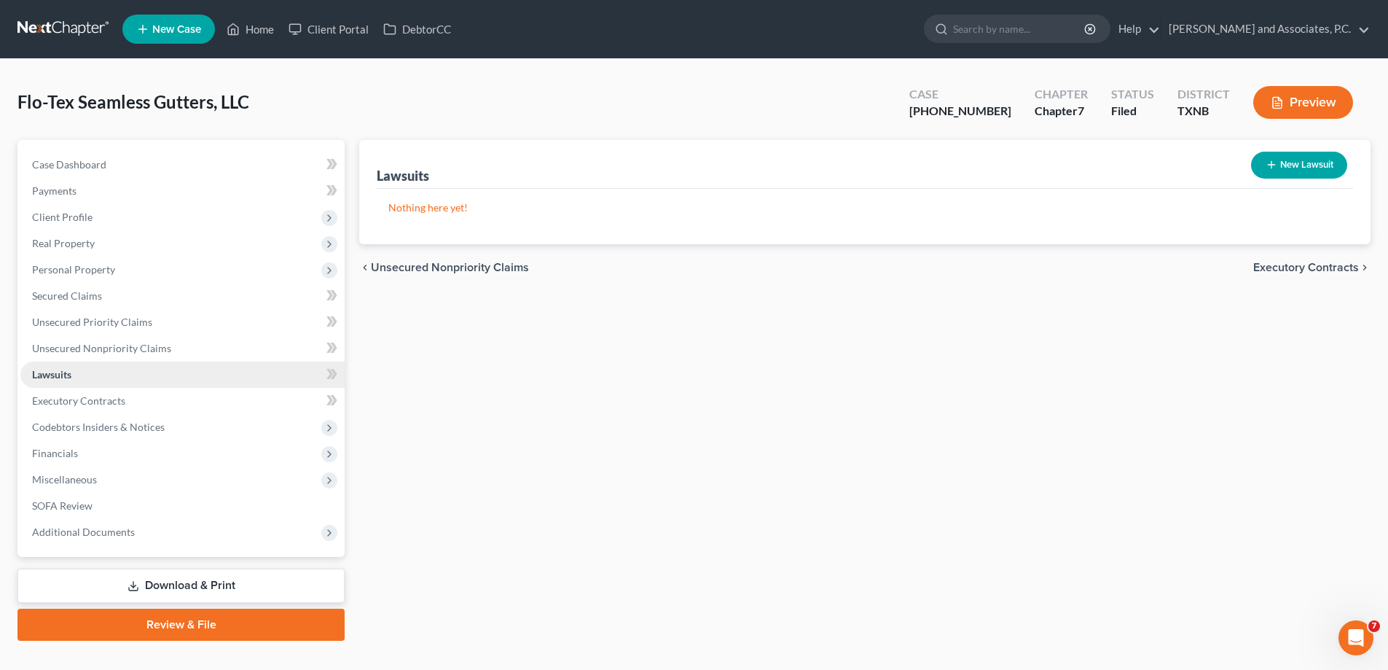
scroll to position [26, 0]
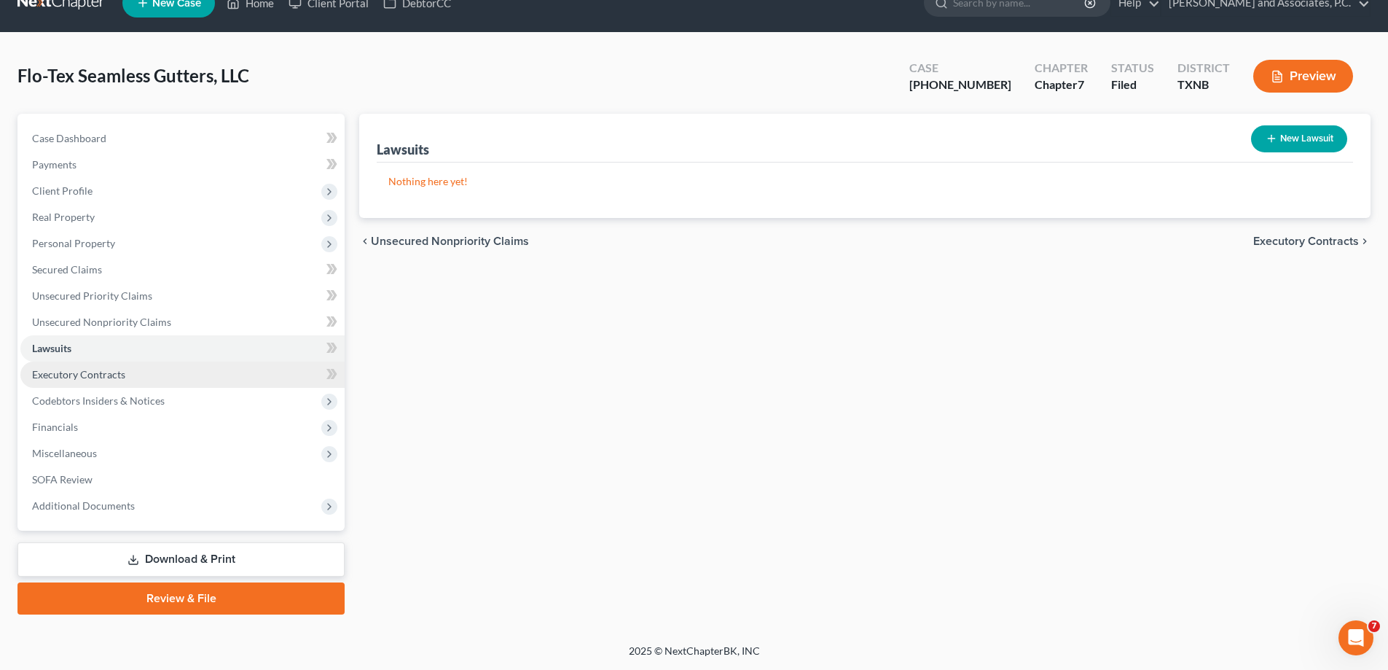
click at [102, 370] on span "Executory Contracts" at bounding box center [78, 374] width 93 height 12
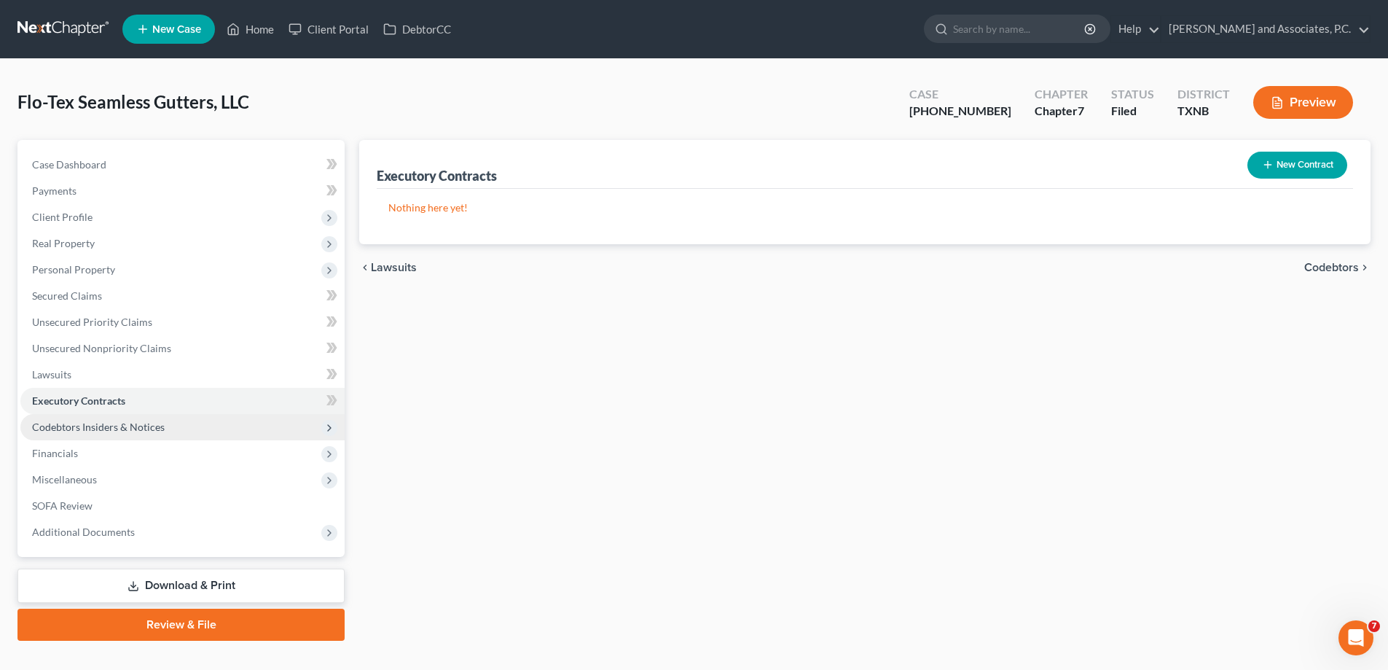
click at [77, 419] on span "Codebtors Insiders & Notices" at bounding box center [182, 427] width 324 height 26
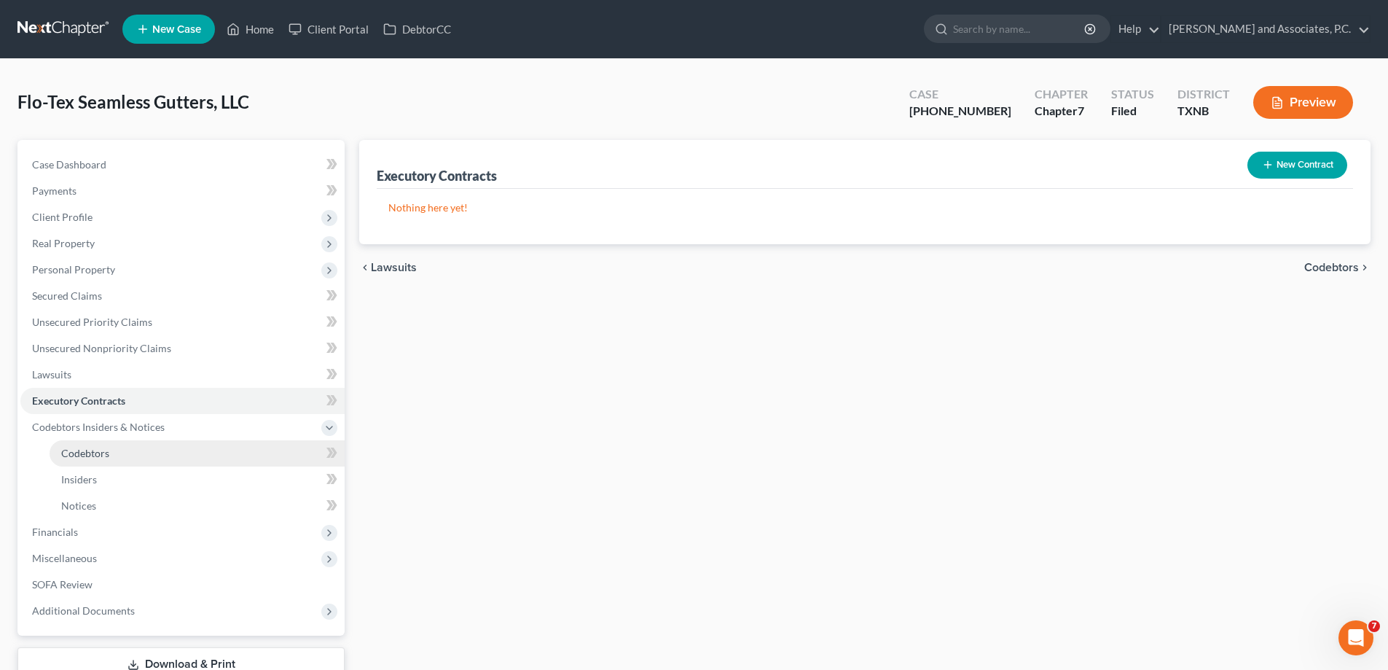
click at [114, 453] on link "Codebtors" at bounding box center [197, 453] width 295 height 26
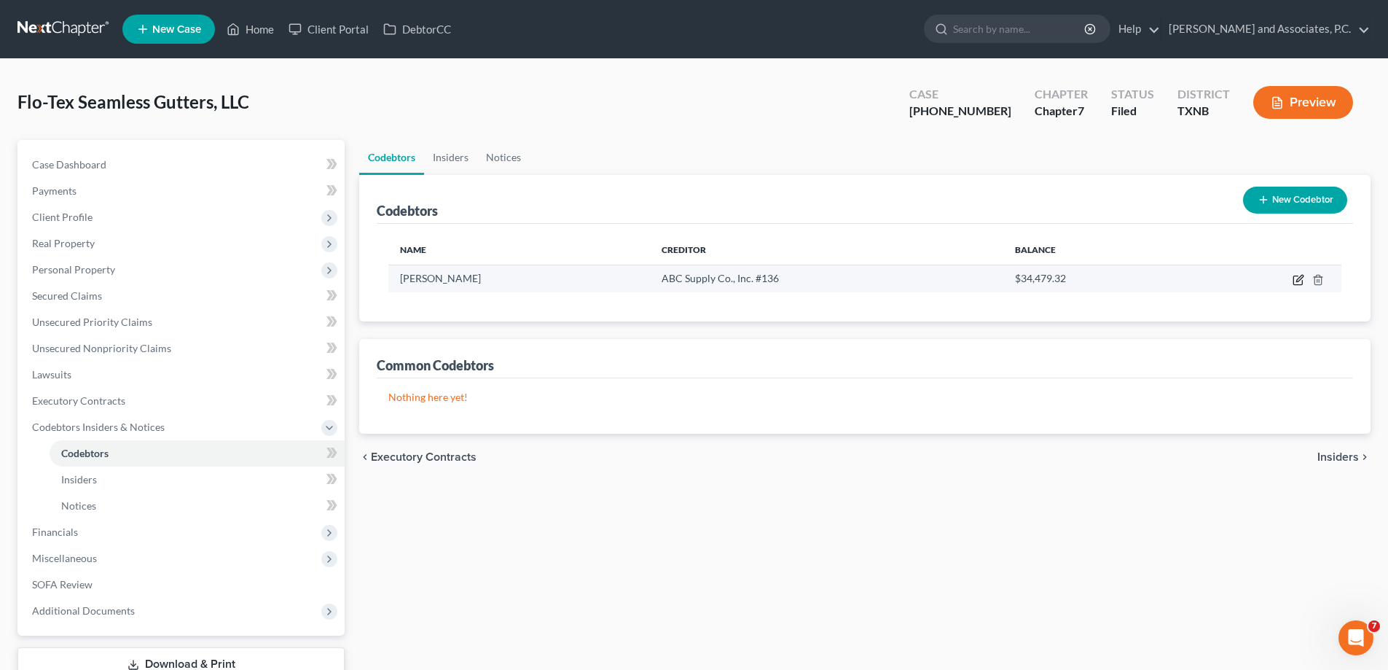
click at [1295, 281] on icon "button" at bounding box center [1299, 280] width 12 height 12
select select "45"
select select "0"
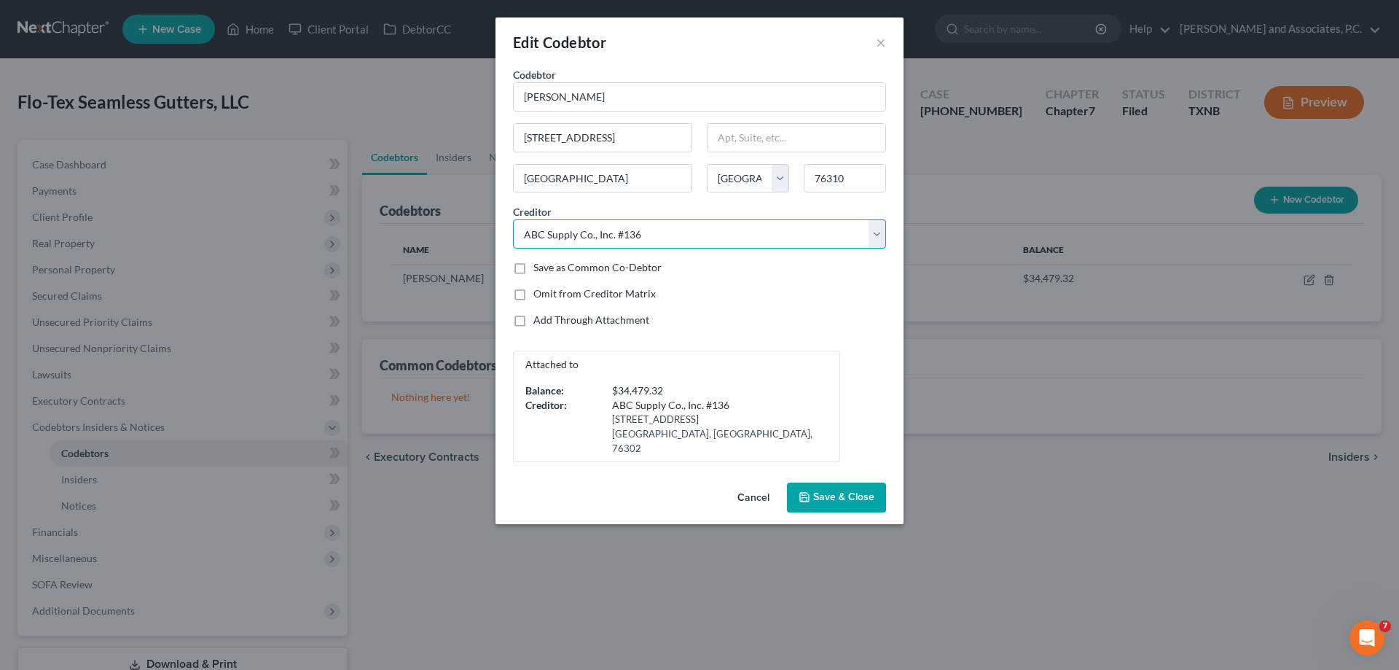
click at [871, 238] on select "Select ABC Supply Co., Inc. #136 ODK Capital, LLC Amex" at bounding box center [699, 233] width 373 height 29
click at [513, 219] on select "Select ABC Supply Co., Inc. #136 ODK Capital, LLC Amex" at bounding box center [699, 233] width 373 height 29
click at [821, 491] on span "Save & Close" at bounding box center [843, 497] width 61 height 12
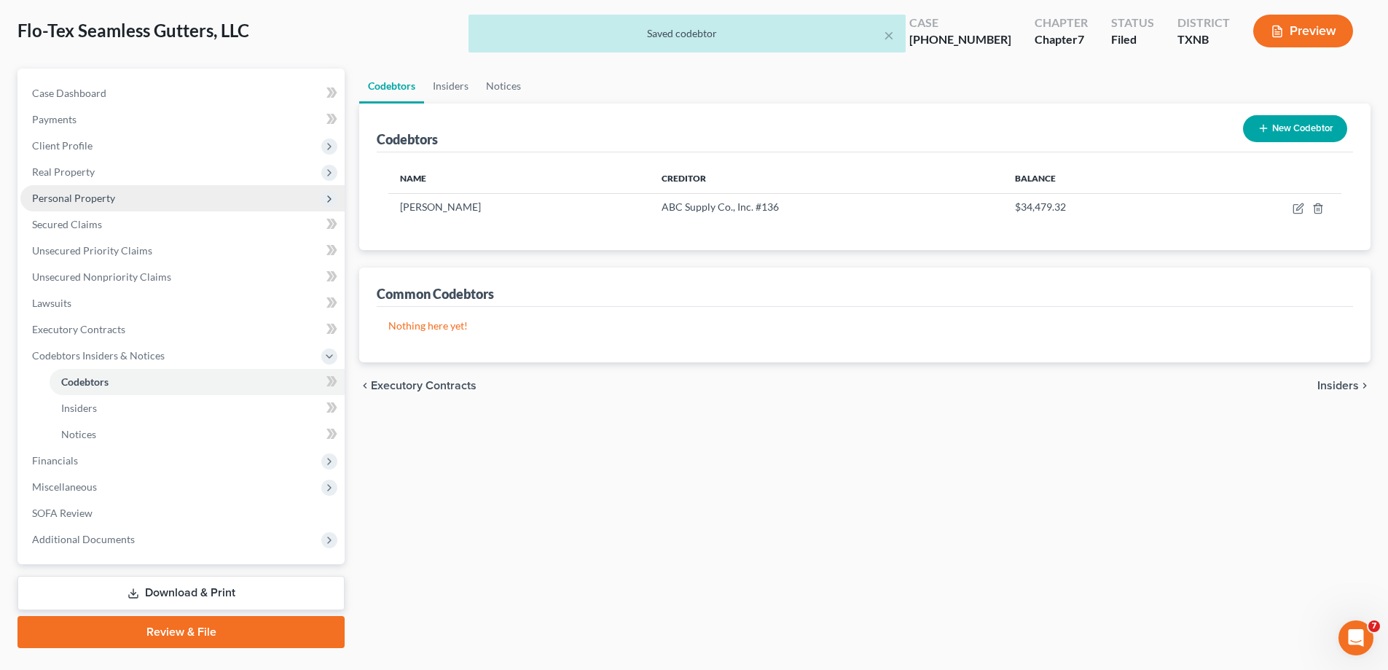
scroll to position [105, 0]
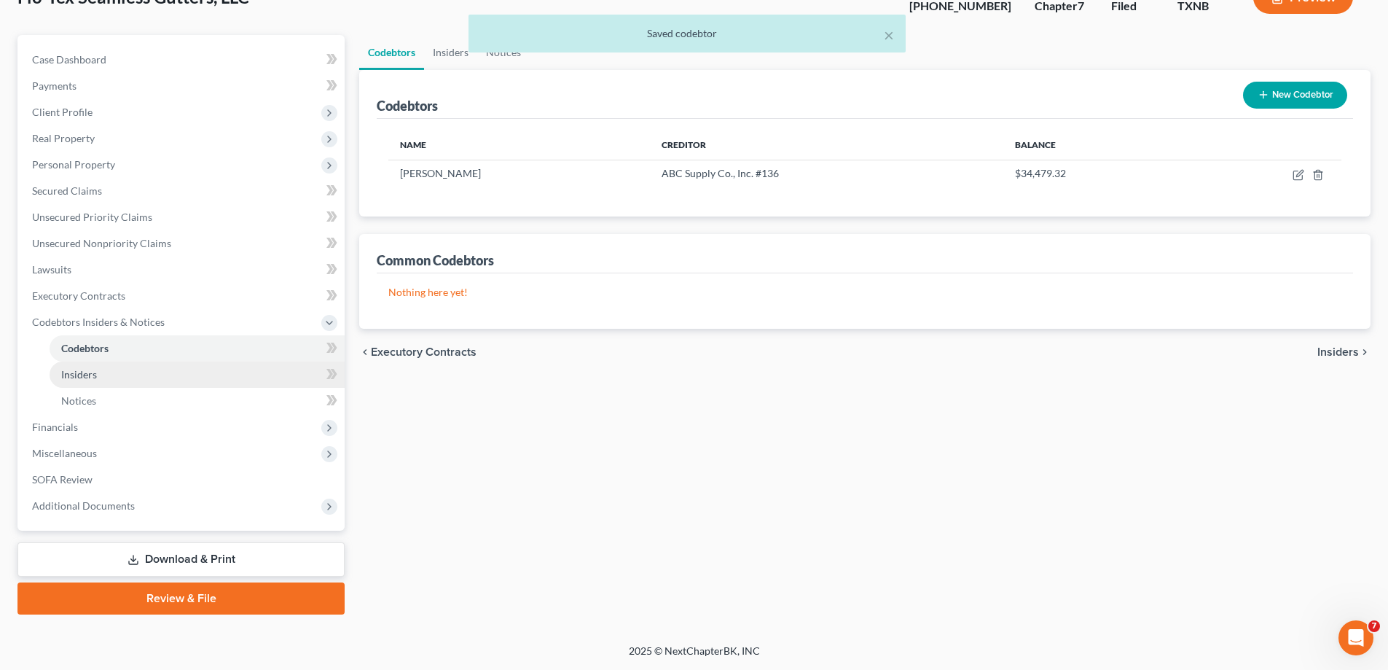
click at [100, 378] on link "Insiders" at bounding box center [197, 374] width 295 height 26
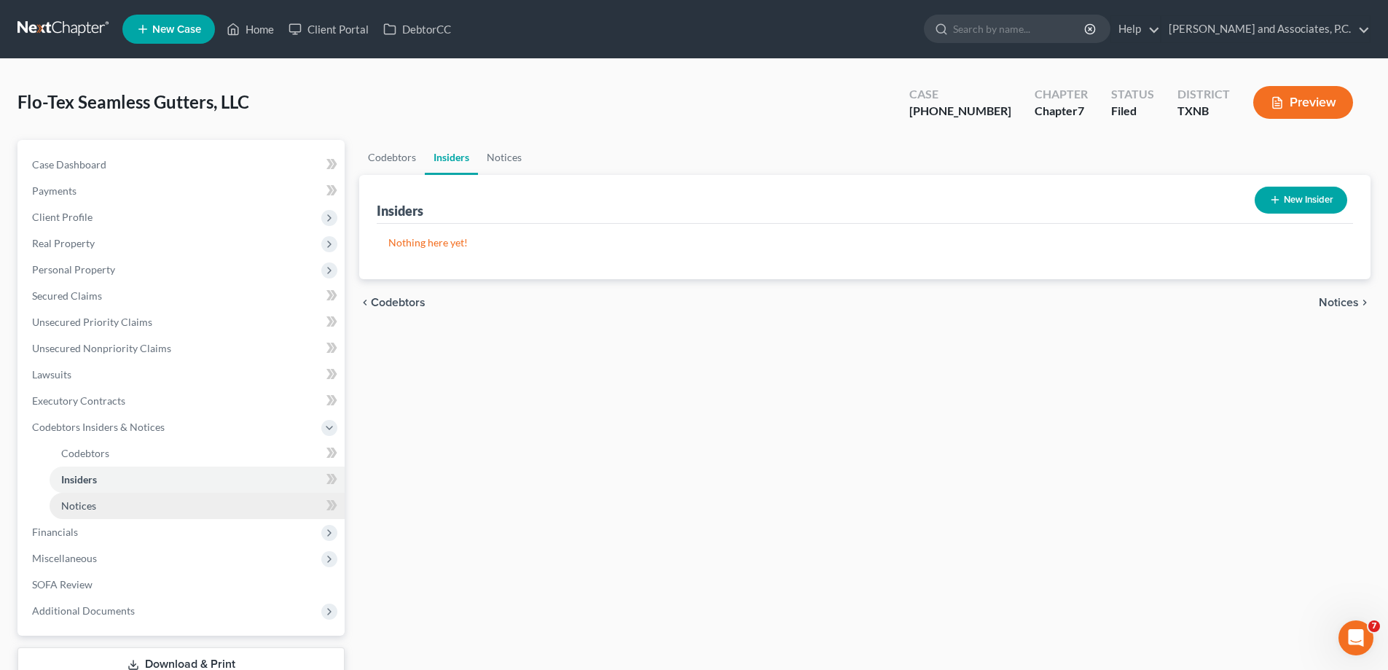
click at [82, 507] on span "Notices" at bounding box center [78, 505] width 35 height 12
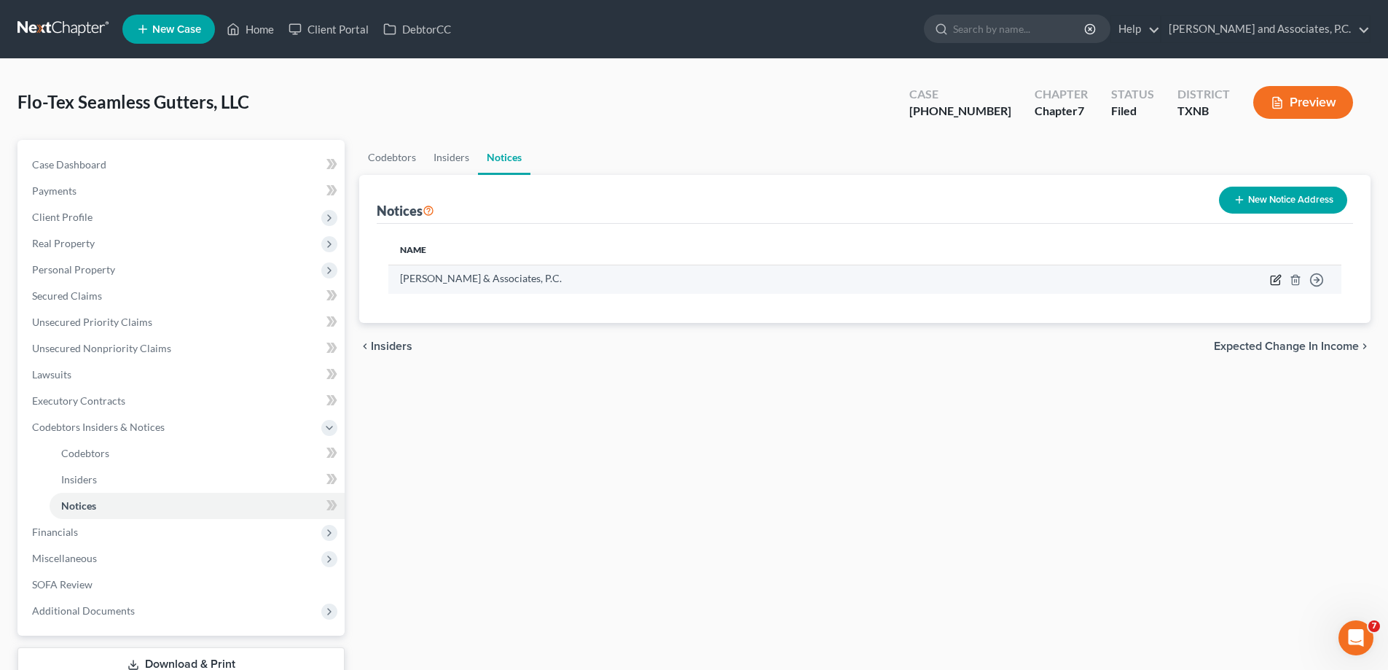
click at [1275, 283] on icon "button" at bounding box center [1276, 280] width 12 height 12
select select "45"
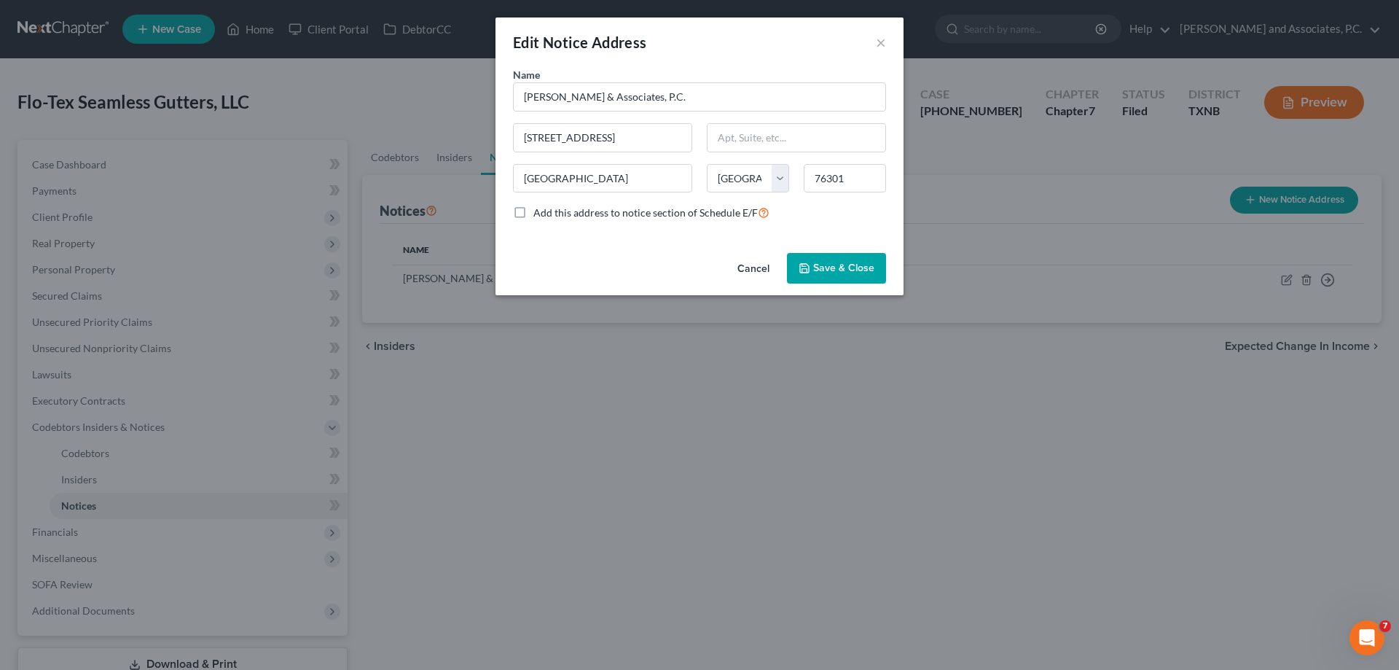
click at [845, 275] on button "Save & Close" at bounding box center [836, 268] width 99 height 31
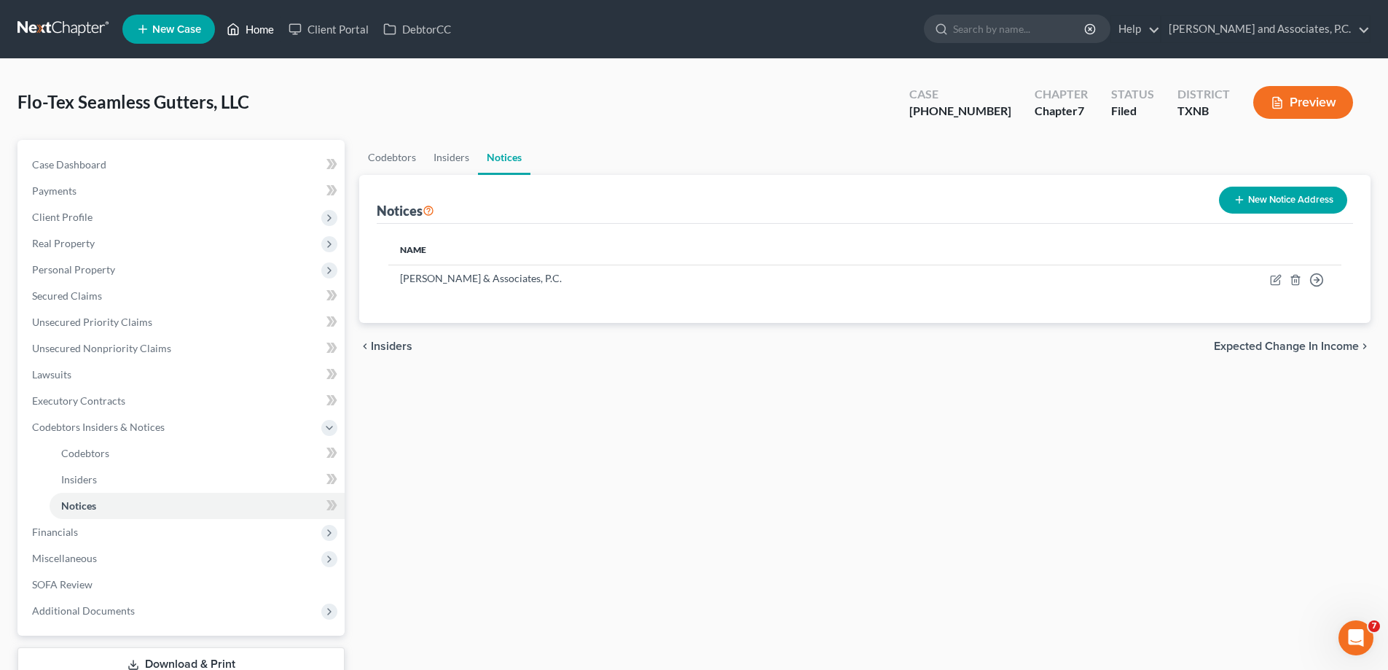
click at [257, 31] on link "Home" at bounding box center [250, 29] width 62 height 26
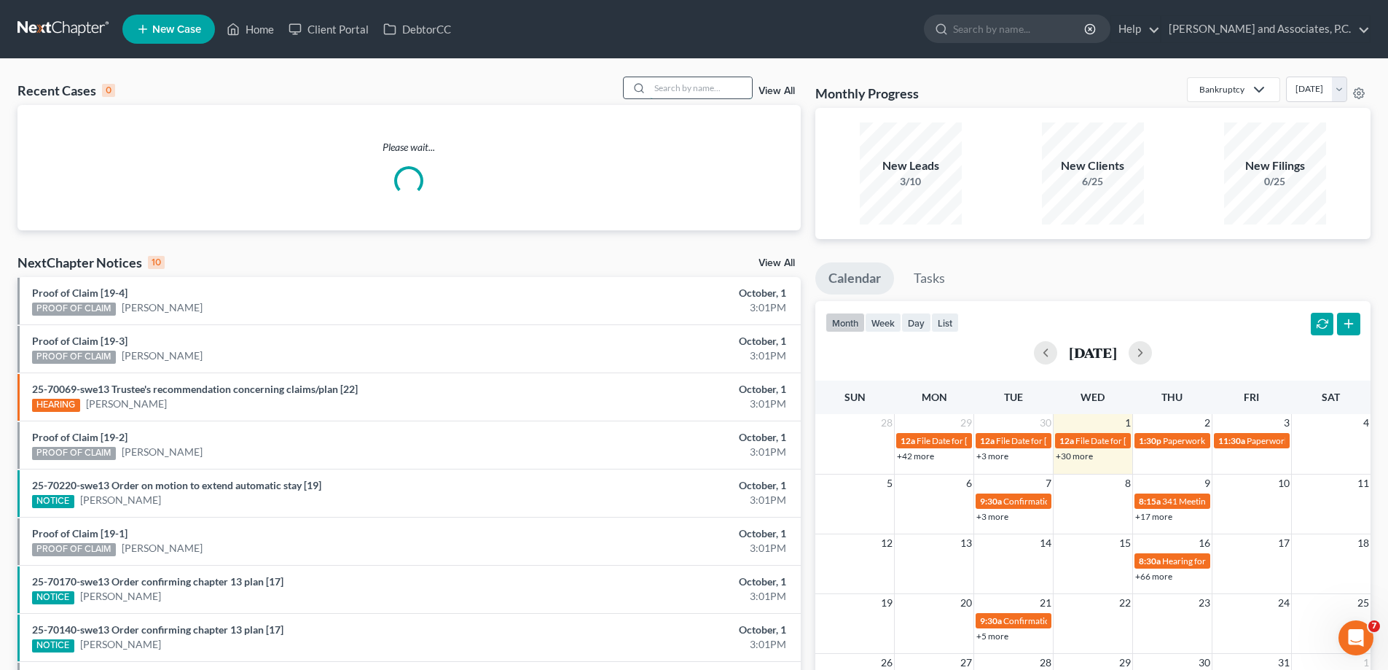
click at [727, 88] on input "search" at bounding box center [701, 87] width 102 height 21
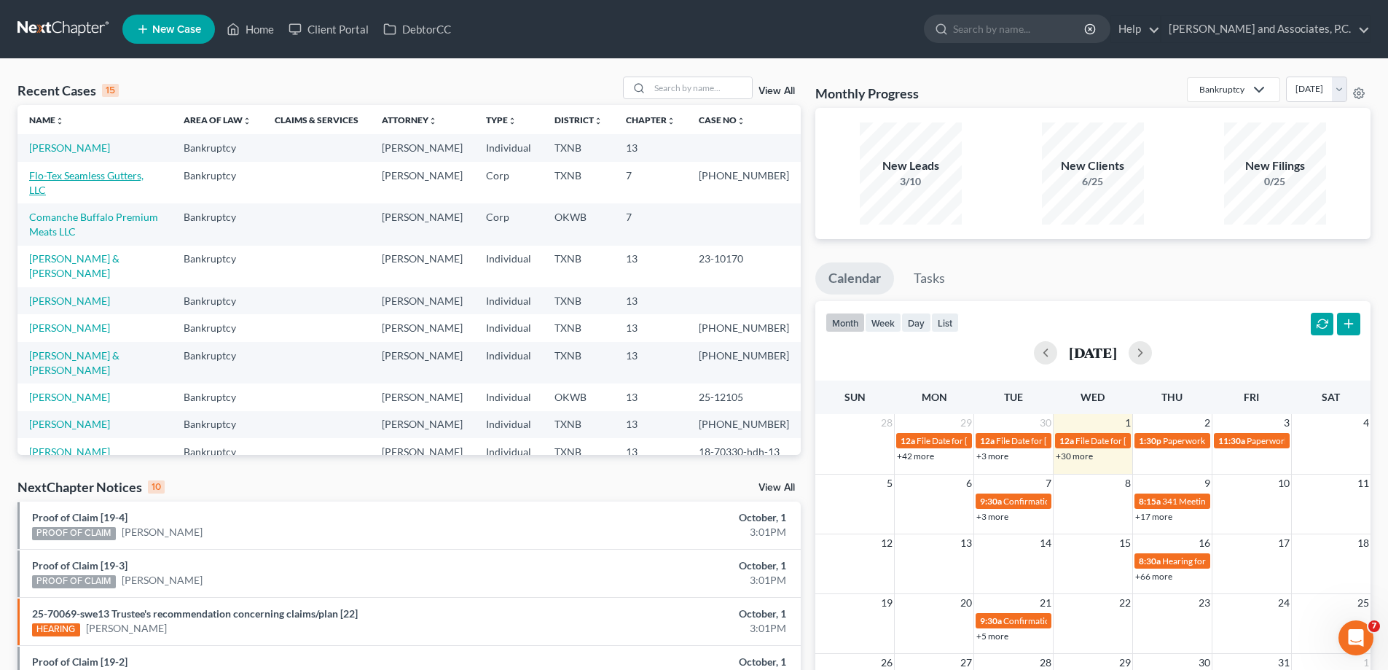
click at [96, 191] on link "Flo-Tex Seamless Gutters, LLC" at bounding box center [86, 182] width 114 height 27
select select "5"
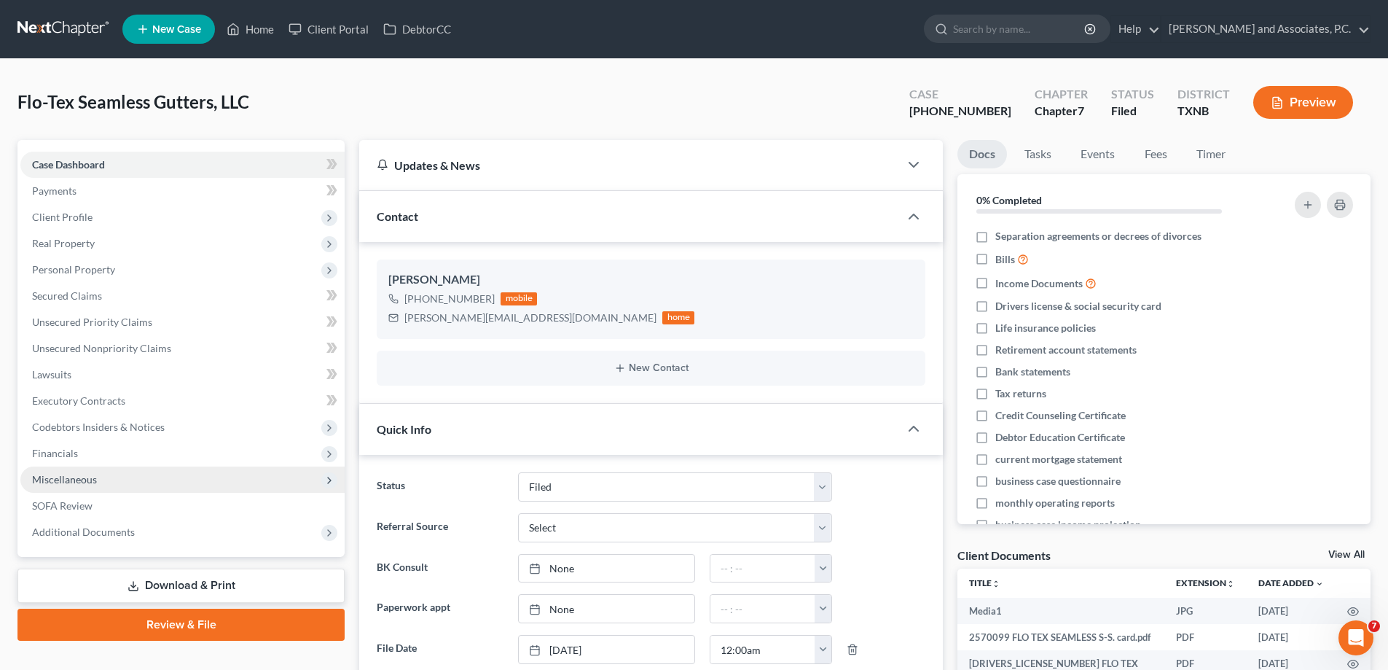
scroll to position [26, 0]
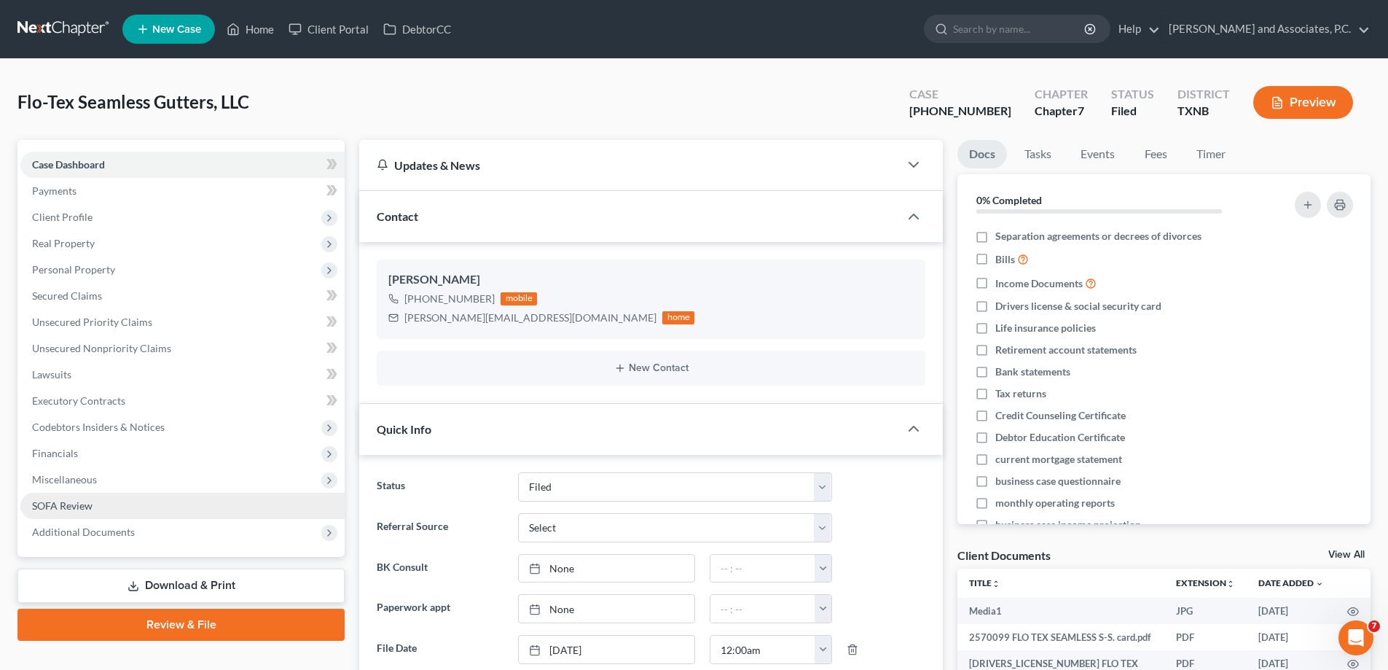
drag, startPoint x: 79, startPoint y: 482, endPoint x: 97, endPoint y: 498, distance: 24.8
click at [79, 481] on span "Miscellaneous" at bounding box center [64, 479] width 65 height 12
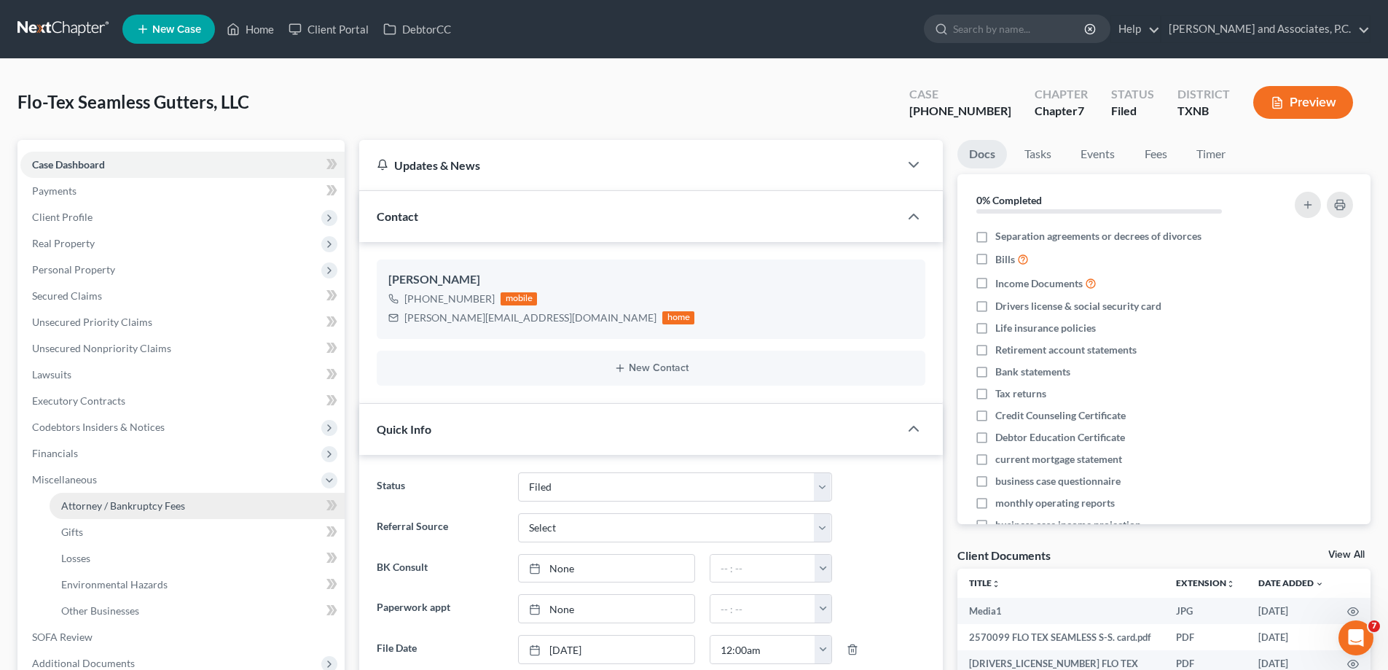
scroll to position [3498, 0]
click at [102, 506] on span "Attorney / Bankruptcy Fees" at bounding box center [123, 505] width 124 height 12
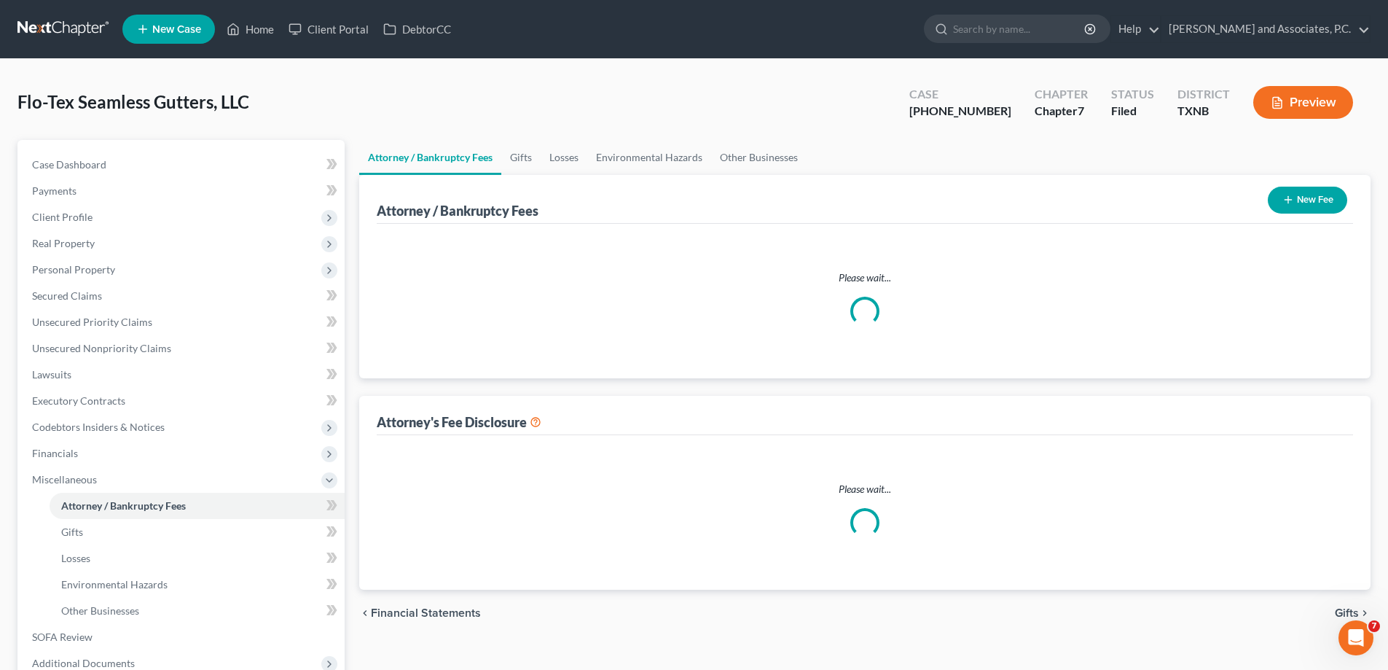
select select "1"
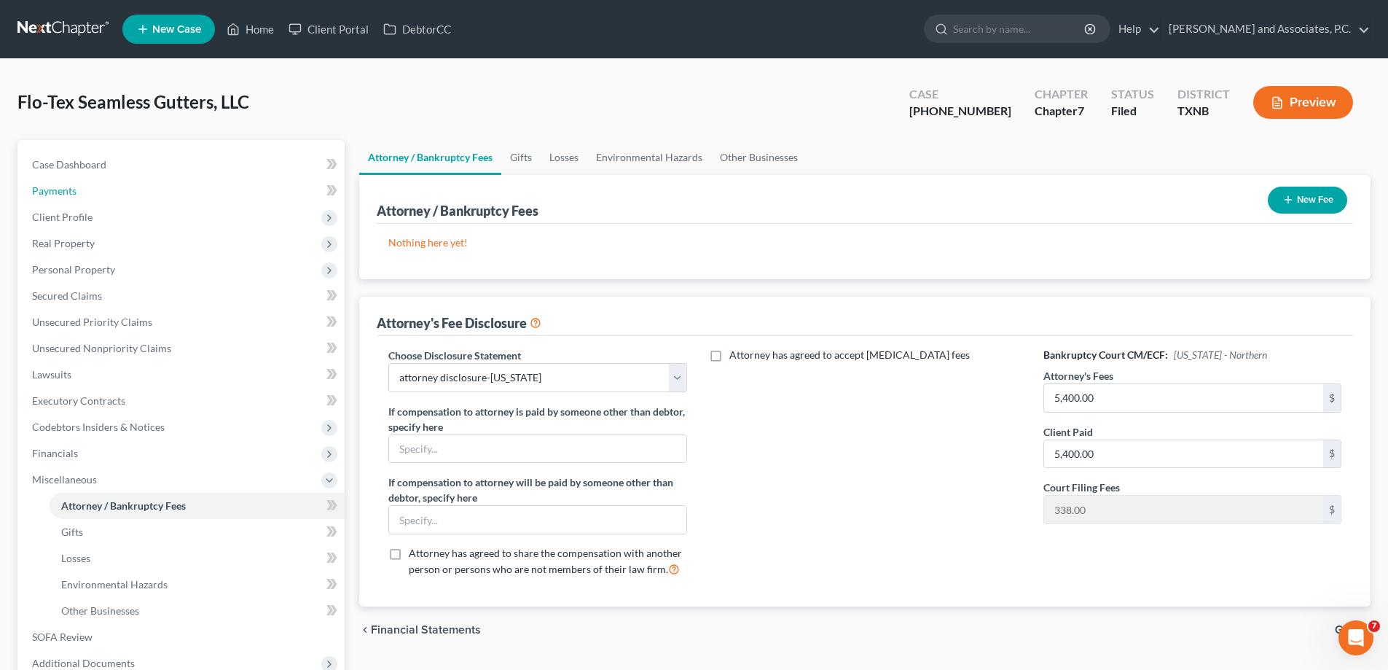
drag, startPoint x: 1, startPoint y: 30, endPoint x: 5, endPoint y: 184, distance: 154.5
click at [34, 197] on link "Payments" at bounding box center [182, 191] width 324 height 26
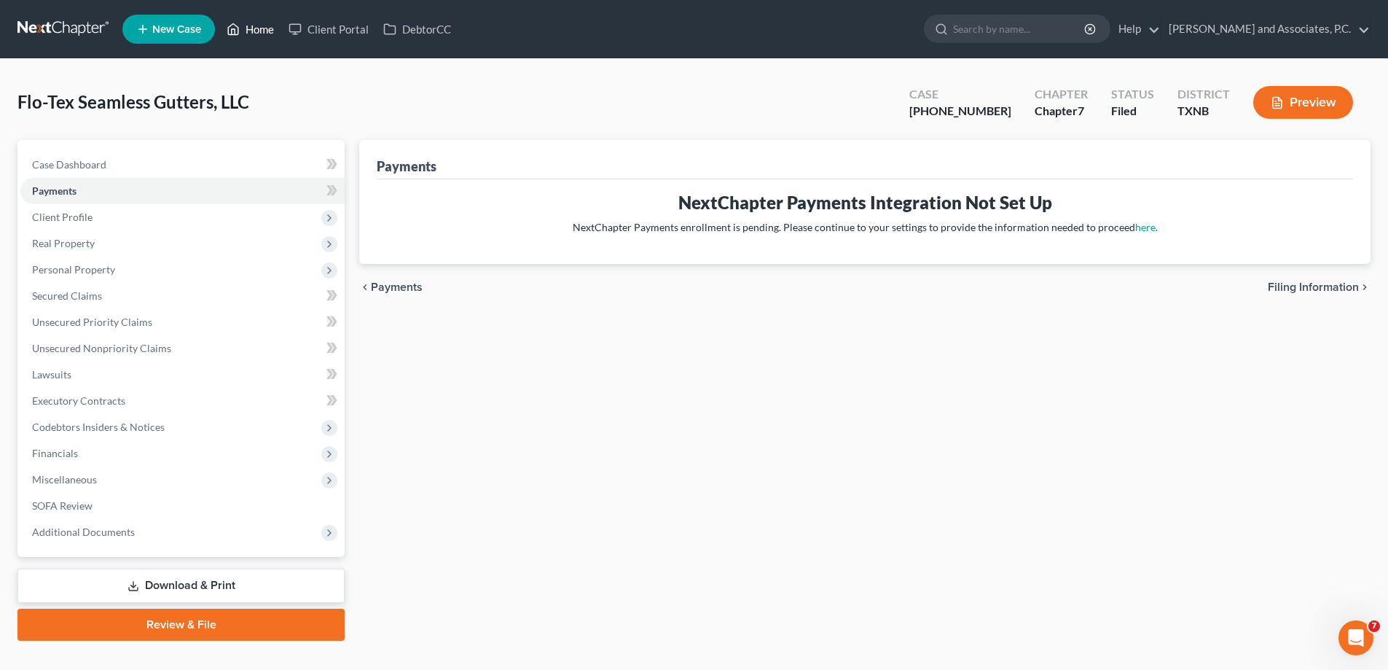
click at [256, 33] on link "Home" at bounding box center [250, 29] width 62 height 26
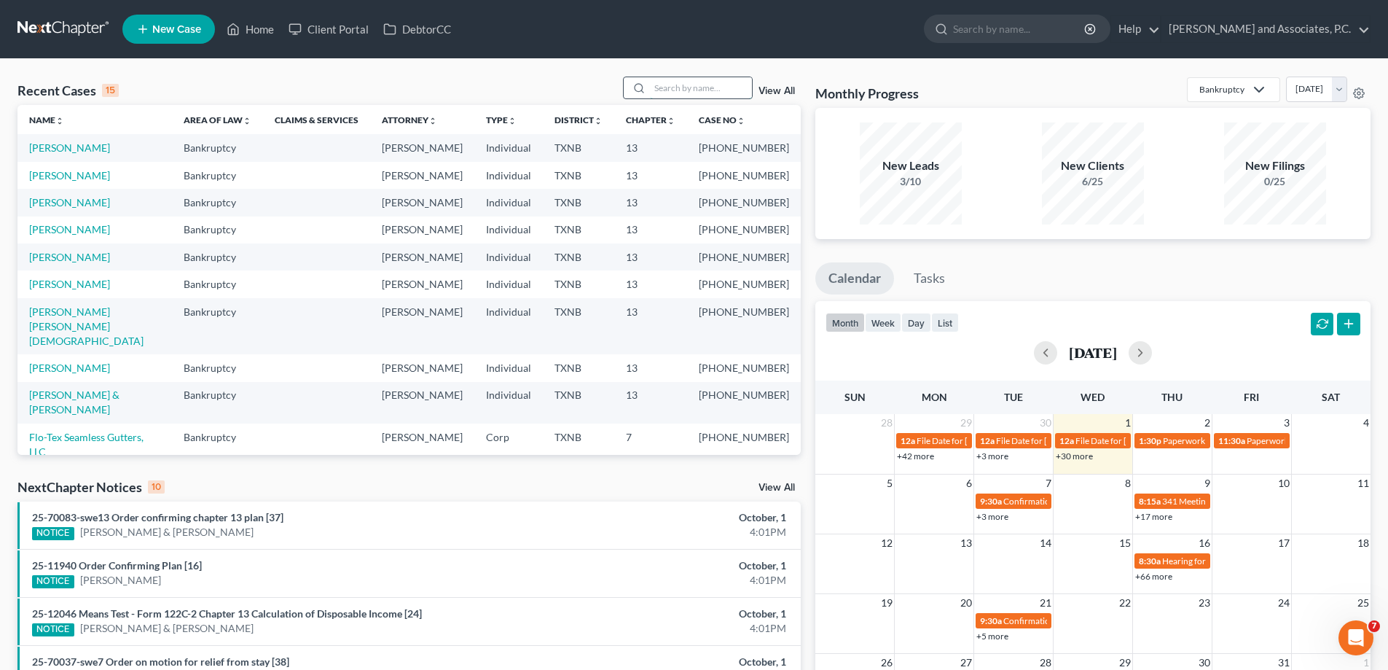
click at [672, 89] on input "search" at bounding box center [701, 87] width 102 height 21
type input "middleton"
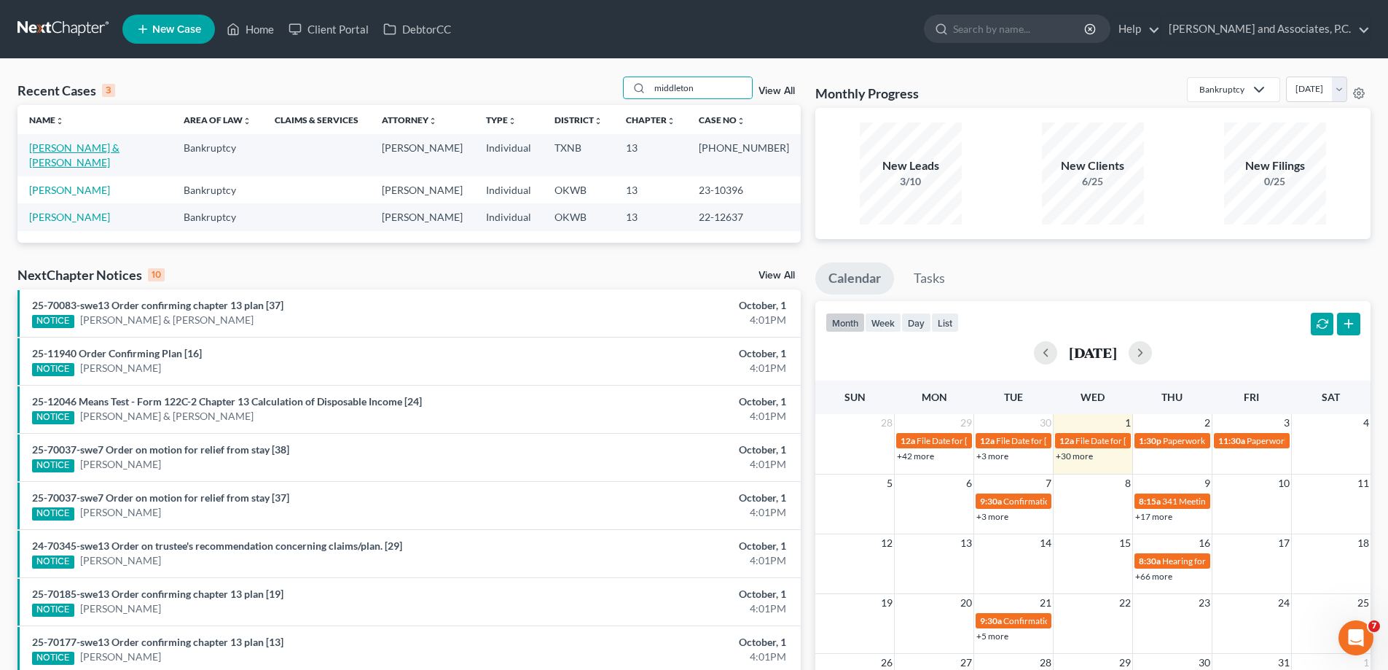
click at [120, 148] on link "[PERSON_NAME] & [PERSON_NAME]" at bounding box center [74, 154] width 90 height 27
select select "0"
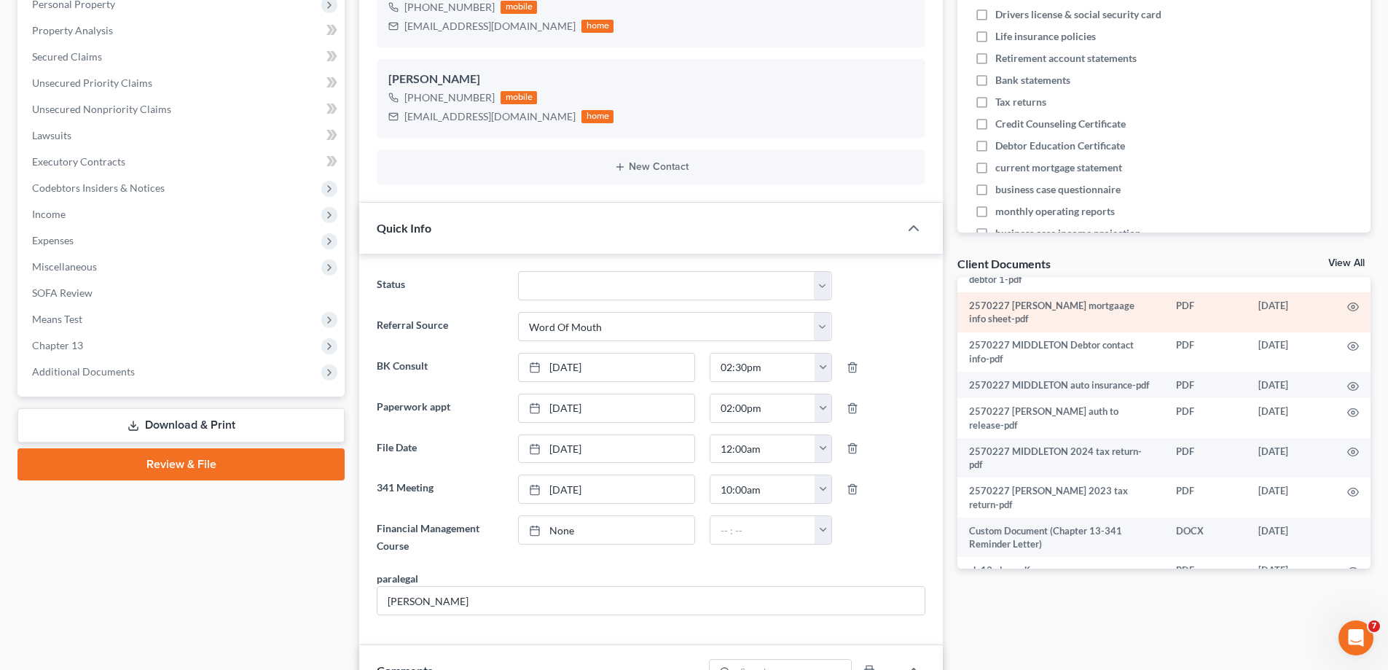
scroll to position [292, 0]
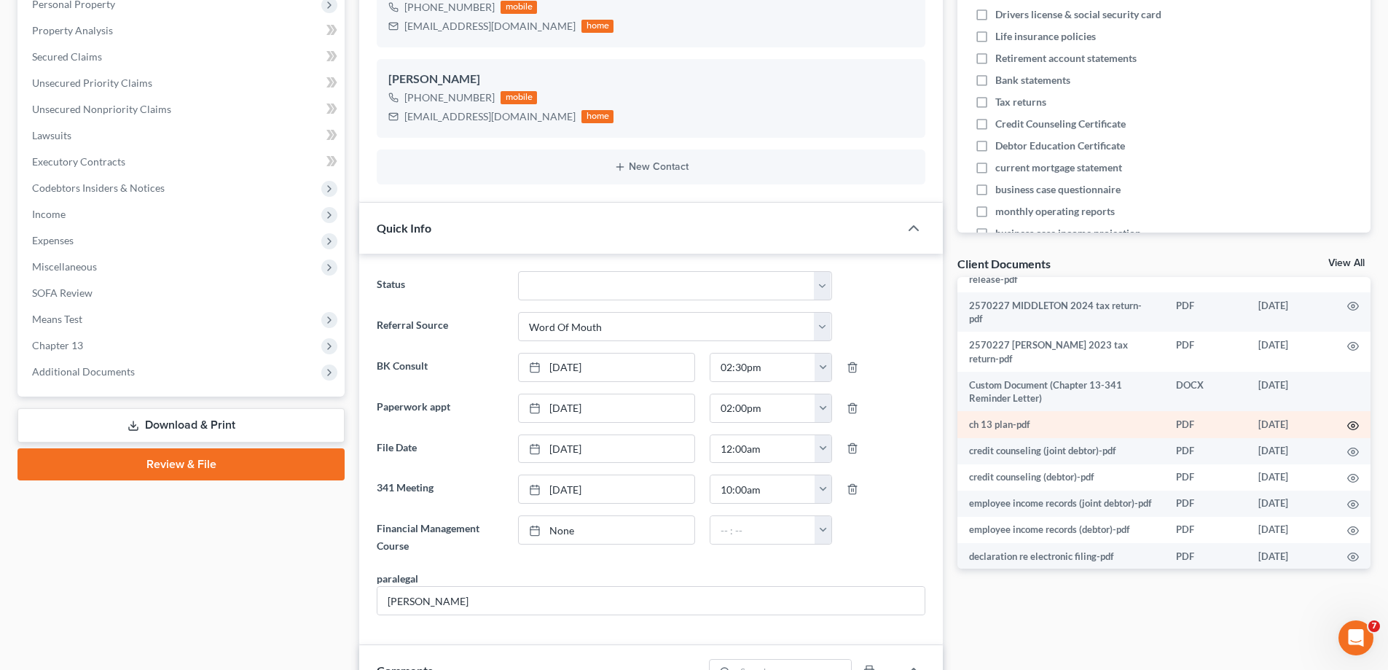
click at [1348, 429] on icon "button" at bounding box center [1353, 425] width 11 height 8
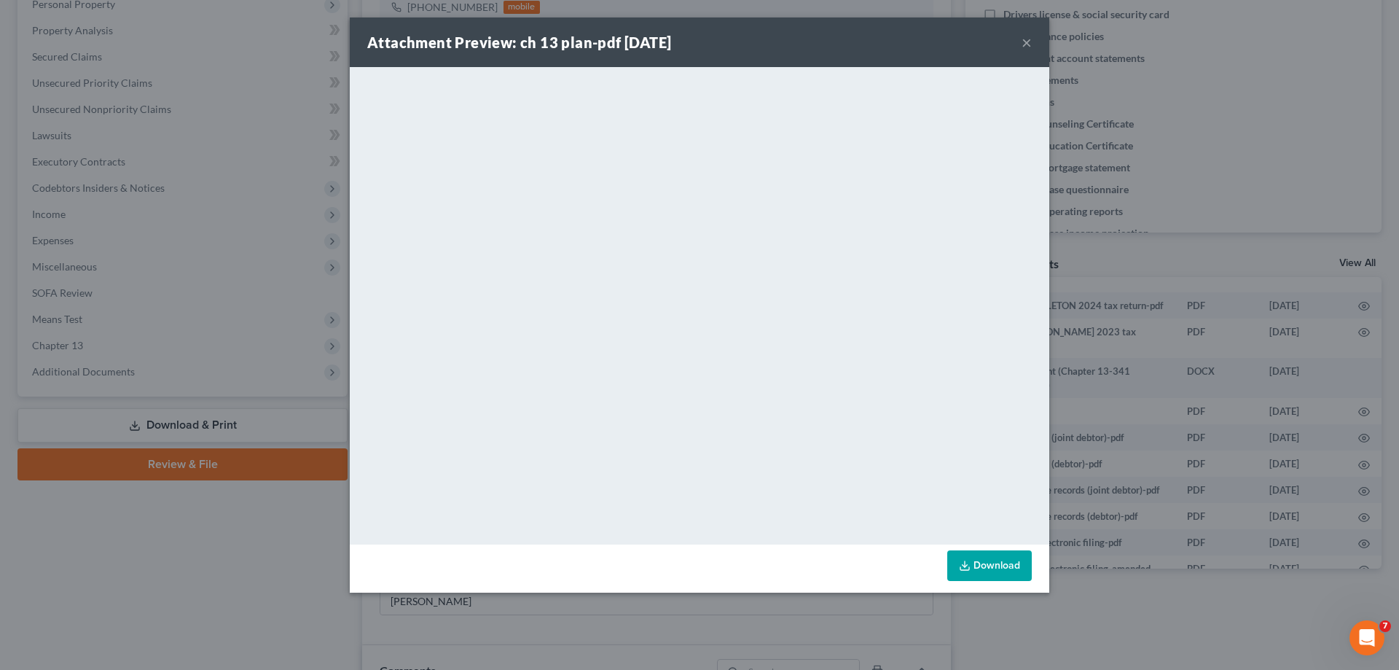
click at [982, 568] on link "Download" at bounding box center [989, 565] width 85 height 31
click at [1025, 42] on button "×" at bounding box center [1027, 42] width 10 height 17
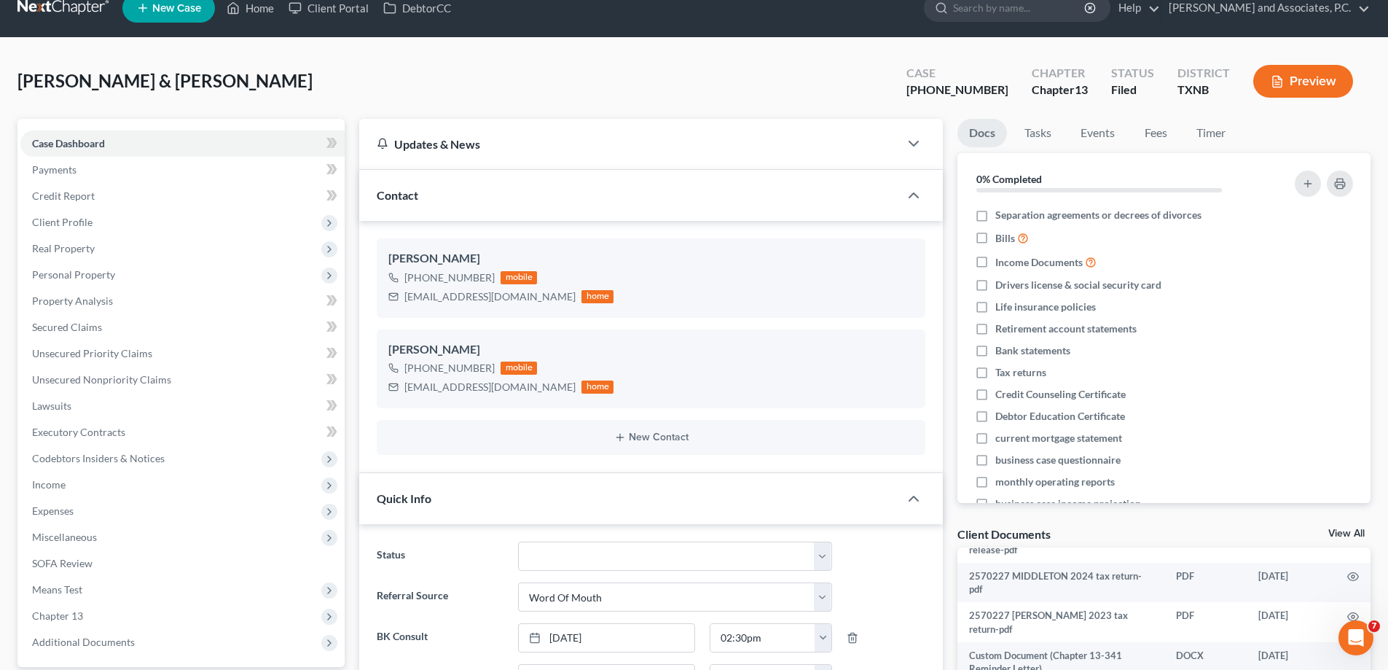
scroll to position [0, 0]
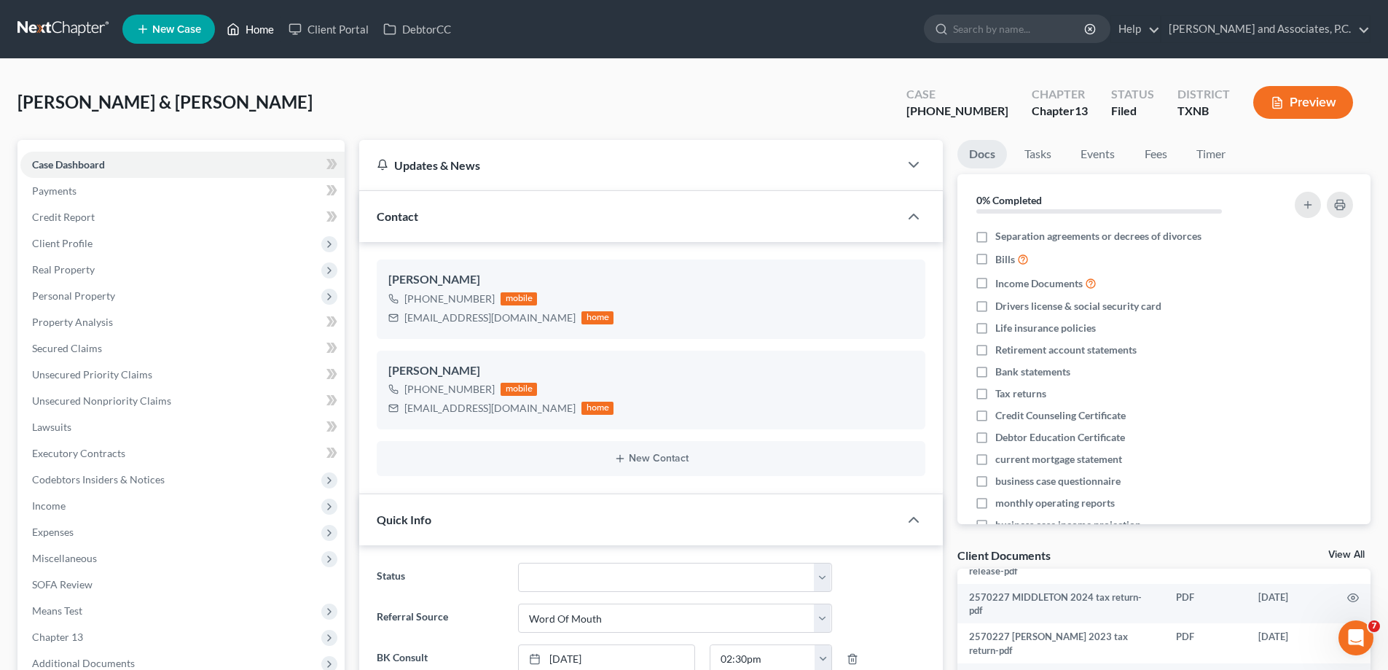
click at [240, 23] on icon at bounding box center [233, 28] width 13 height 17
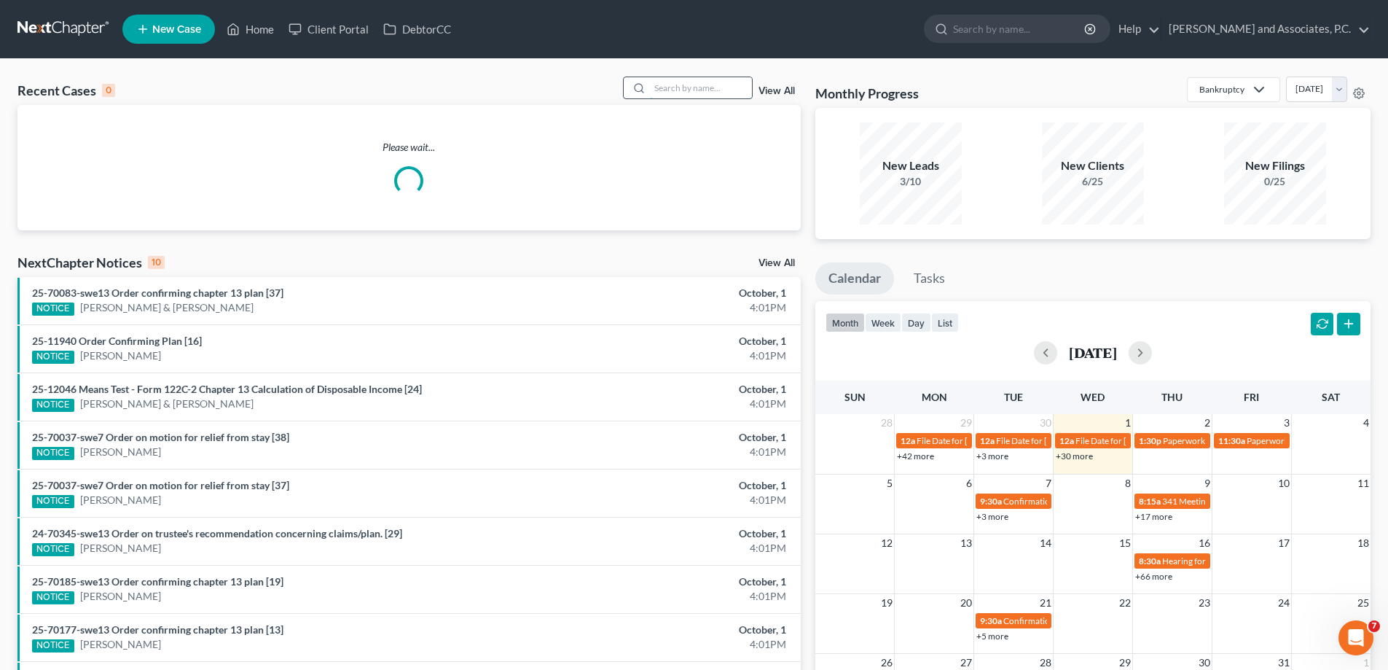
click at [663, 88] on input "search" at bounding box center [701, 87] width 102 height 21
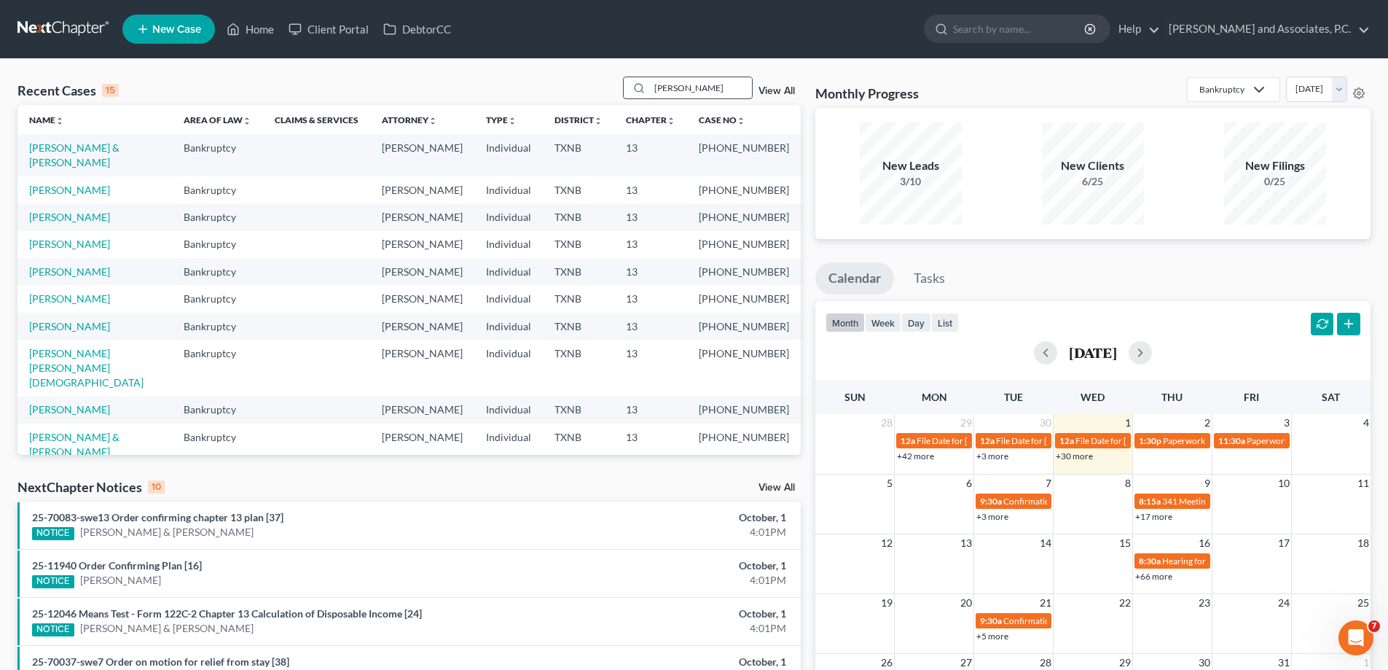
type input "[PERSON_NAME]"
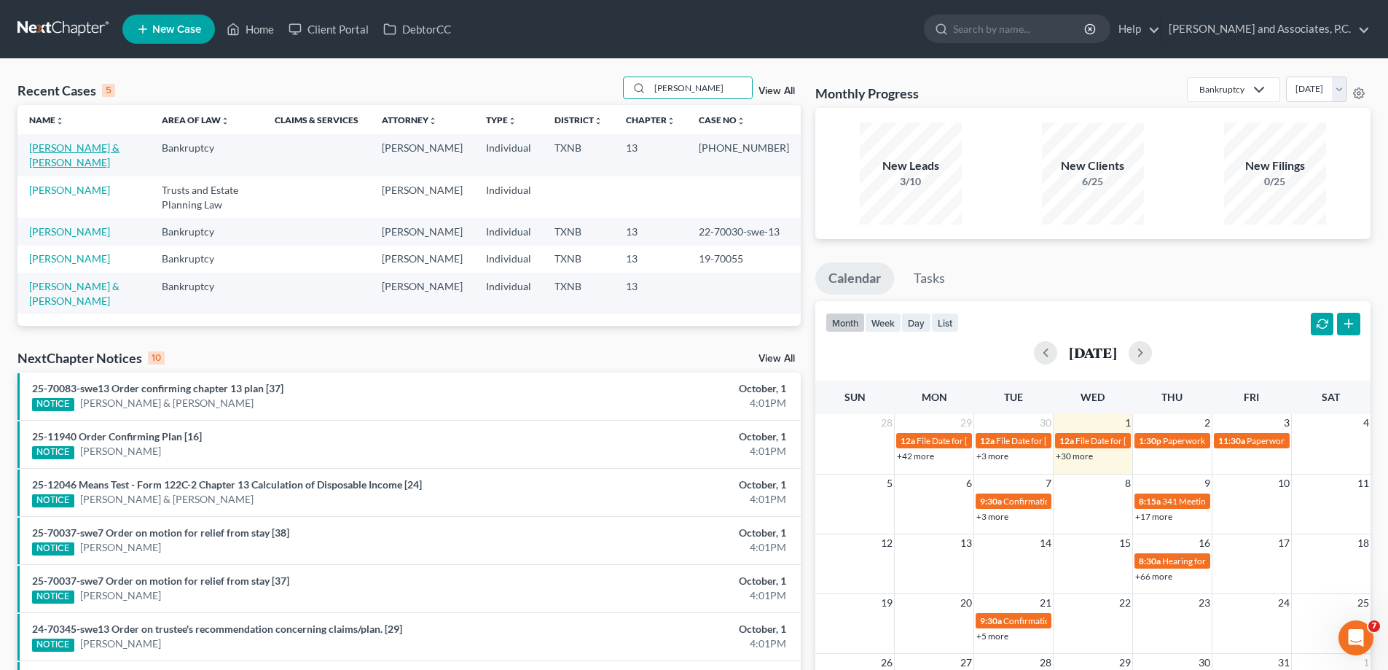
click at [78, 148] on link "[PERSON_NAME] & [PERSON_NAME]" at bounding box center [74, 154] width 90 height 27
select select "5"
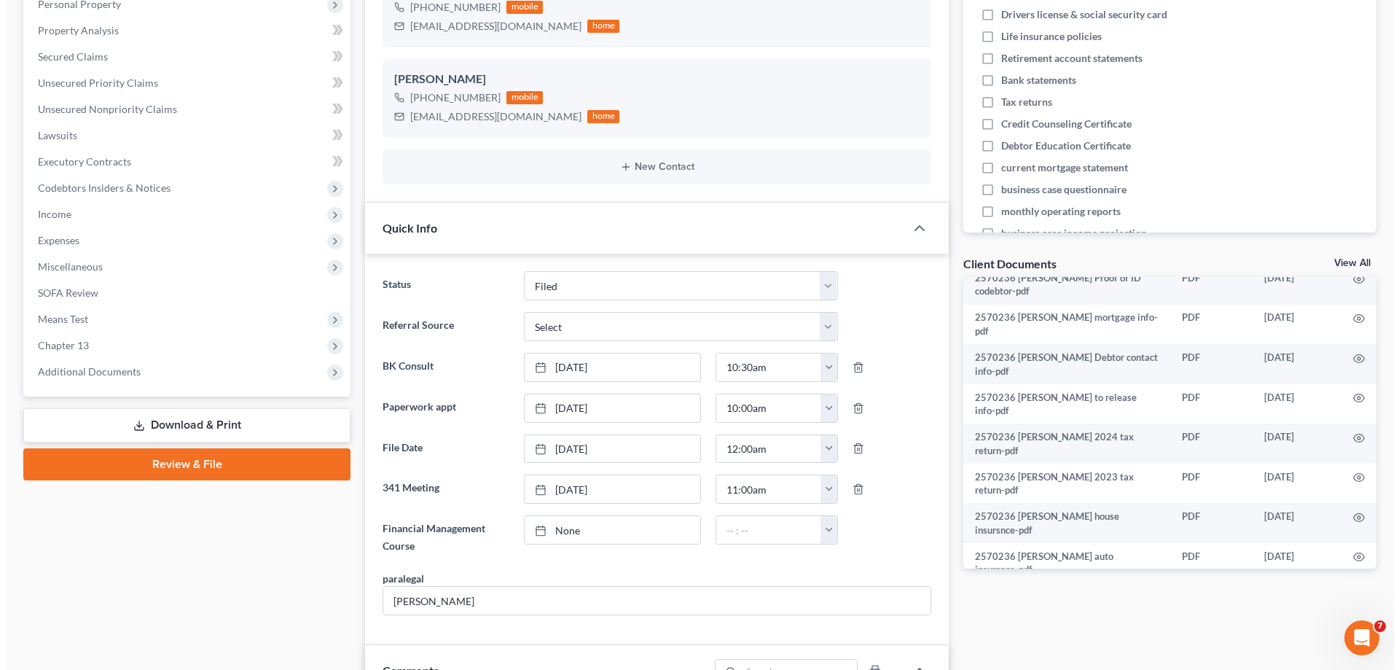
scroll to position [437, 0]
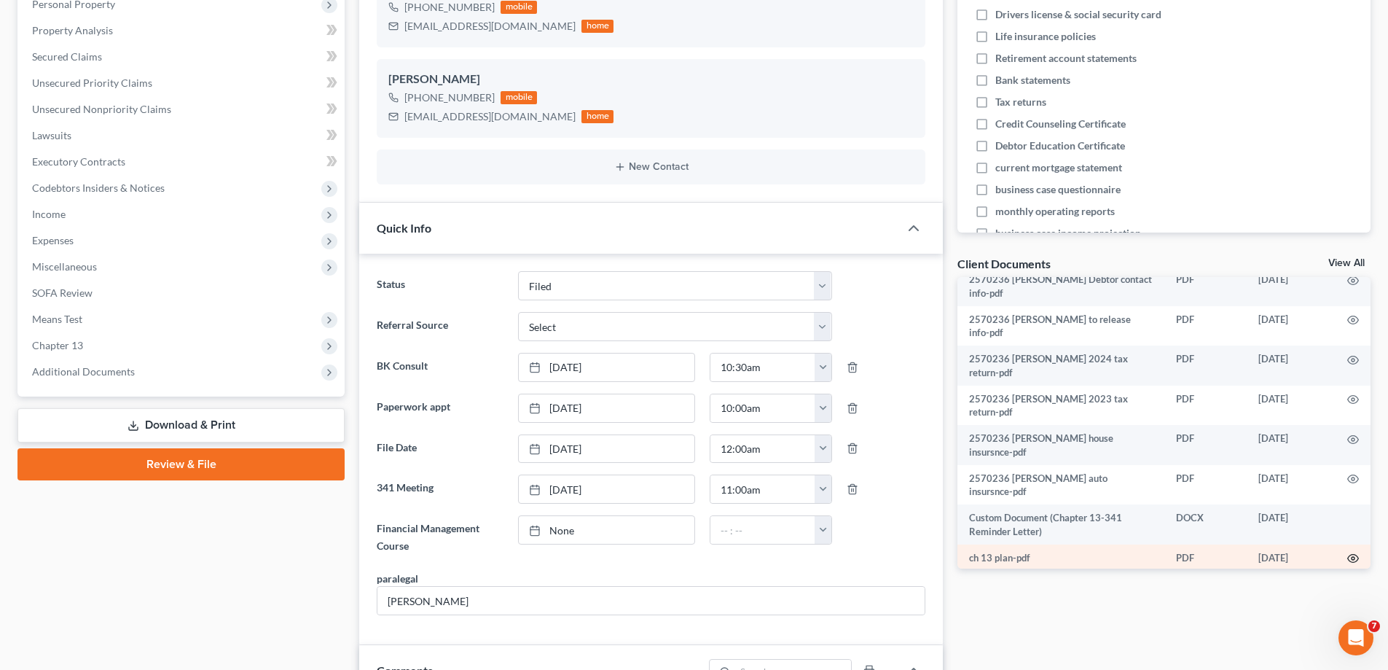
click at [1352, 557] on circle "button" at bounding box center [1353, 558] width 3 height 3
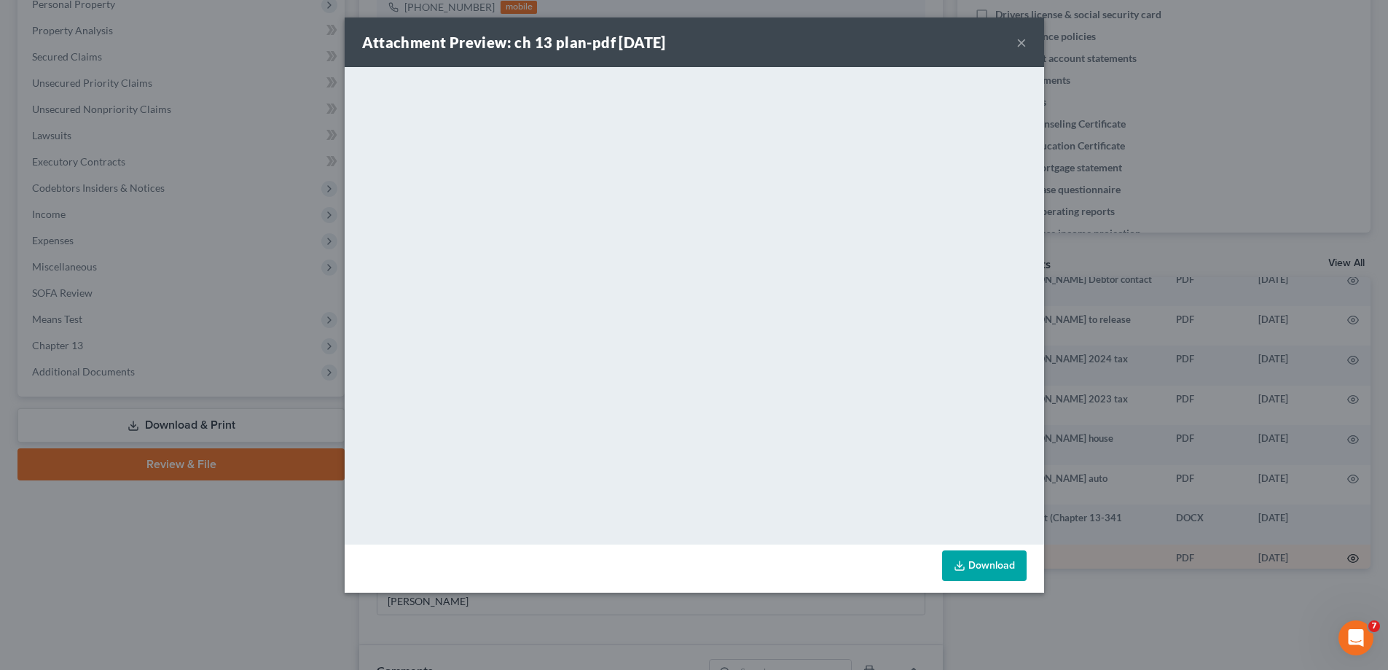
scroll to position [424, 0]
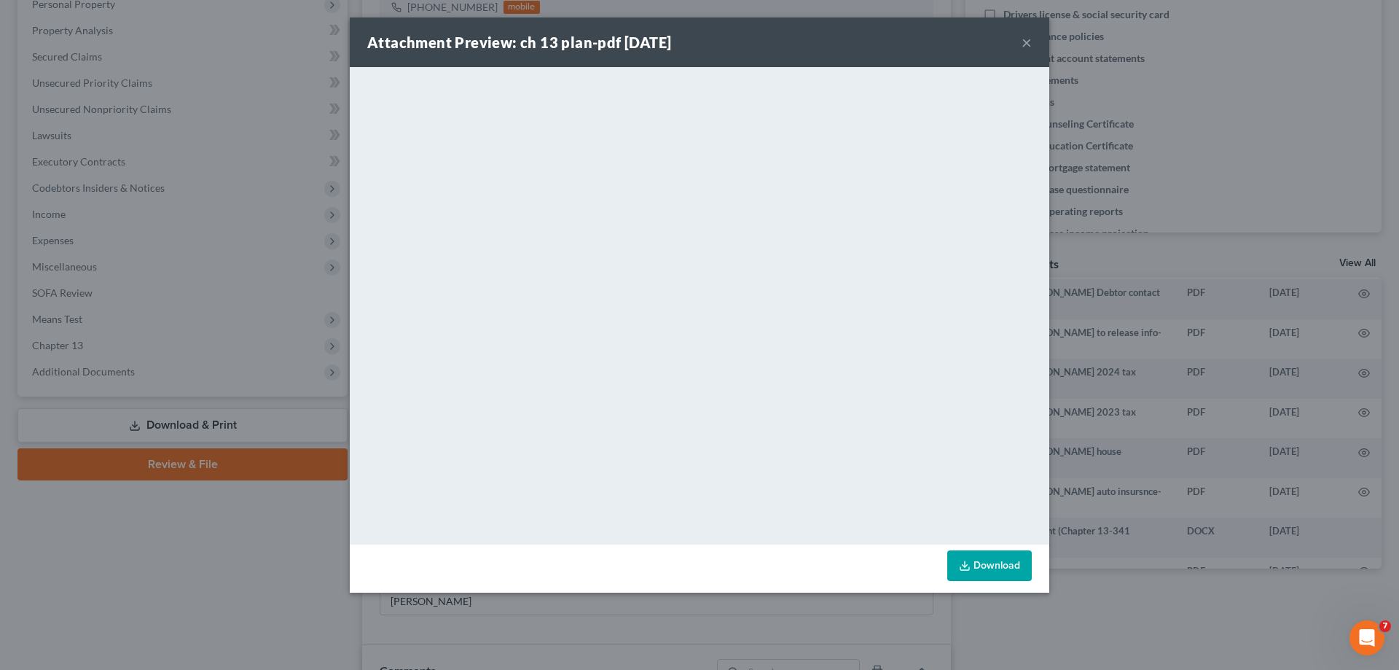
click at [978, 565] on link "Download" at bounding box center [989, 565] width 85 height 31
click at [1030, 42] on button "×" at bounding box center [1027, 42] width 10 height 17
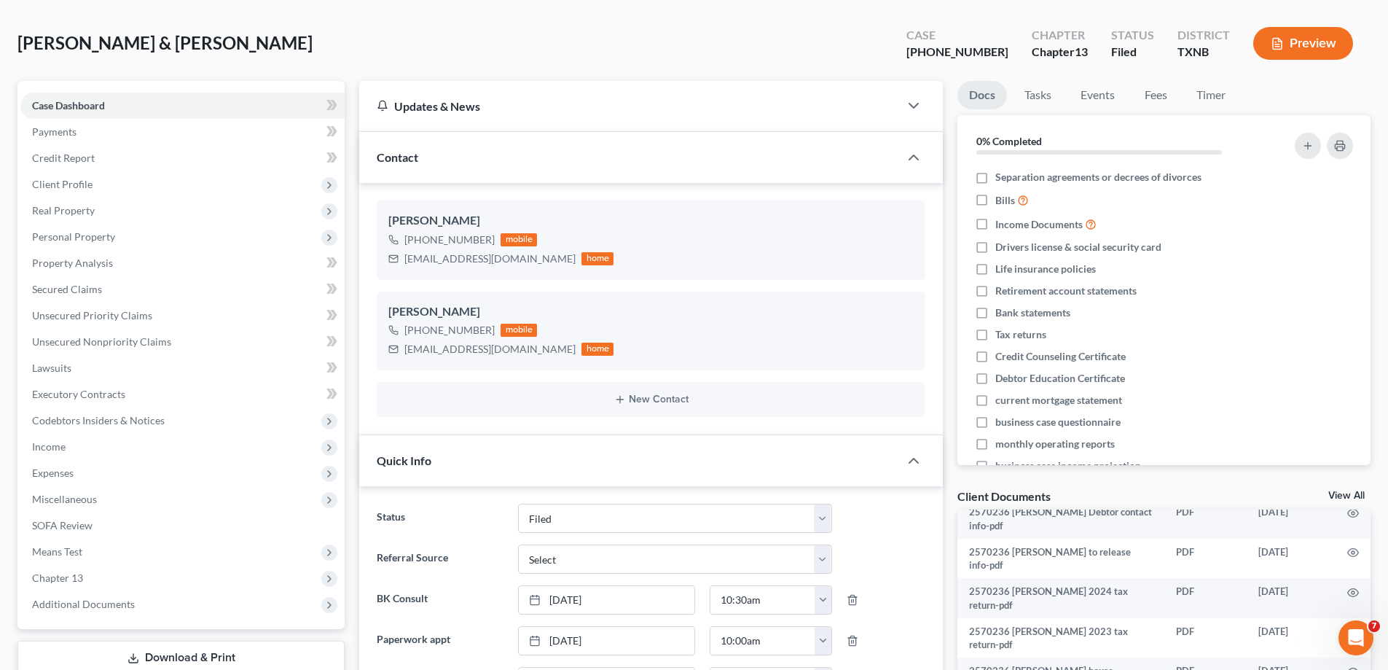
scroll to position [0, 0]
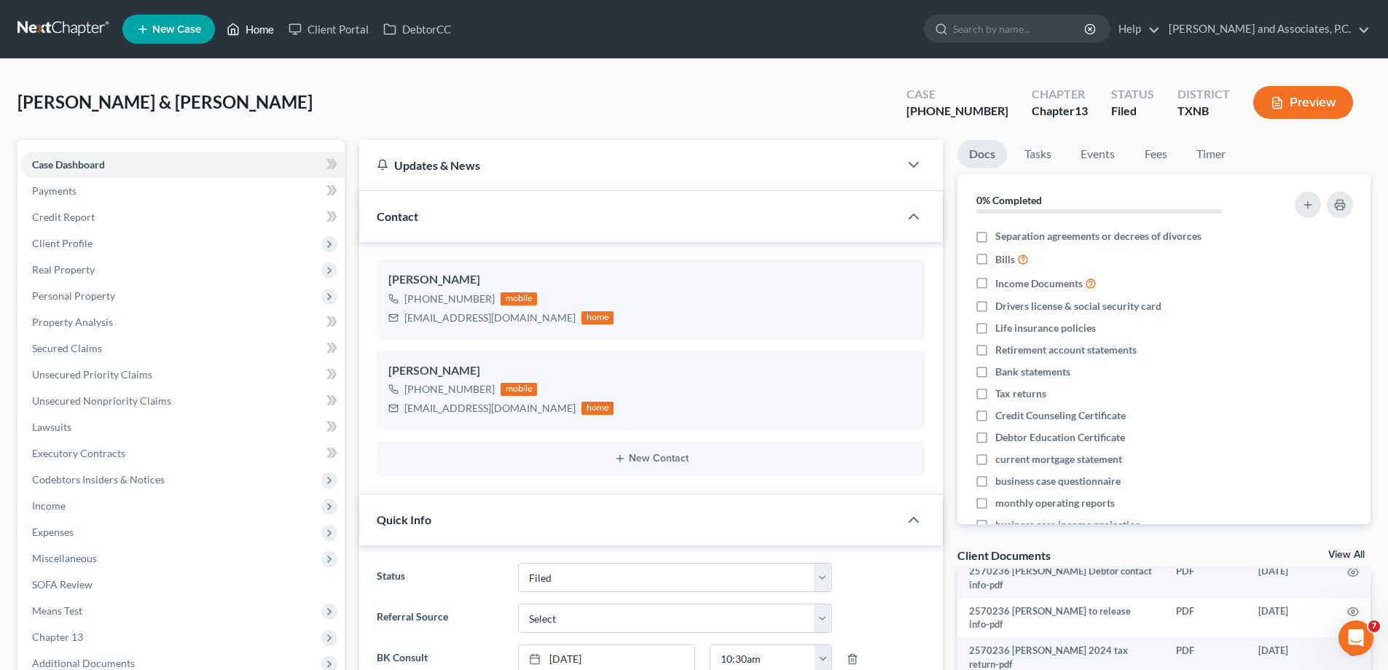
click at [251, 32] on link "Home" at bounding box center [250, 29] width 62 height 26
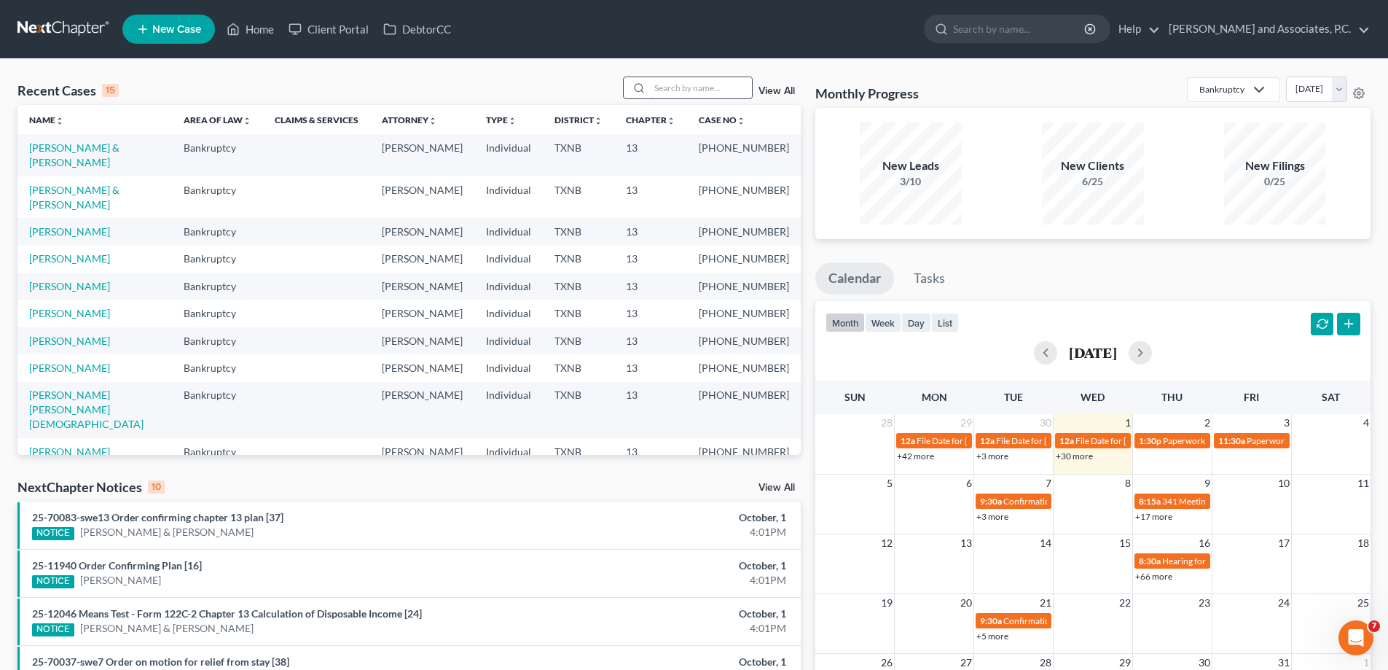
click at [676, 83] on input "search" at bounding box center [701, 87] width 102 height 21
type input "[PERSON_NAME]"
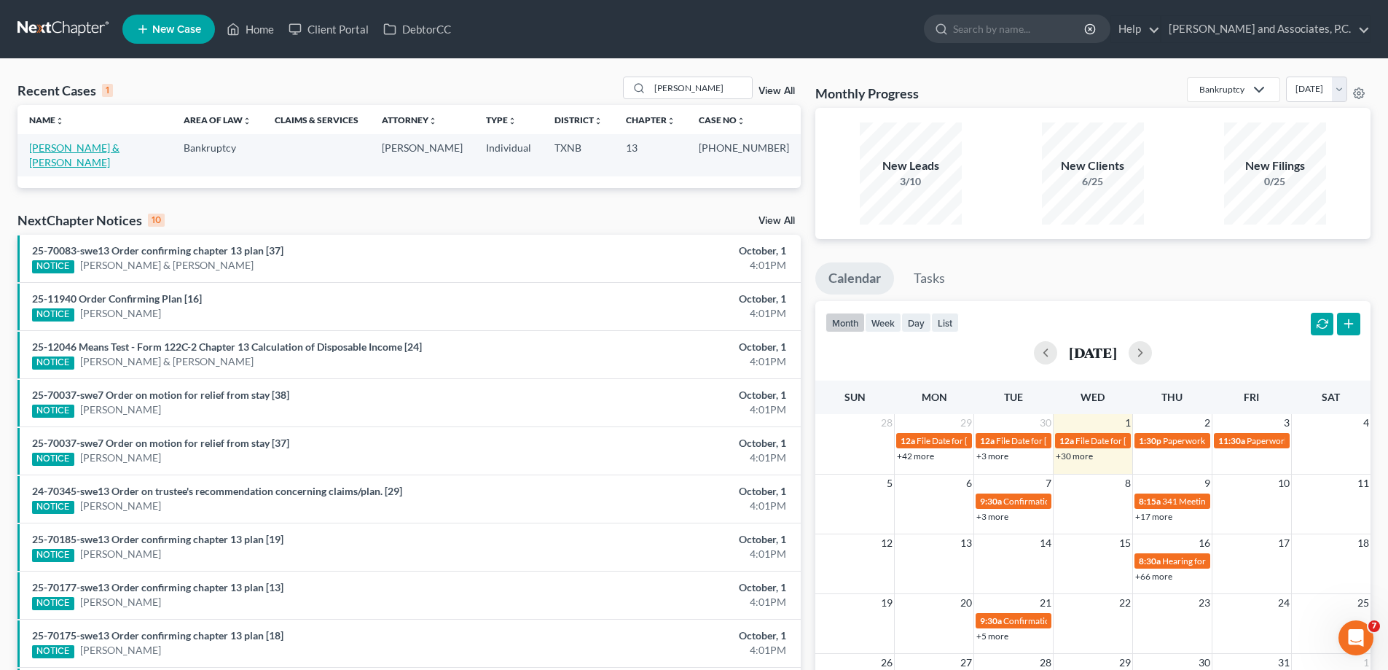
click at [103, 153] on link "[PERSON_NAME] & [PERSON_NAME]" at bounding box center [74, 154] width 90 height 27
select select "5"
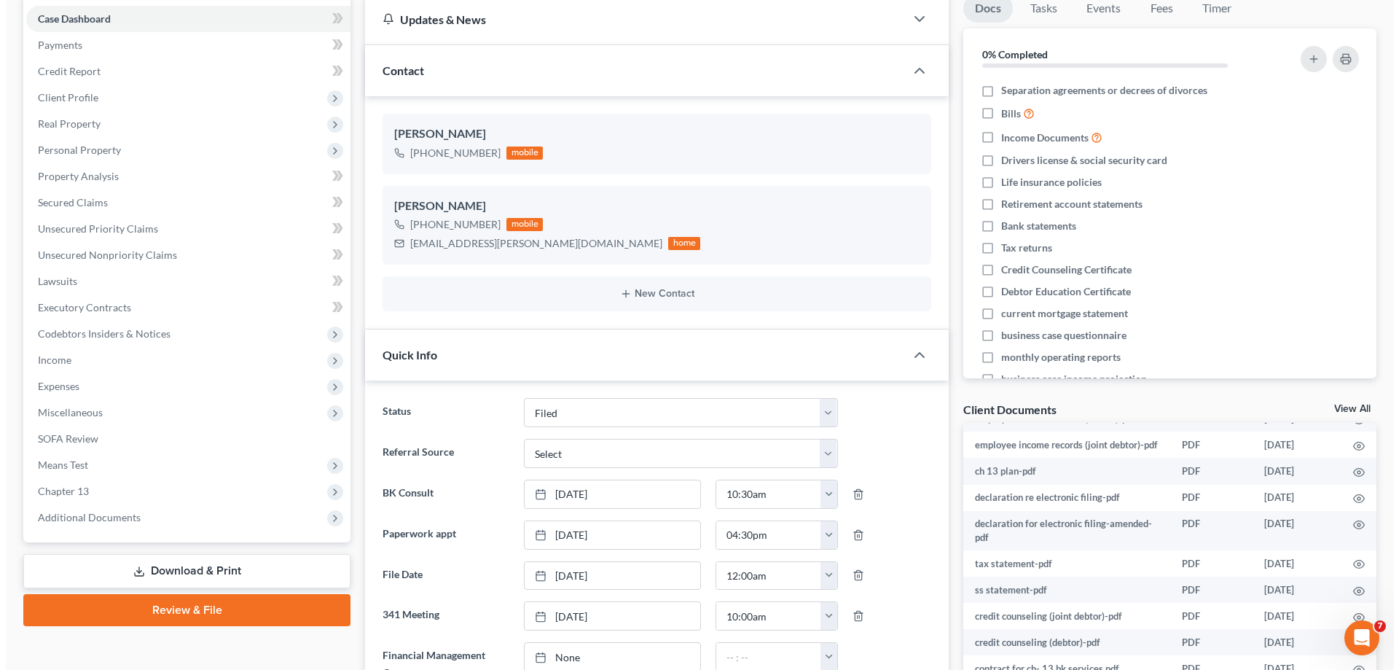
scroll to position [1465, 0]
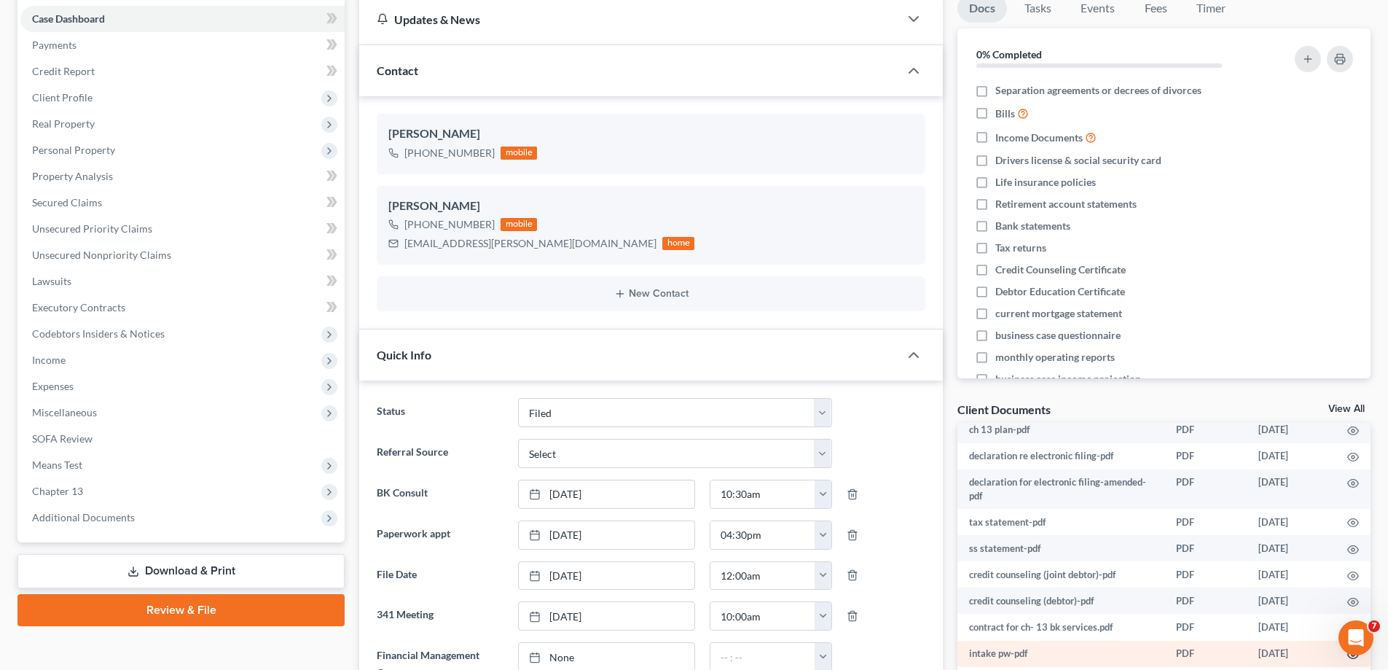
click at [1347, 649] on icon "button" at bounding box center [1353, 655] width 12 height 12
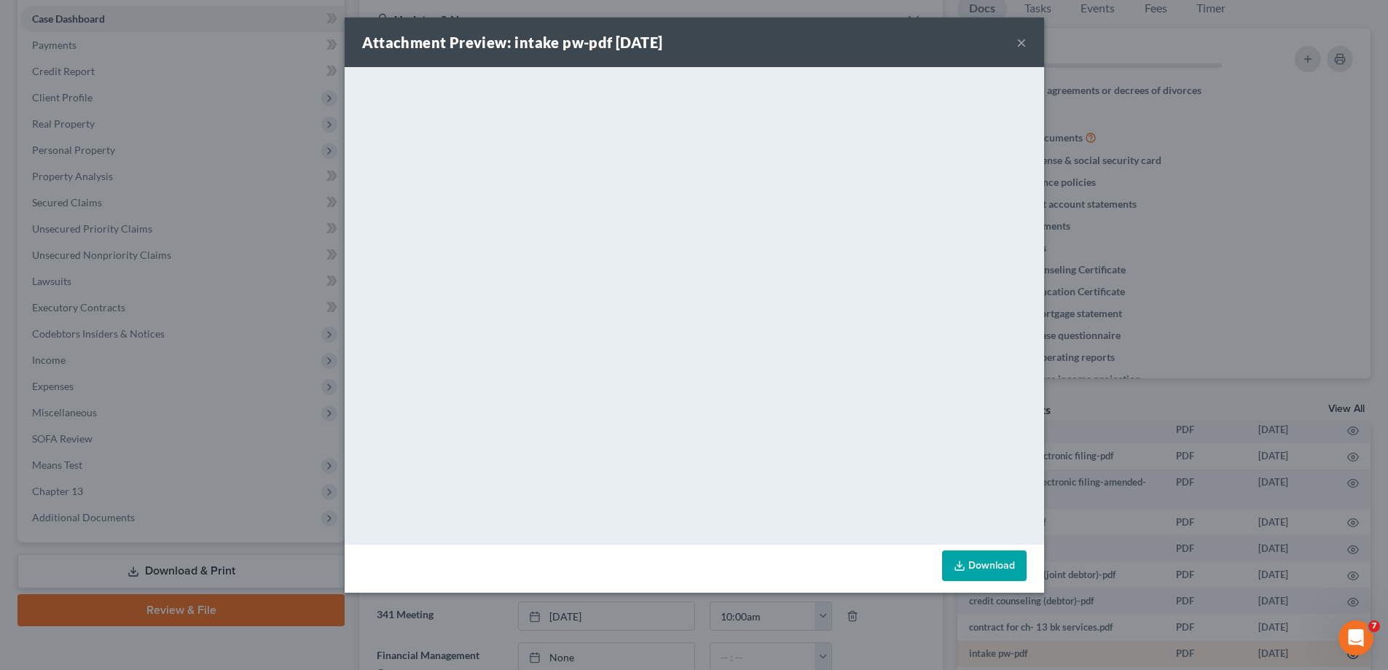
scroll to position [1452, 0]
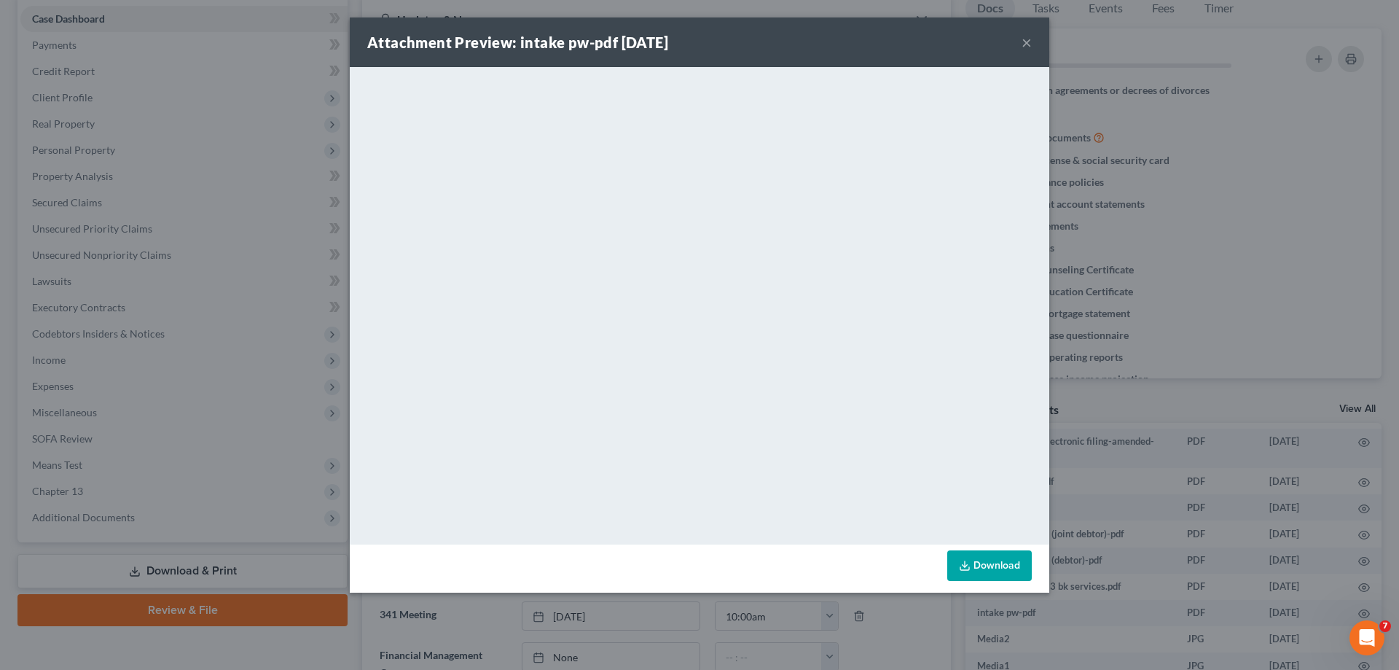
click at [1024, 42] on button "×" at bounding box center [1027, 42] width 10 height 17
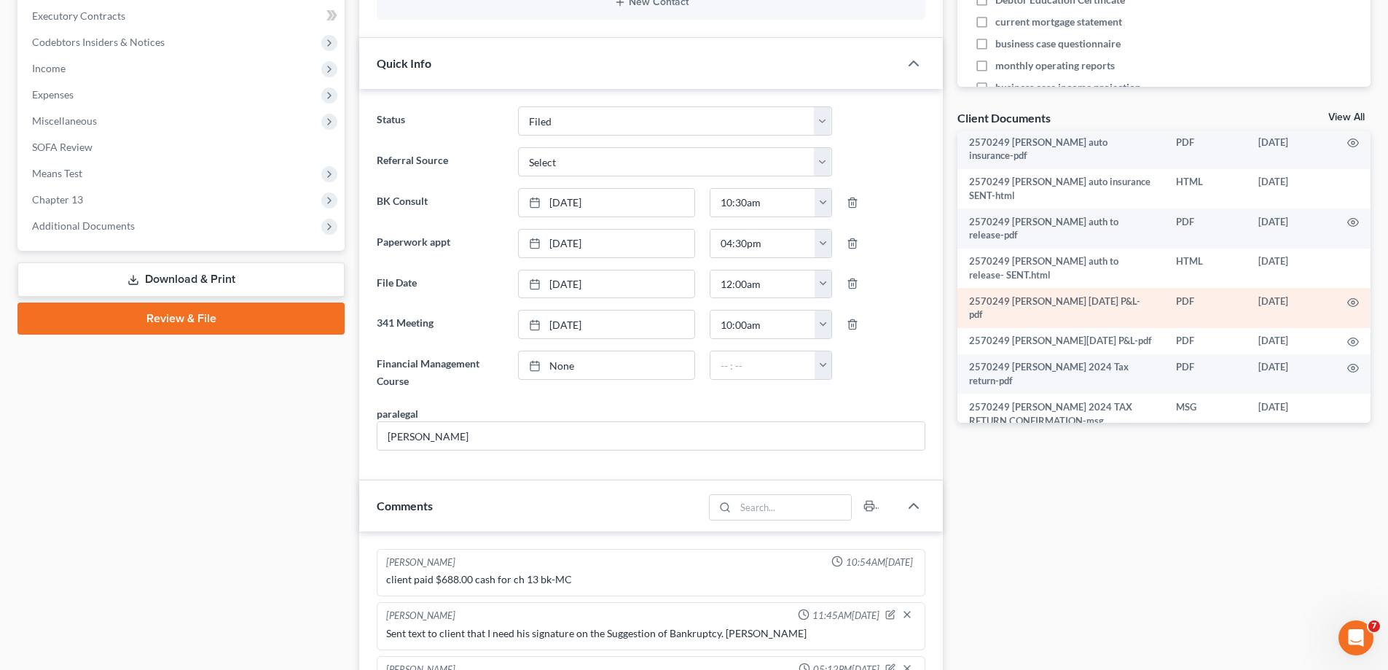
scroll to position [146, 0]
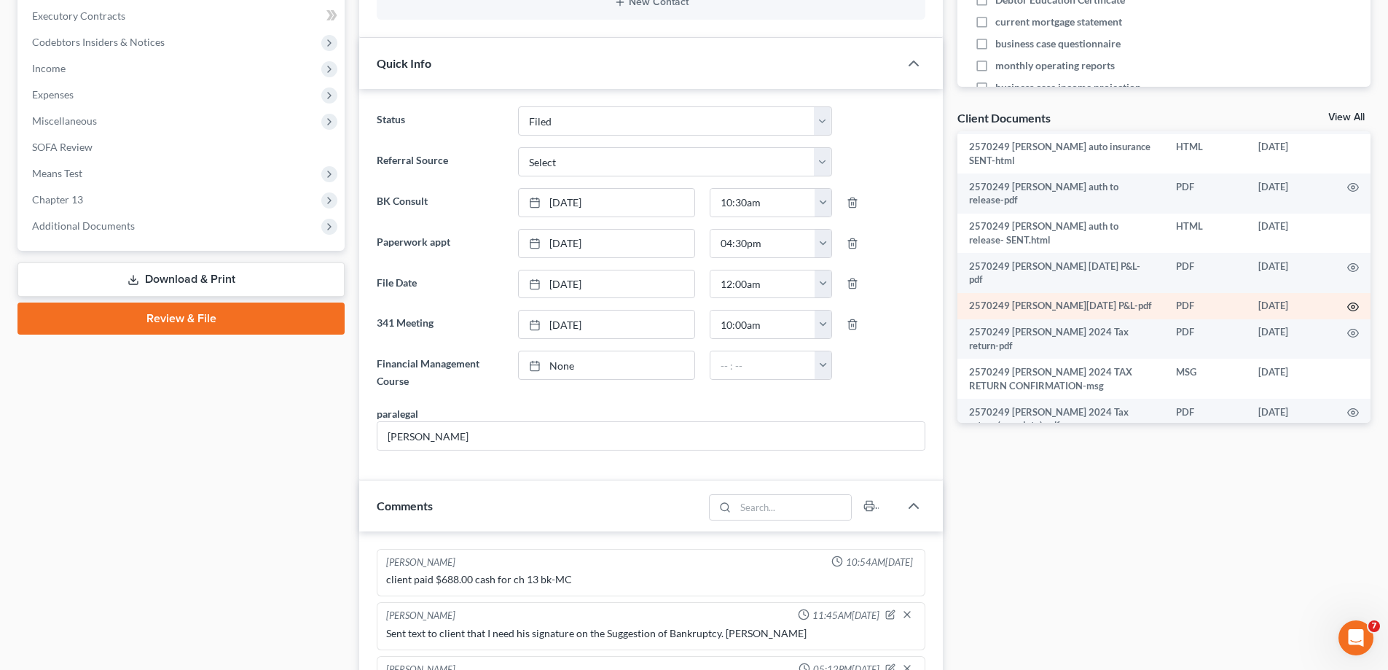
click at [1347, 301] on icon "button" at bounding box center [1353, 307] width 12 height 12
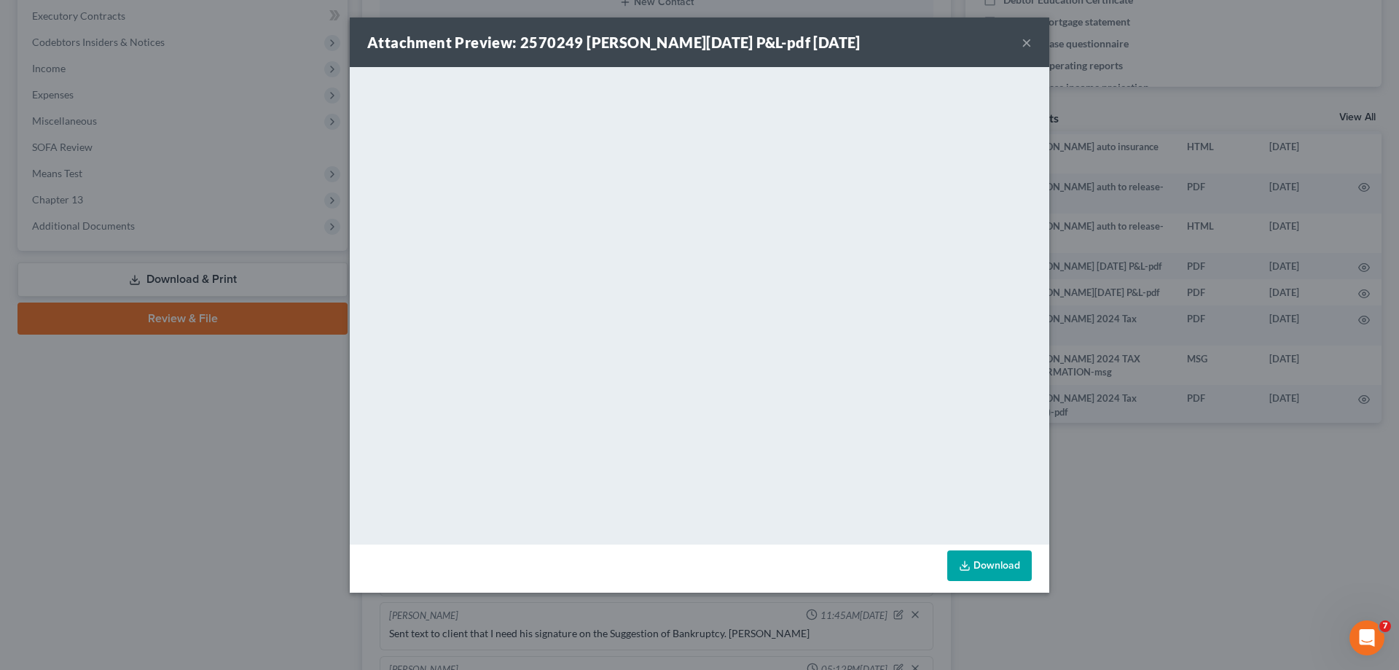
click at [1028, 40] on button "×" at bounding box center [1027, 42] width 10 height 17
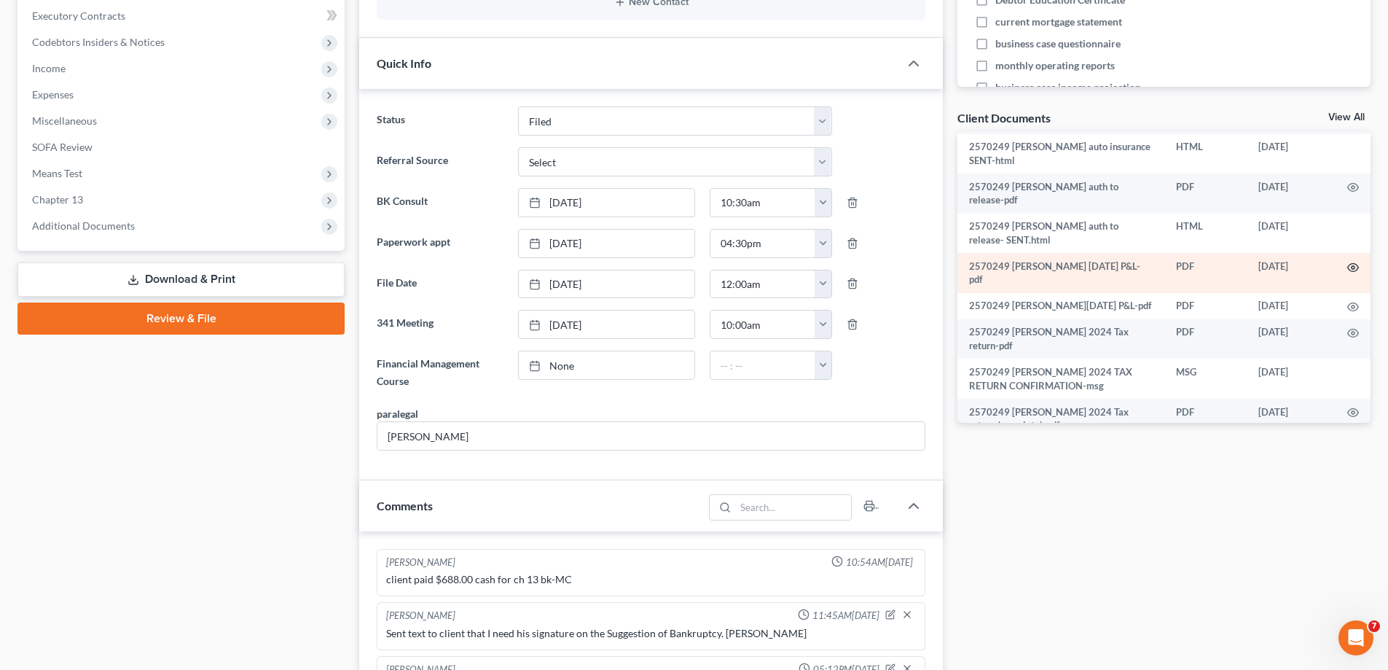
click at [1348, 263] on icon "button" at bounding box center [1353, 267] width 11 height 8
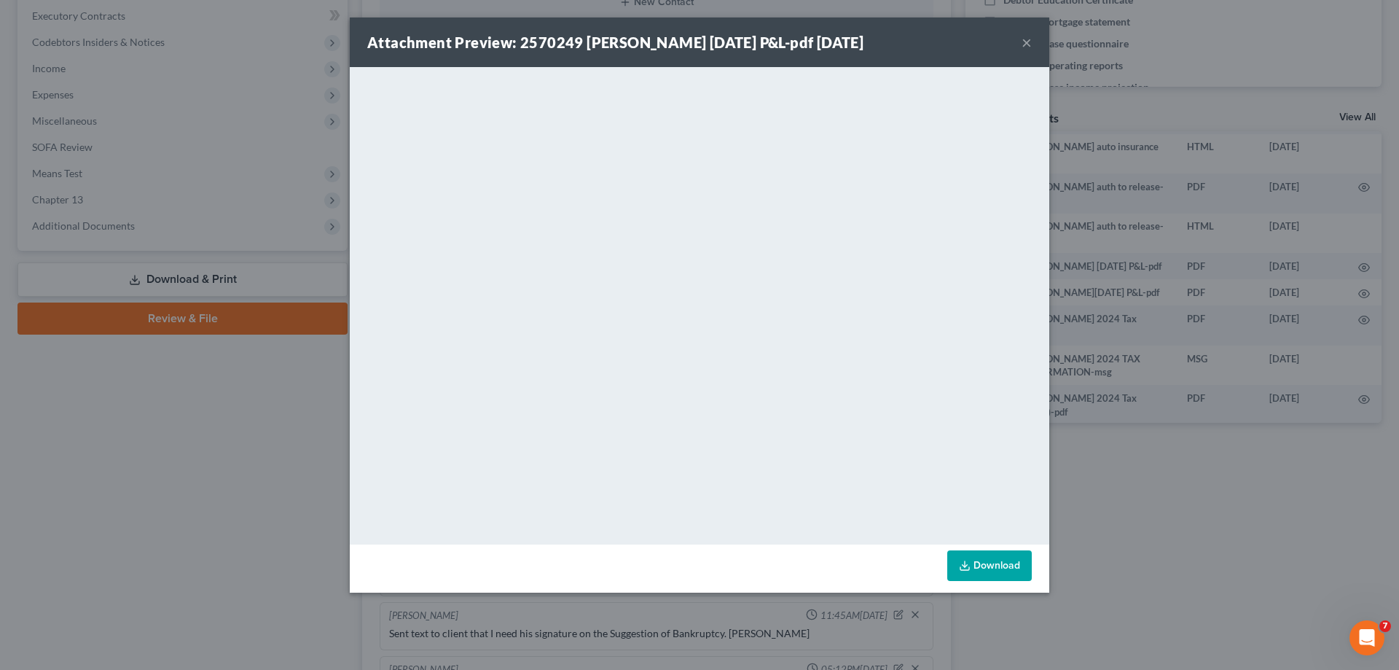
click at [1027, 38] on button "×" at bounding box center [1027, 42] width 10 height 17
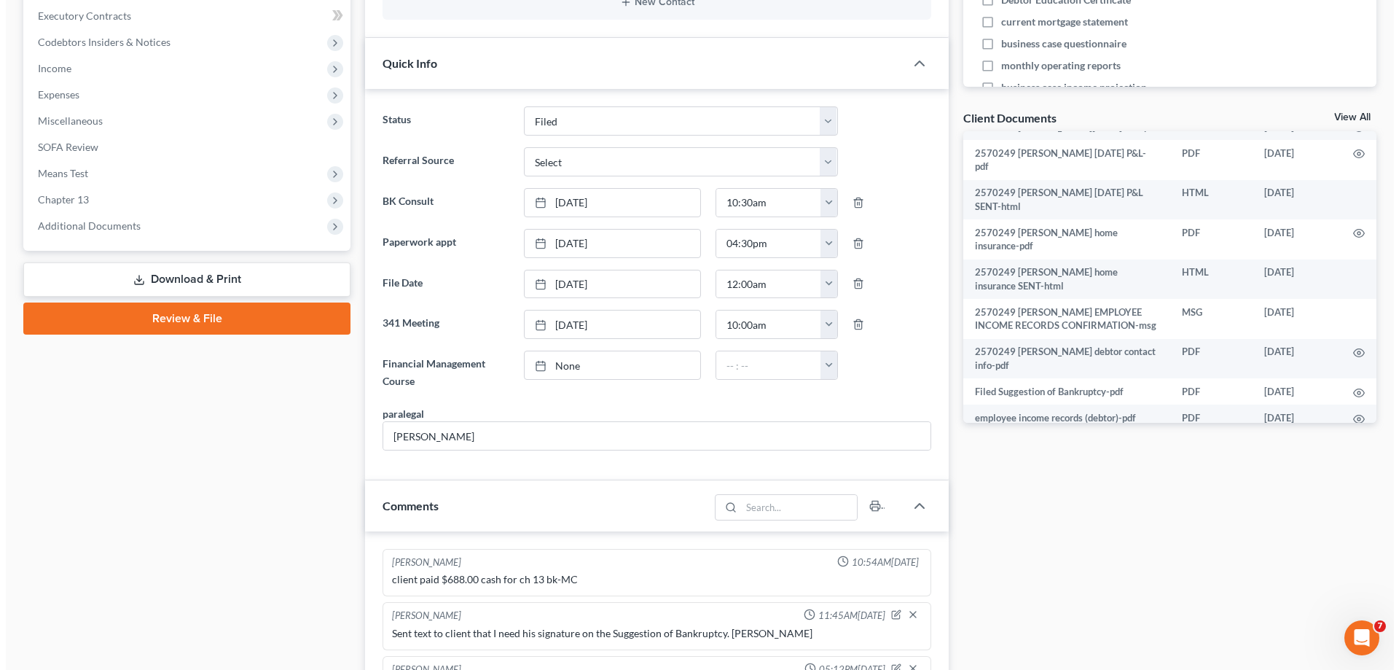
scroll to position [1166, 0]
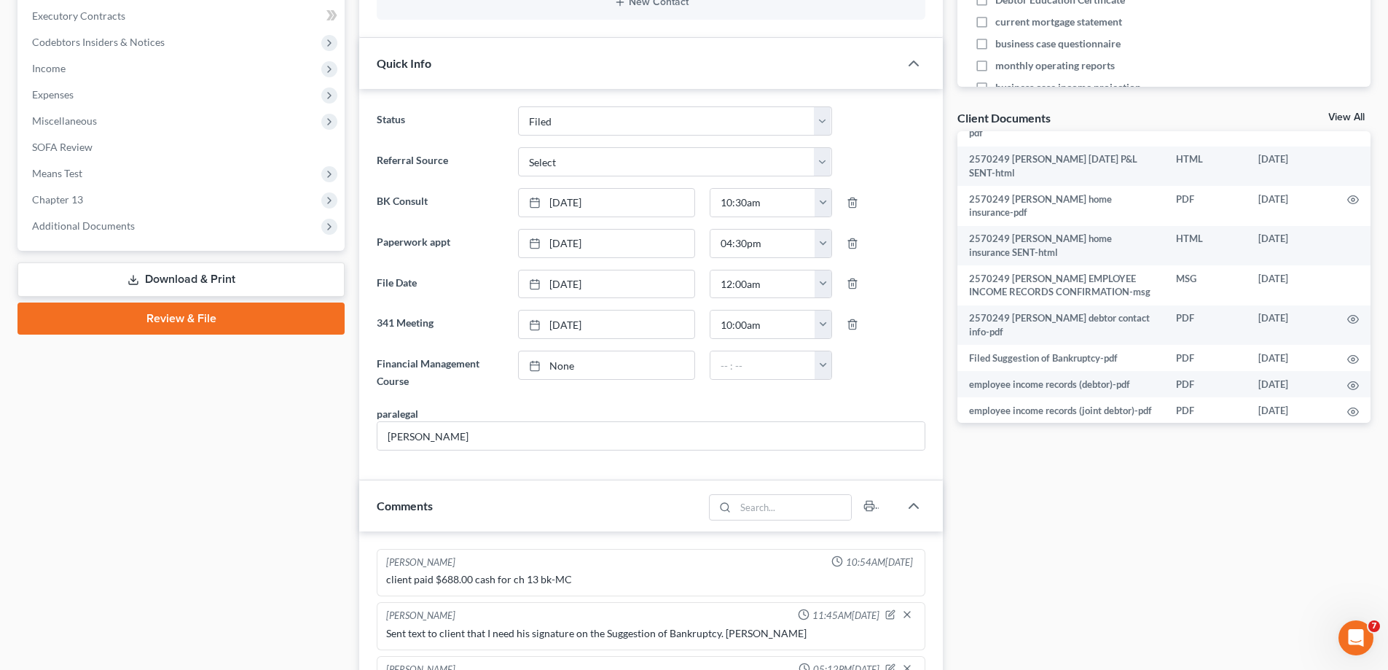
click at [1348, 434] on icon "button" at bounding box center [1353, 438] width 11 height 8
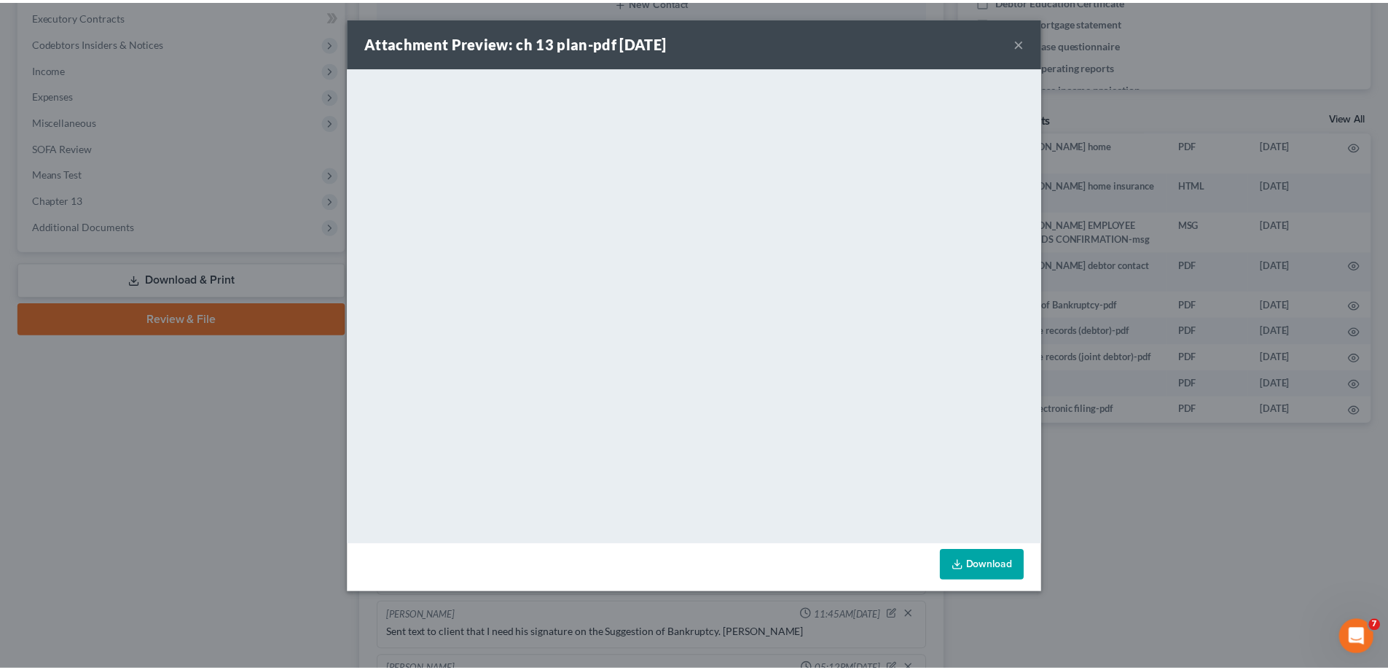
scroll to position [1153, 0]
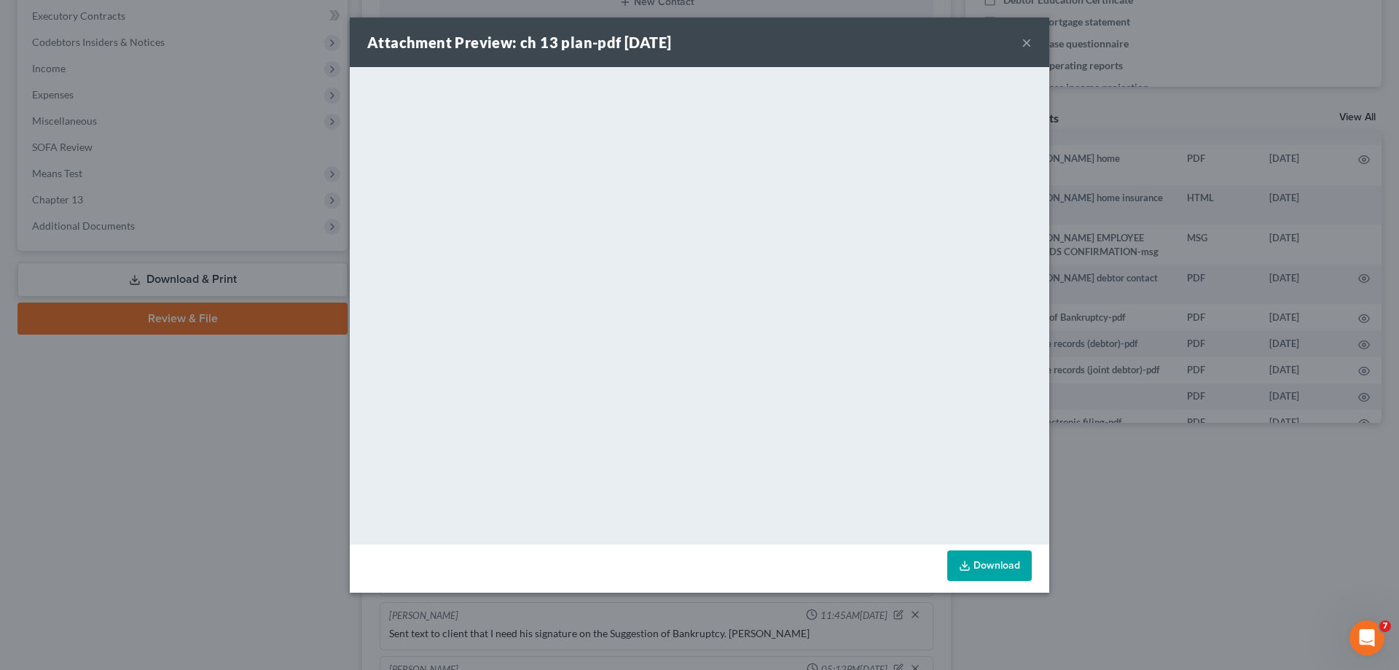
click at [990, 568] on link "Download" at bounding box center [989, 565] width 85 height 31
click at [1025, 40] on button "×" at bounding box center [1027, 42] width 10 height 17
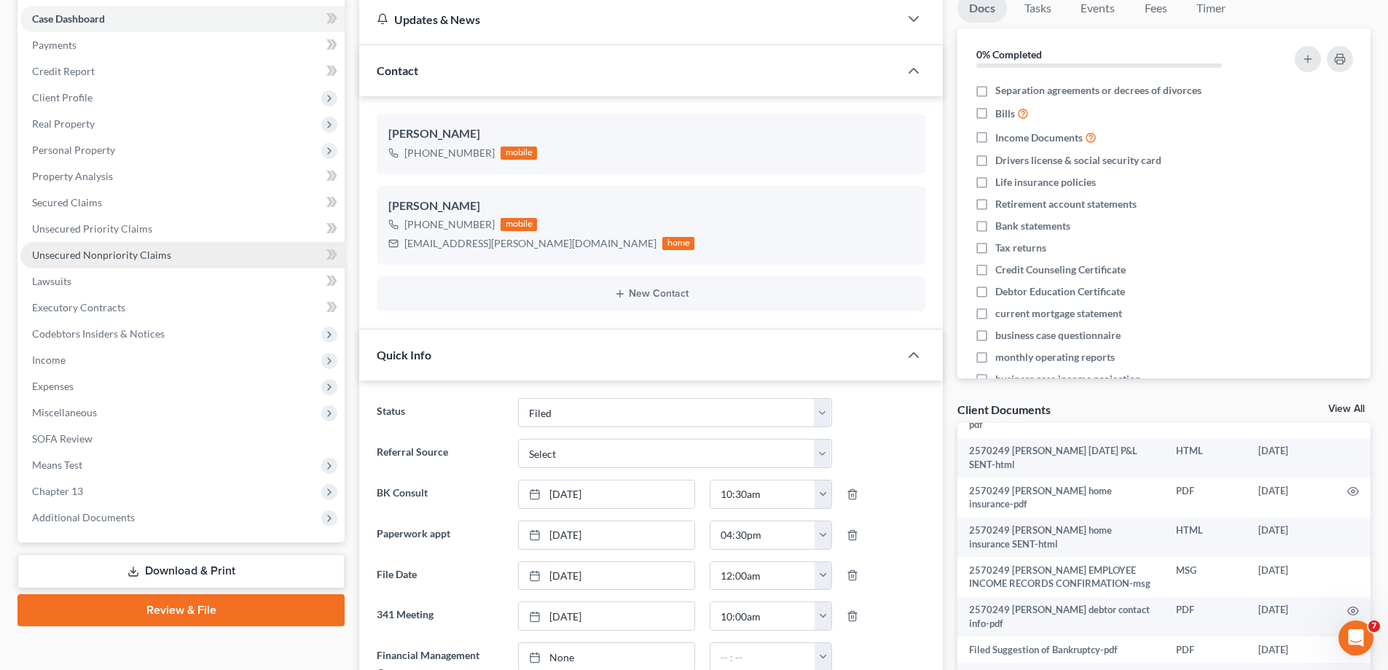
scroll to position [0, 0]
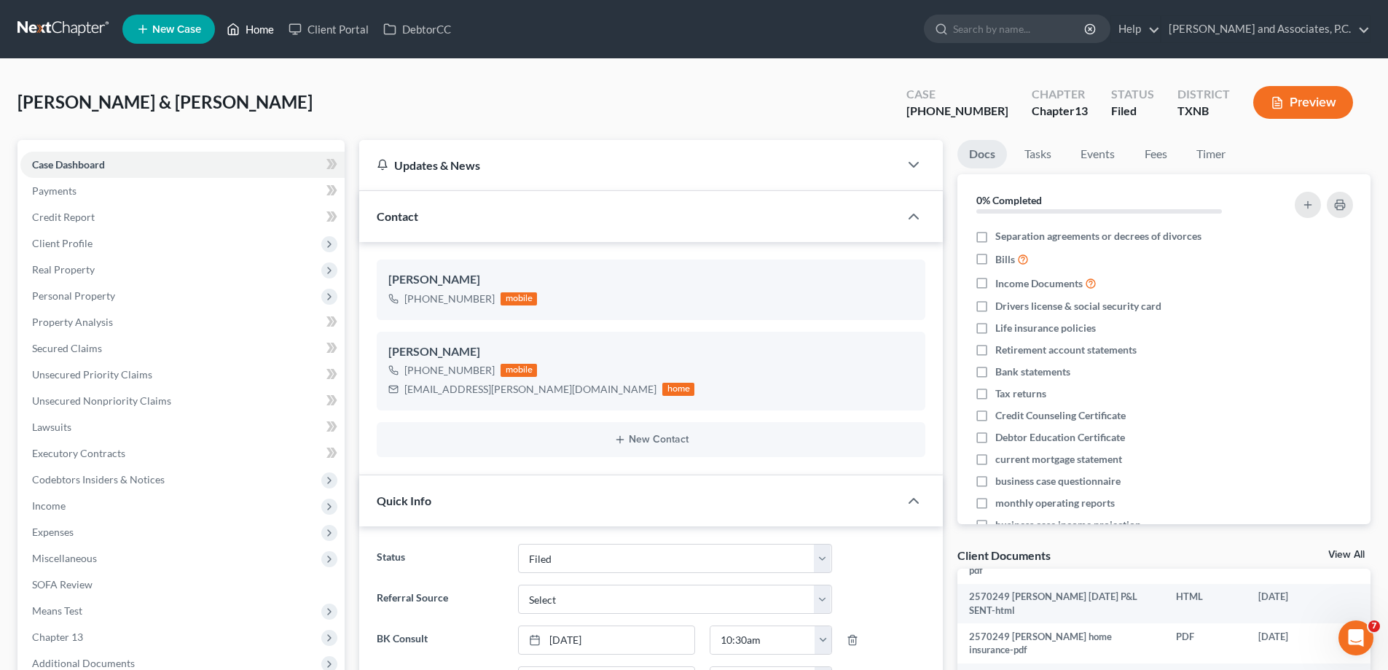
click at [244, 23] on link "Home" at bounding box center [250, 29] width 62 height 26
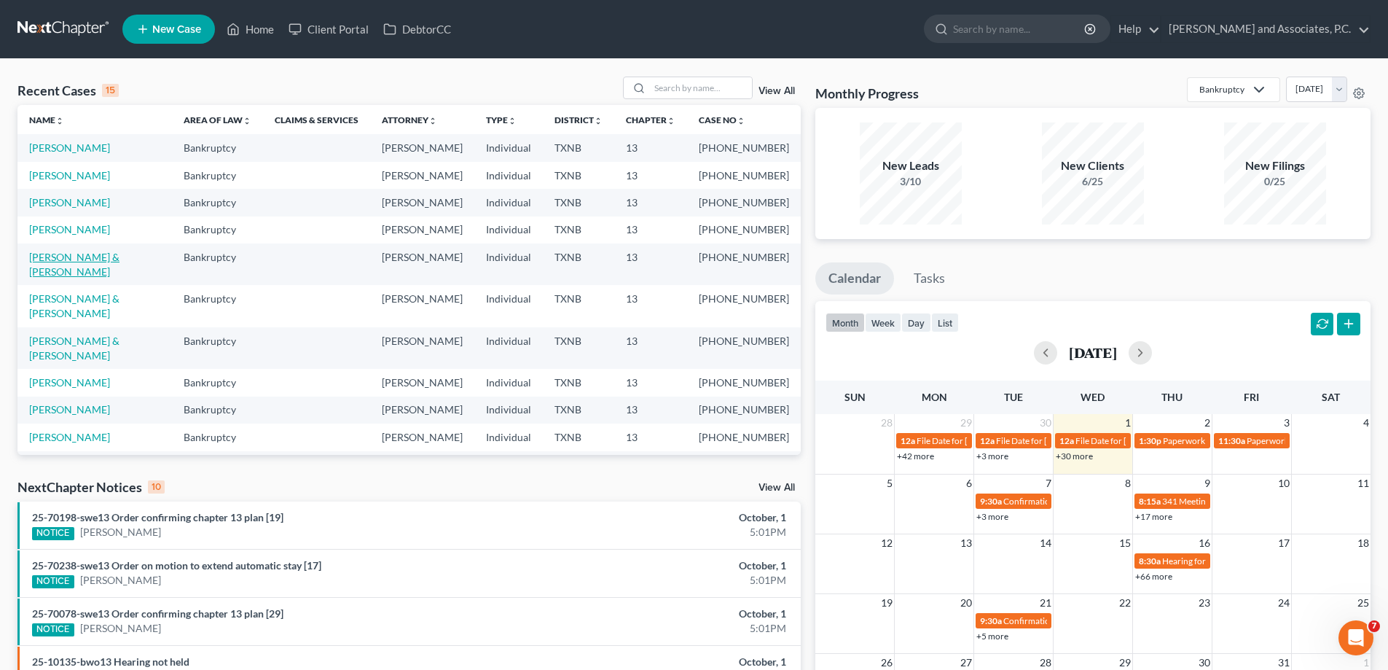
click at [55, 254] on link "[PERSON_NAME] & [PERSON_NAME]" at bounding box center [74, 264] width 90 height 27
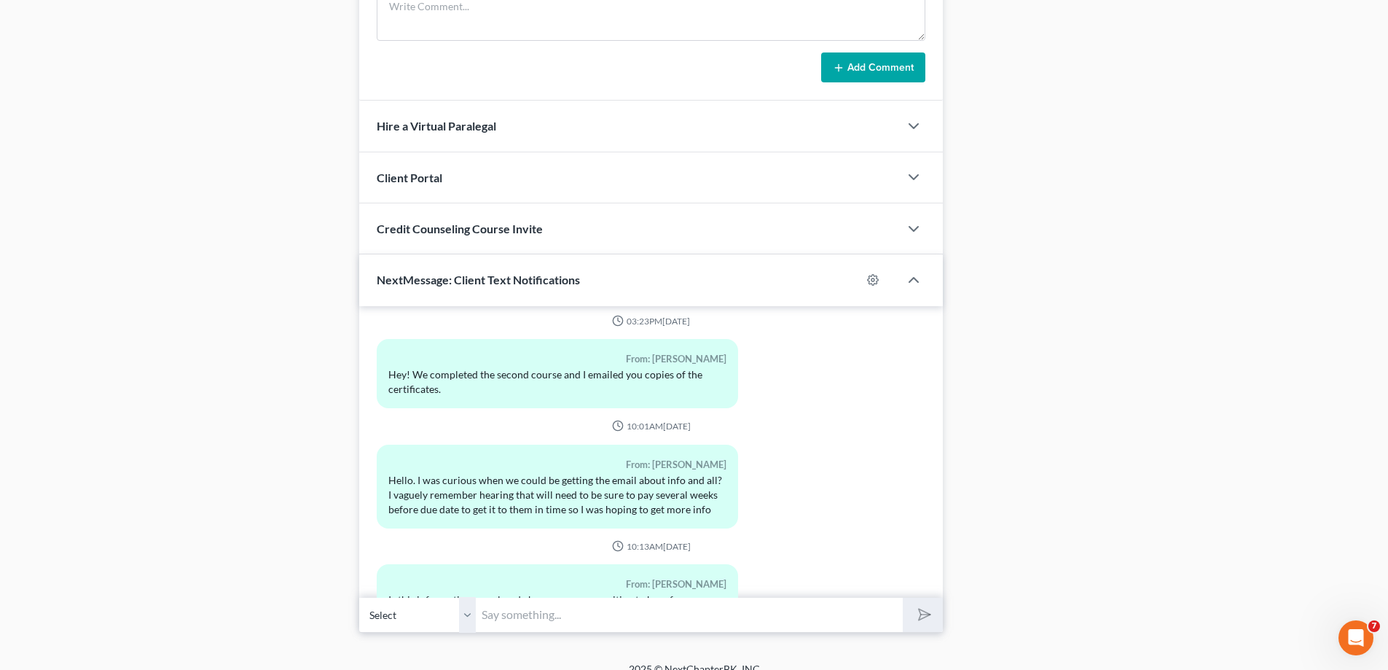
scroll to position [3051, 0]
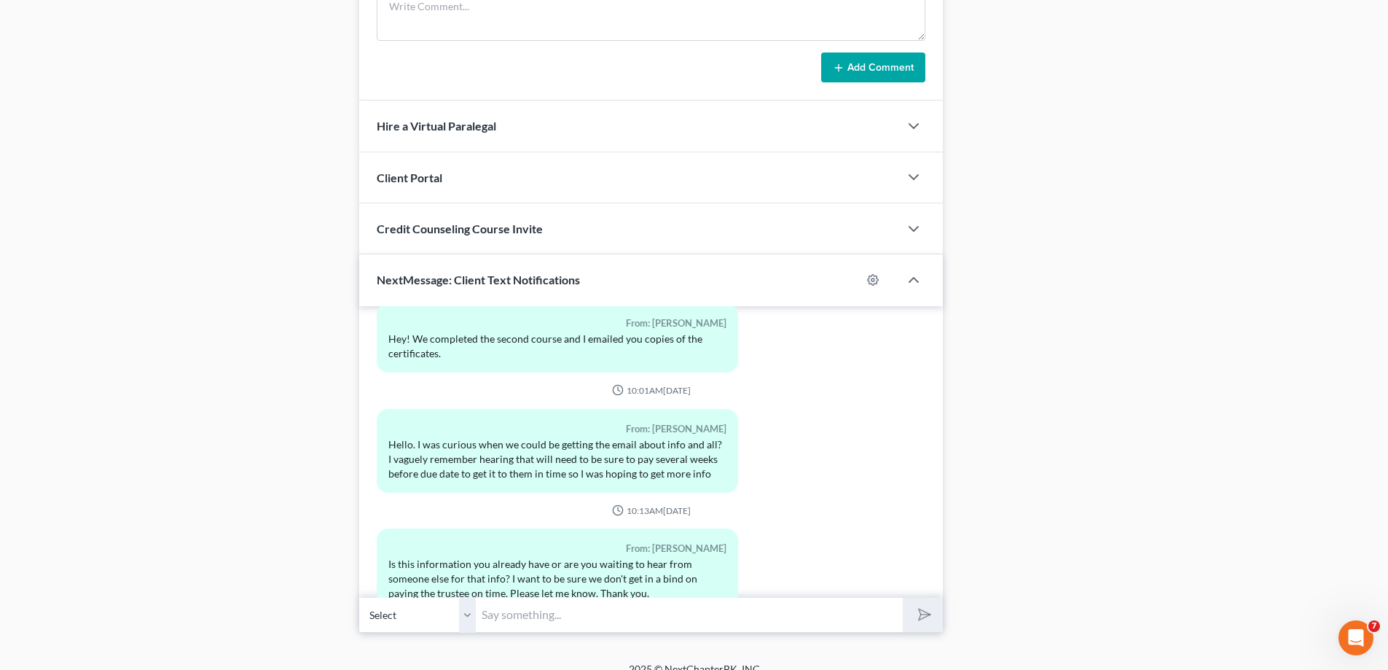
click at [504, 617] on input "text" at bounding box center [689, 615] width 427 height 36
type input "D"
drag, startPoint x: 470, startPoint y: 618, endPoint x: 463, endPoint y: 599, distance: 20.3
click at [470, 618] on select "Select [PHONE_NUMBER] - [PERSON_NAME] [PHONE_NUMBER] - [PERSON_NAME]" at bounding box center [417, 615] width 117 height 36
select select "1"
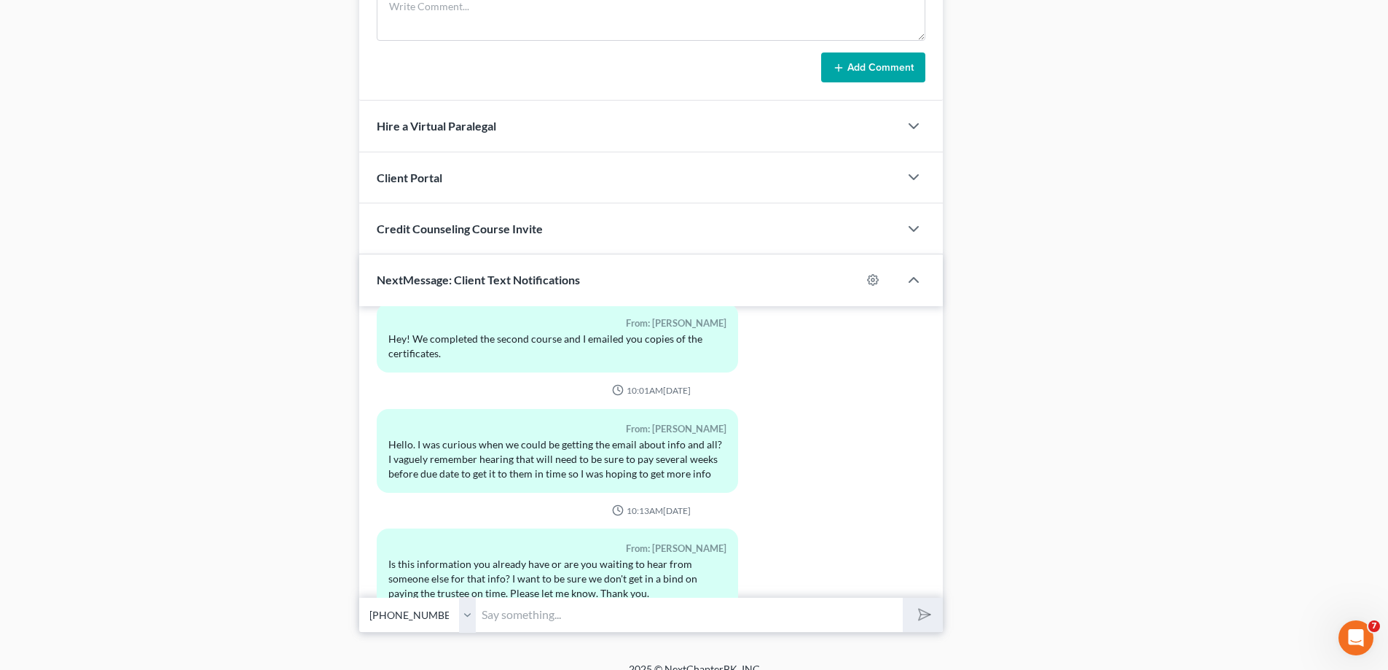
click at [359, 597] on select "Select [PHONE_NUMBER] - [PERSON_NAME] [PHONE_NUMBER] - [PERSON_NAME]" at bounding box center [417, 615] width 117 height 36
click at [501, 624] on input "text" at bounding box center [689, 615] width 427 height 36
click at [509, 621] on input "text" at bounding box center [689, 615] width 427 height 36
type input "I sent you an email this afternoon. Let me know if you have any questions. [PER…"
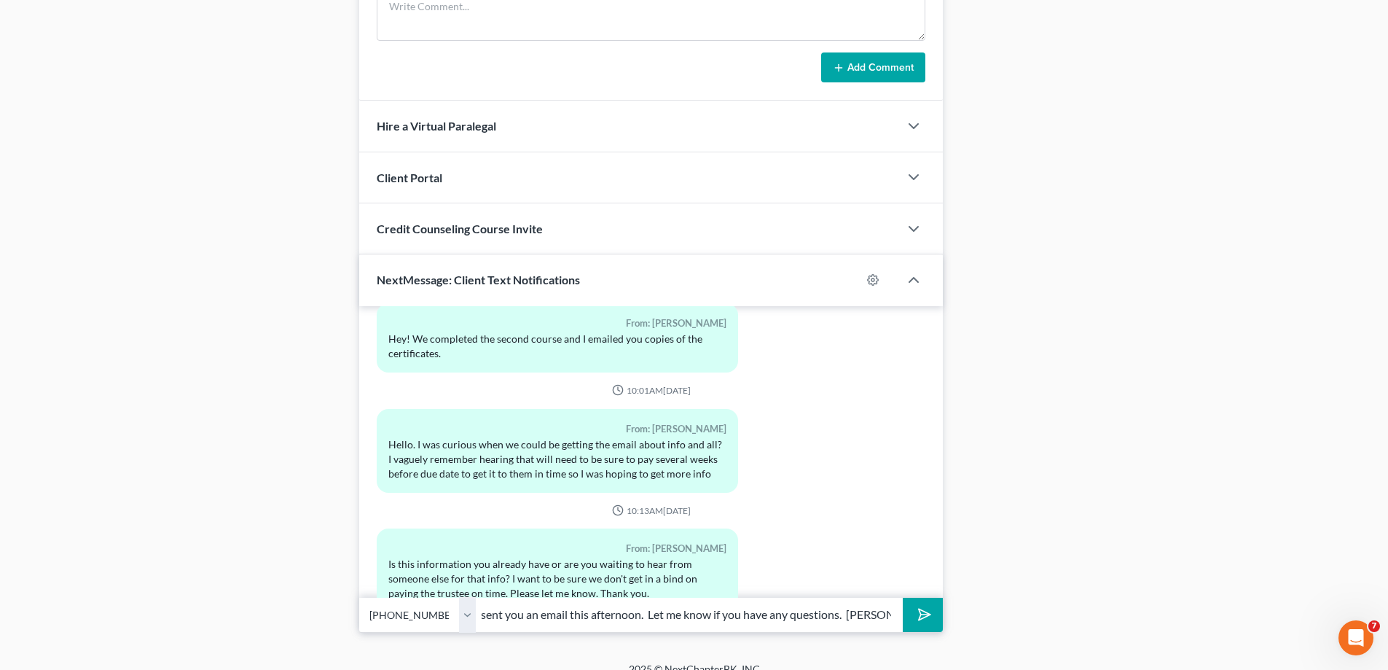
click at [903, 598] on button "submit" at bounding box center [923, 615] width 40 height 34
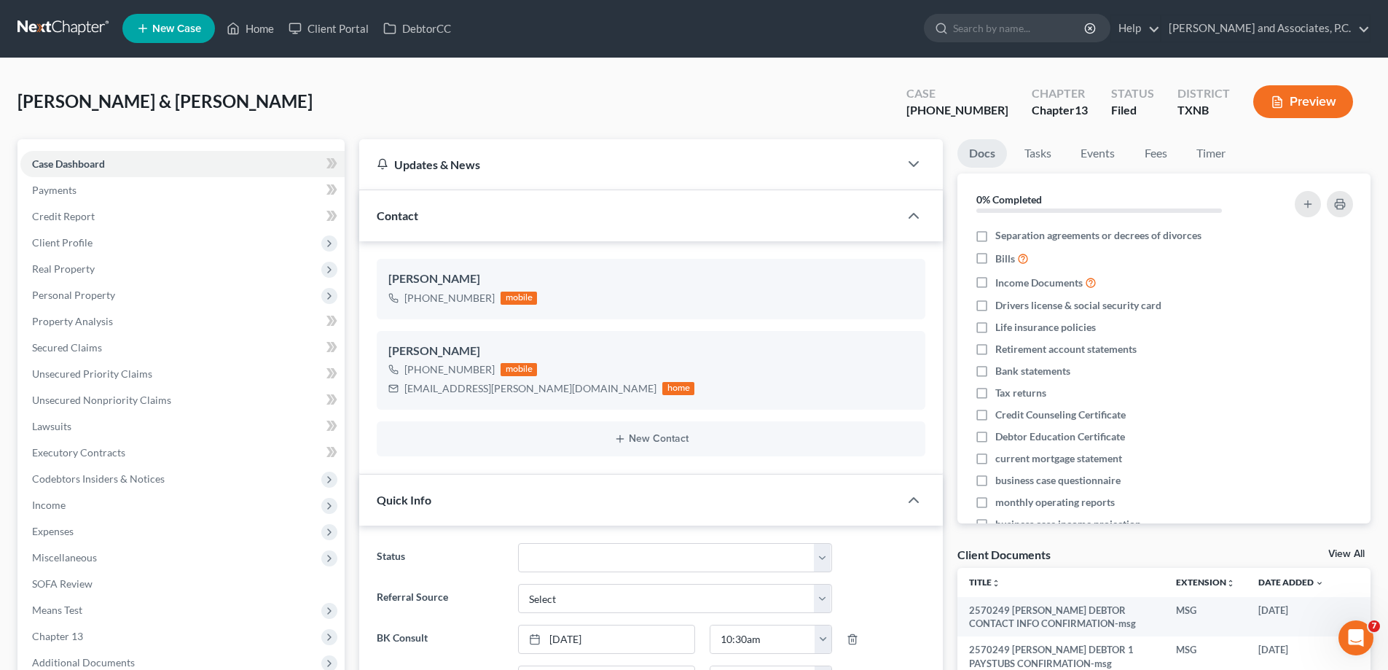
scroll to position [0, 0]
click at [244, 39] on link "Home" at bounding box center [250, 29] width 62 height 26
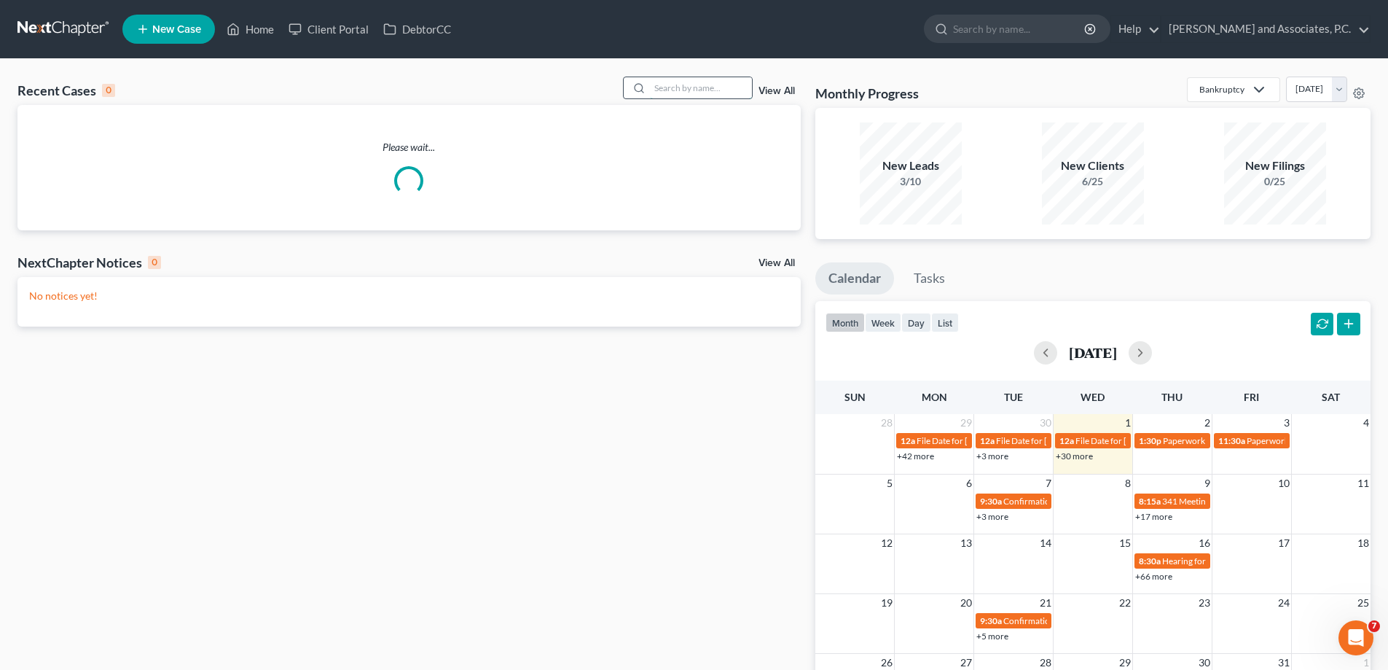
click at [678, 89] on input "search" at bounding box center [701, 87] width 102 height 21
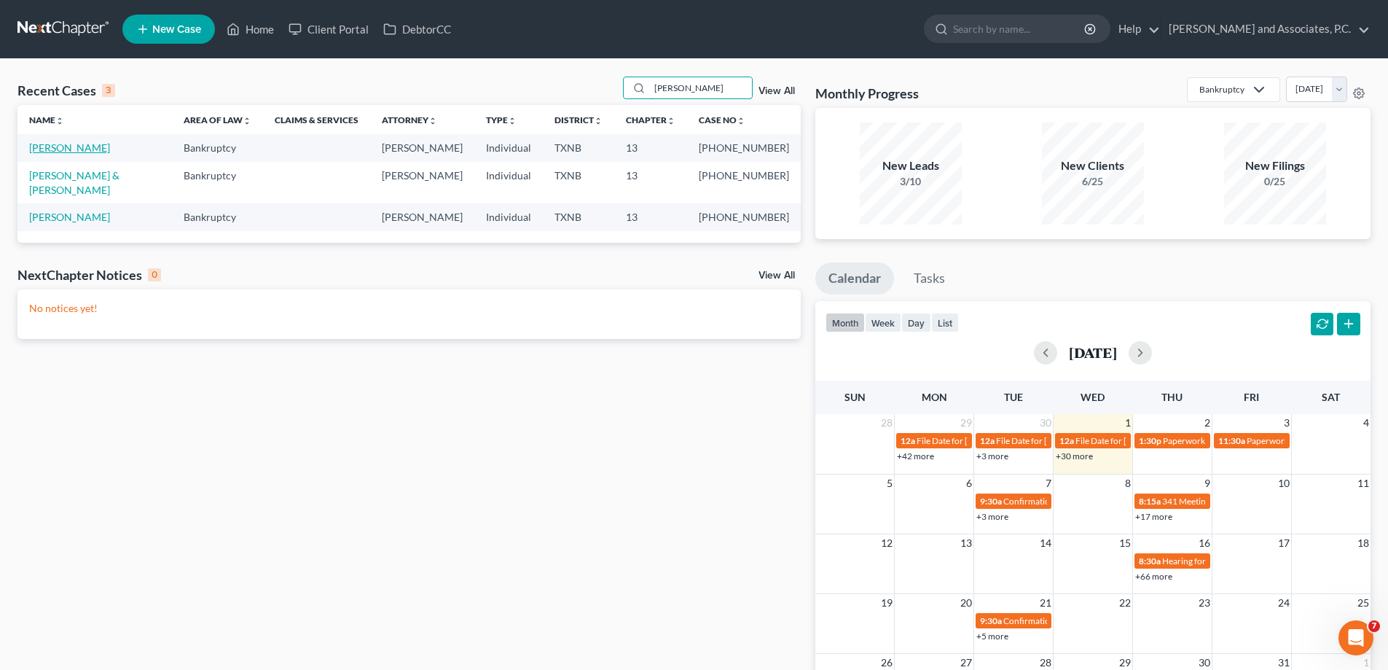
type input "[PERSON_NAME]"
click at [65, 149] on link "[PERSON_NAME]" at bounding box center [69, 147] width 81 height 12
select select "6"
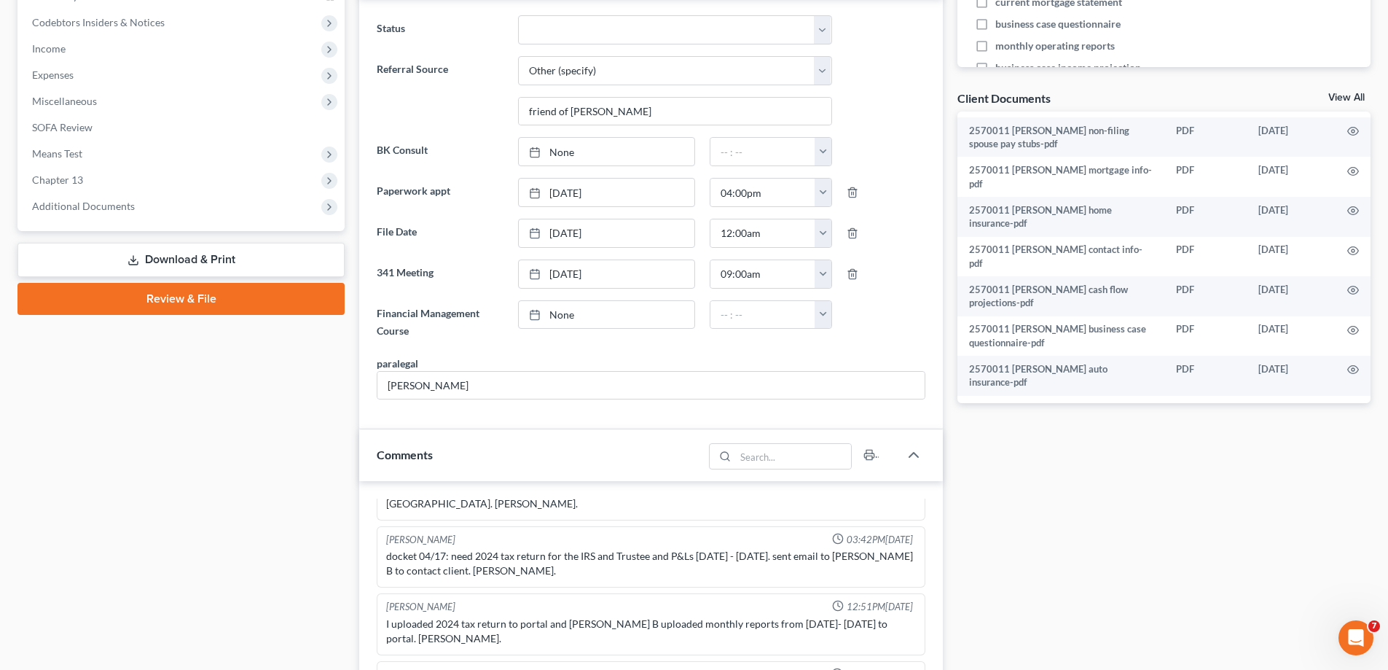
scroll to position [437, 0]
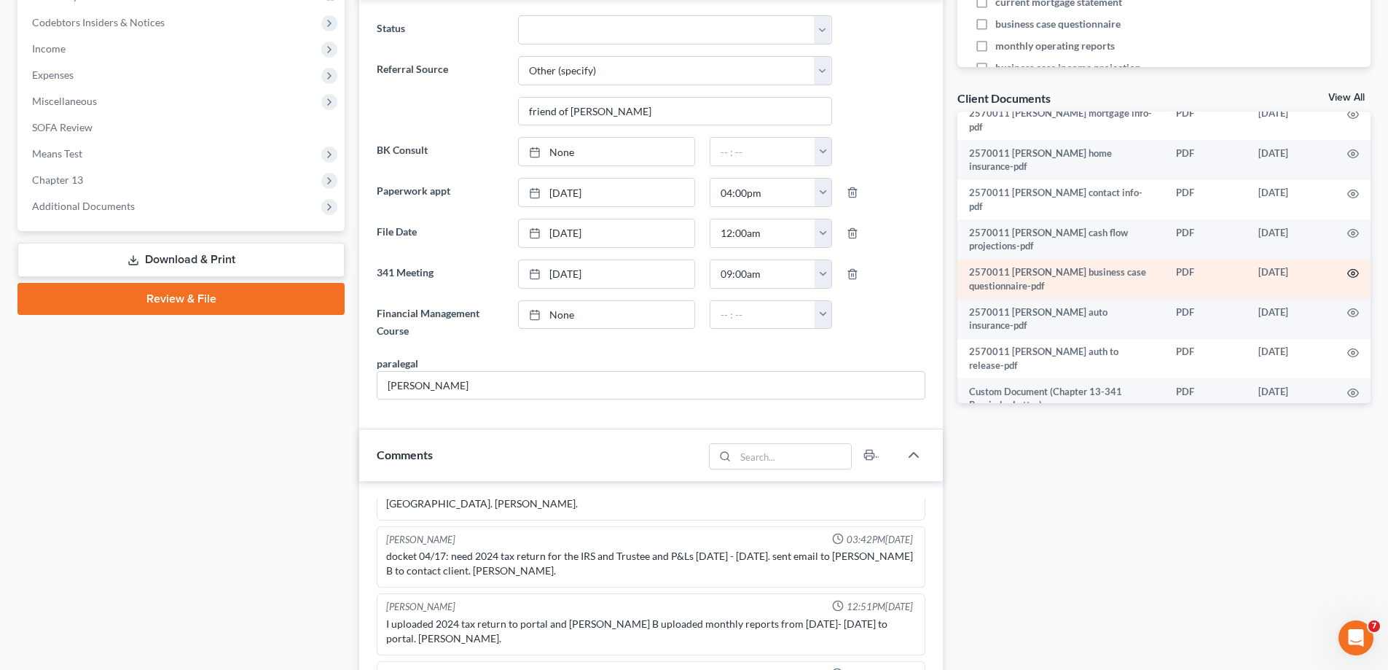
click at [1347, 267] on icon "button" at bounding box center [1353, 273] width 12 height 12
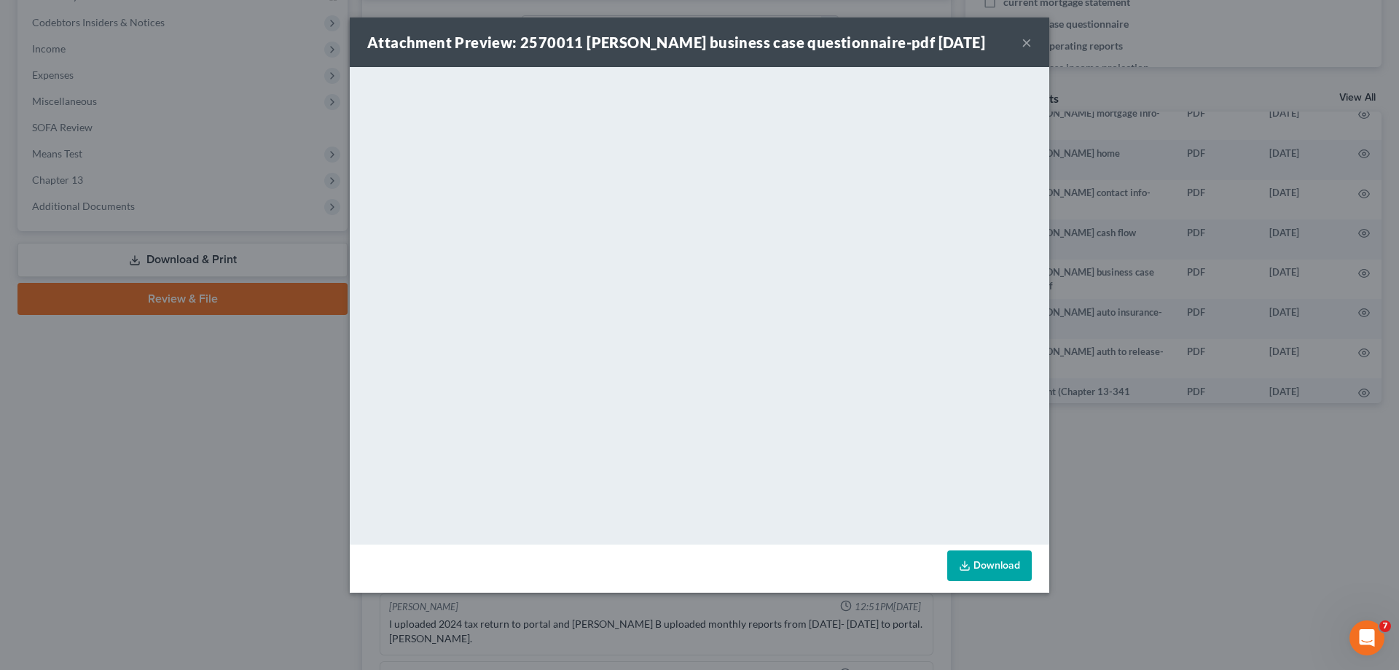
click at [1027, 44] on button "×" at bounding box center [1027, 42] width 10 height 17
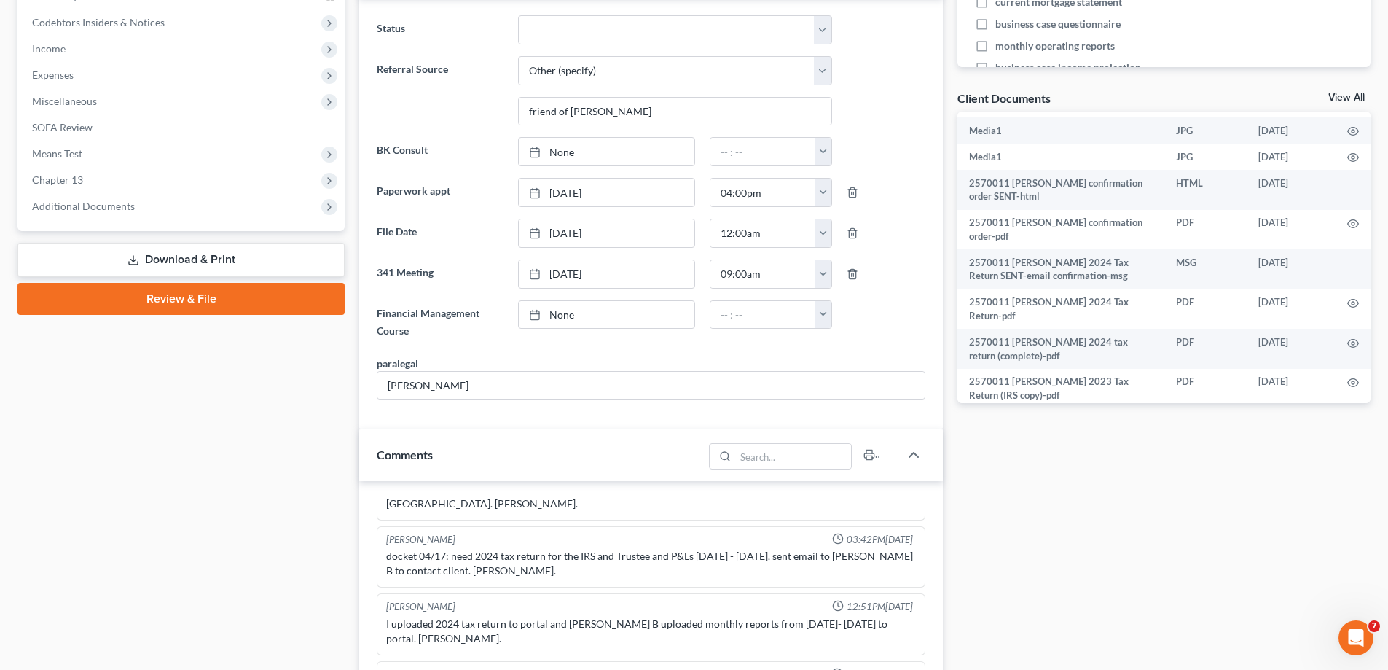
scroll to position [0, 0]
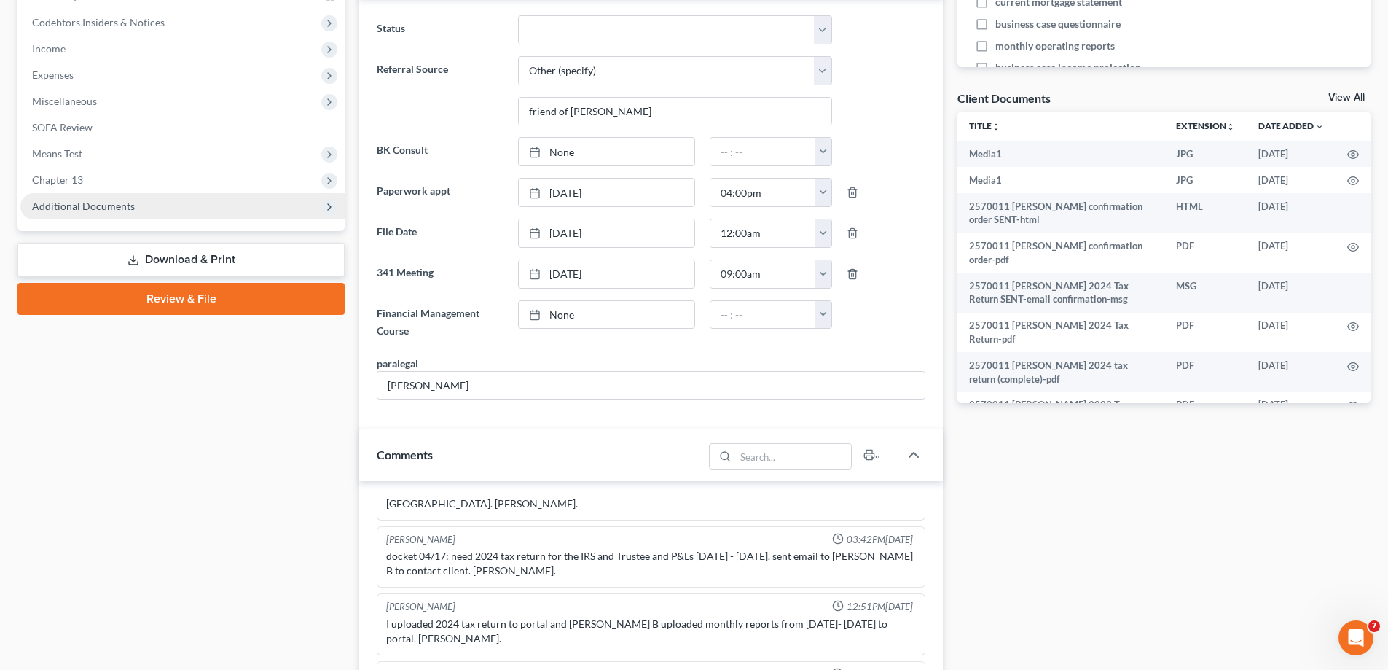
click at [69, 207] on span "Additional Documents" at bounding box center [83, 206] width 103 height 12
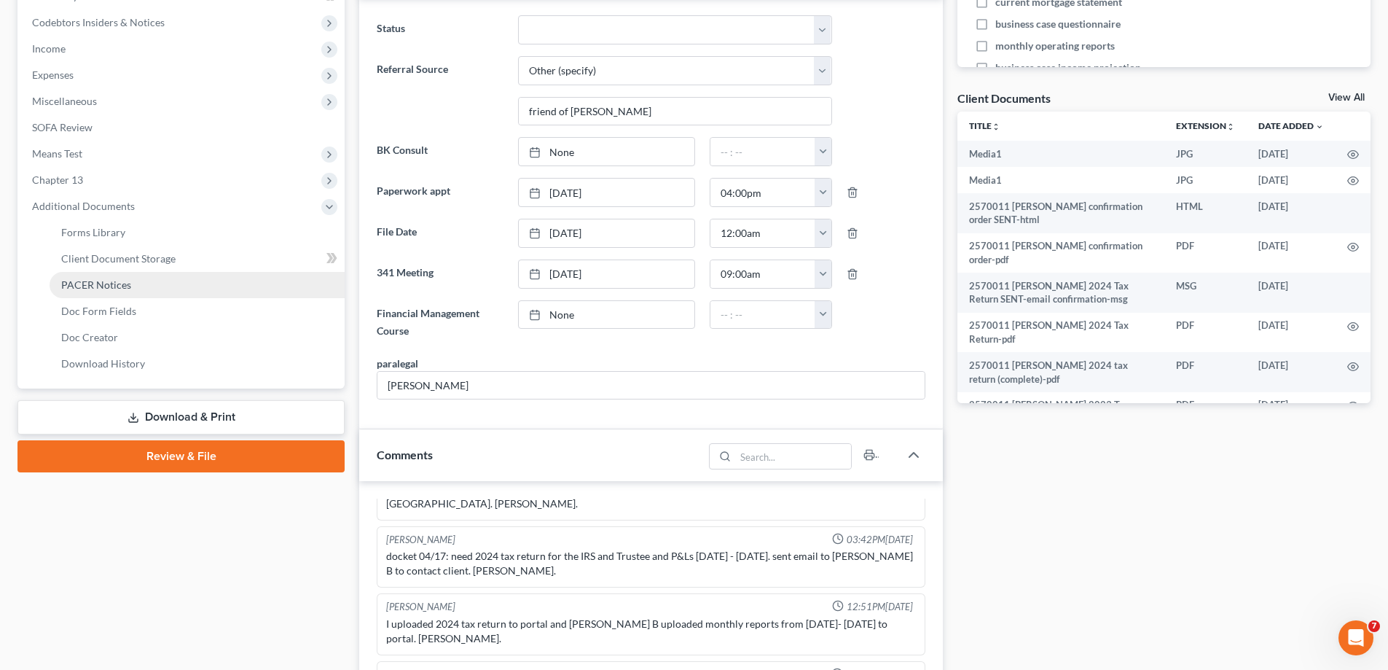
click at [106, 288] on span "PACER Notices" at bounding box center [96, 284] width 70 height 12
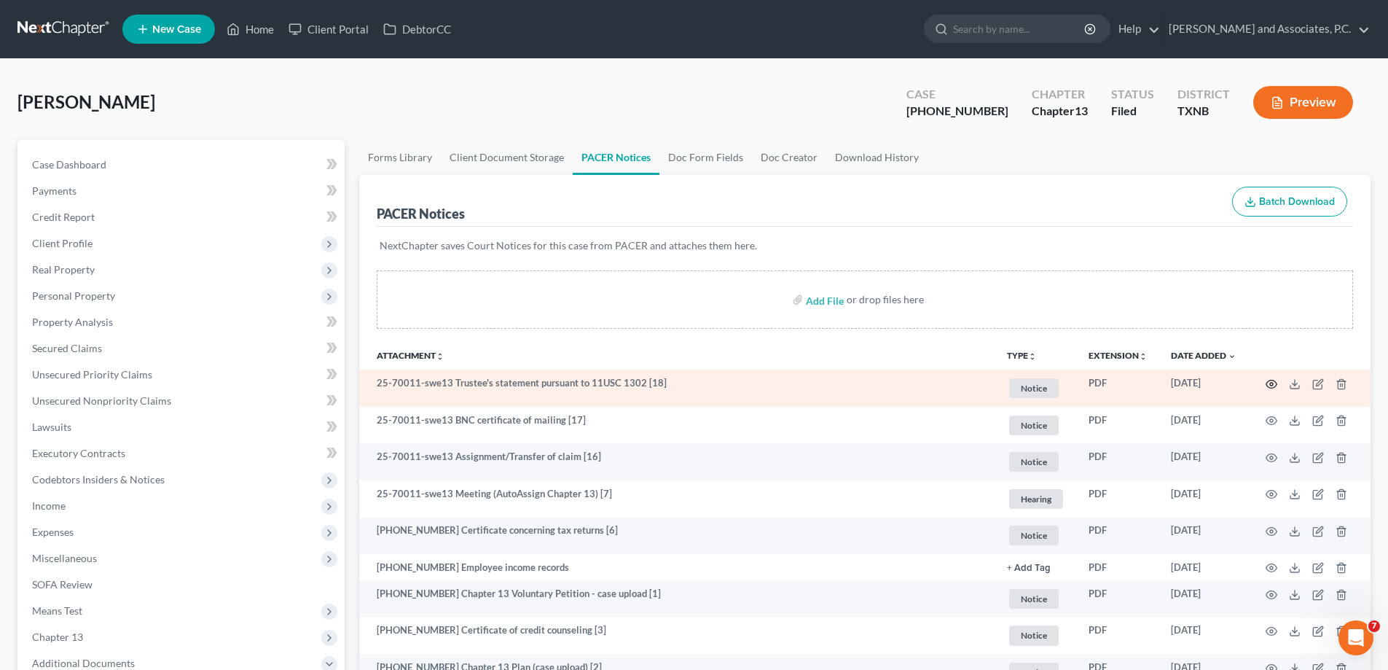
click at [1270, 385] on circle "button" at bounding box center [1271, 384] width 3 height 3
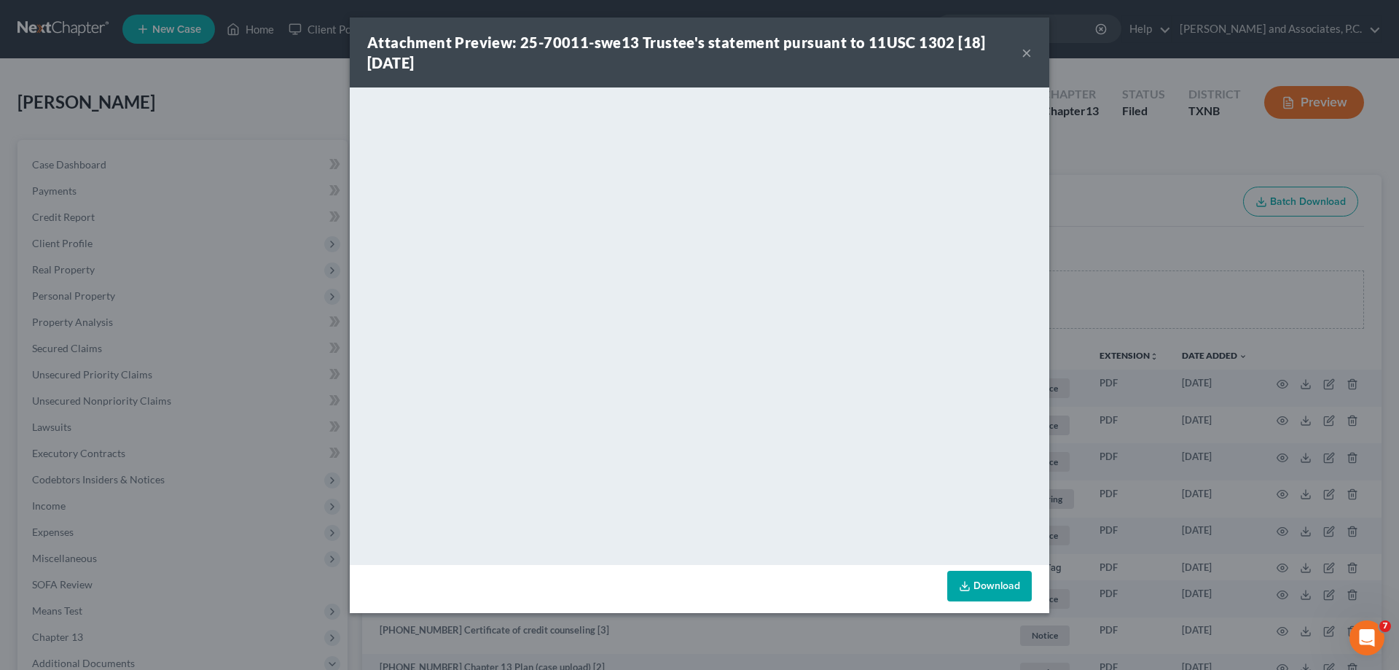
click at [979, 590] on link "Download" at bounding box center [989, 586] width 85 height 31
click at [1025, 52] on button "×" at bounding box center [1027, 52] width 10 height 17
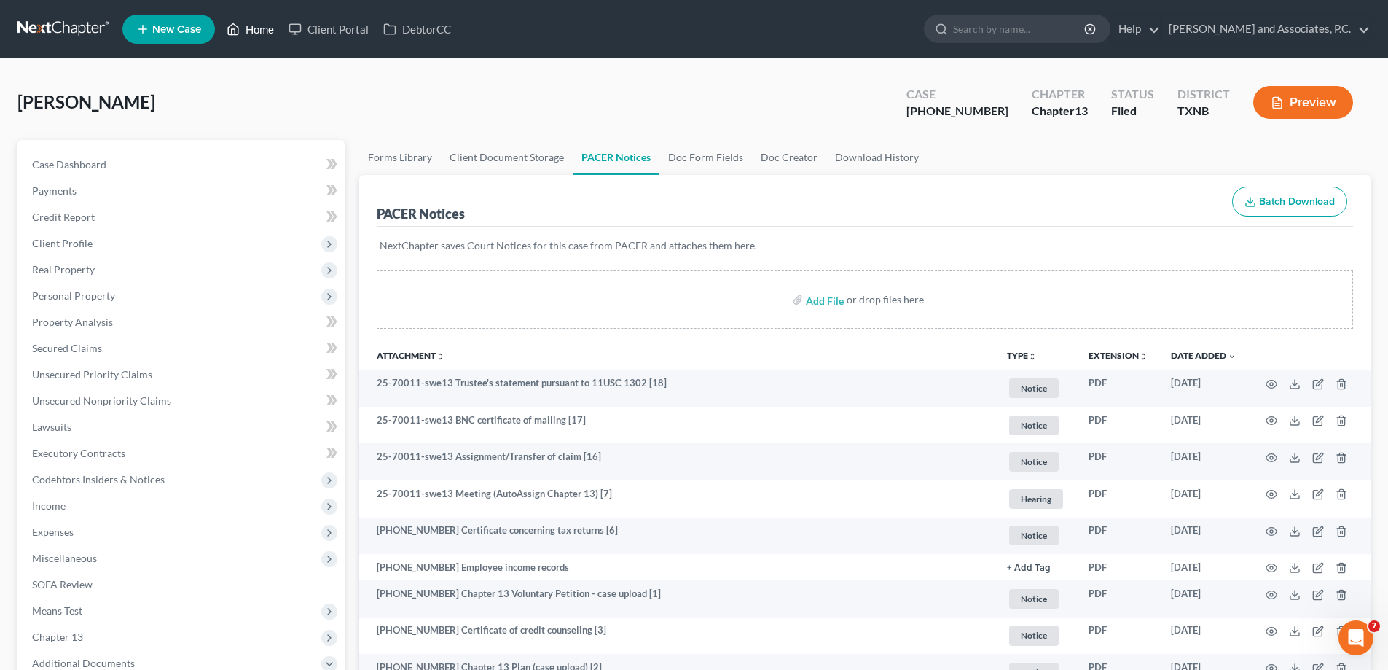
click at [259, 28] on link "Home" at bounding box center [250, 29] width 62 height 26
